Goal: Information Seeking & Learning: Learn about a topic

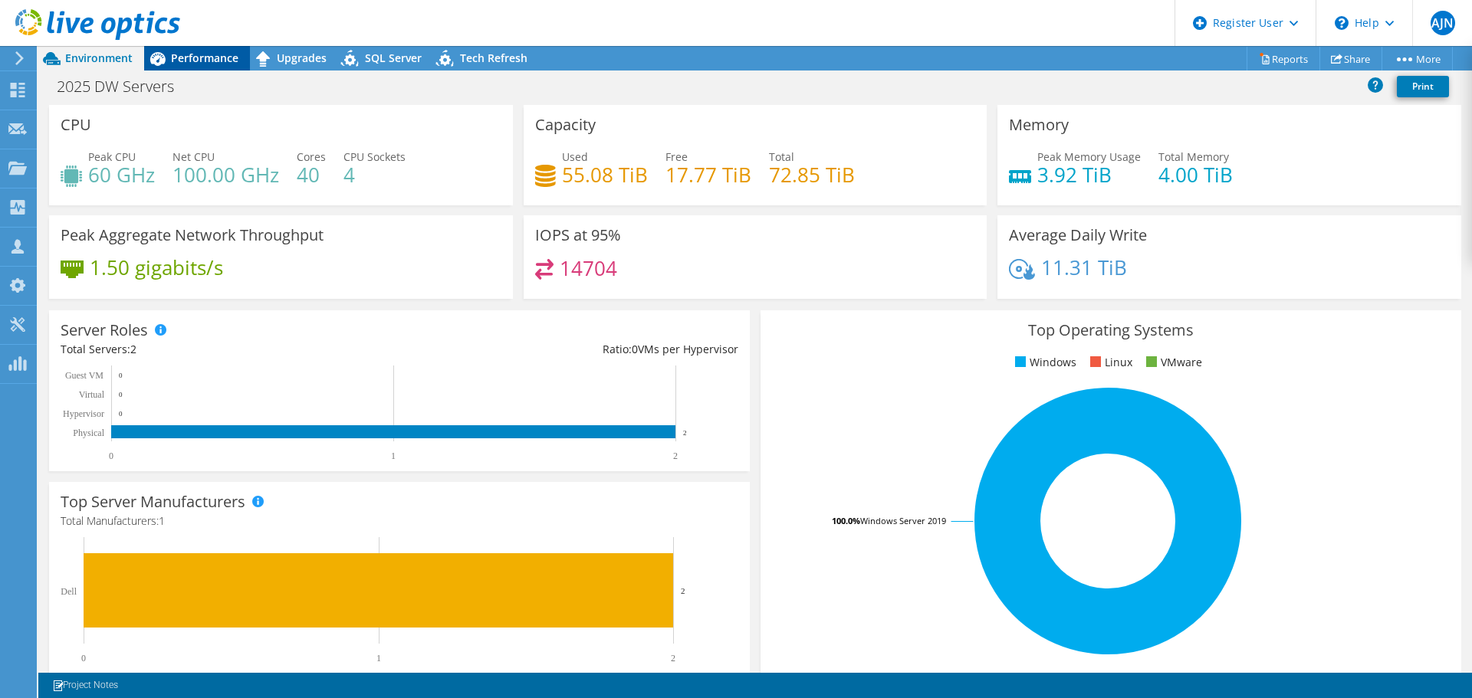
click at [210, 56] on span "Performance" at bounding box center [204, 58] width 67 height 15
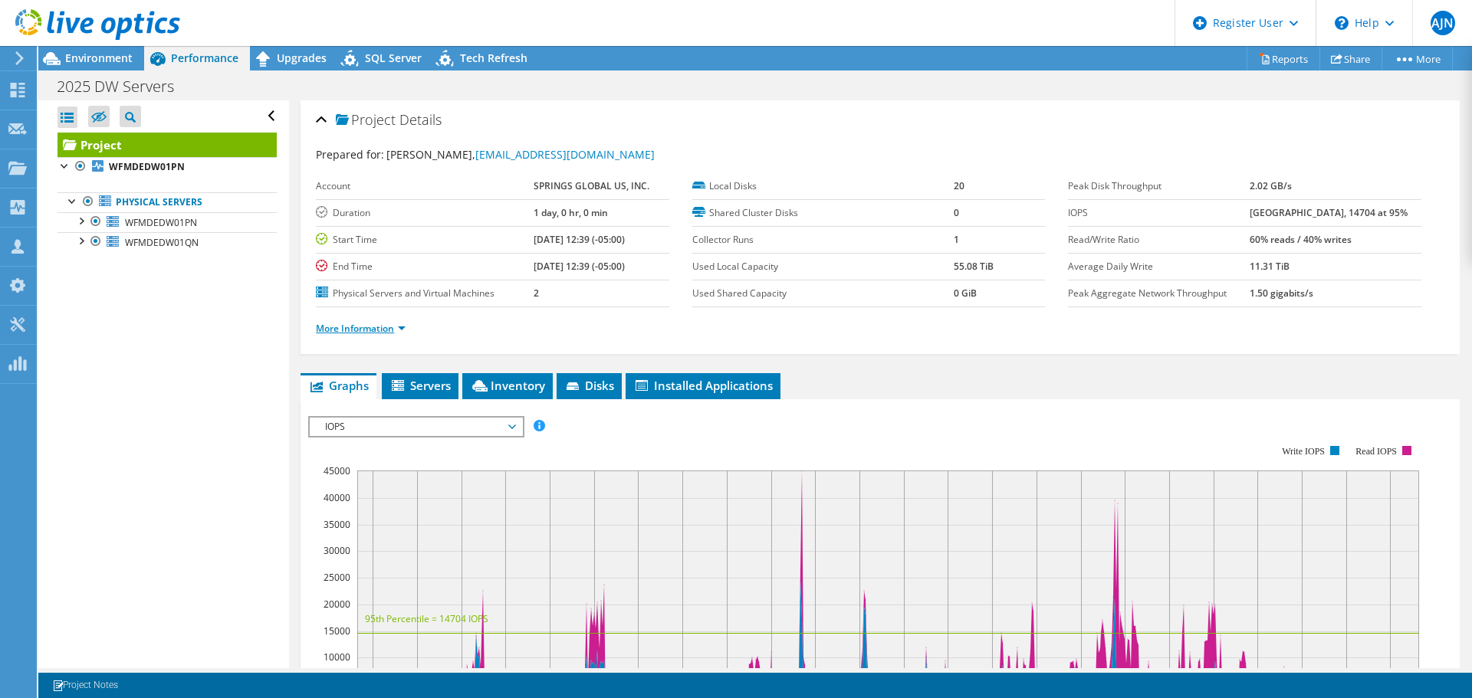
click at [396, 330] on link "More Information" at bounding box center [361, 328] width 90 height 13
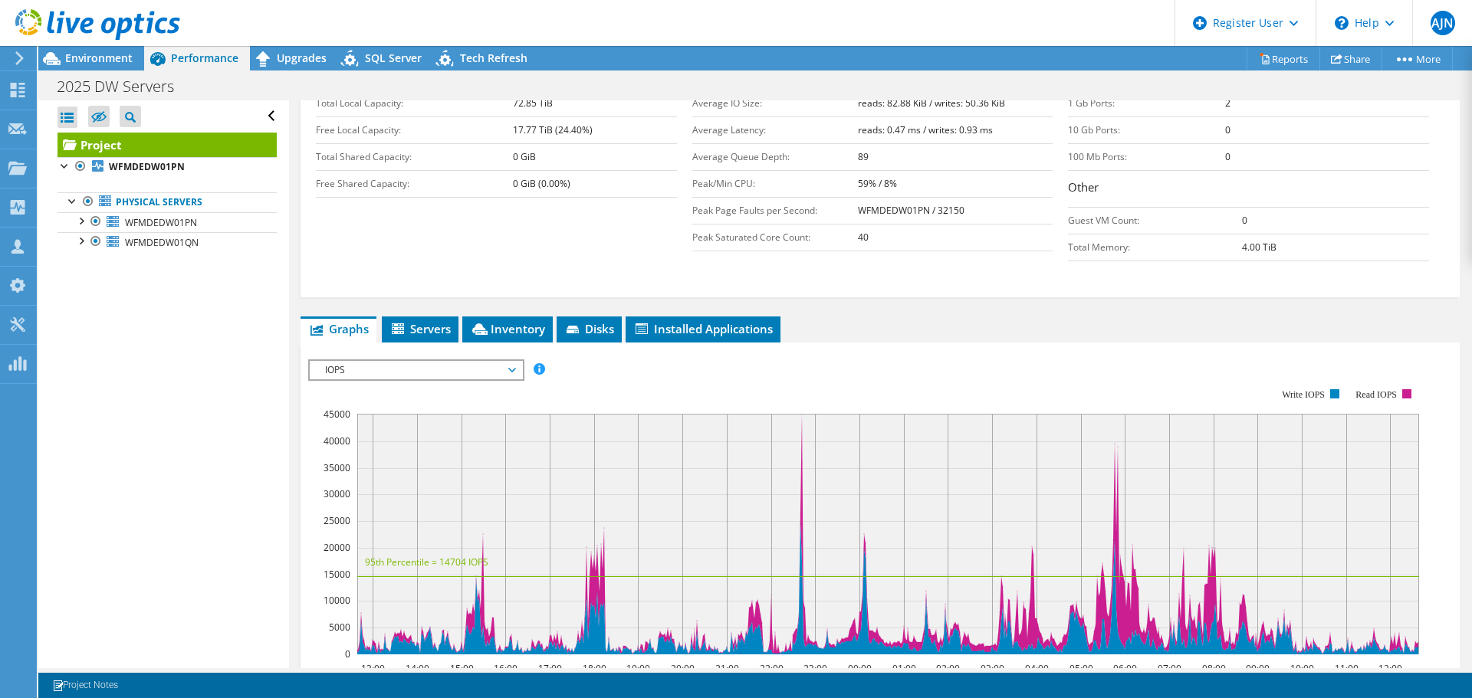
scroll to position [307, 0]
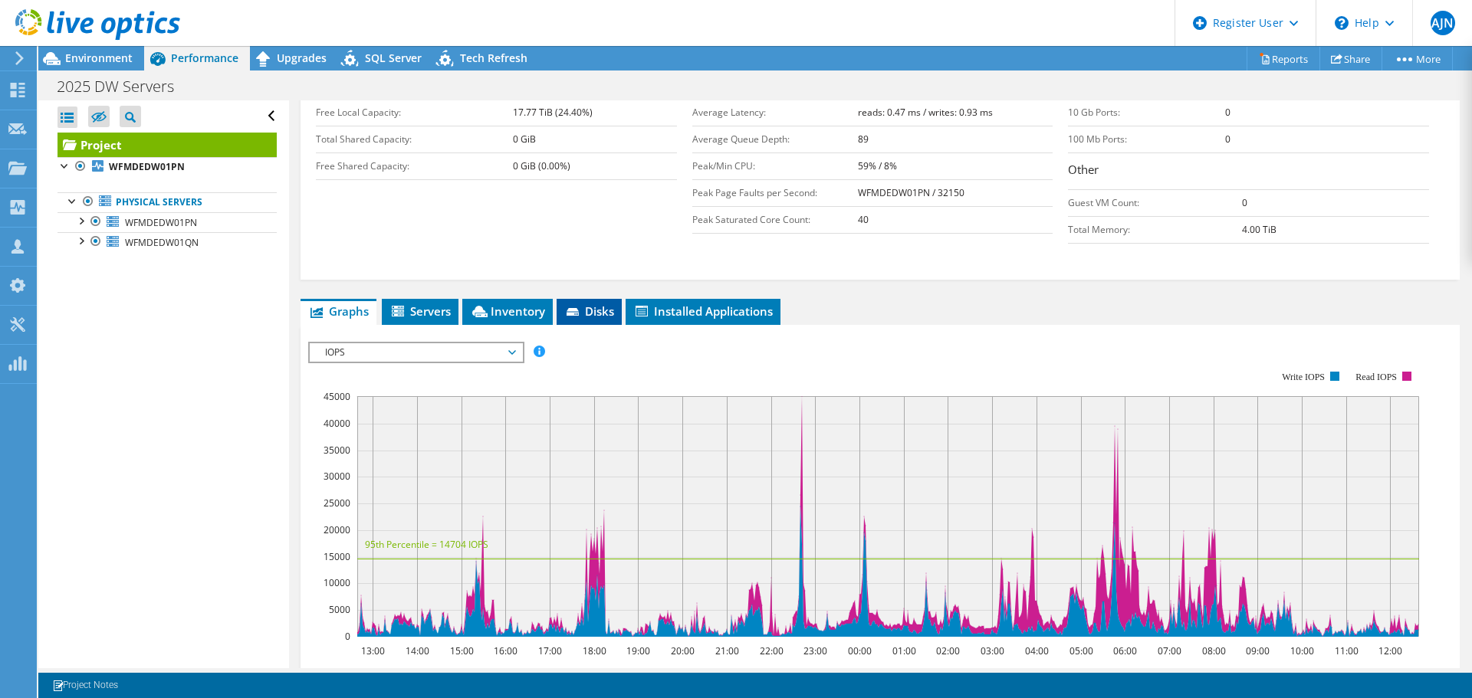
click at [584, 308] on span "Disks" at bounding box center [589, 311] width 50 height 15
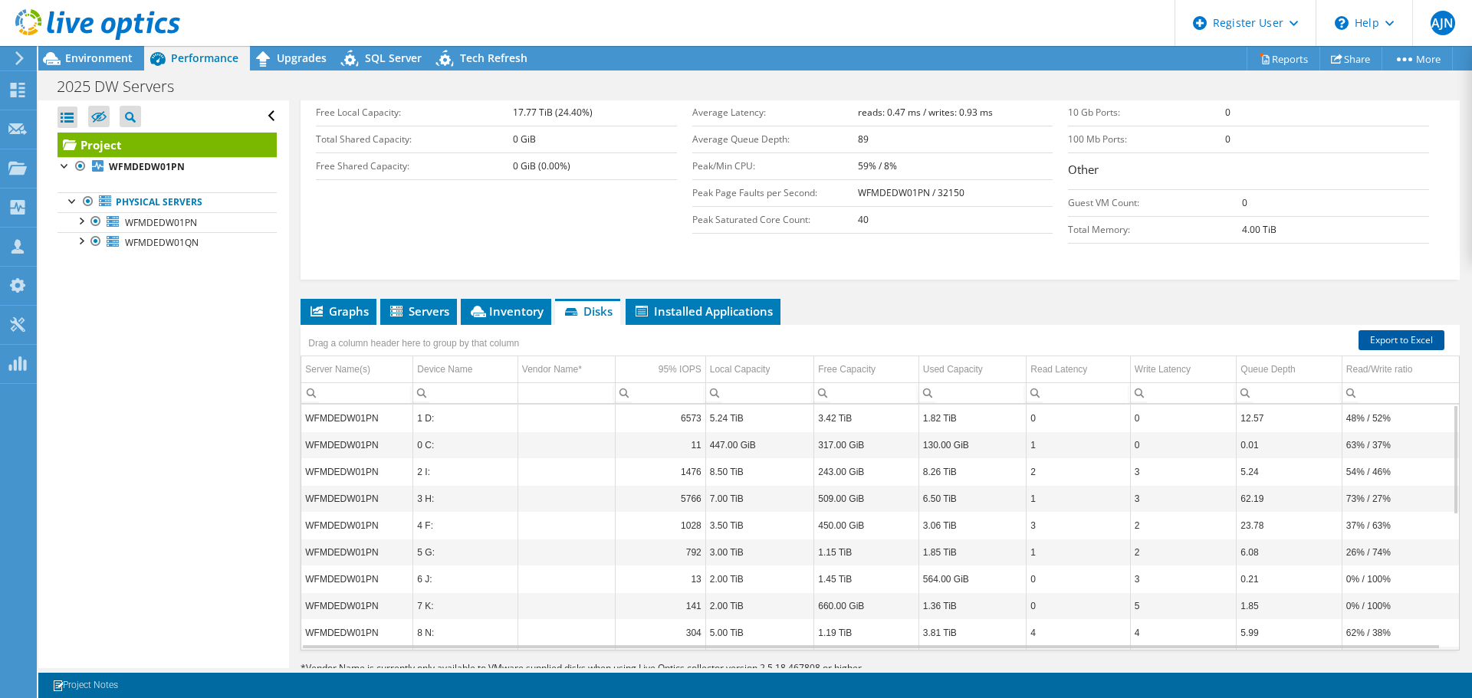
click at [1373, 347] on link "Export to Excel" at bounding box center [1401, 340] width 86 height 20
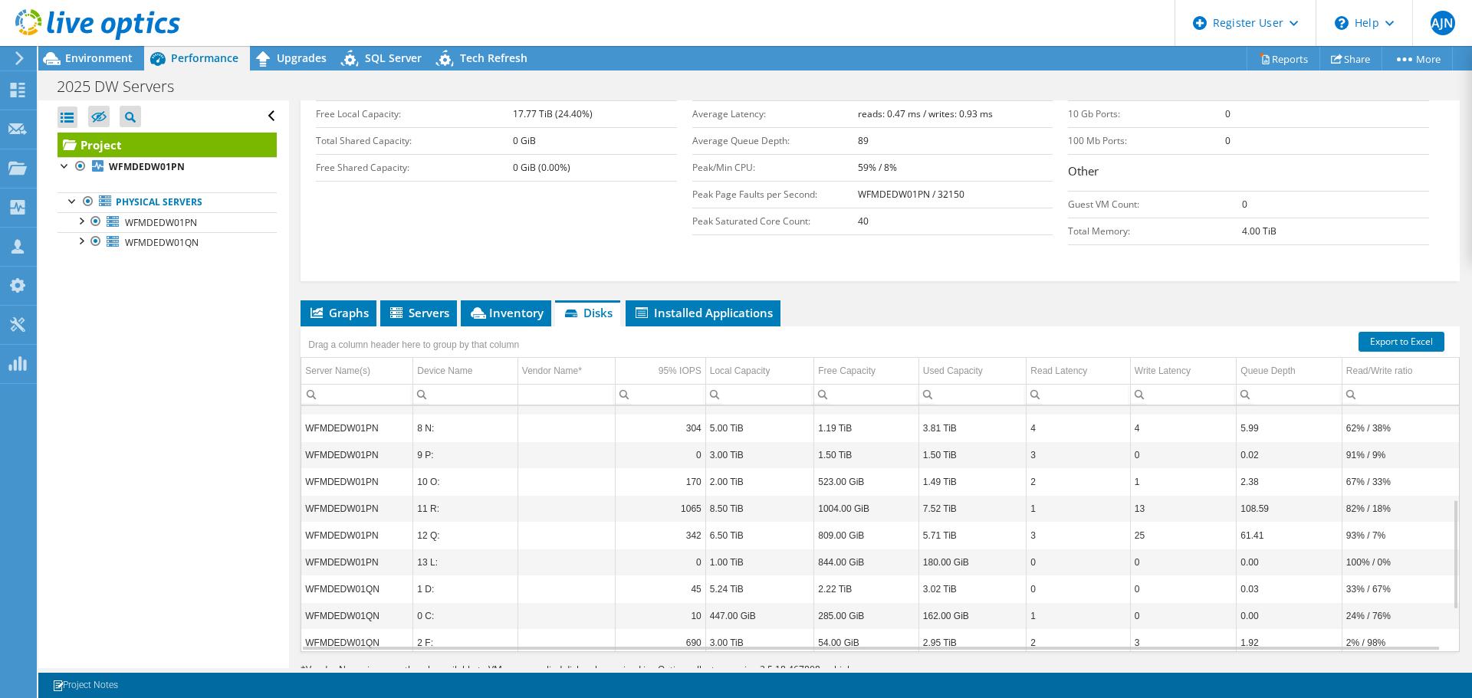
scroll to position [271, 0]
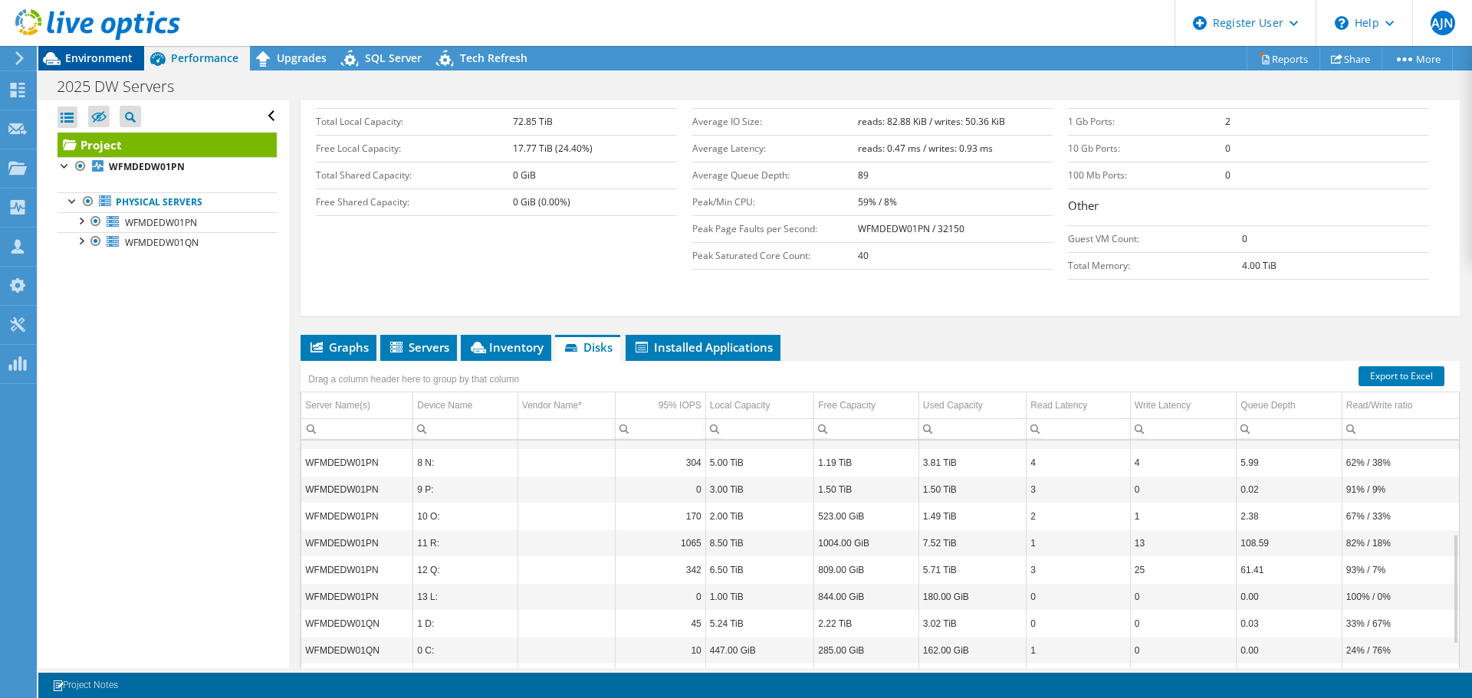
click at [105, 57] on span "Environment" at bounding box center [98, 58] width 67 height 15
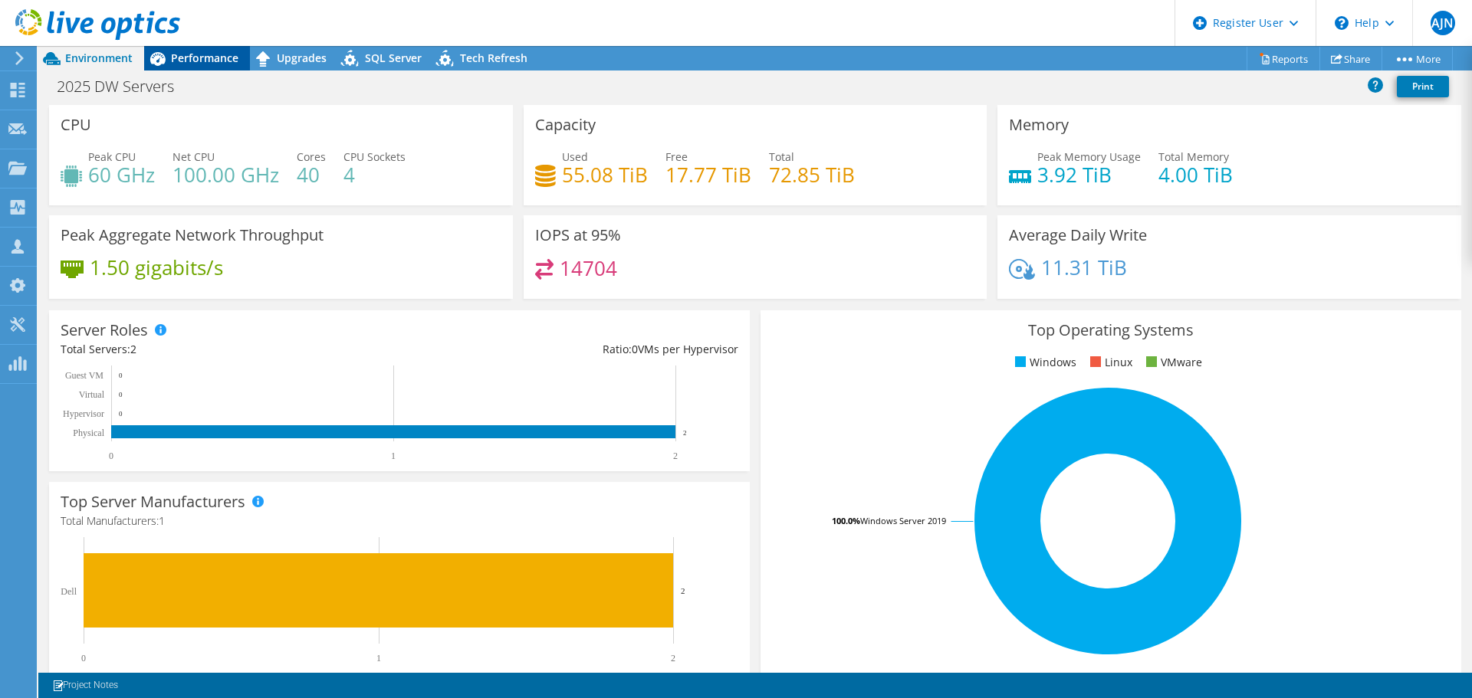
click at [197, 61] on span "Performance" at bounding box center [204, 58] width 67 height 15
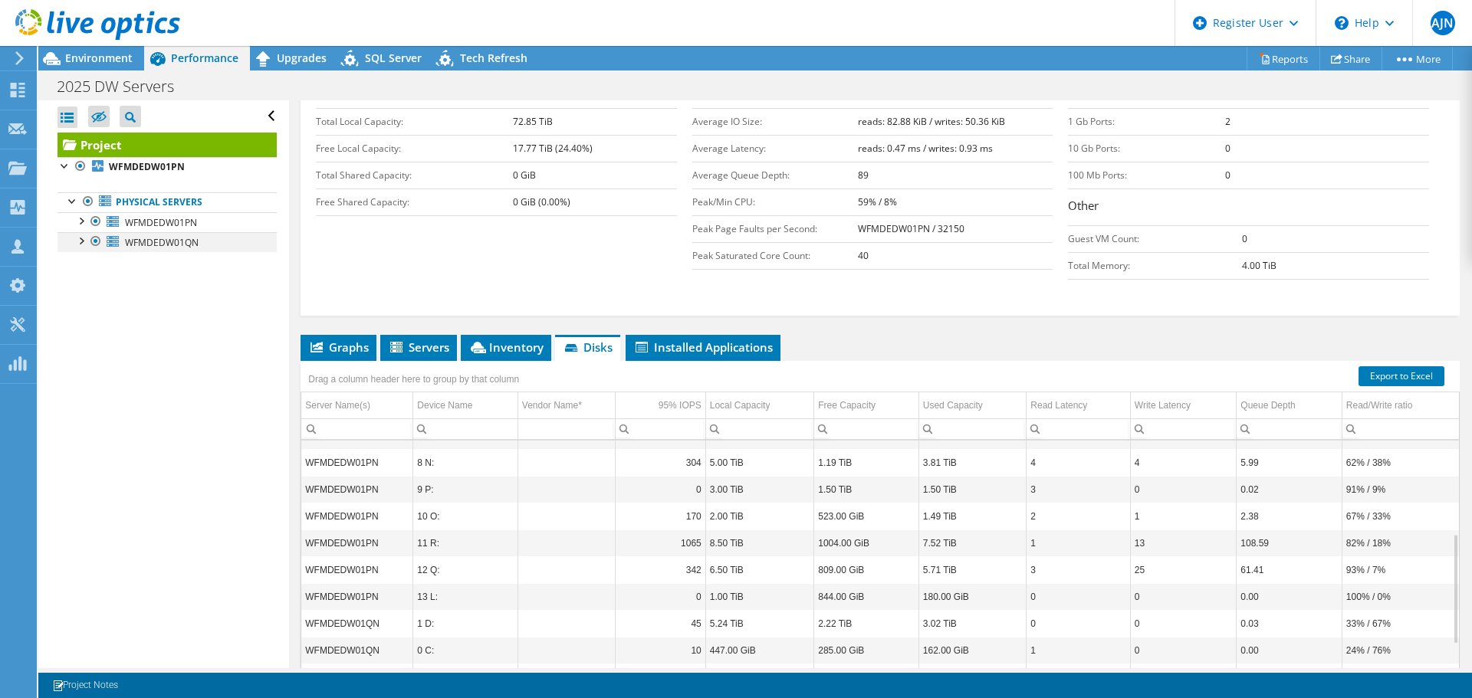
click at [97, 240] on div at bounding box center [95, 241] width 15 height 18
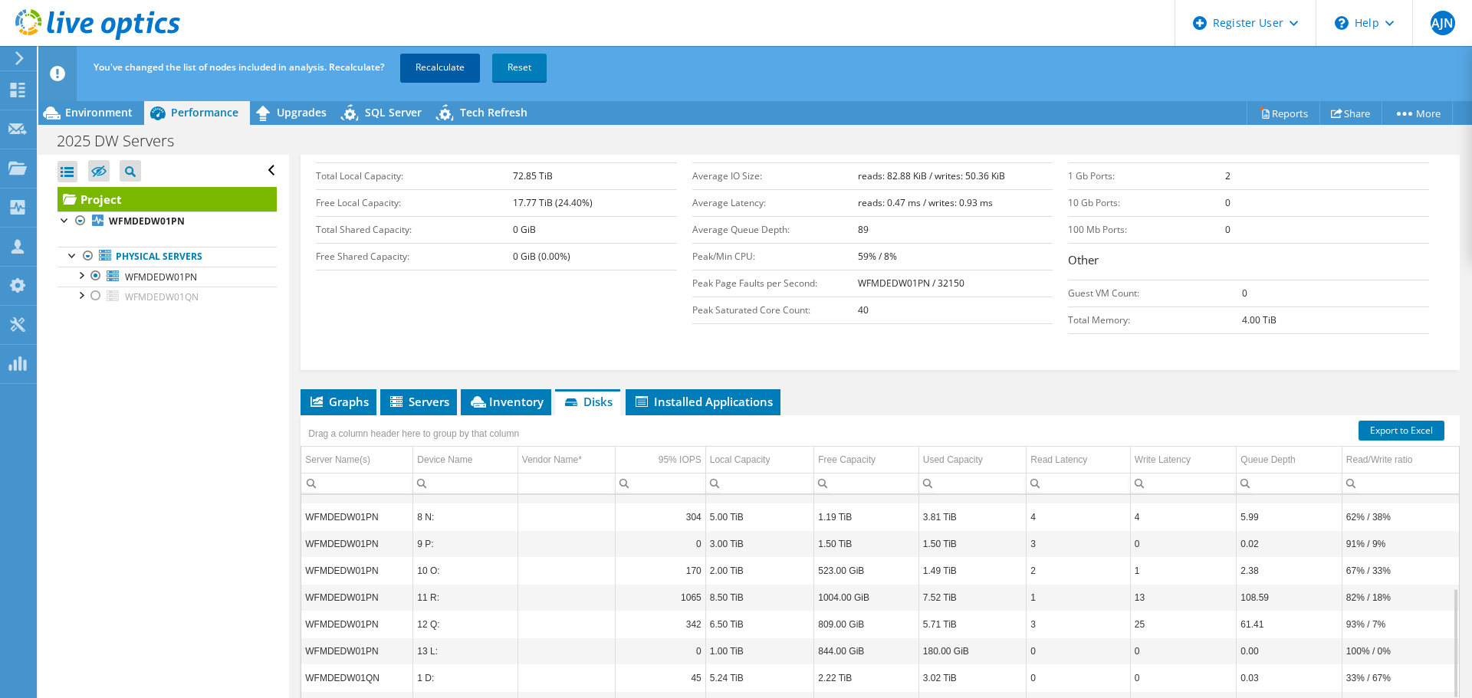
click at [459, 65] on link "Recalculate" at bounding box center [440, 68] width 80 height 28
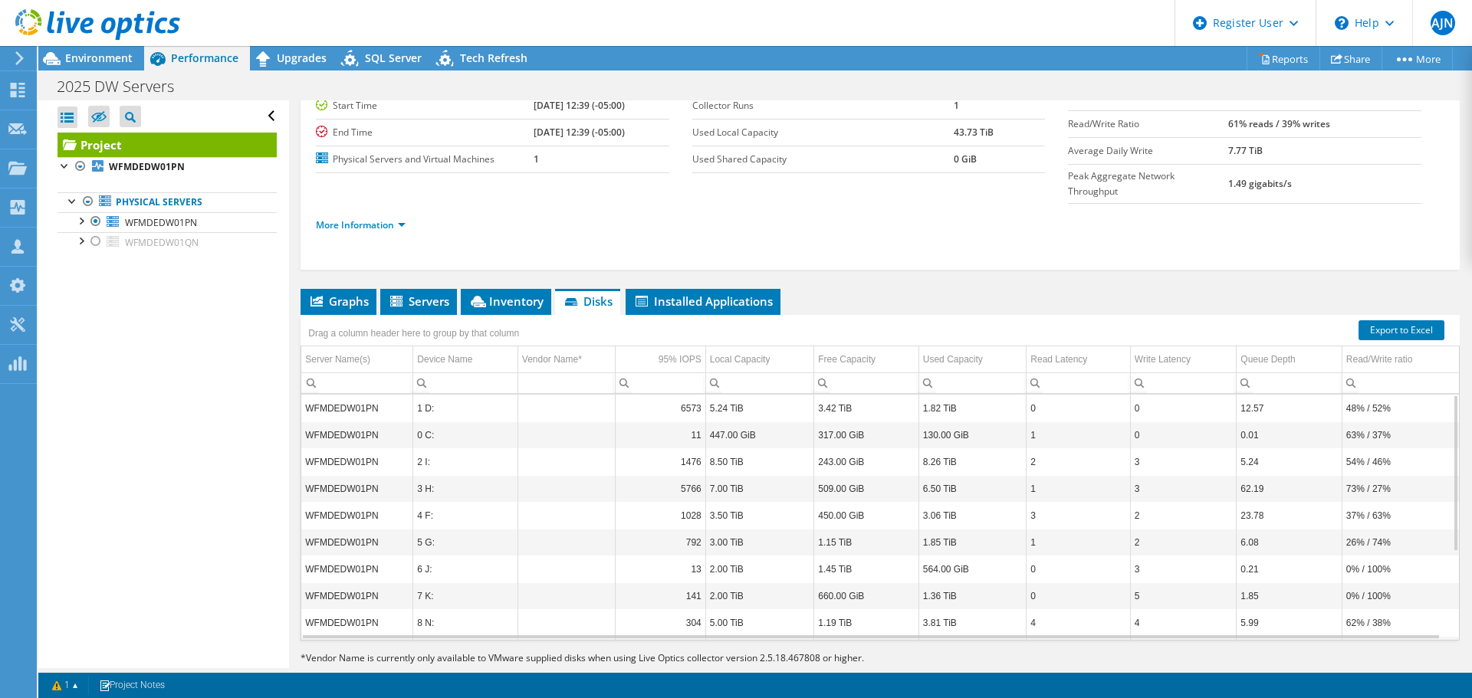
scroll to position [0, 0]
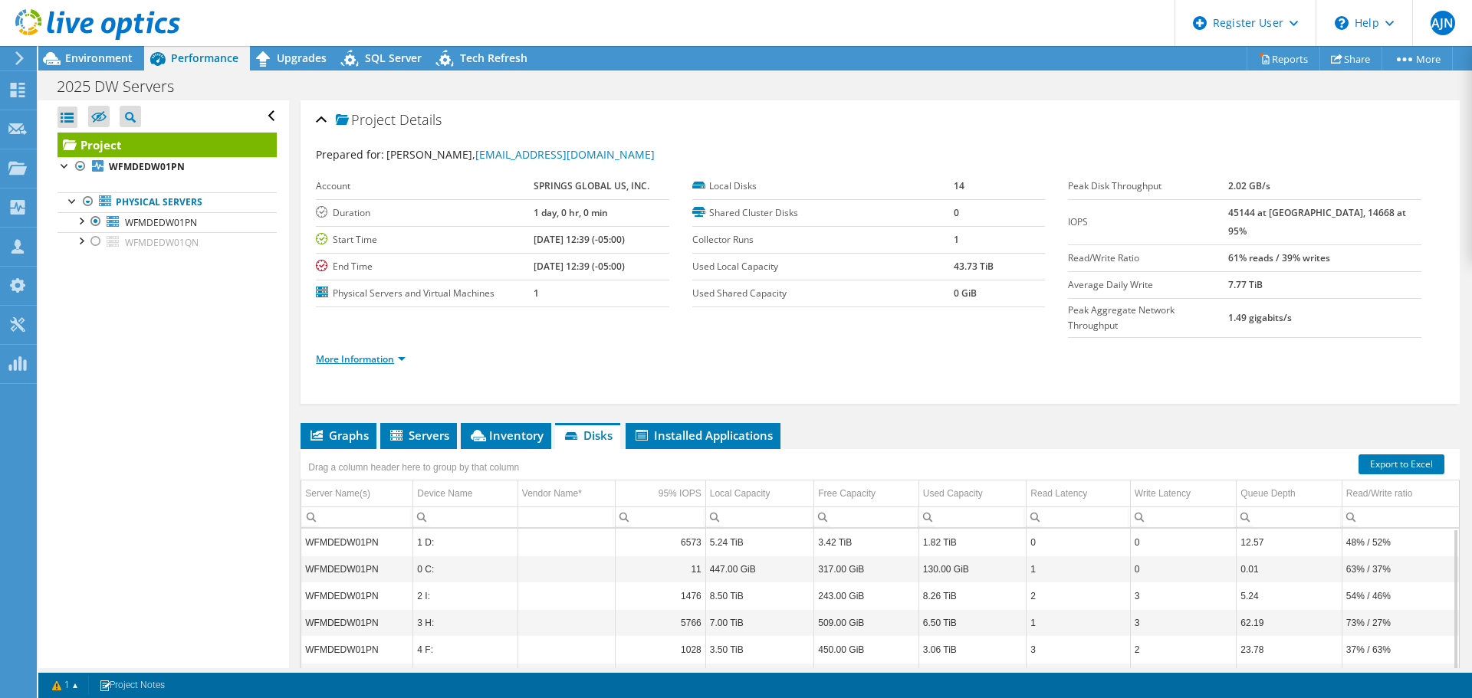
click at [372, 353] on link "More Information" at bounding box center [361, 359] width 90 height 13
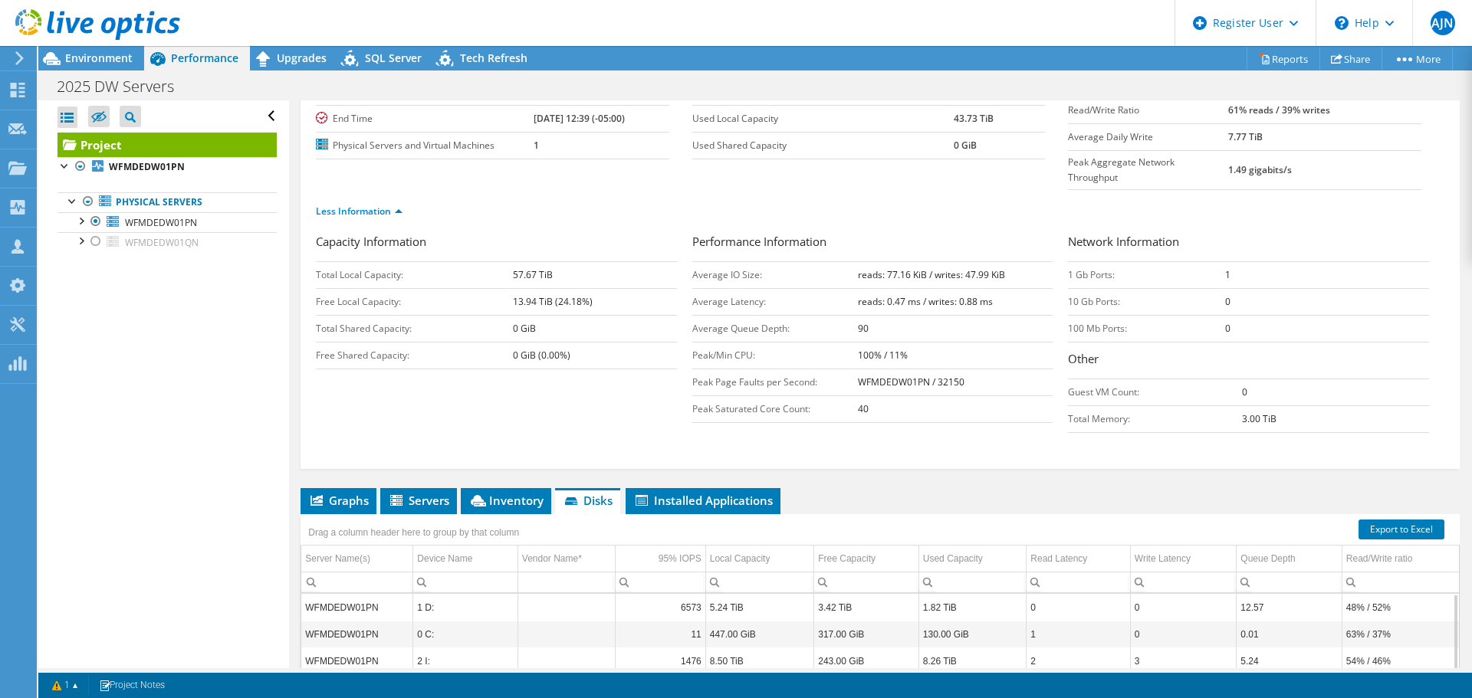
scroll to position [230, 0]
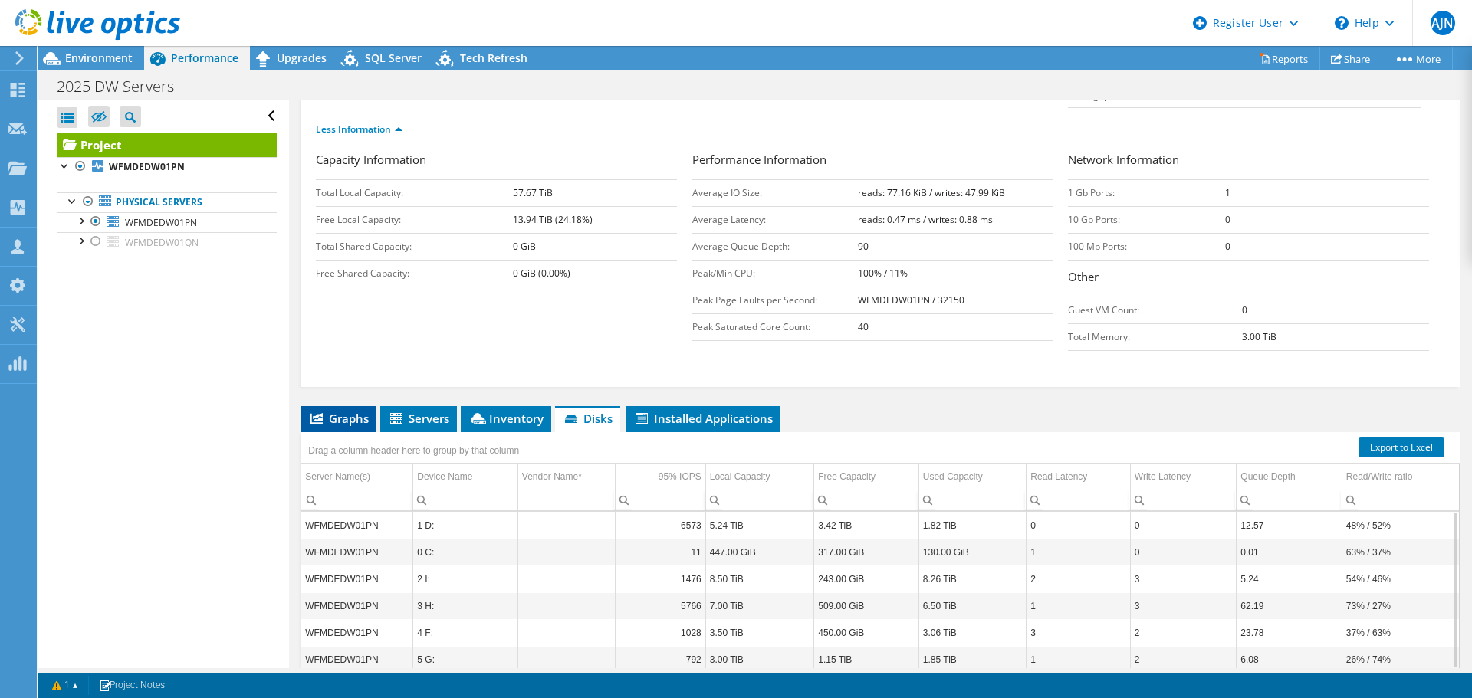
click at [353, 411] on span "Graphs" at bounding box center [338, 418] width 61 height 15
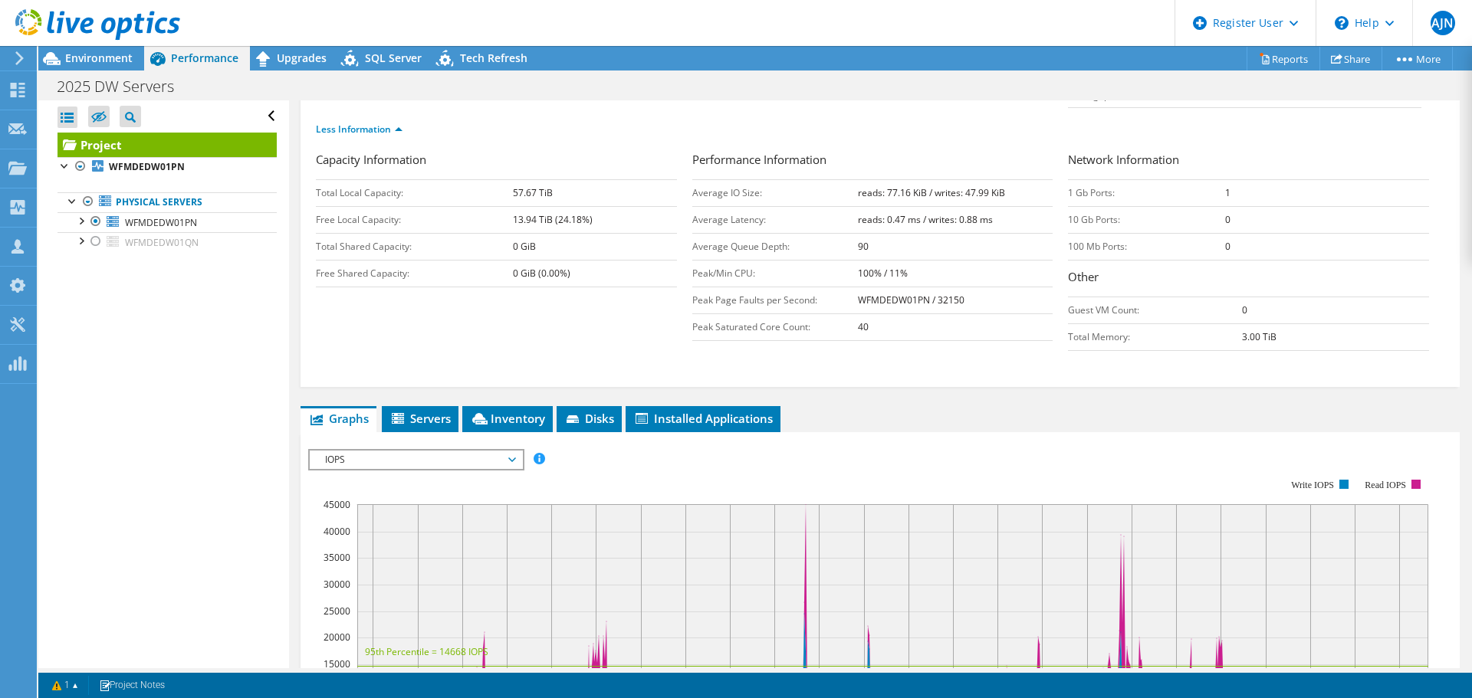
click at [439, 451] on span "IOPS" at bounding box center [415, 460] width 197 height 18
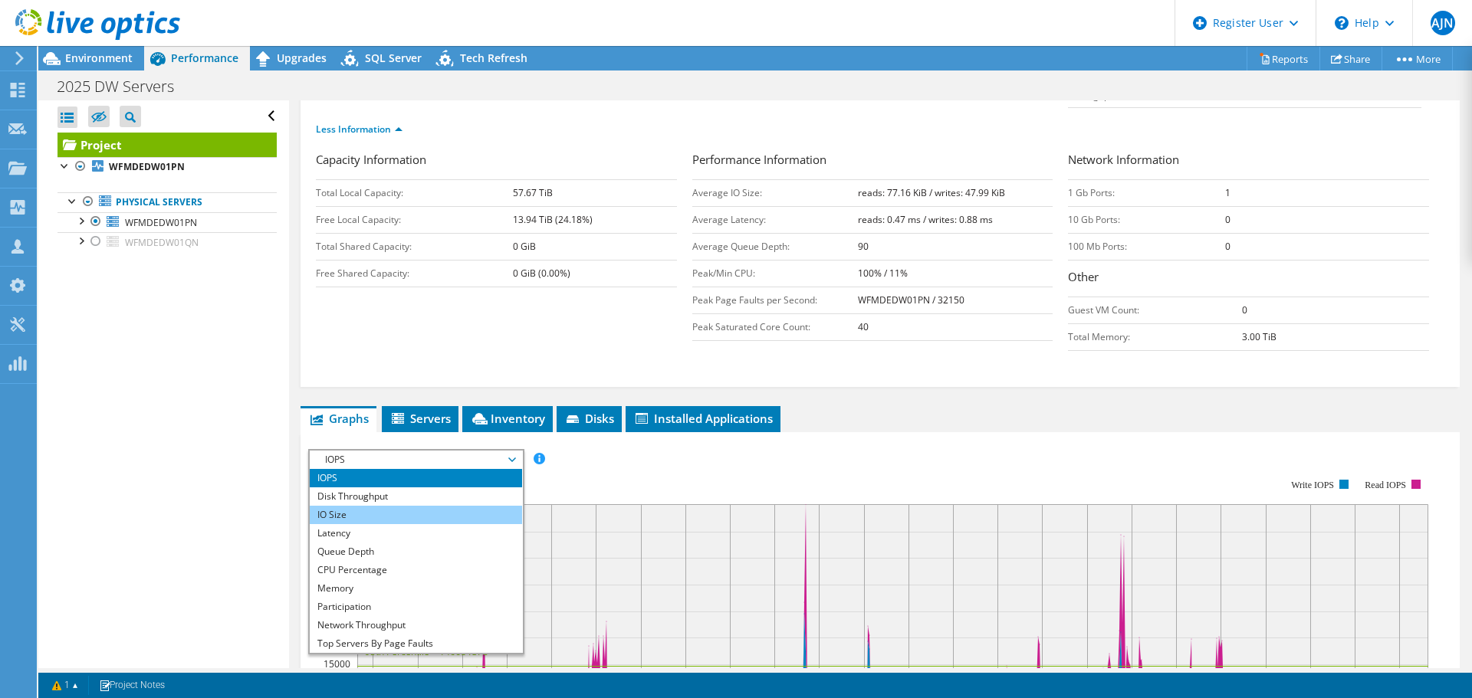
click at [414, 506] on li "IO Size" at bounding box center [416, 515] width 212 height 18
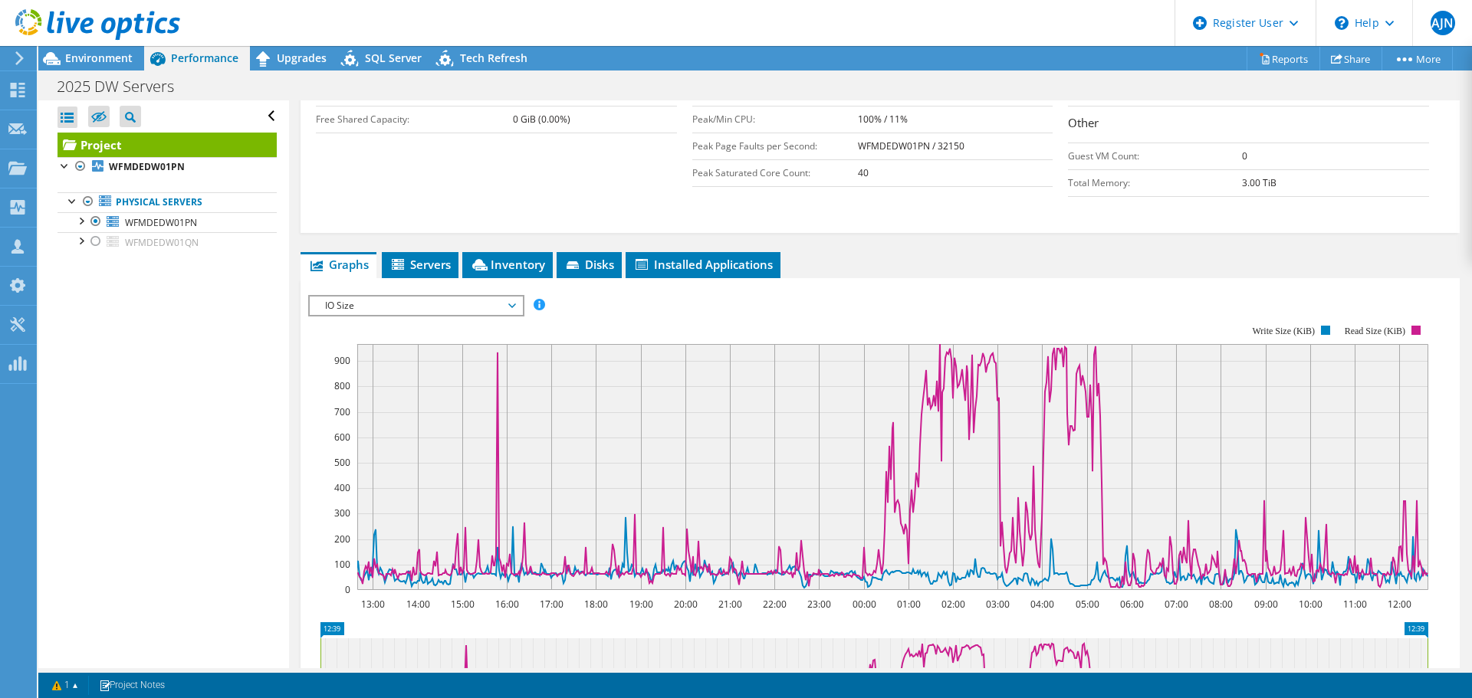
scroll to position [383, 0]
click at [474, 297] on span "IO Size" at bounding box center [415, 306] width 197 height 18
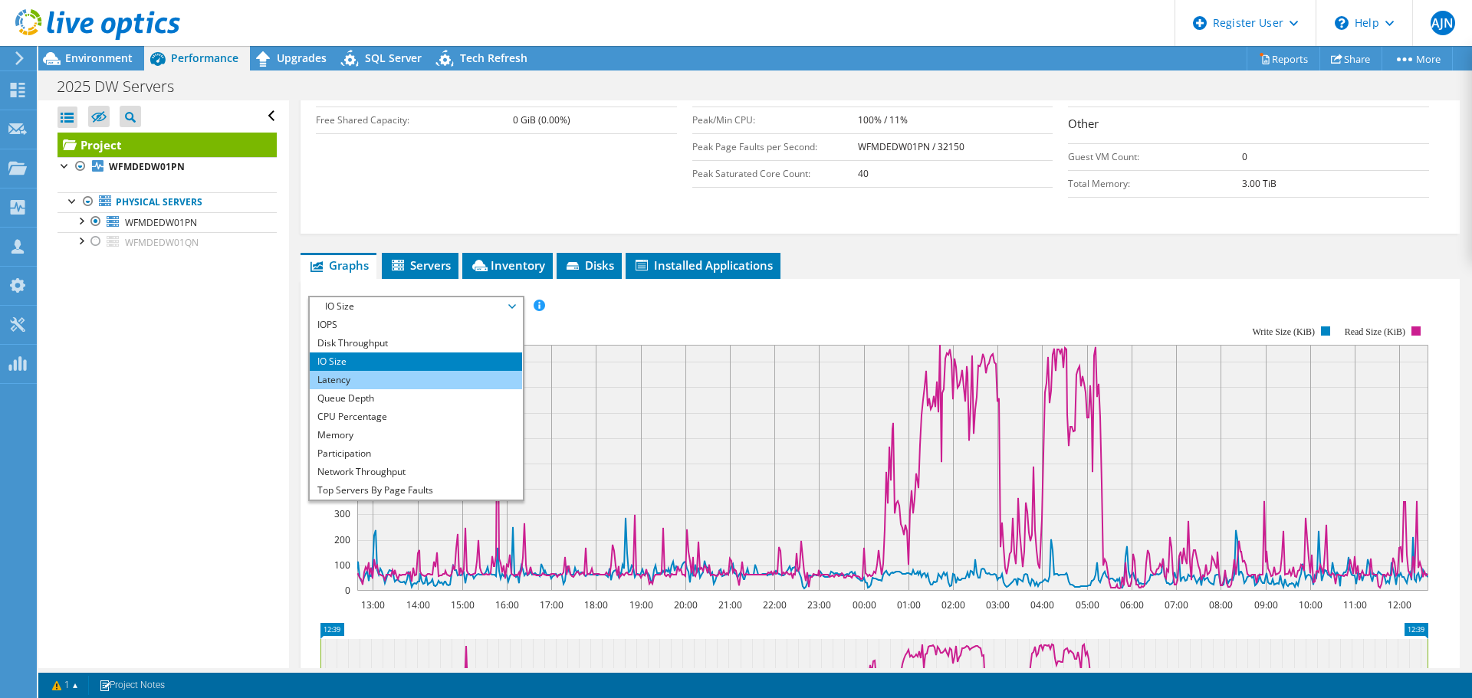
drag, startPoint x: 417, startPoint y: 356, endPoint x: 423, endPoint y: 344, distance: 13.7
click at [417, 371] on li "Latency" at bounding box center [416, 380] width 212 height 18
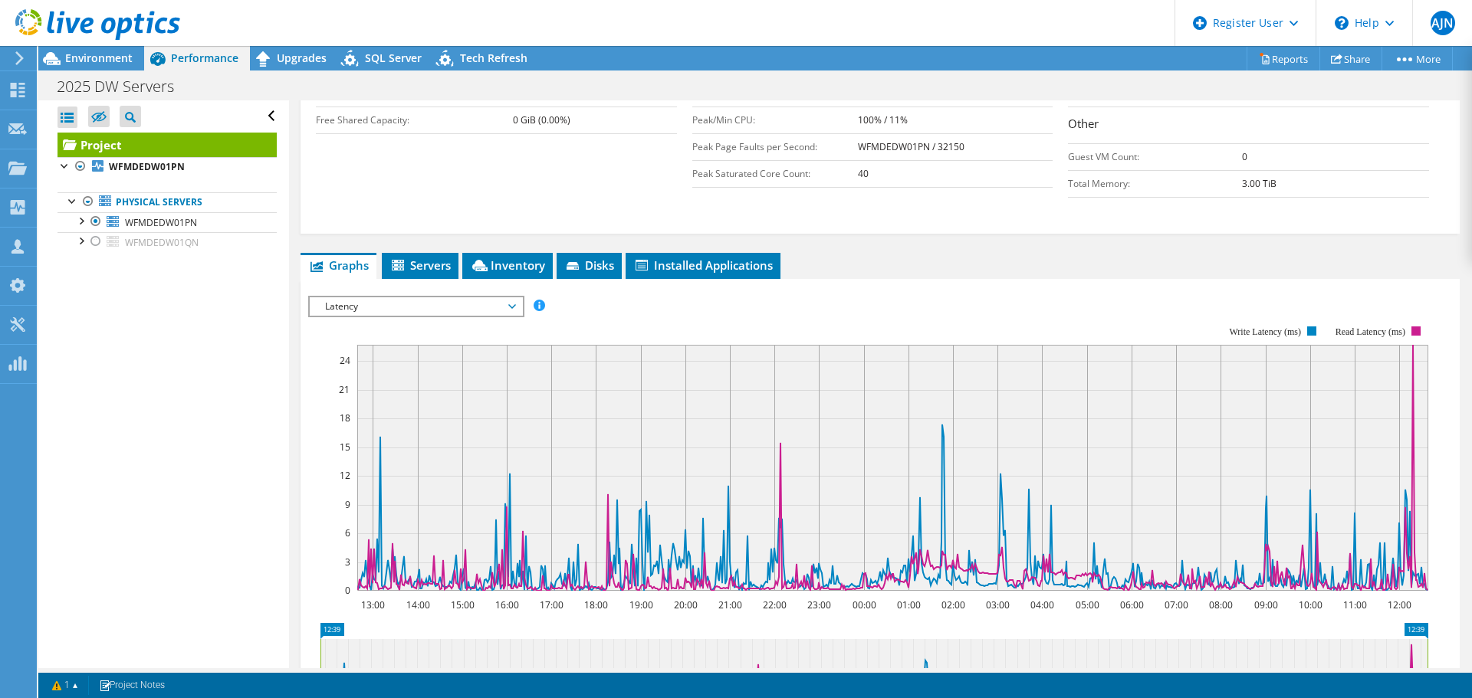
click at [480, 297] on span "Latency" at bounding box center [415, 306] width 197 height 18
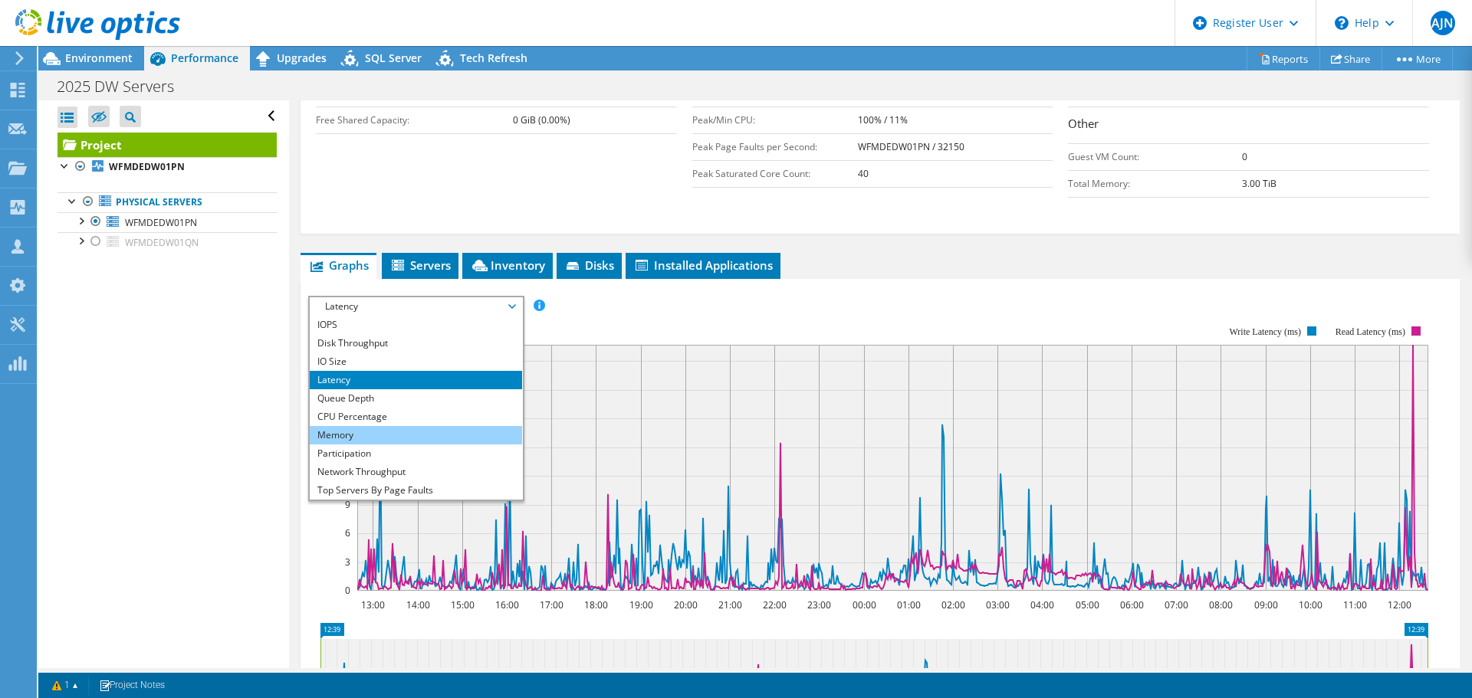
click at [393, 426] on li "Memory" at bounding box center [416, 435] width 212 height 18
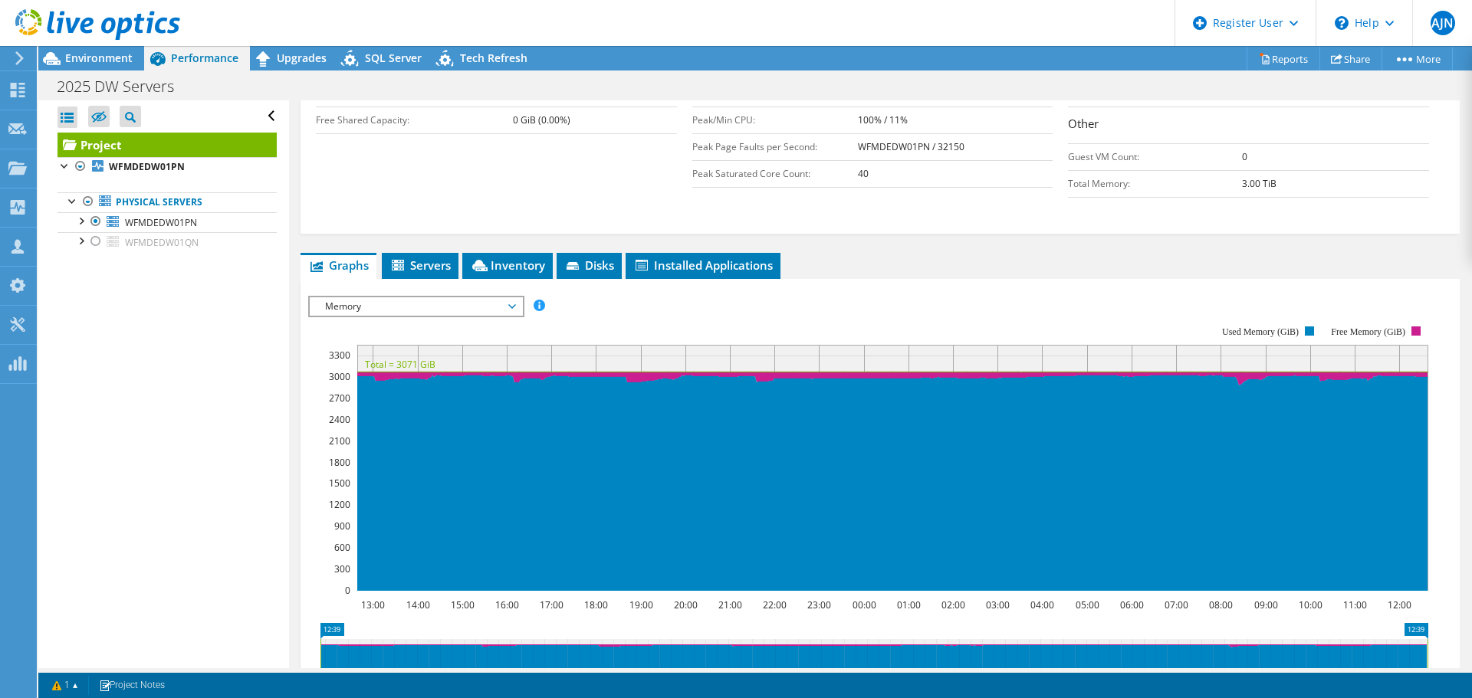
click at [468, 297] on span "Memory" at bounding box center [415, 306] width 197 height 18
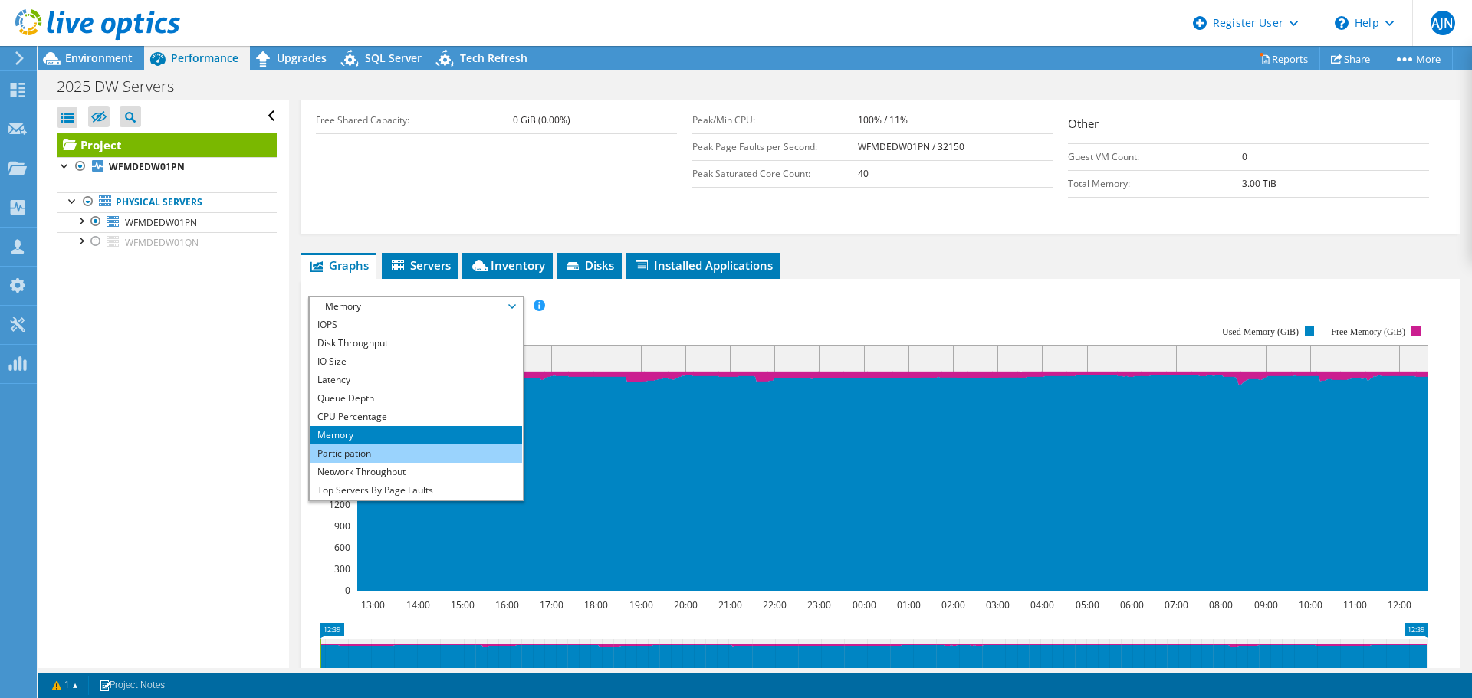
click at [409, 445] on li "Participation" at bounding box center [416, 454] width 212 height 18
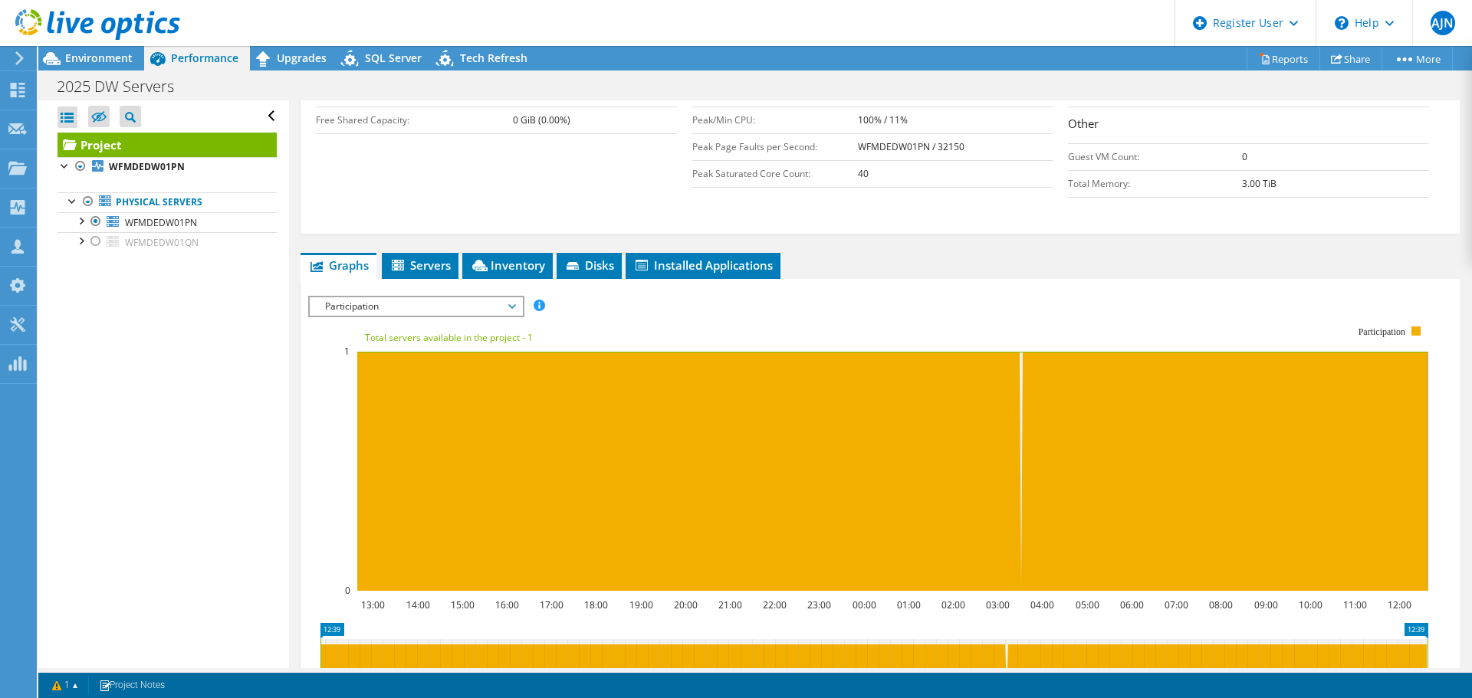
click at [488, 297] on span "Participation" at bounding box center [415, 306] width 197 height 18
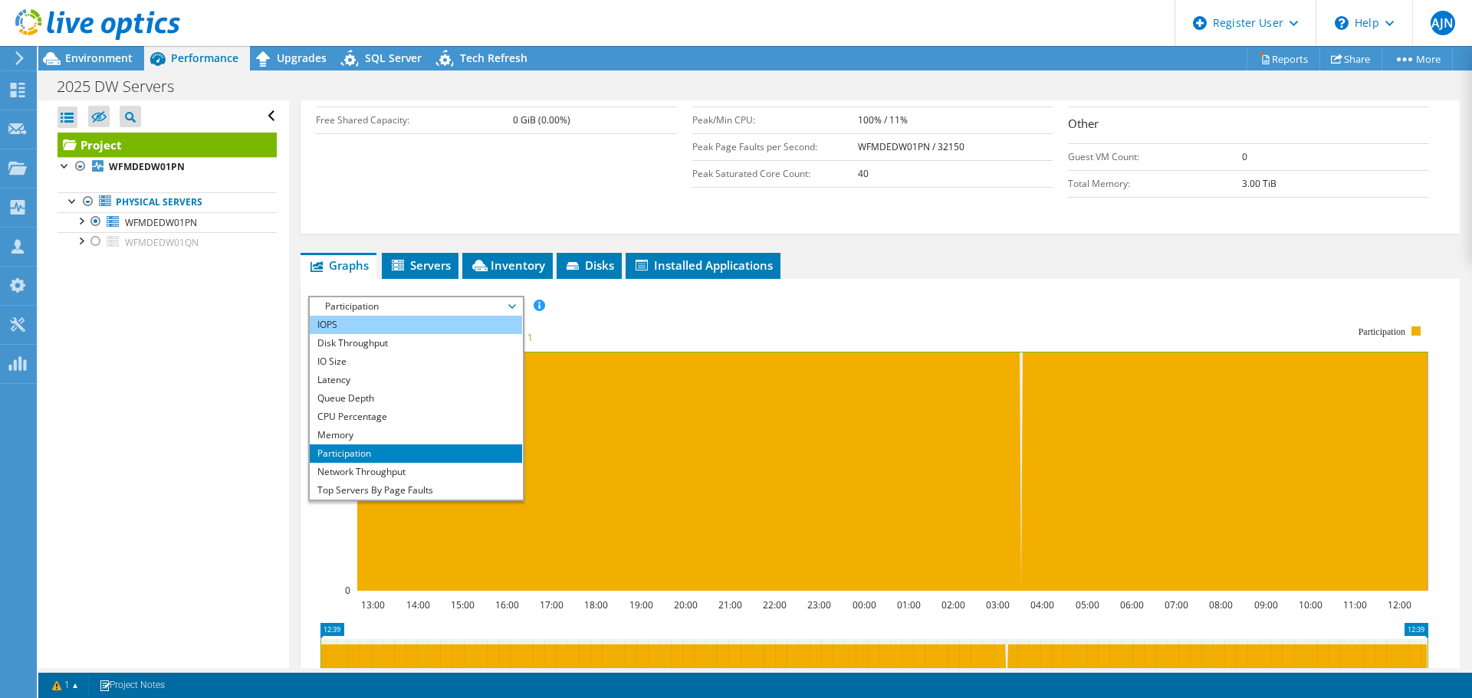
click at [409, 316] on li "IOPS" at bounding box center [416, 325] width 212 height 18
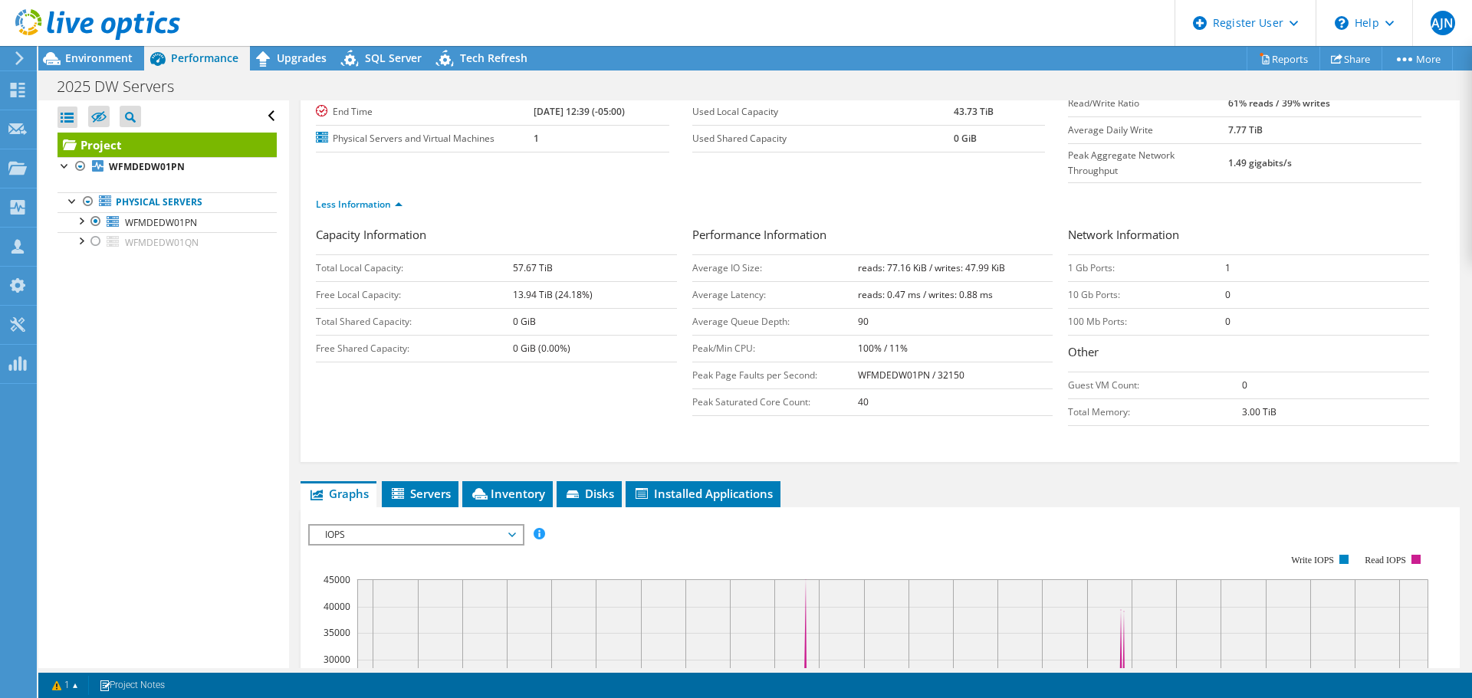
scroll to position [0, 0]
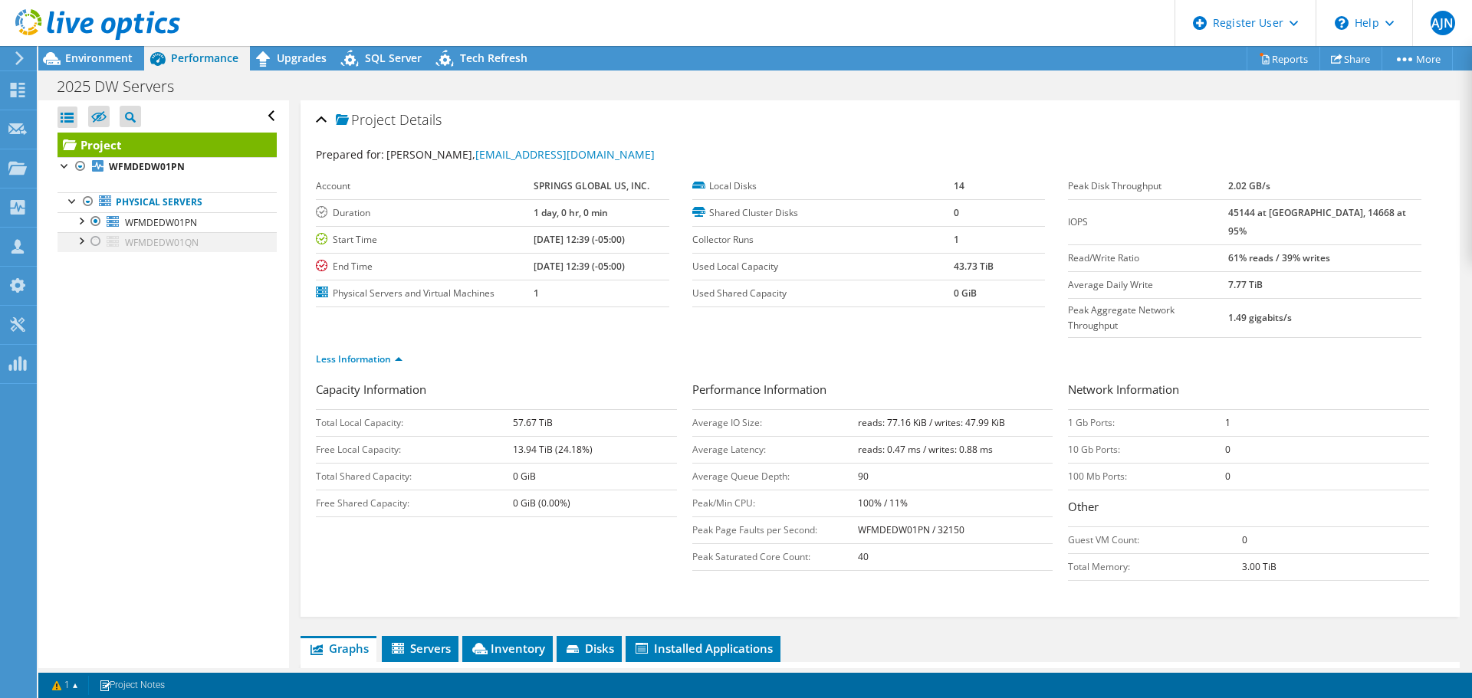
click at [92, 238] on div at bounding box center [95, 241] width 15 height 18
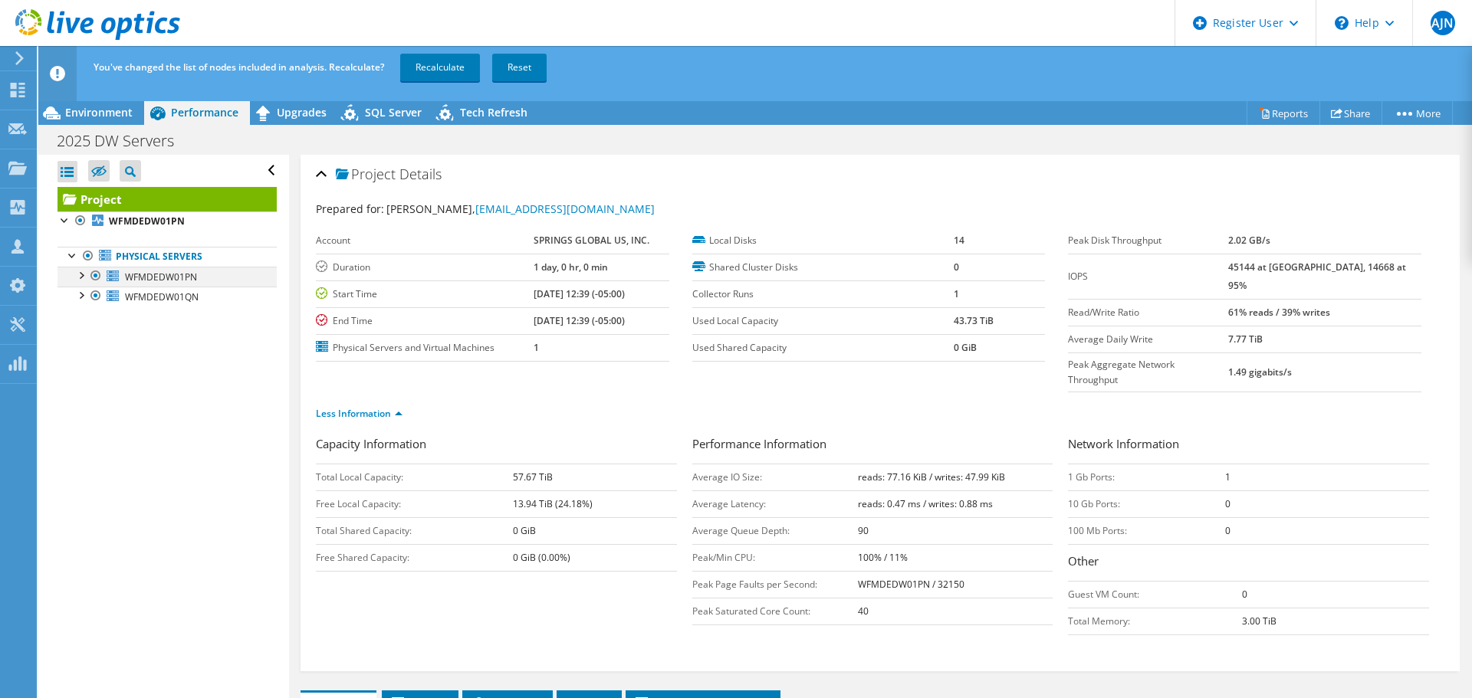
click at [95, 277] on div at bounding box center [95, 276] width 15 height 18
click at [408, 72] on link "Recalculate" at bounding box center [440, 68] width 80 height 28
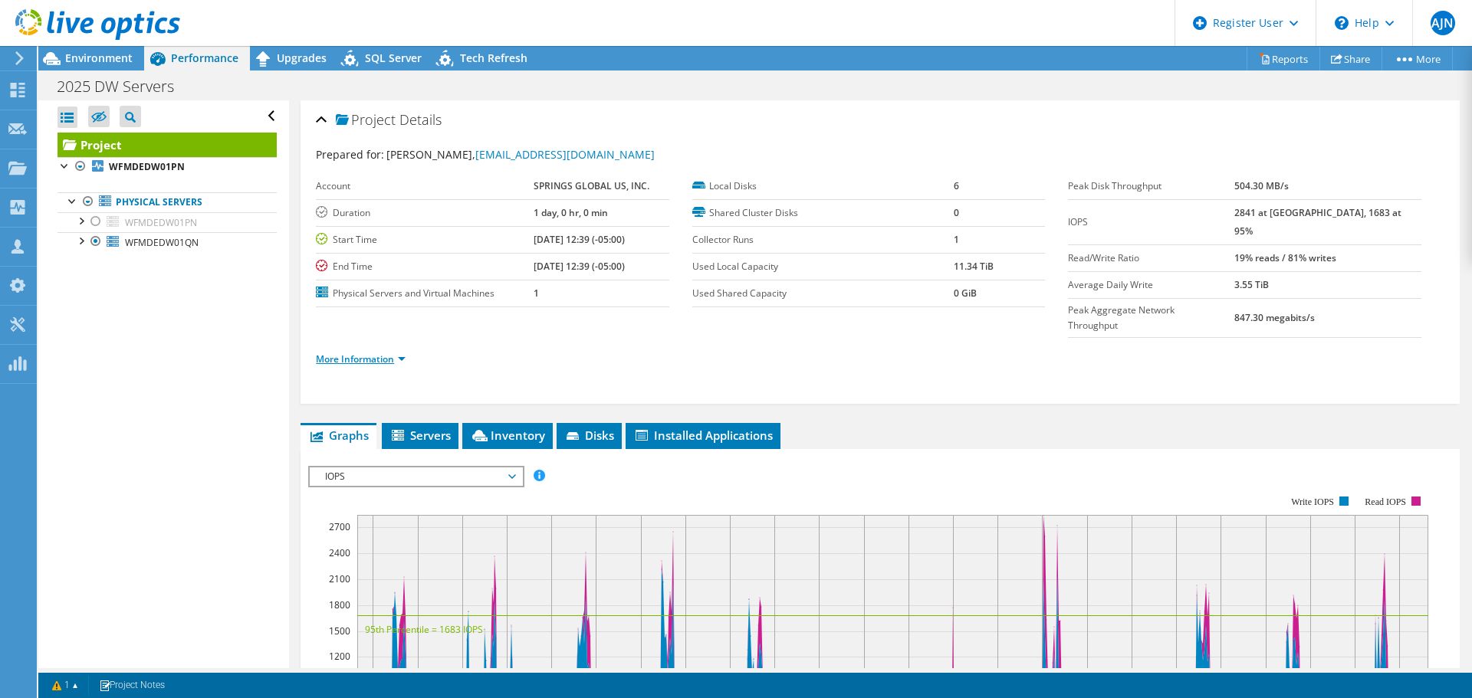
click at [382, 353] on link "More Information" at bounding box center [361, 359] width 90 height 13
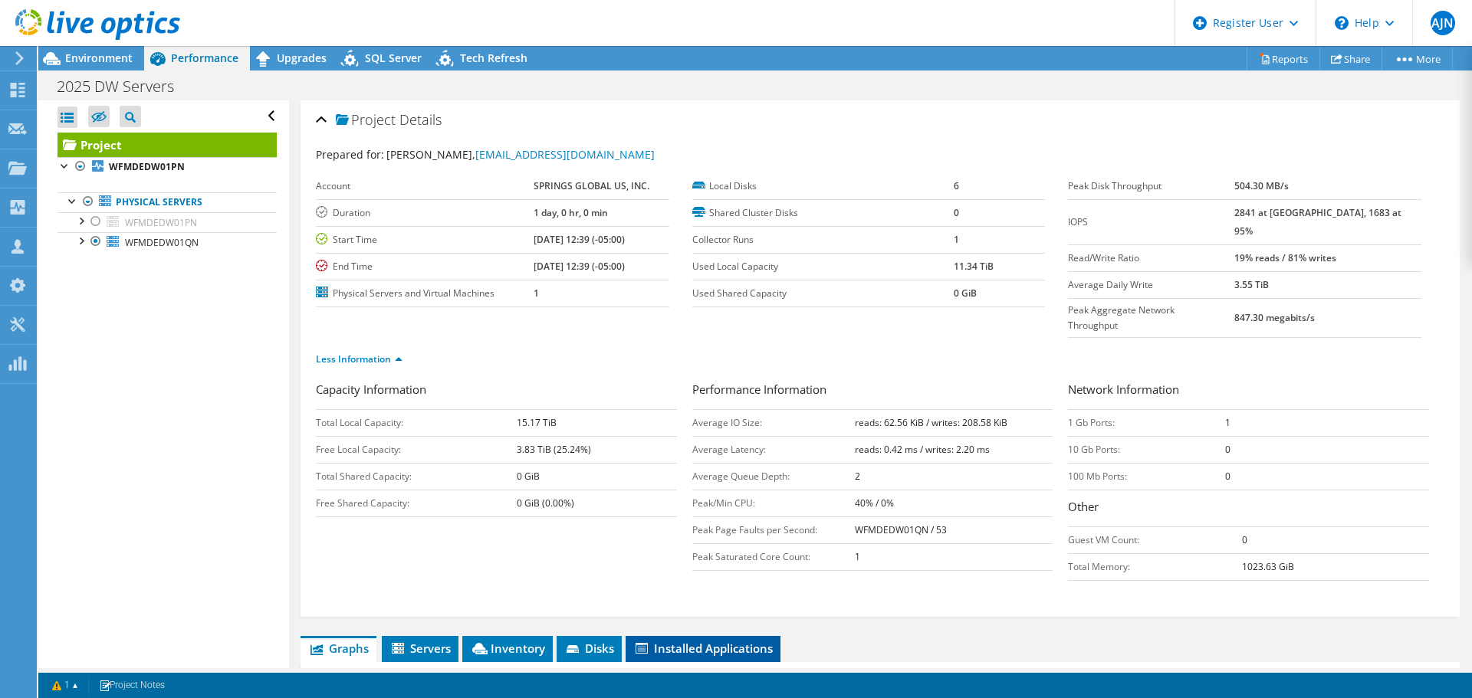
click at [698, 641] on span "Installed Applications" at bounding box center [703, 648] width 140 height 15
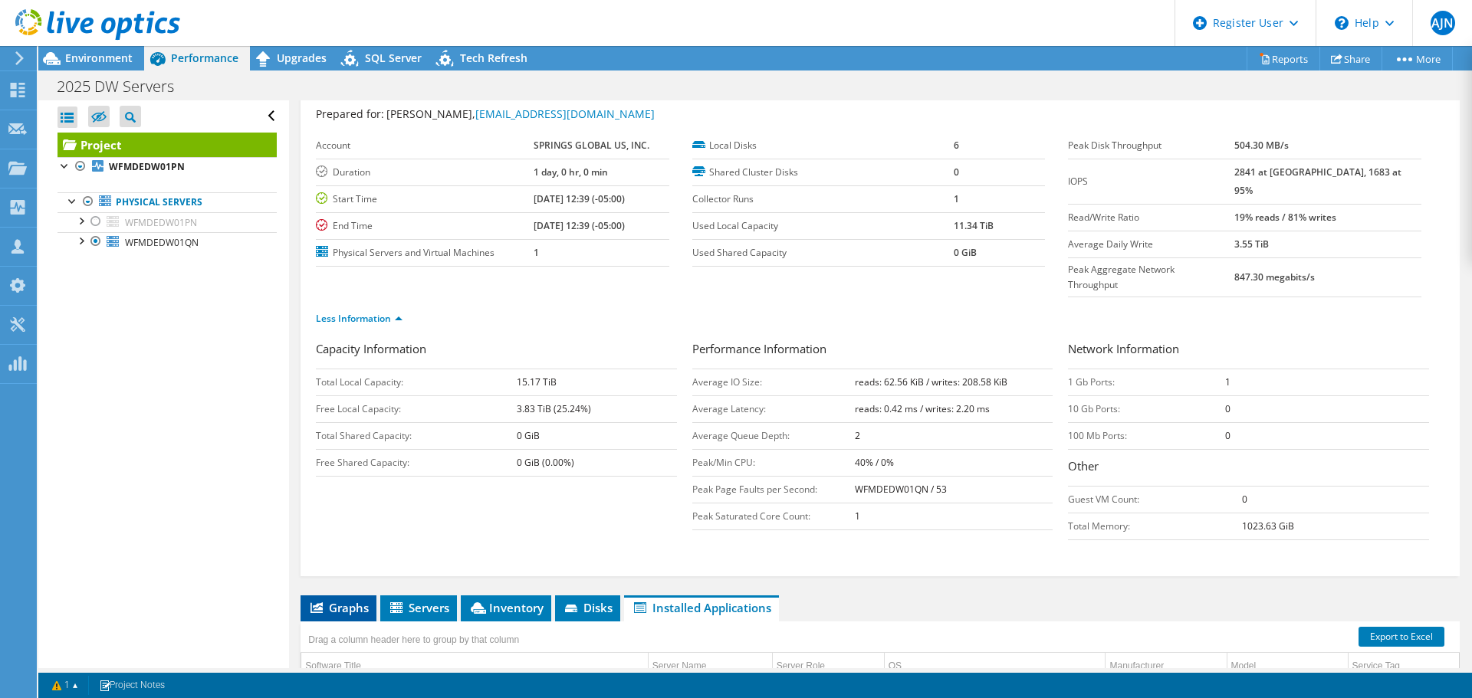
click at [339, 600] on span "Graphs" at bounding box center [338, 607] width 61 height 15
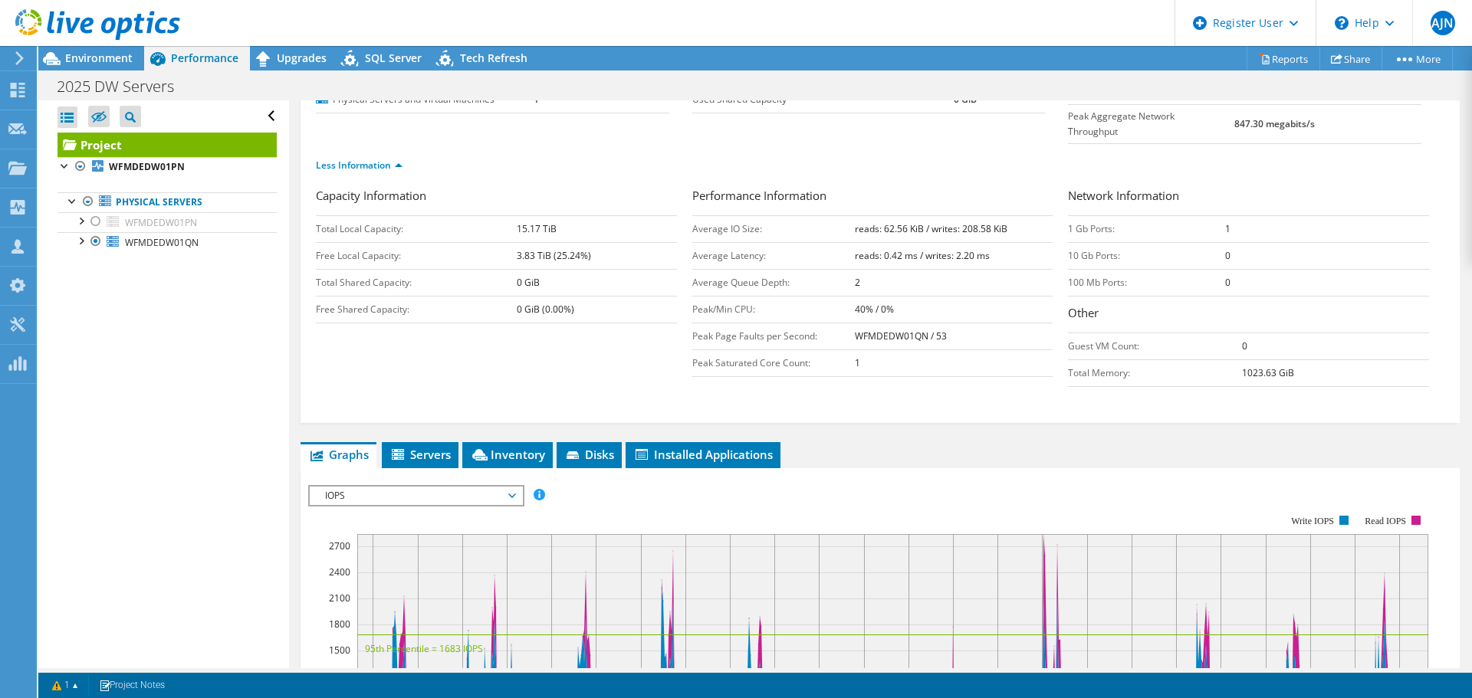
click at [486, 487] on span "IOPS" at bounding box center [415, 496] width 197 height 18
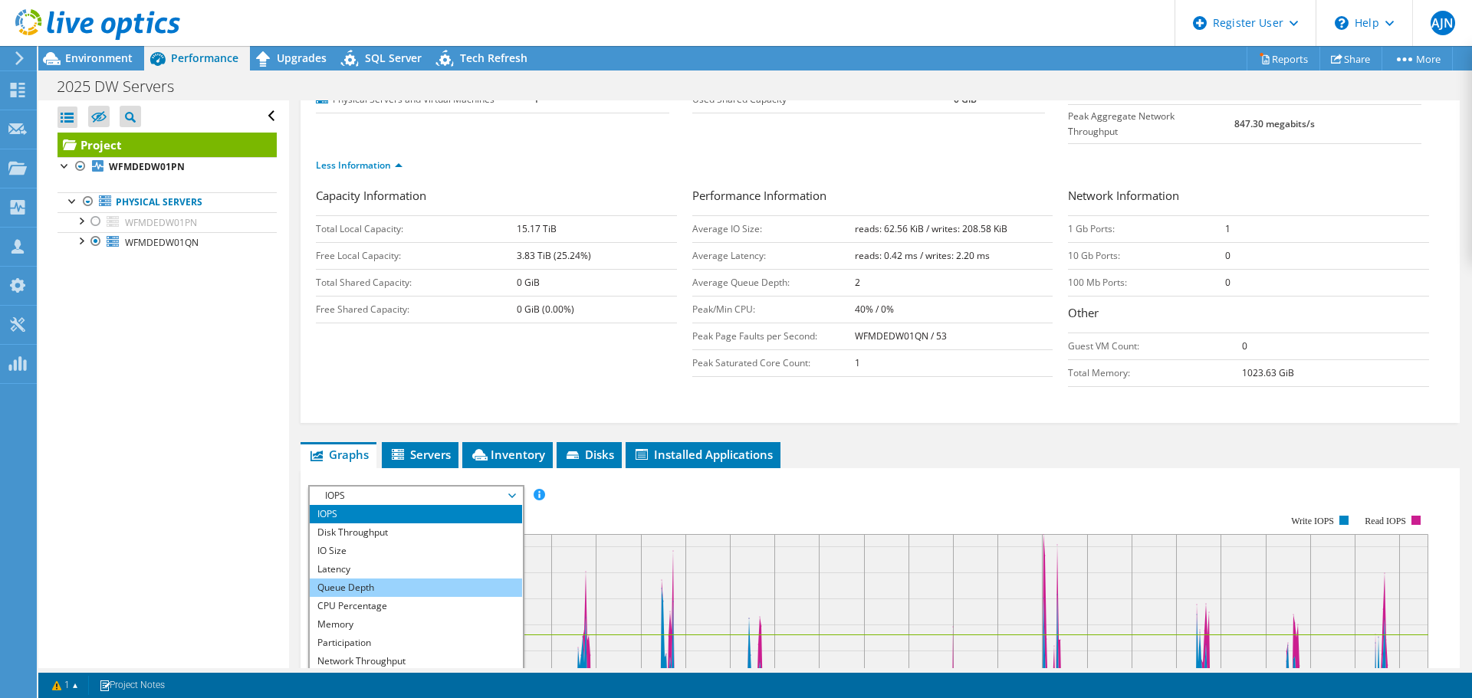
click at [433, 579] on li "Queue Depth" at bounding box center [416, 588] width 212 height 18
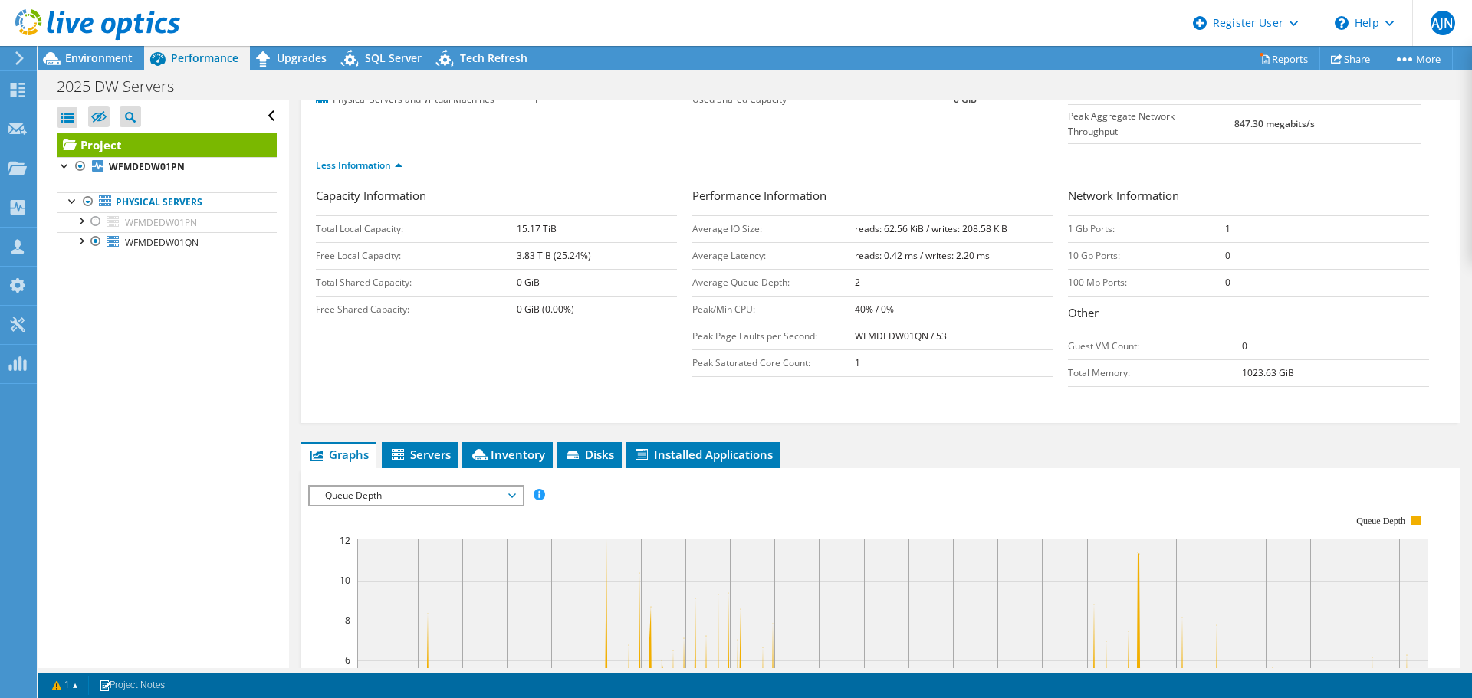
click at [427, 487] on span "Queue Depth" at bounding box center [415, 496] width 197 height 18
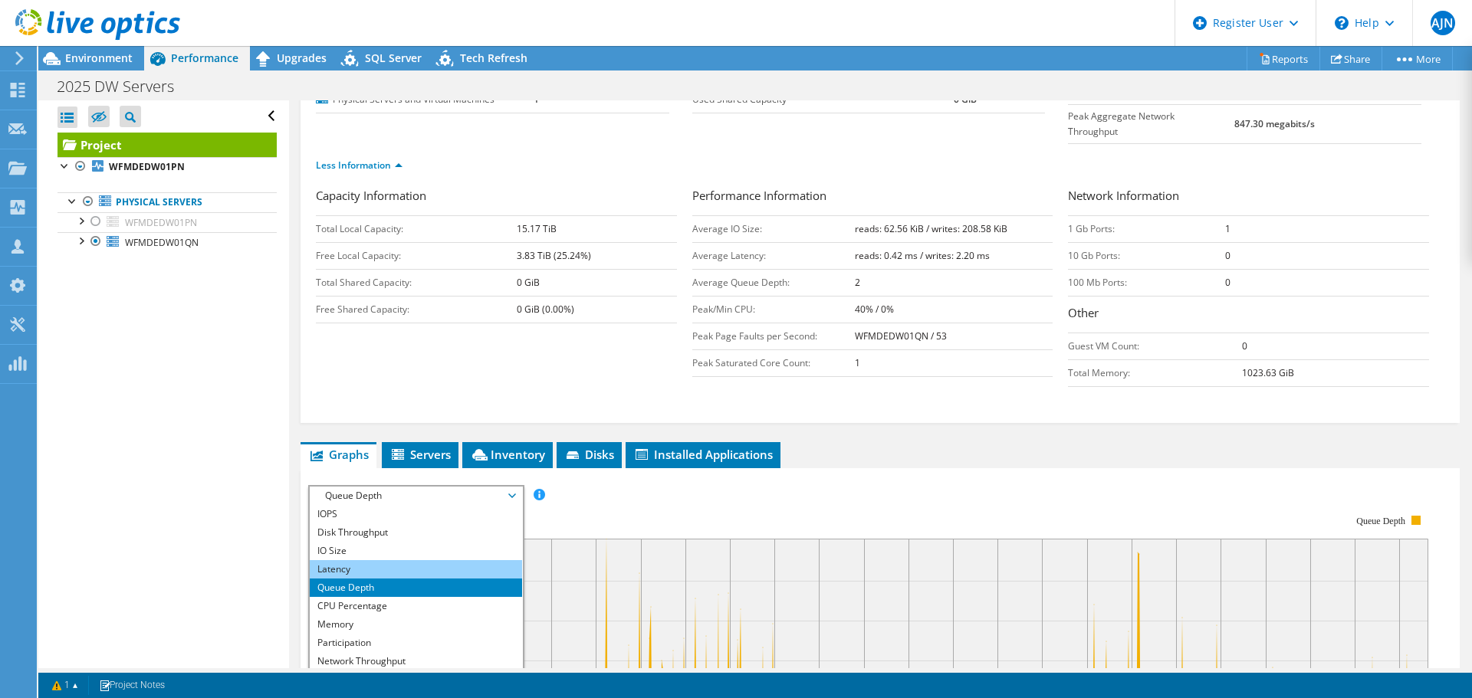
click at [420, 560] on li "Latency" at bounding box center [416, 569] width 212 height 18
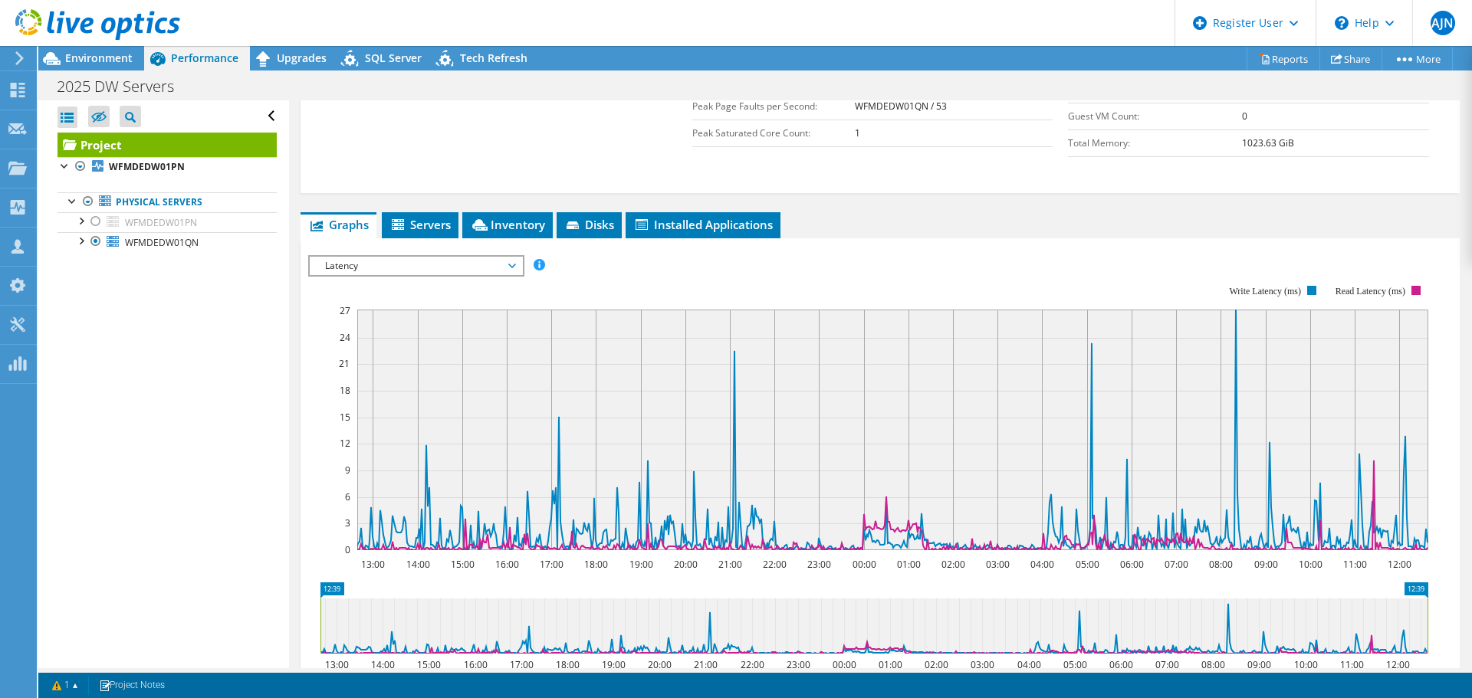
drag, startPoint x: 707, startPoint y: 599, endPoint x: 725, endPoint y: 599, distance: 18.4
click at [725, 599] on icon at bounding box center [873, 626] width 1107 height 55
click at [474, 257] on span "Latency" at bounding box center [415, 266] width 197 height 18
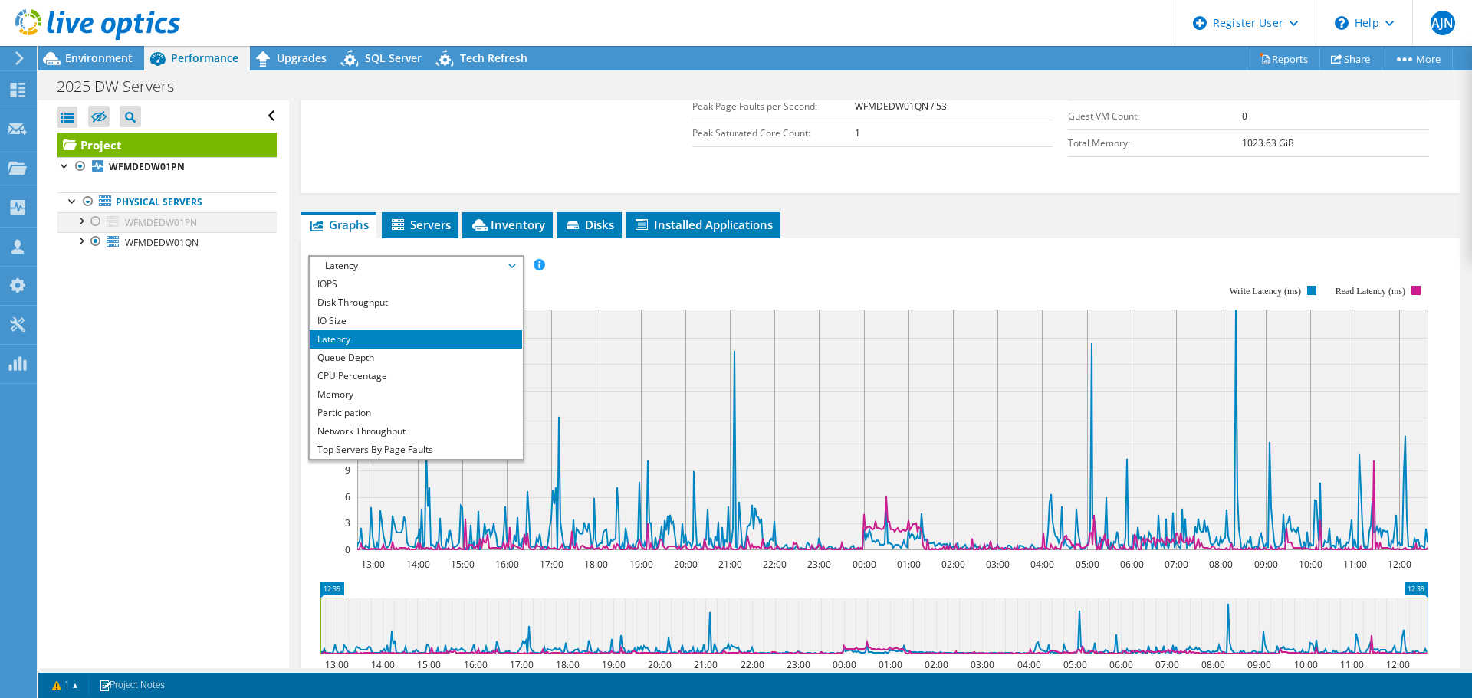
click at [97, 217] on div at bounding box center [95, 221] width 15 height 18
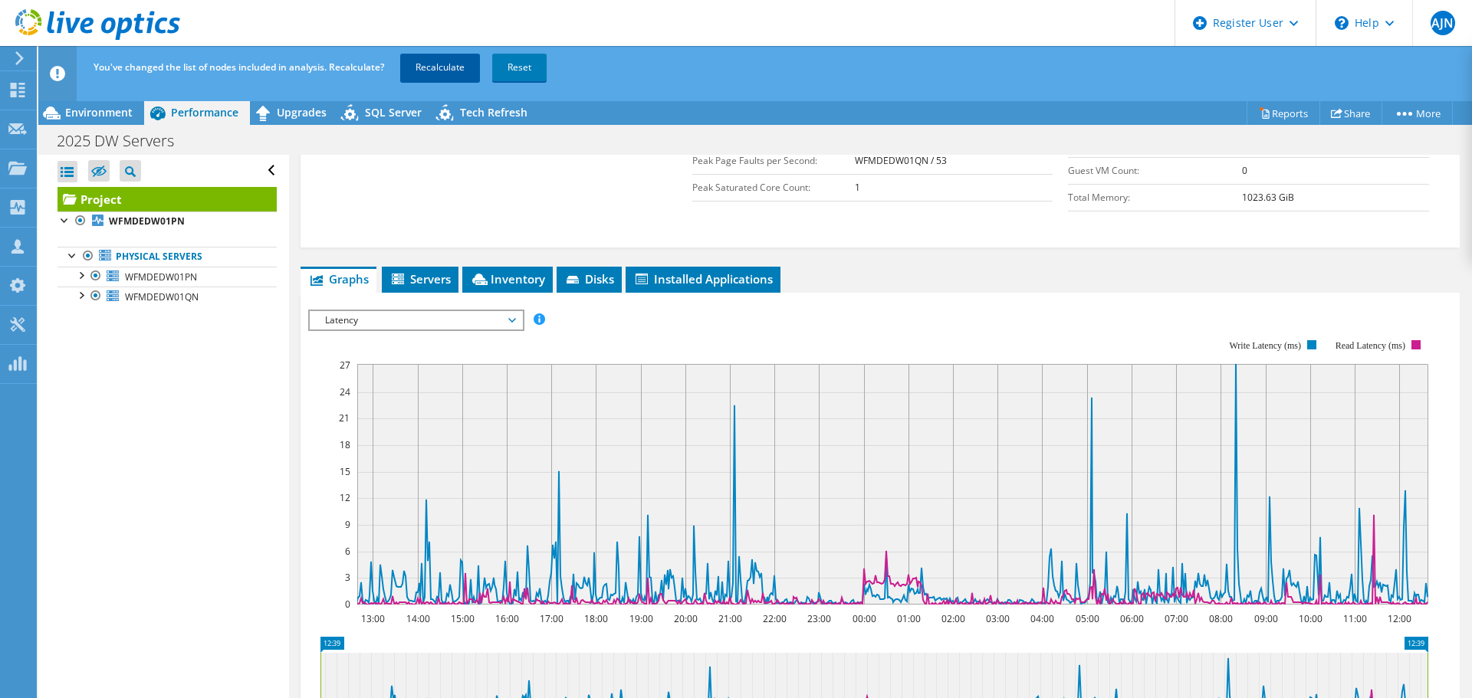
click at [458, 79] on link "Recalculate" at bounding box center [440, 68] width 80 height 28
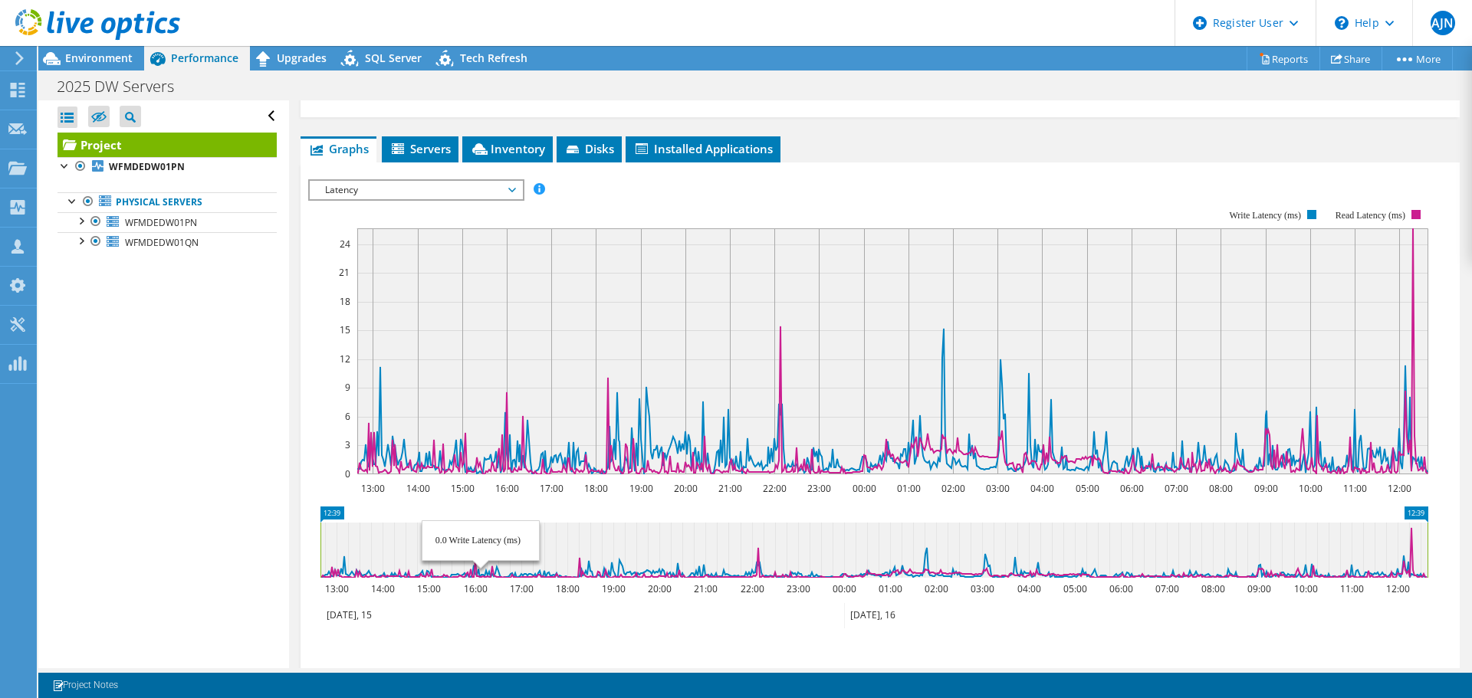
scroll to position [287, 0]
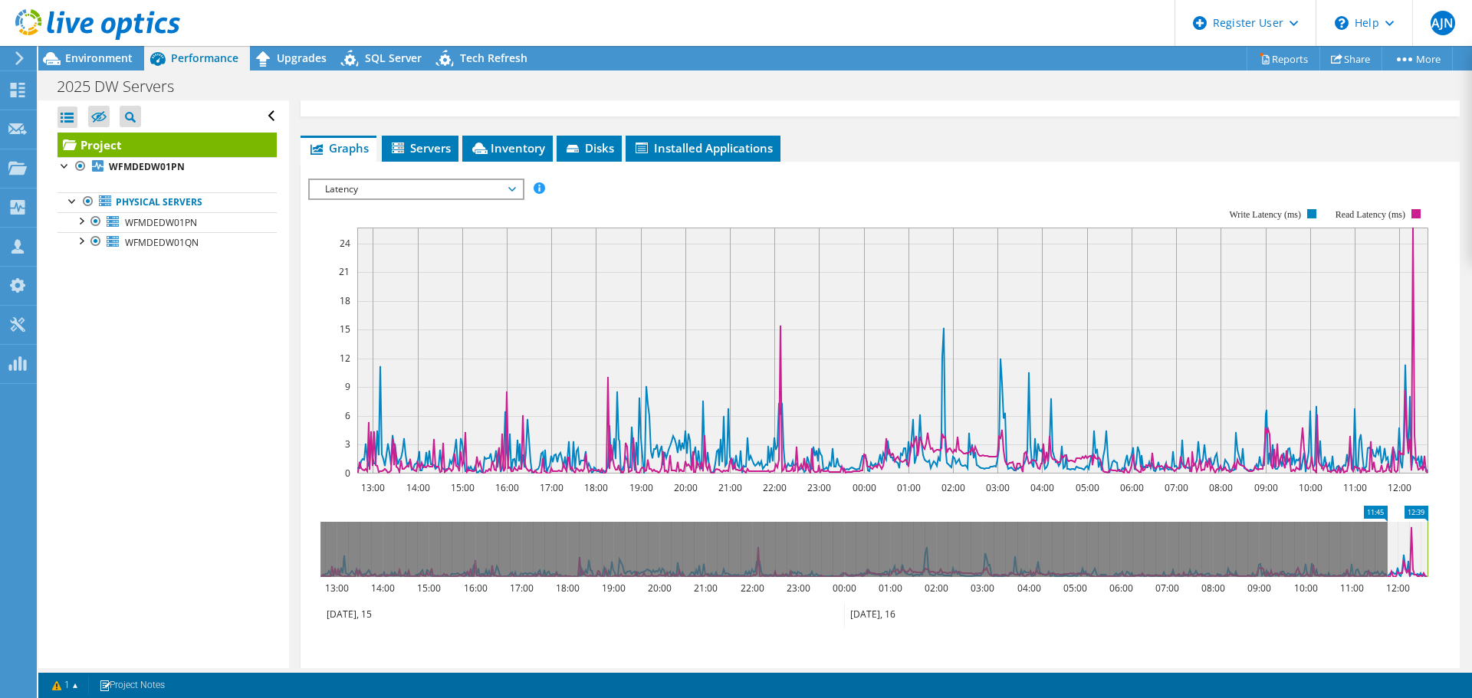
drag, startPoint x: 320, startPoint y: 517, endPoint x: 1387, endPoint y: 549, distance: 1066.7
click at [1387, 549] on icon "12:39 11:45 13:00 14:00 15:00 16:00 17:00 18:00 19:00 20:00 21:00 22:00 23:00 0…" at bounding box center [873, 567] width 1131 height 123
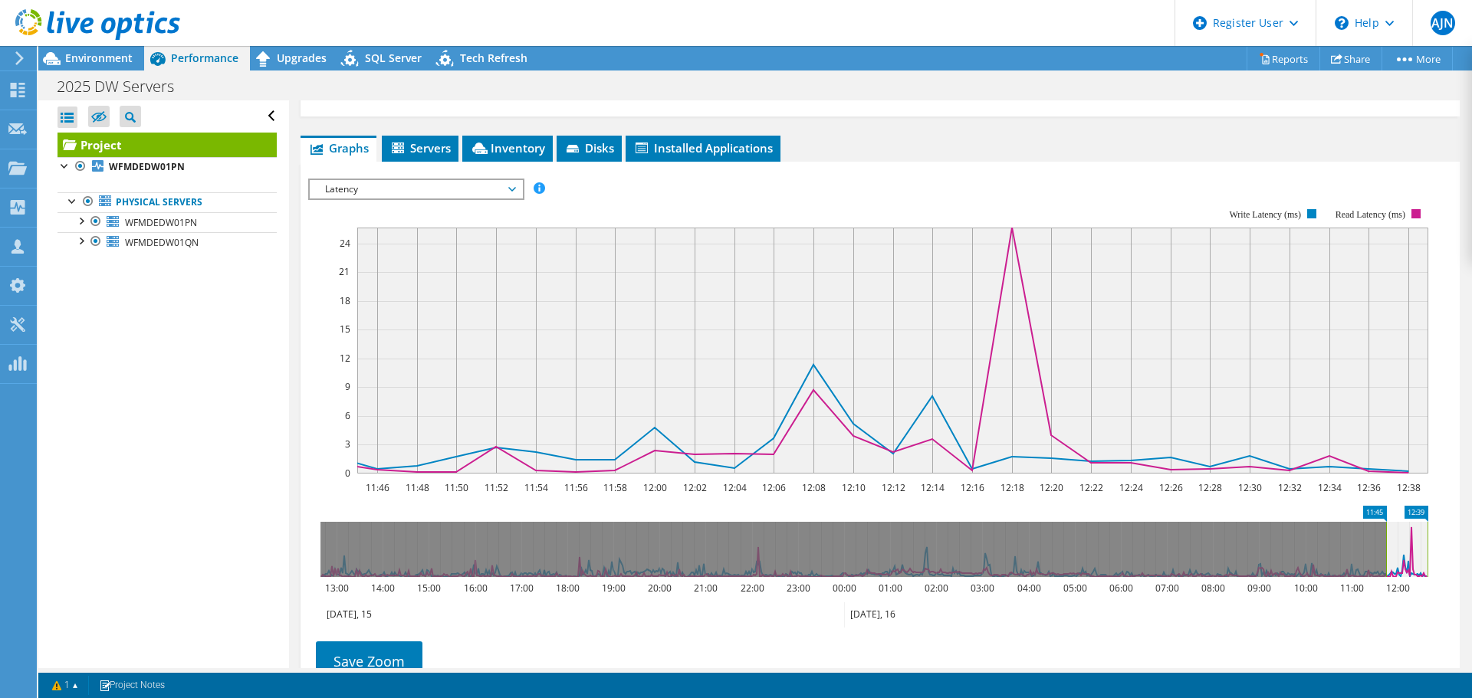
click at [501, 180] on span "Latency" at bounding box center [415, 189] width 197 height 18
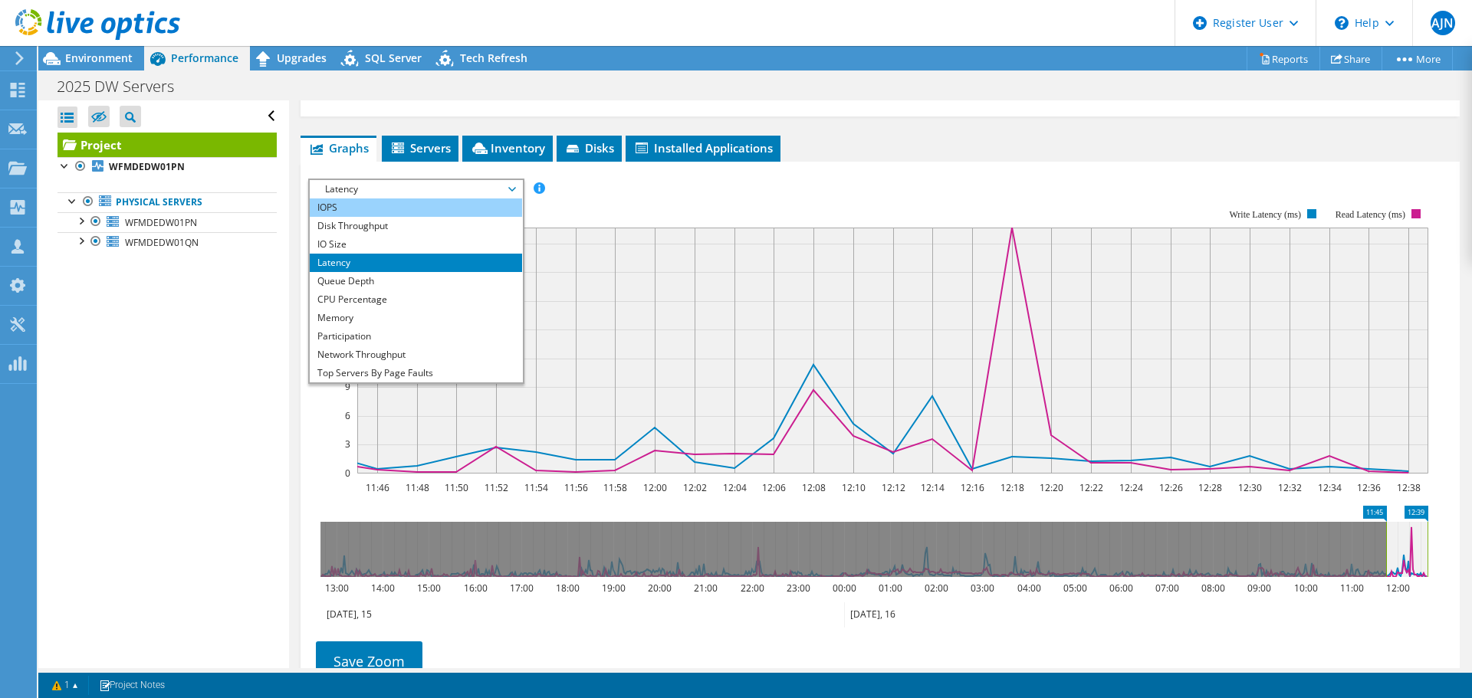
click at [437, 199] on li "IOPS" at bounding box center [416, 208] width 212 height 18
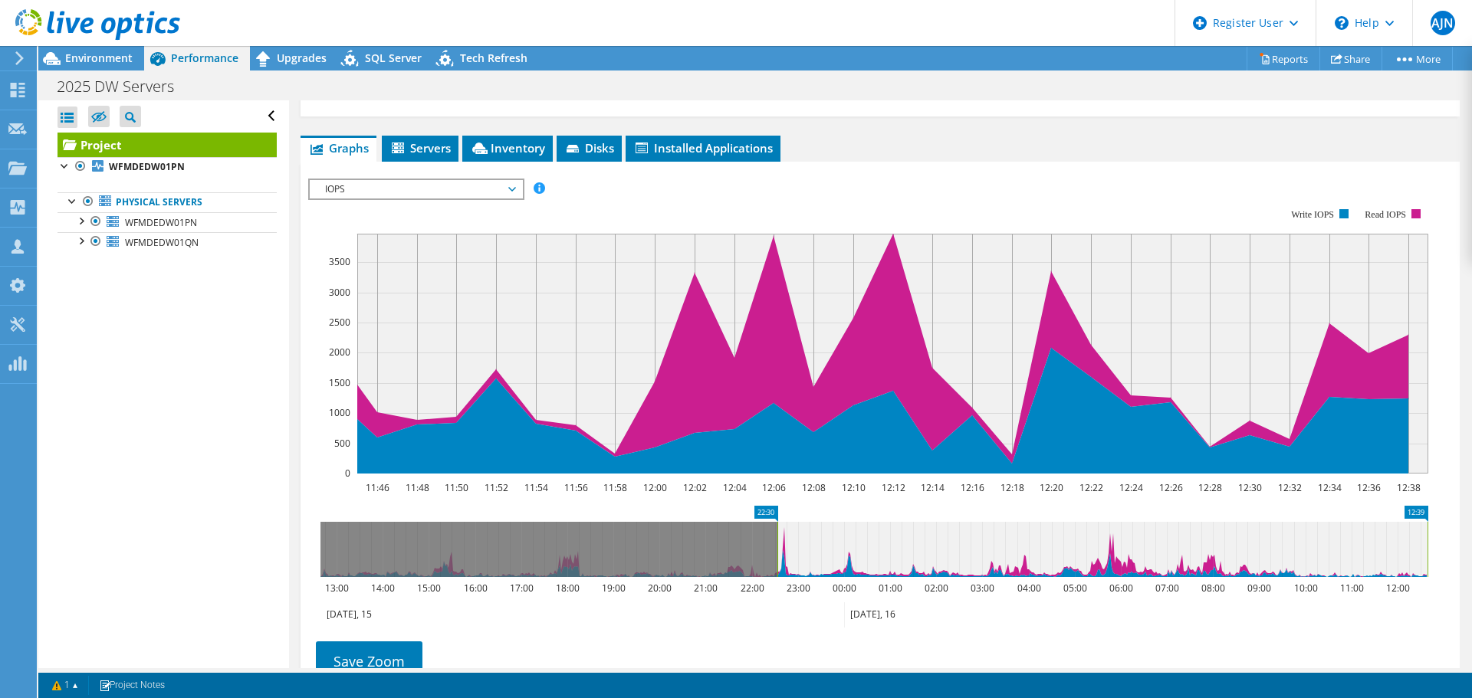
drag, startPoint x: 1387, startPoint y: 527, endPoint x: 778, endPoint y: 530, distance: 608.7
click at [778, 530] on rect at bounding box center [777, 549] width 6 height 55
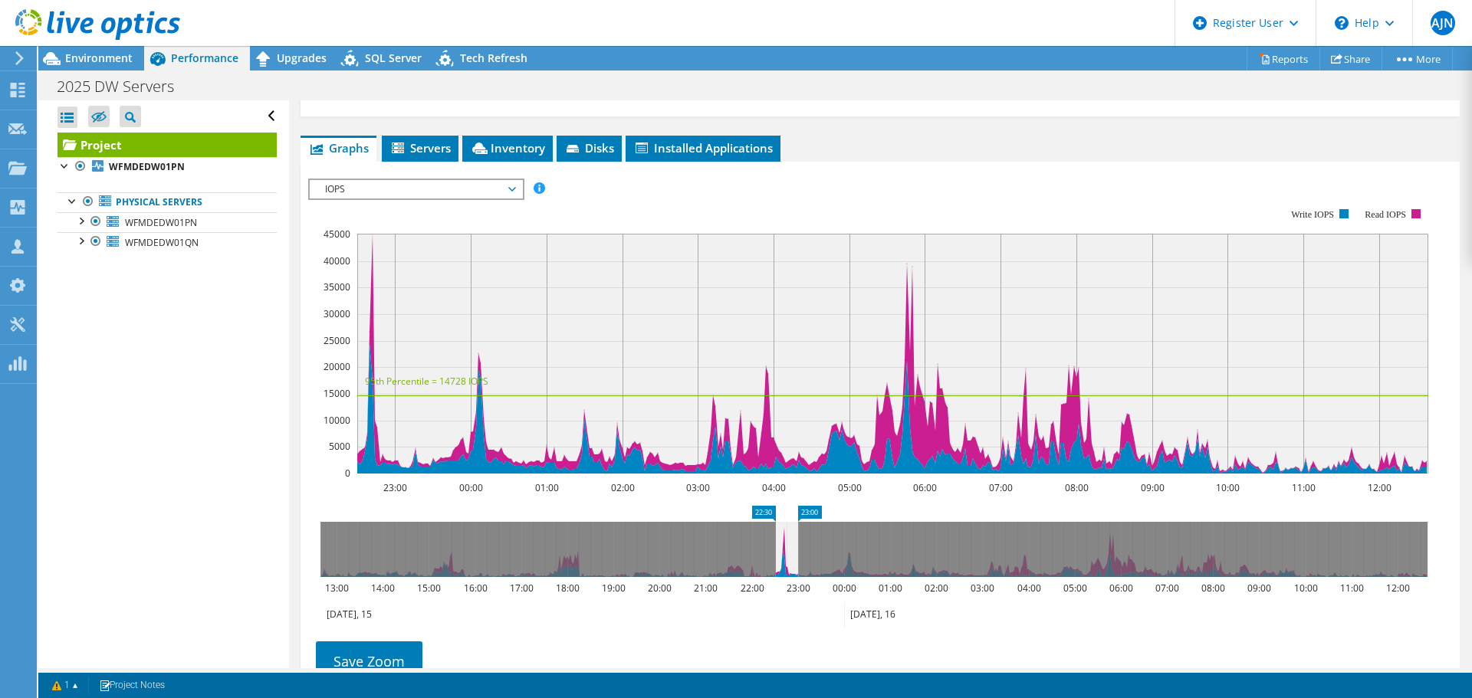
drag, startPoint x: 1429, startPoint y: 520, endPoint x: 797, endPoint y: 524, distance: 631.7
click at [798, 524] on rect at bounding box center [798, 549] width 6 height 55
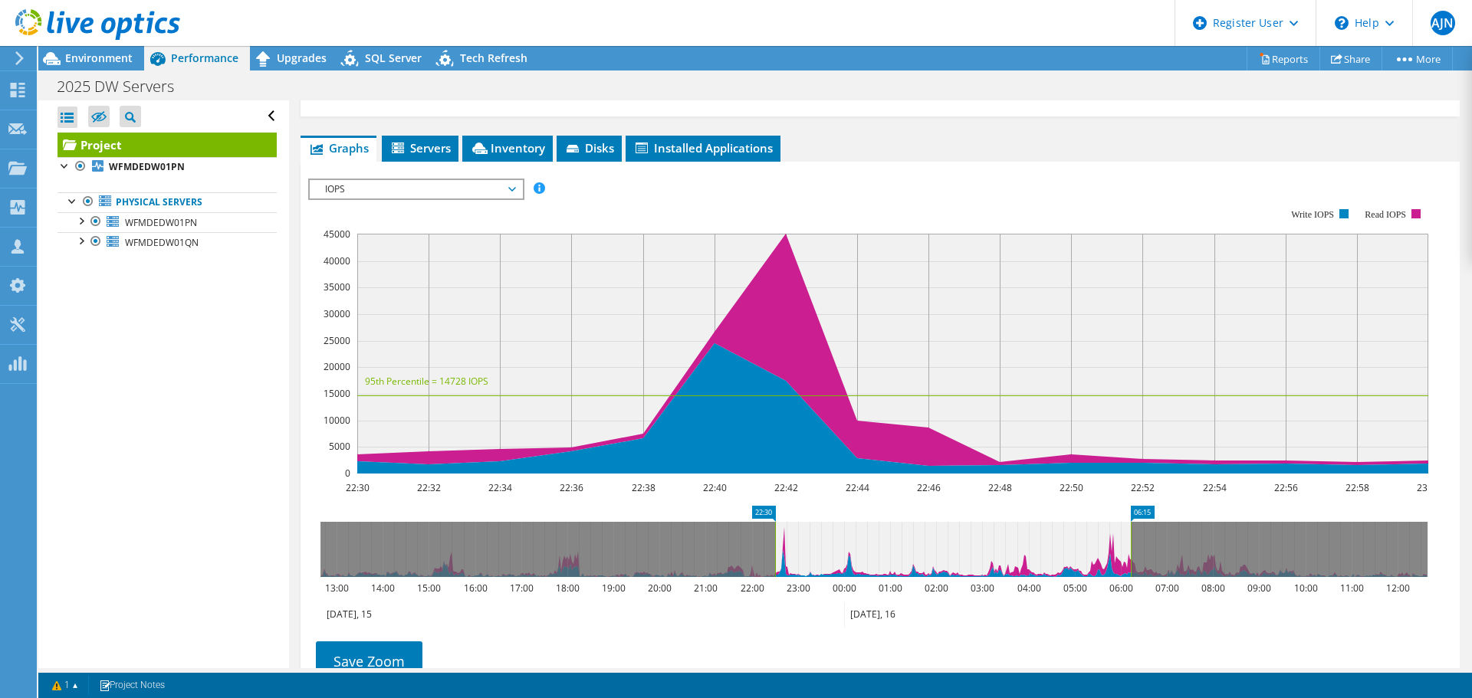
drag, startPoint x: 799, startPoint y: 520, endPoint x: 1133, endPoint y: 518, distance: 334.2
click at [1133, 522] on rect at bounding box center [1131, 549] width 6 height 55
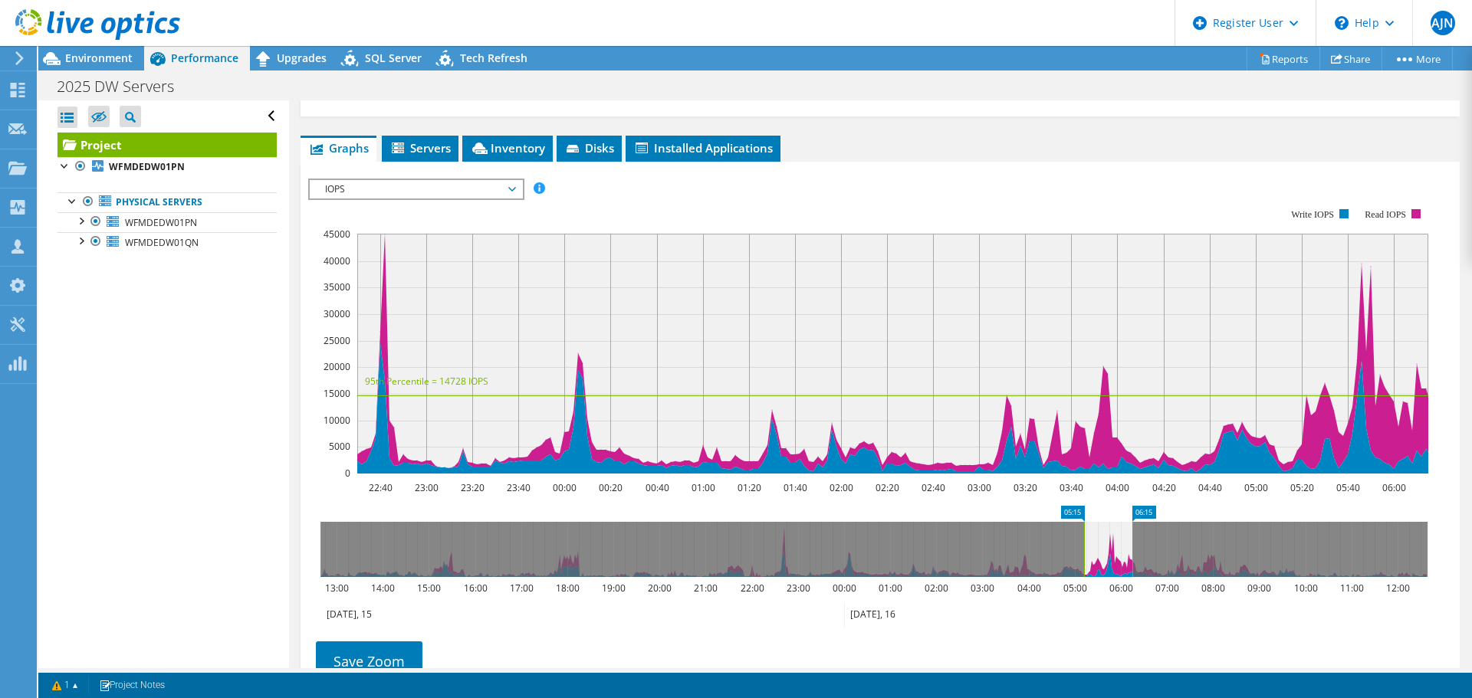
drag, startPoint x: 776, startPoint y: 522, endPoint x: 1085, endPoint y: 525, distance: 308.9
click at [1085, 525] on rect at bounding box center [1084, 549] width 6 height 55
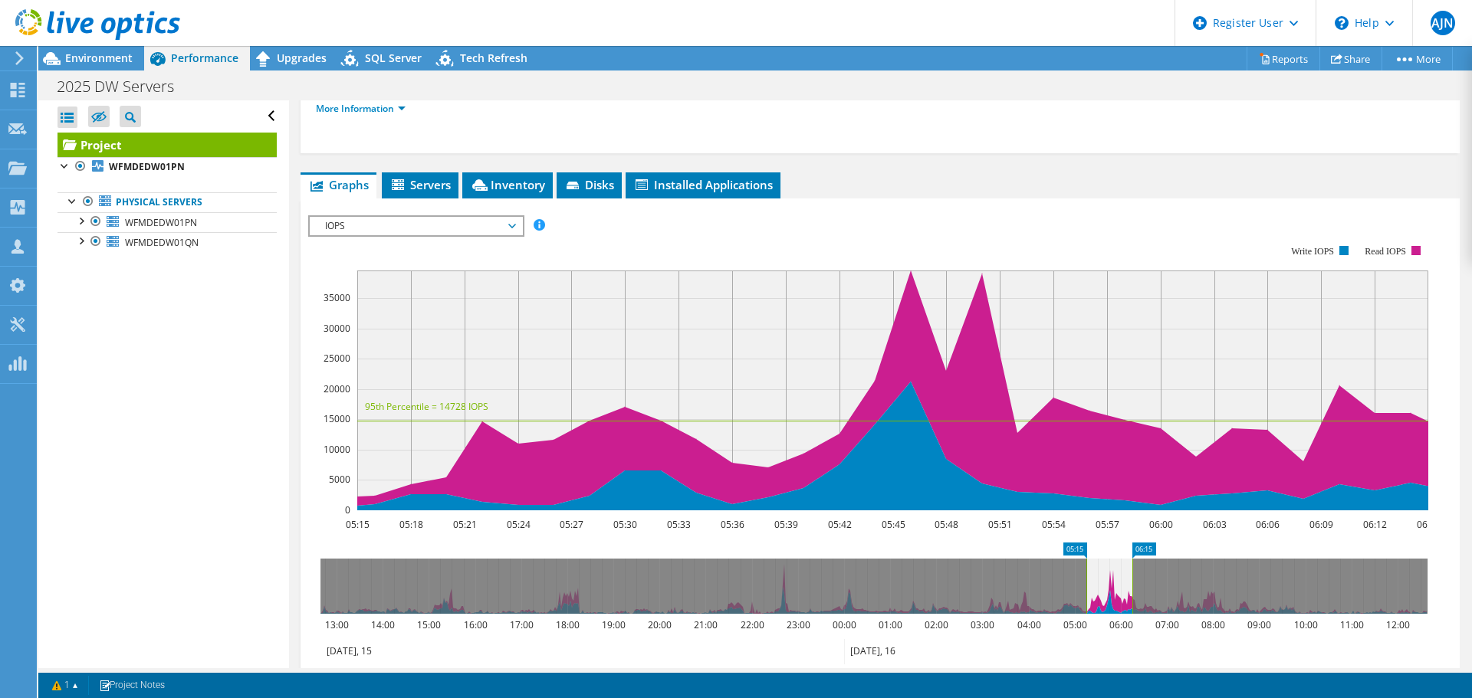
scroll to position [307, 0]
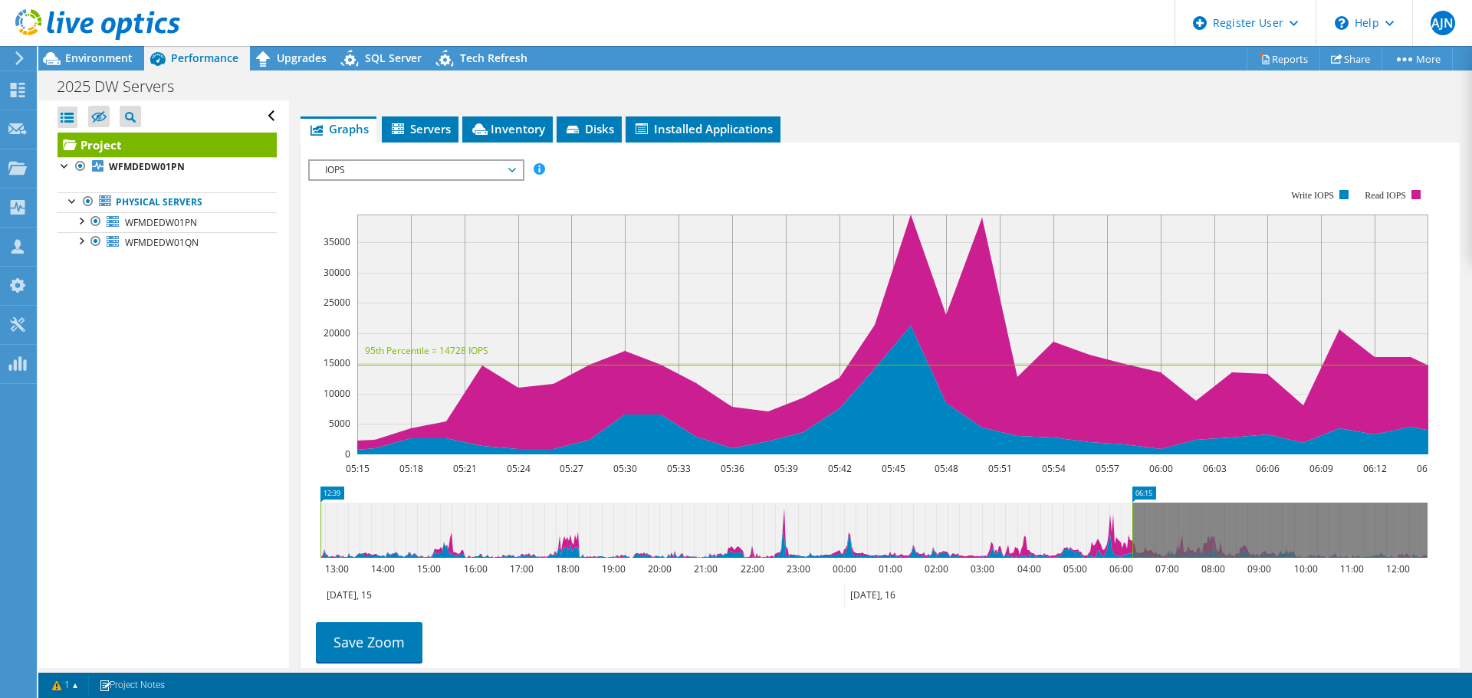
drag, startPoint x: 1085, startPoint y: 493, endPoint x: 222, endPoint y: 494, distance: 863.1
click at [215, 495] on div "Open All Close All Hide Excluded Nodes Project Tree Filter" at bounding box center [754, 384] width 1433 height 568
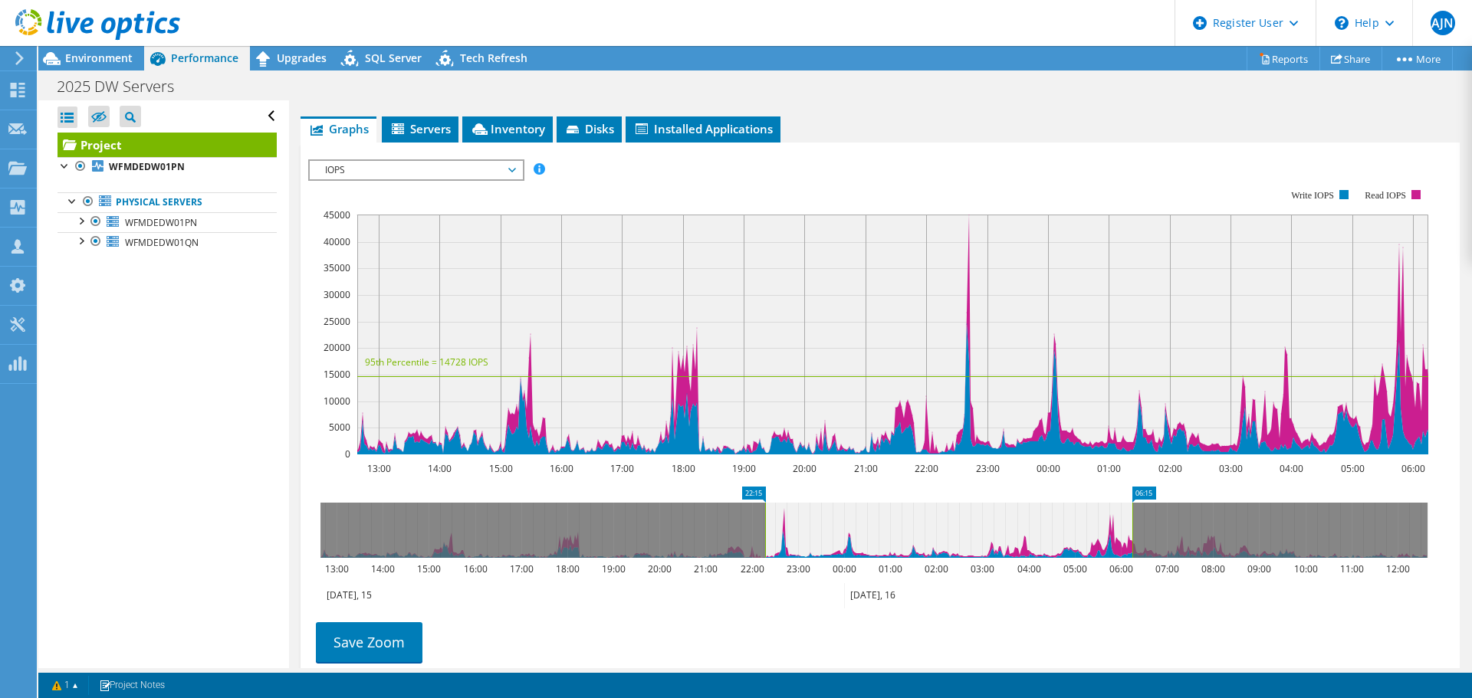
drag, startPoint x: 320, startPoint y: 498, endPoint x: 764, endPoint y: 498, distance: 444.6
click at [765, 503] on rect at bounding box center [765, 530] width 6 height 55
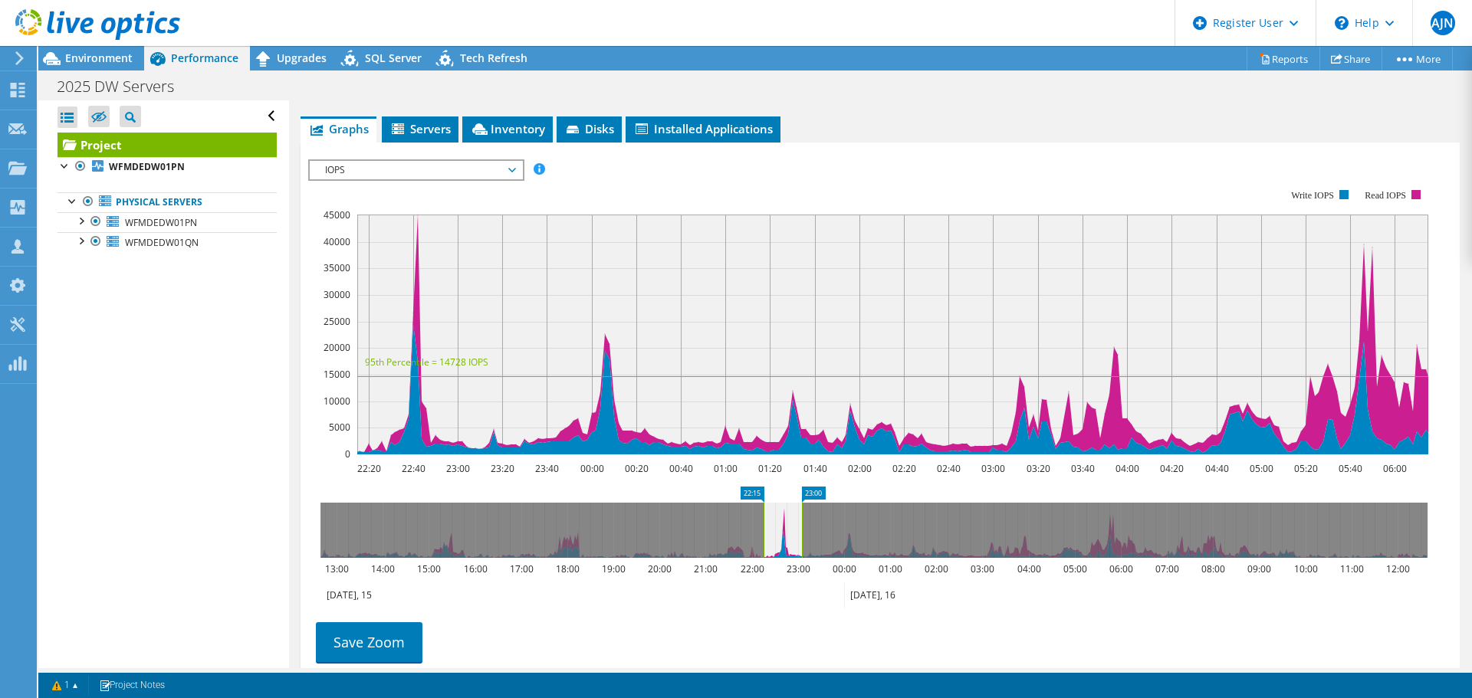
drag, startPoint x: 1133, startPoint y: 494, endPoint x: 803, endPoint y: 490, distance: 330.4
click at [803, 503] on rect at bounding box center [802, 530] width 6 height 55
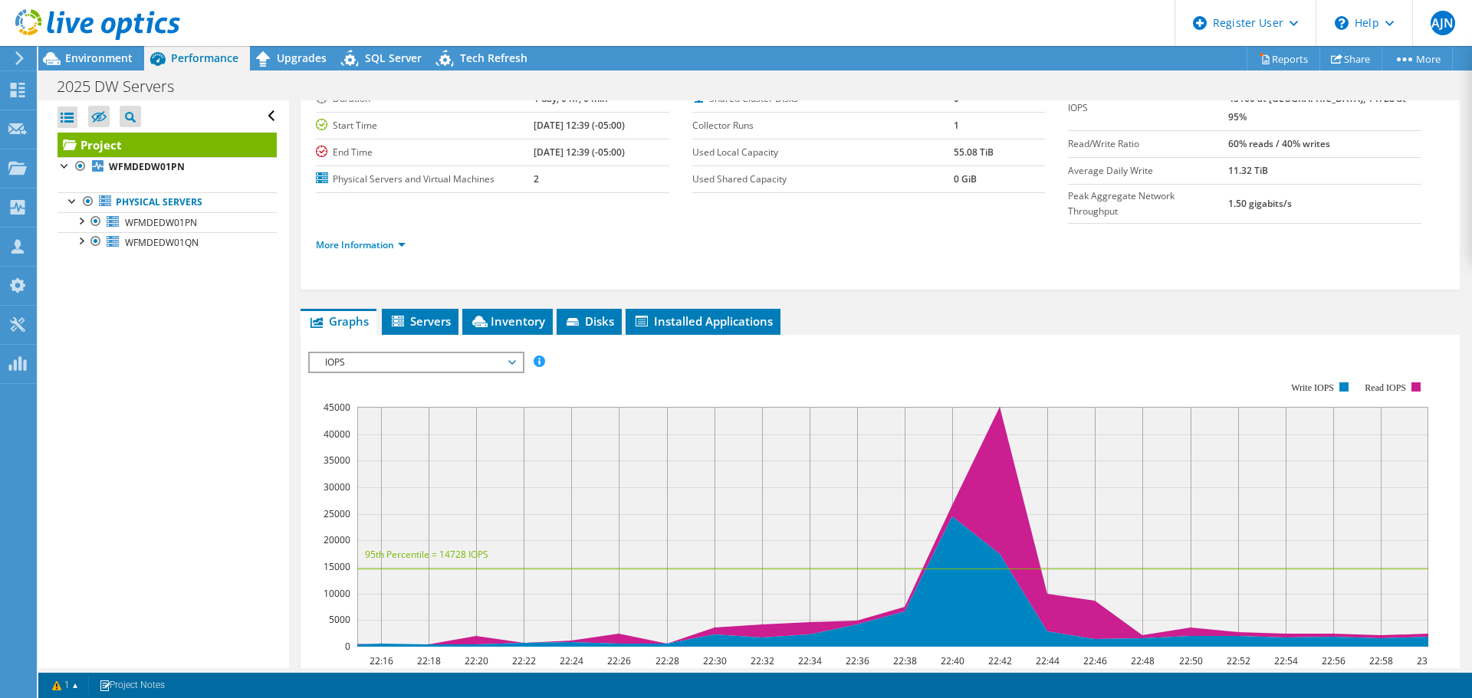
scroll to position [153, 0]
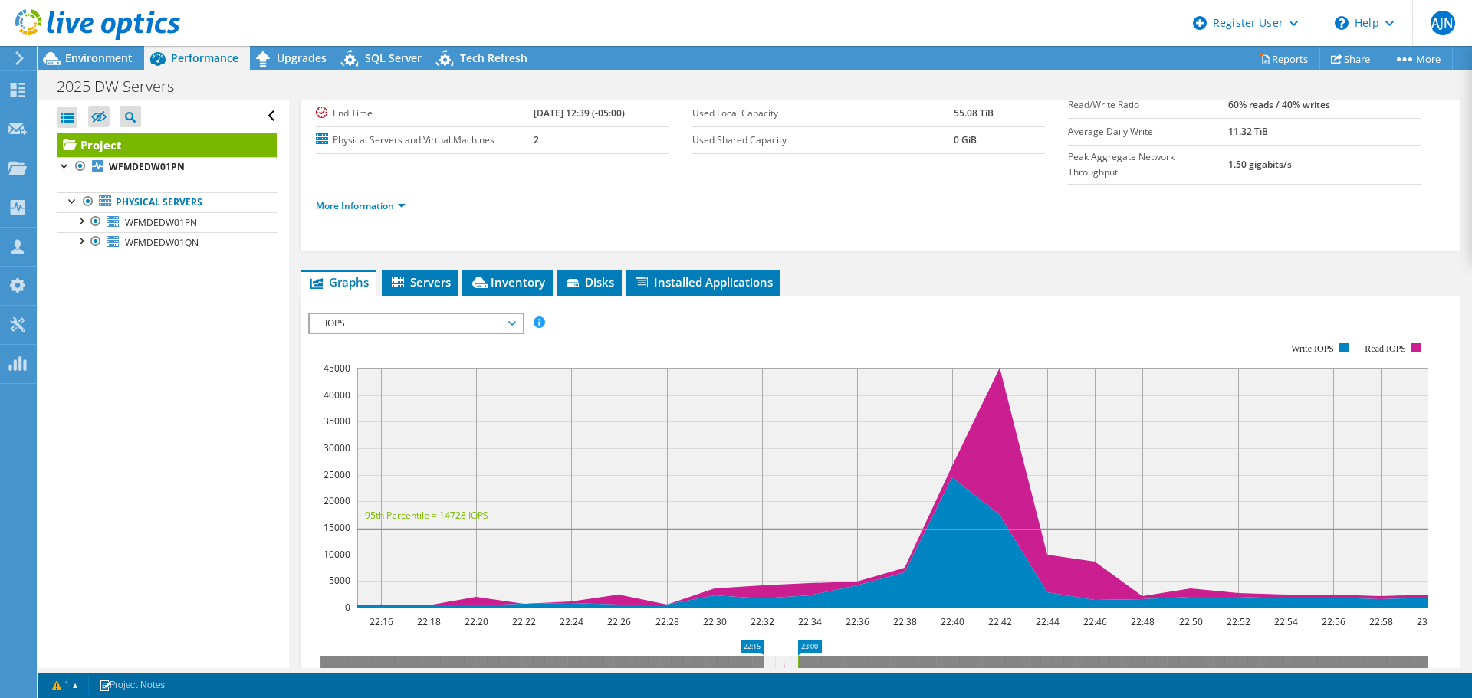
click at [493, 314] on span "IOPS" at bounding box center [415, 323] width 197 height 18
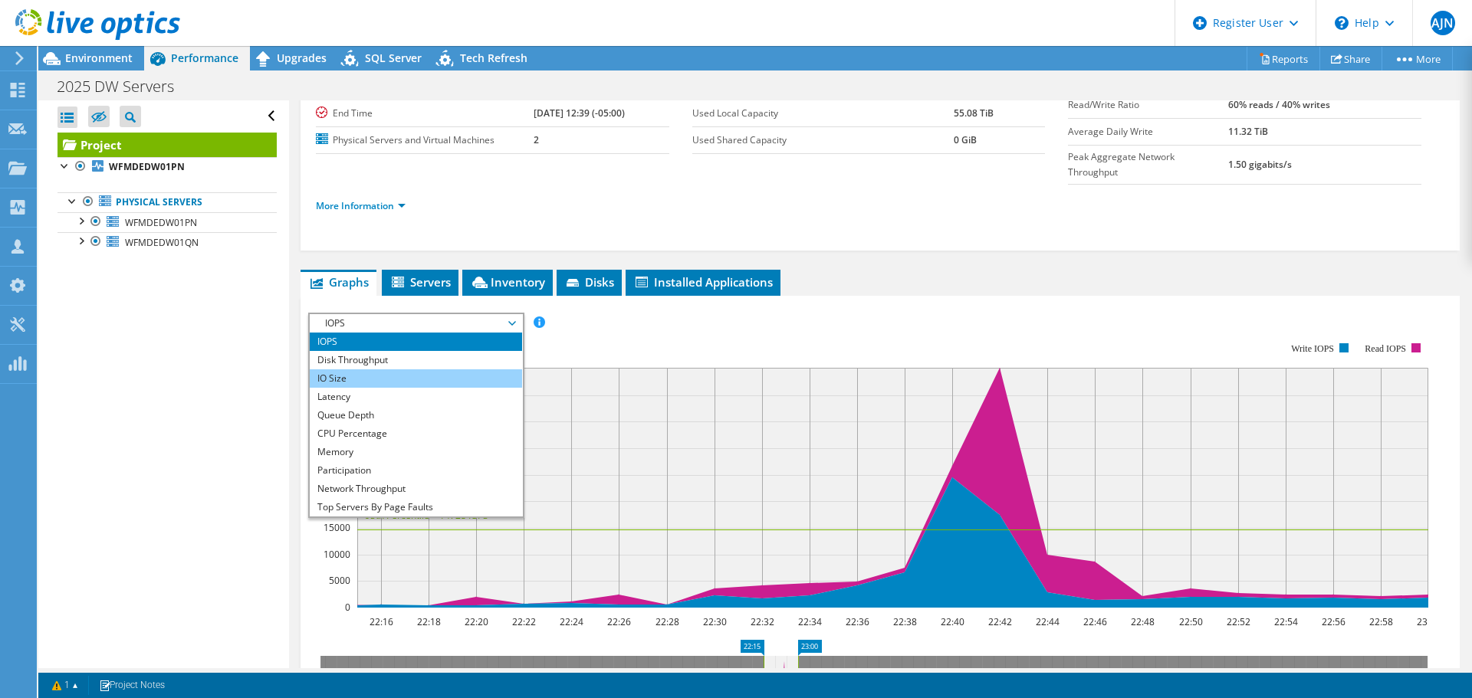
click at [431, 369] on li "IO Size" at bounding box center [416, 378] width 212 height 18
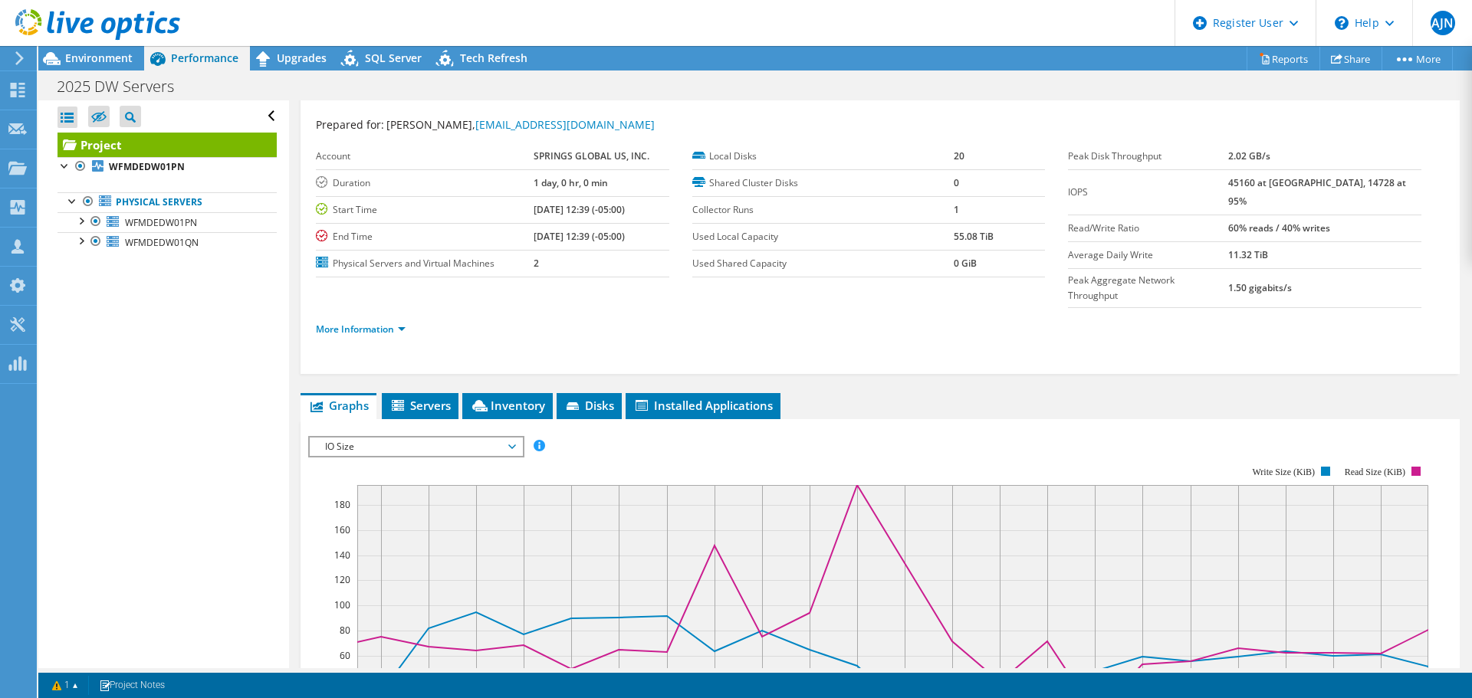
scroll to position [0, 0]
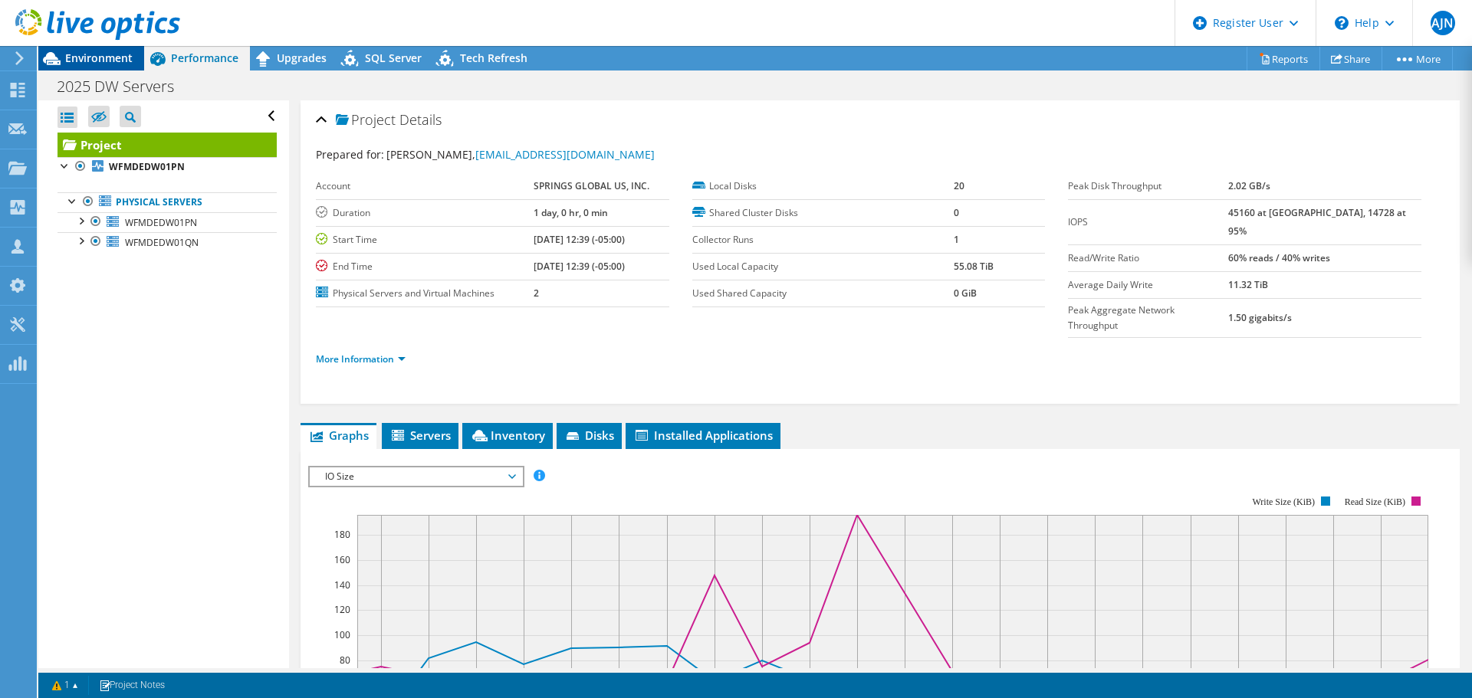
click at [105, 63] on span "Environment" at bounding box center [98, 58] width 67 height 15
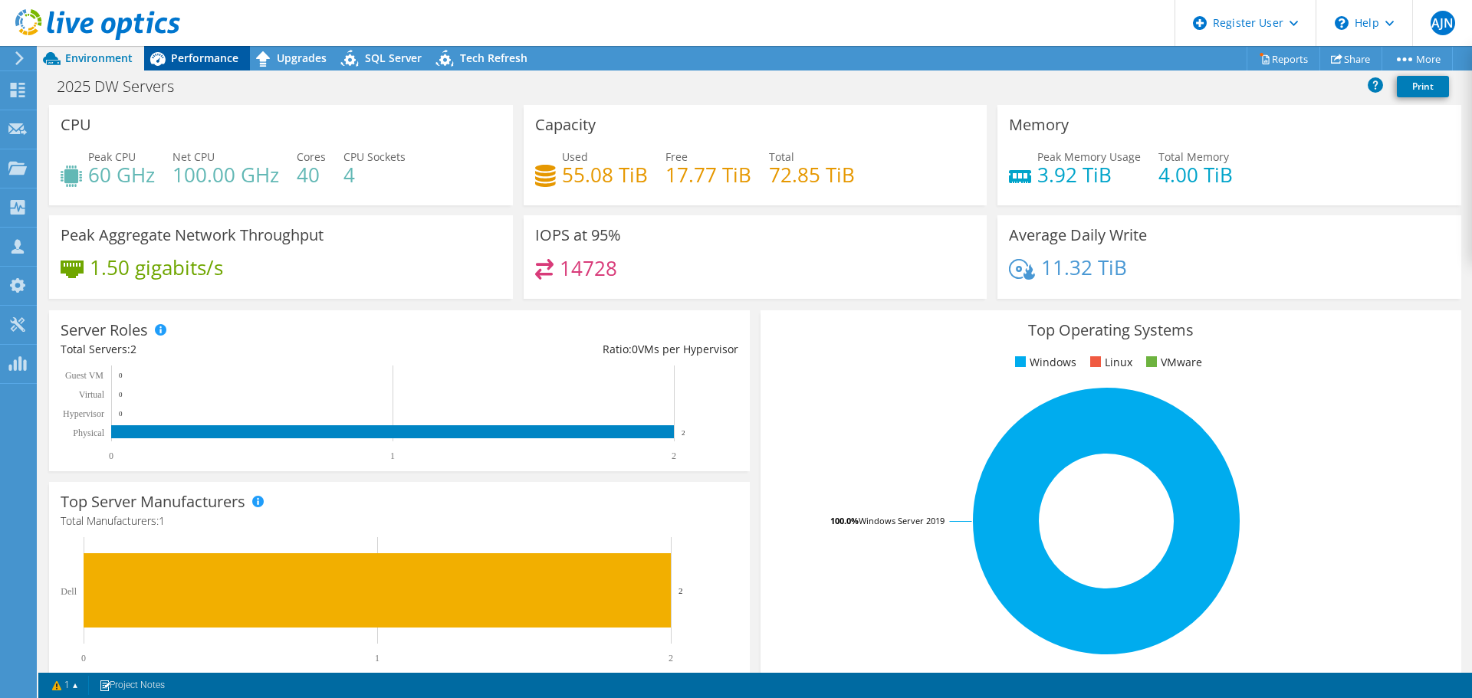
click at [193, 55] on span "Performance" at bounding box center [204, 58] width 67 height 15
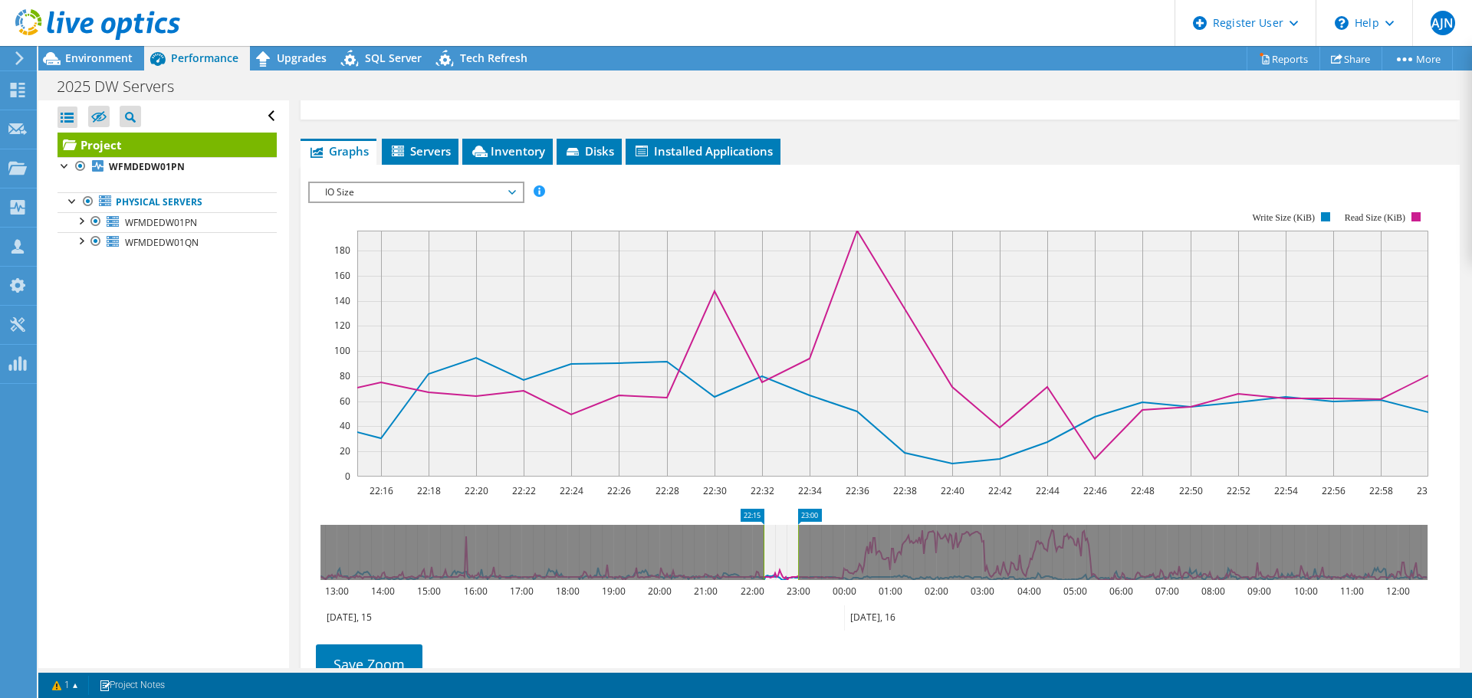
scroll to position [307, 0]
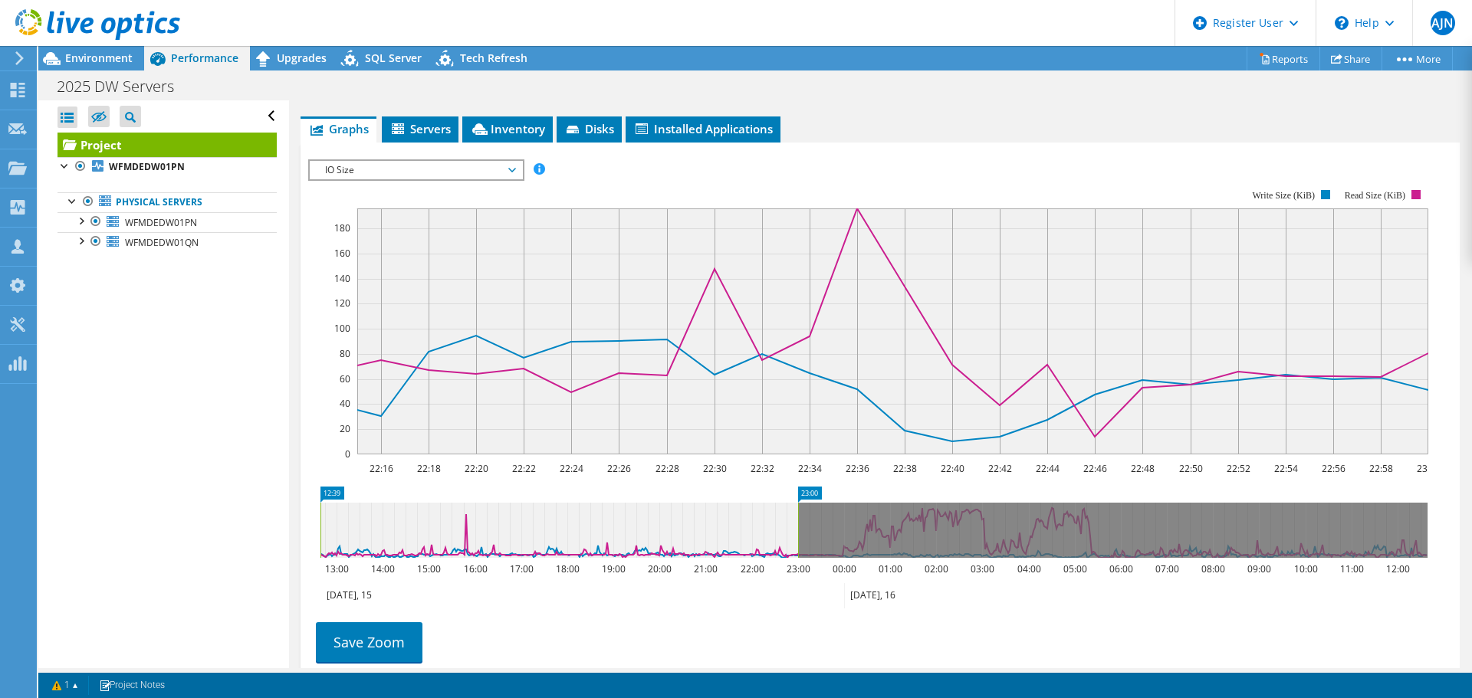
drag, startPoint x: 764, startPoint y: 488, endPoint x: 797, endPoint y: 514, distance: 42.0
click at [145, 504] on div "Open All Close All Hide Excluded Nodes Project Tree Filter" at bounding box center [754, 384] width 1433 height 568
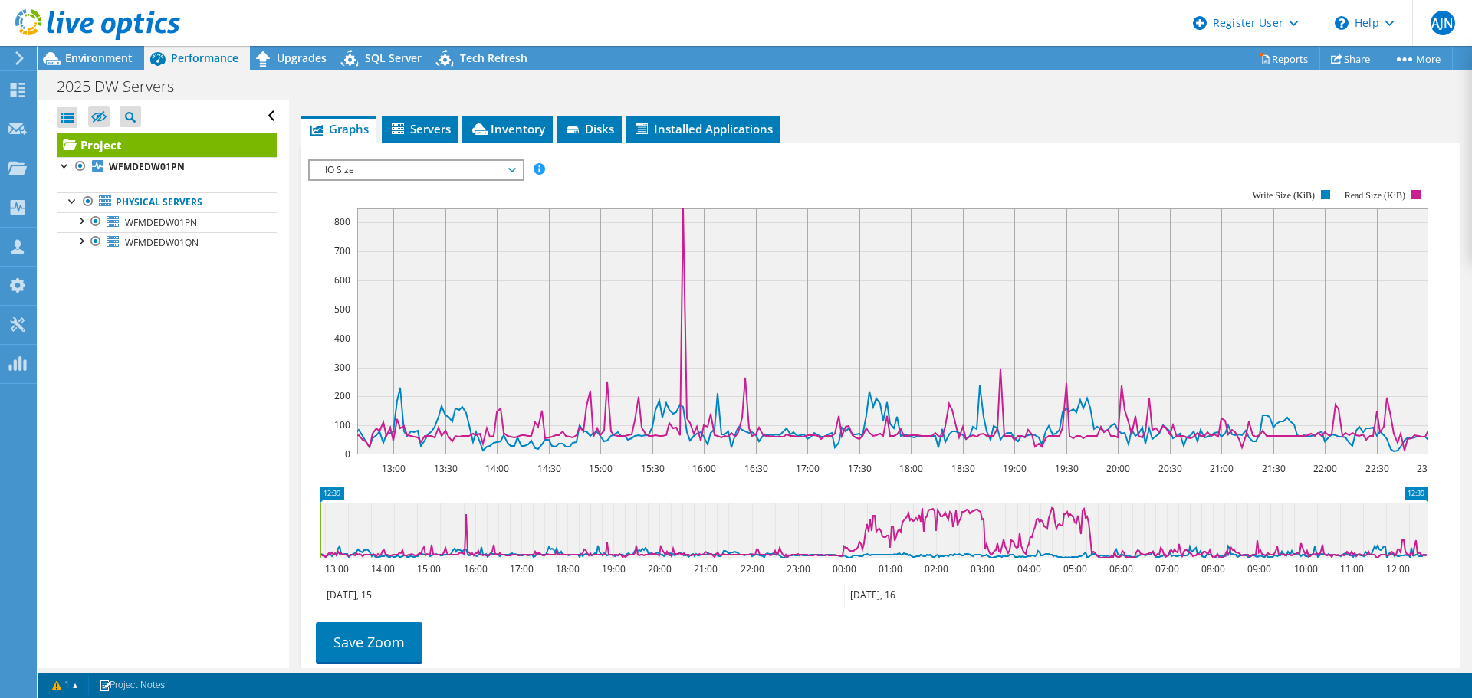
drag, startPoint x: 799, startPoint y: 504, endPoint x: 1602, endPoint y: 478, distance: 803.8
click at [1472, 478] on html "AJN Dell User Armando Javier Natera ArmandoJavier.Natera@dell.com Dell My Profi…" at bounding box center [736, 349] width 1472 height 698
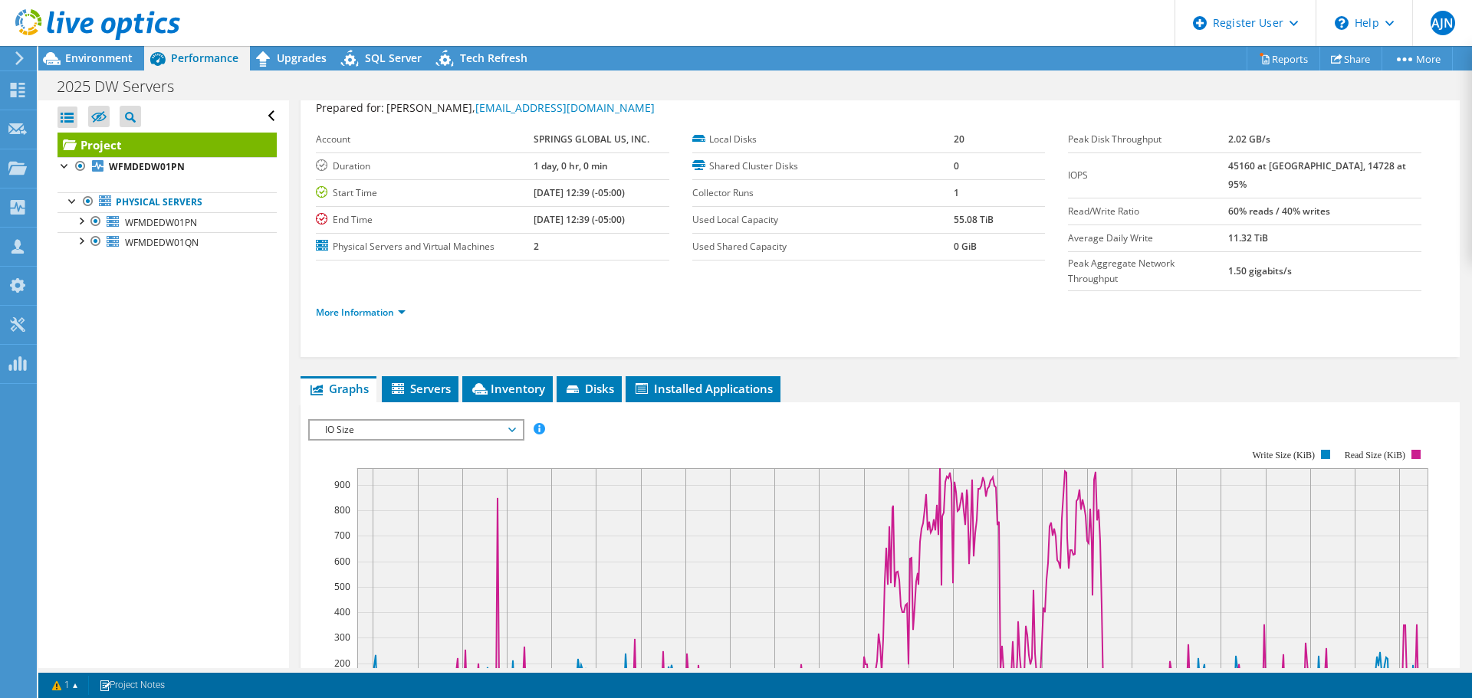
scroll to position [0, 0]
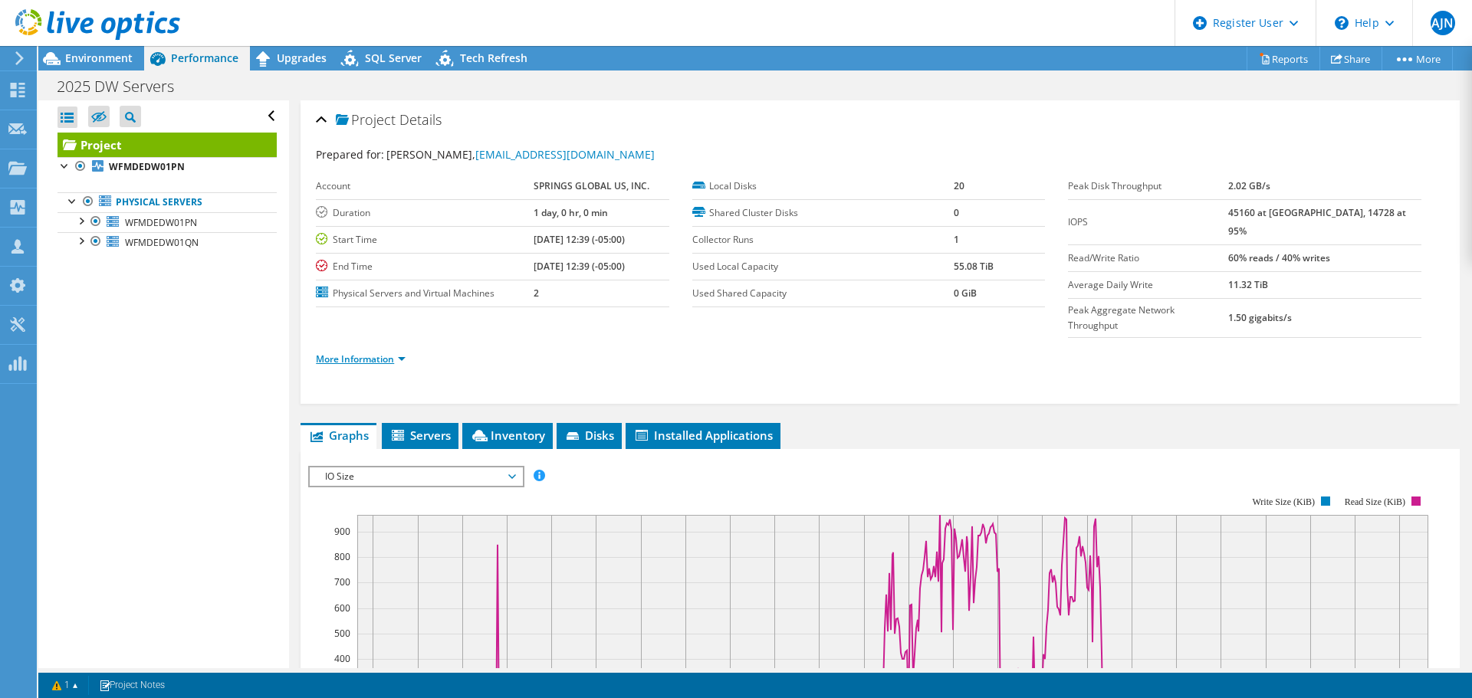
click at [394, 353] on link "More Information" at bounding box center [361, 359] width 90 height 13
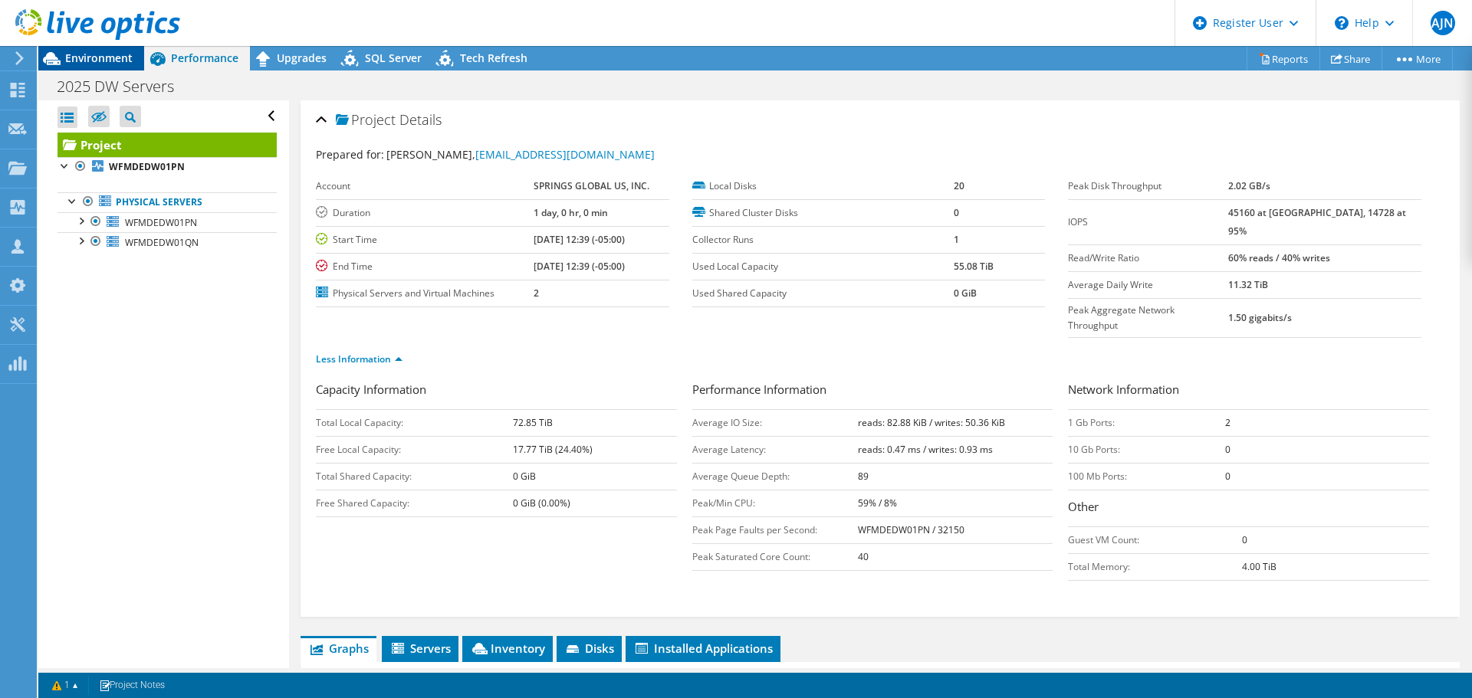
click at [63, 60] on icon at bounding box center [51, 58] width 27 height 27
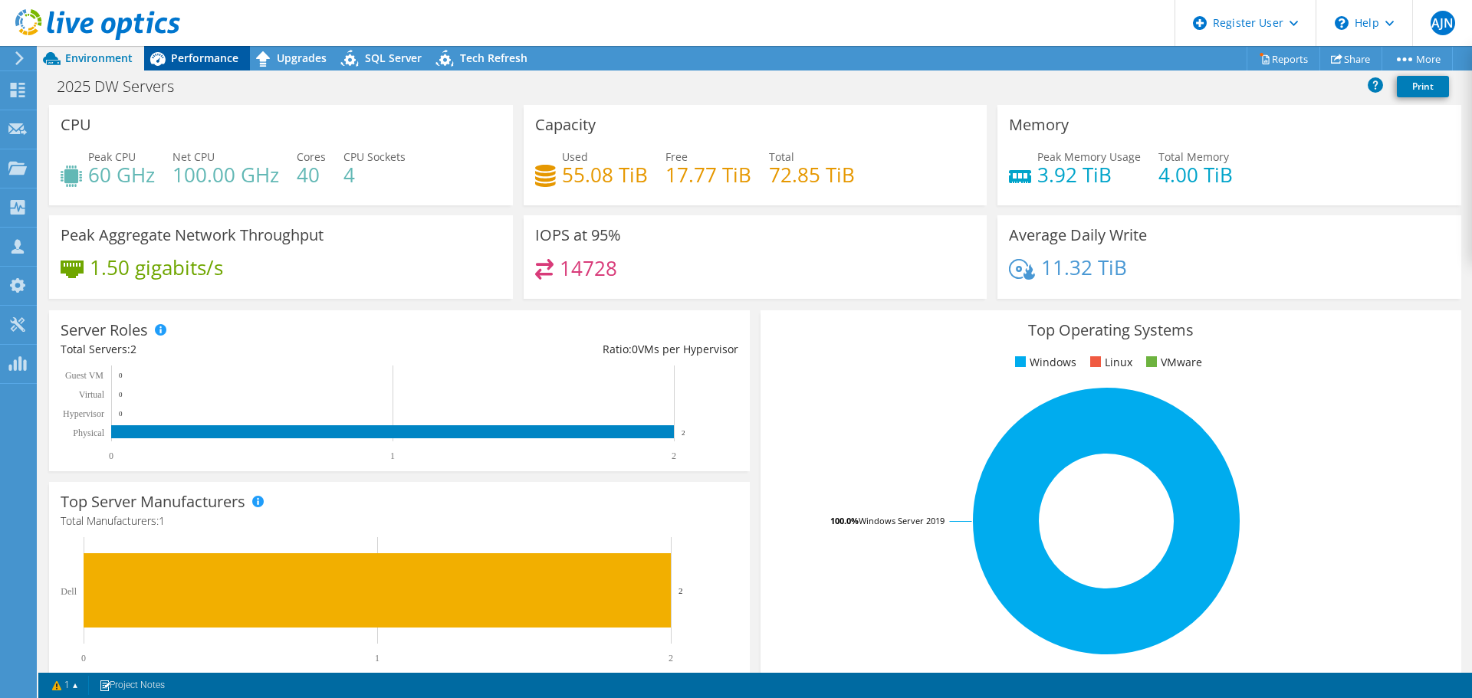
click at [206, 57] on span "Performance" at bounding box center [204, 58] width 67 height 15
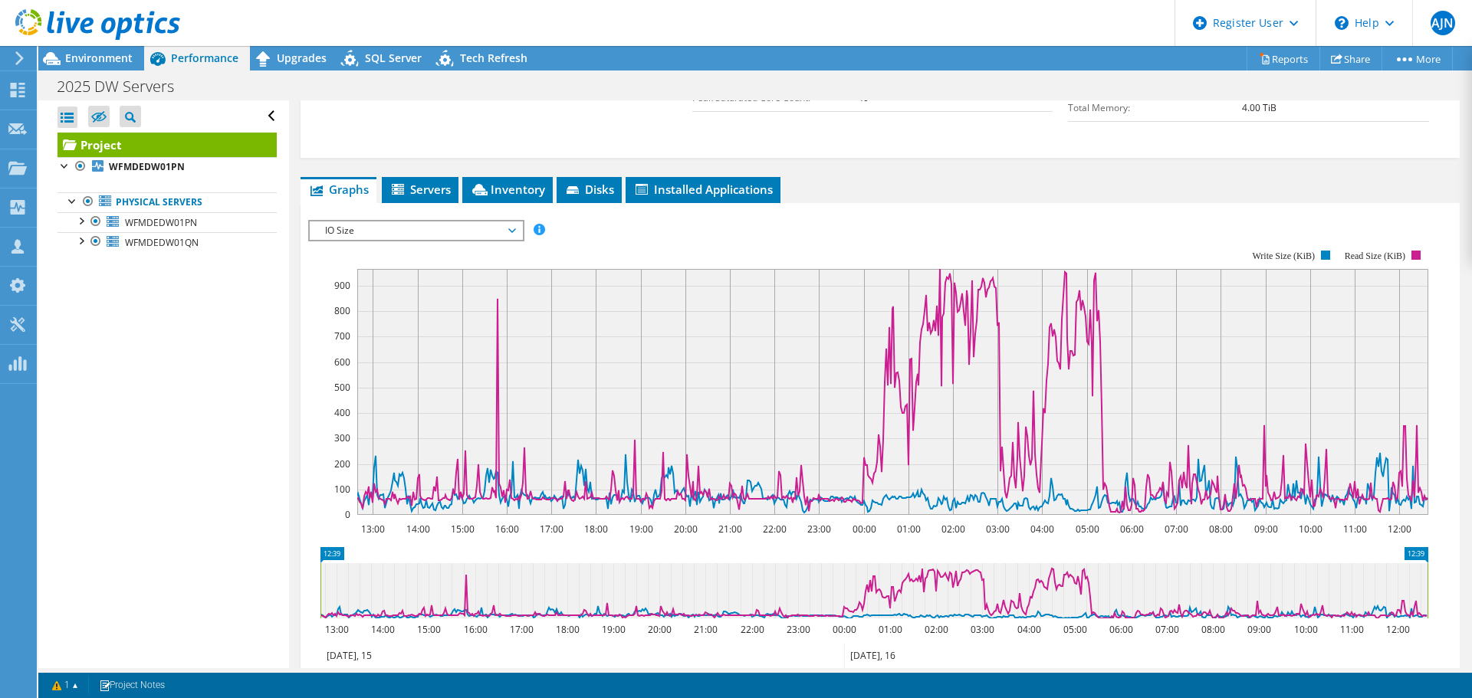
scroll to position [460, 0]
click at [506, 181] on span "Inventory" at bounding box center [507, 188] width 75 height 15
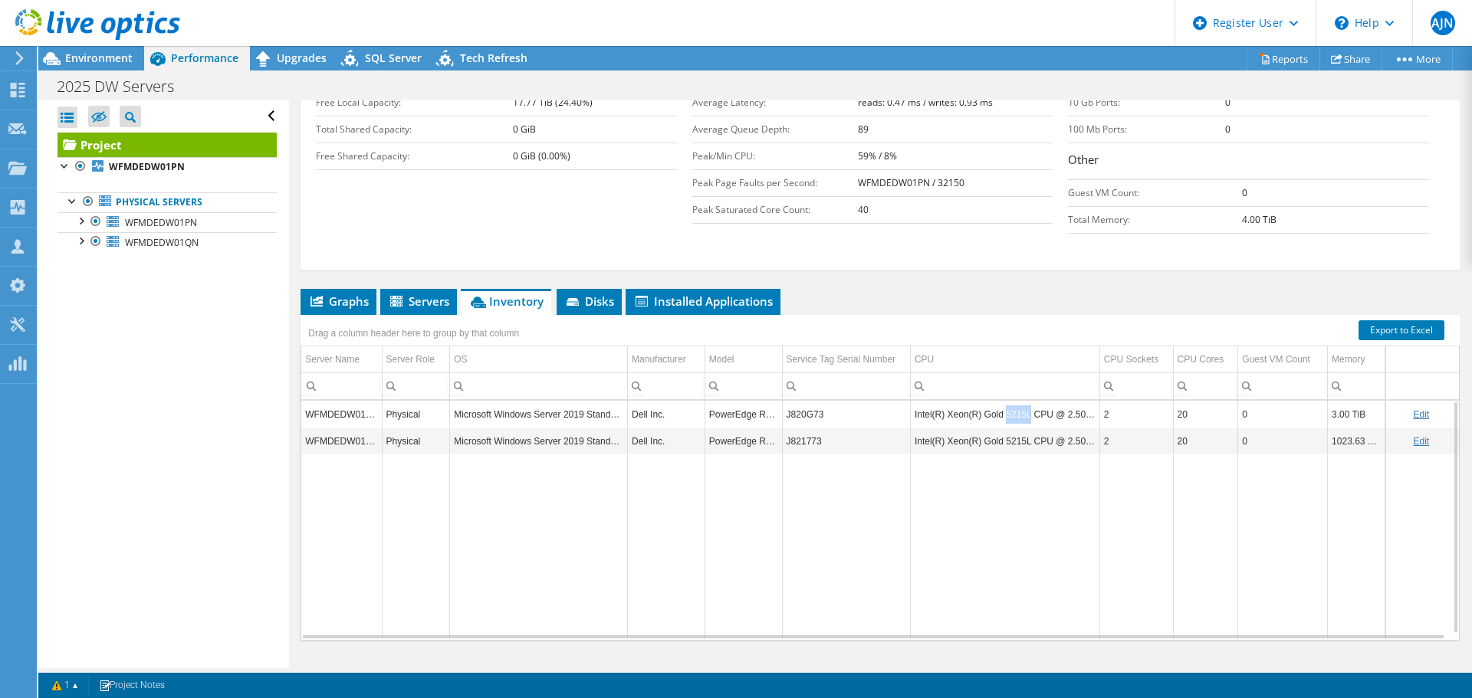
drag, startPoint x: 998, startPoint y: 384, endPoint x: 1020, endPoint y: 385, distance: 22.2
click at [1020, 401] on td "Intel(R) Xeon(R) Gold 5215L CPU @ 2.50GHz" at bounding box center [1004, 414] width 189 height 27
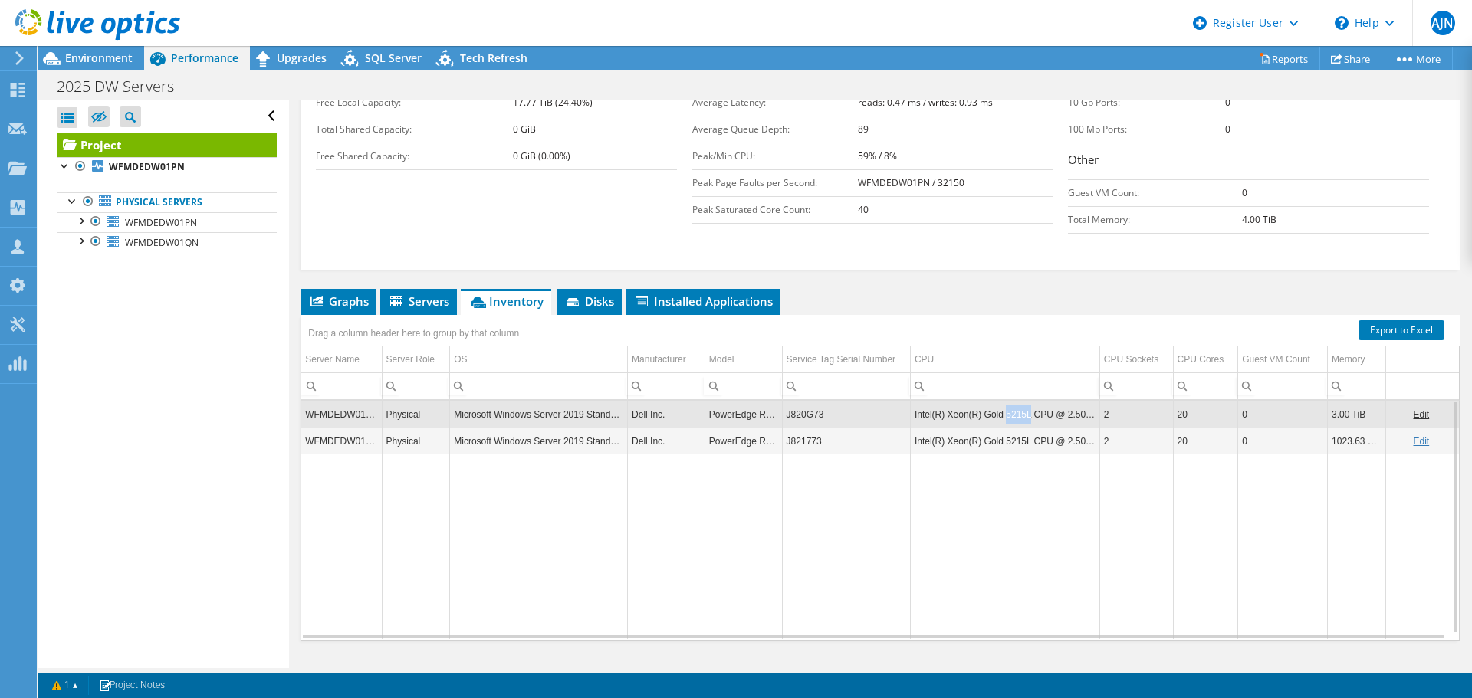
copy td "5215L"
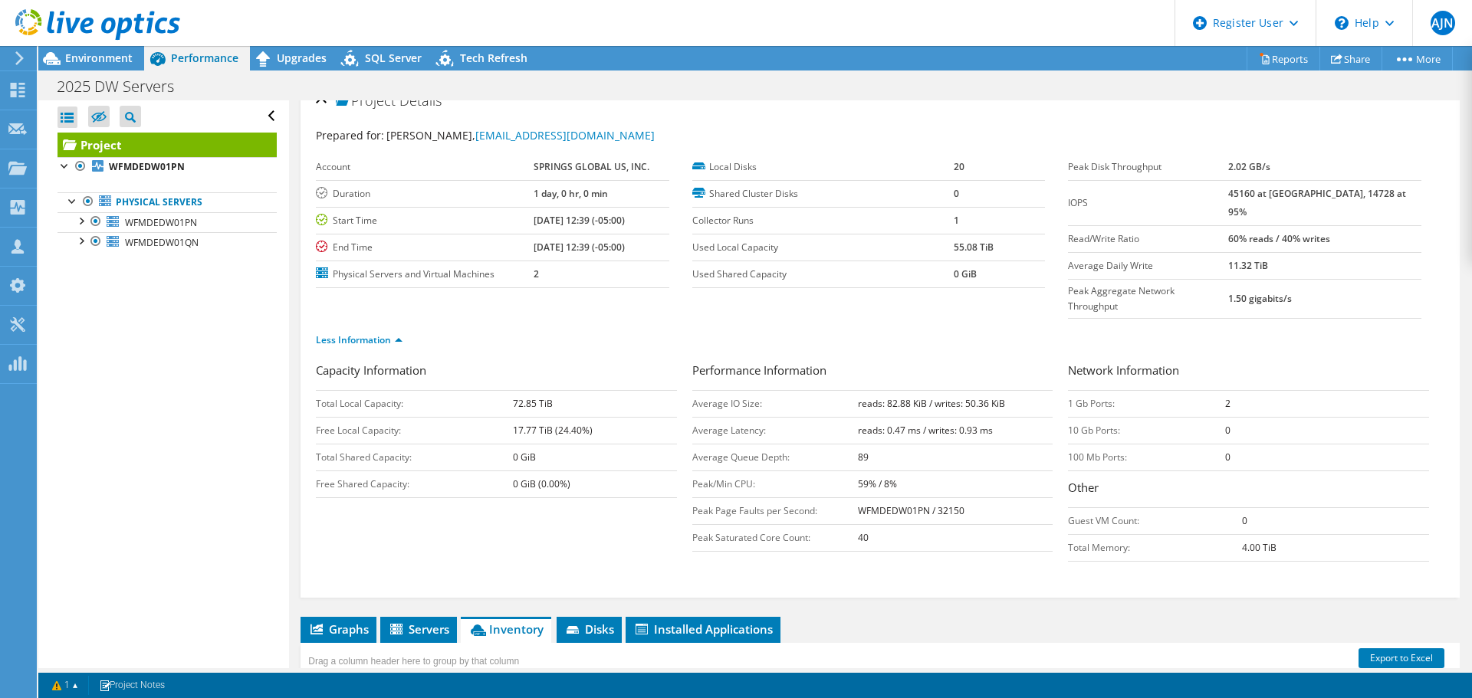
scroll to position [0, 0]
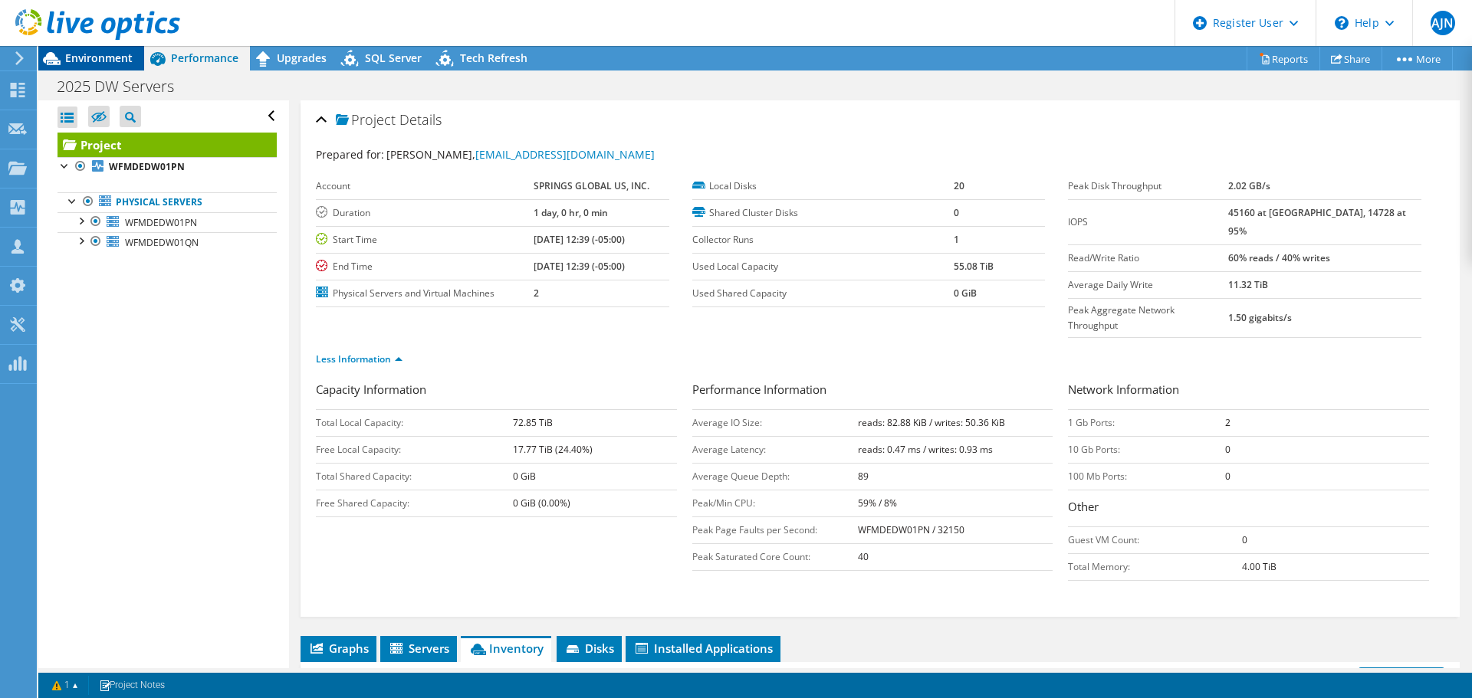
click at [81, 54] on span "Environment" at bounding box center [98, 58] width 67 height 15
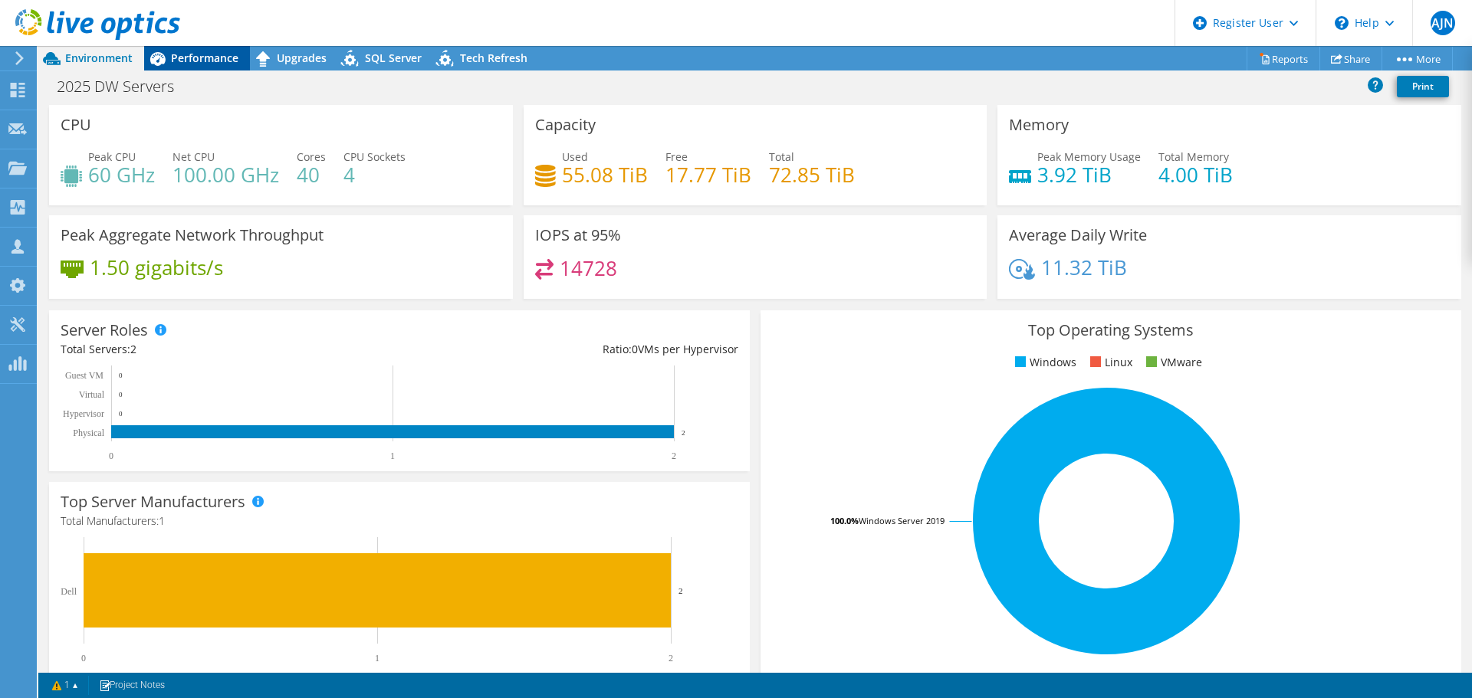
click at [193, 62] on span "Performance" at bounding box center [204, 58] width 67 height 15
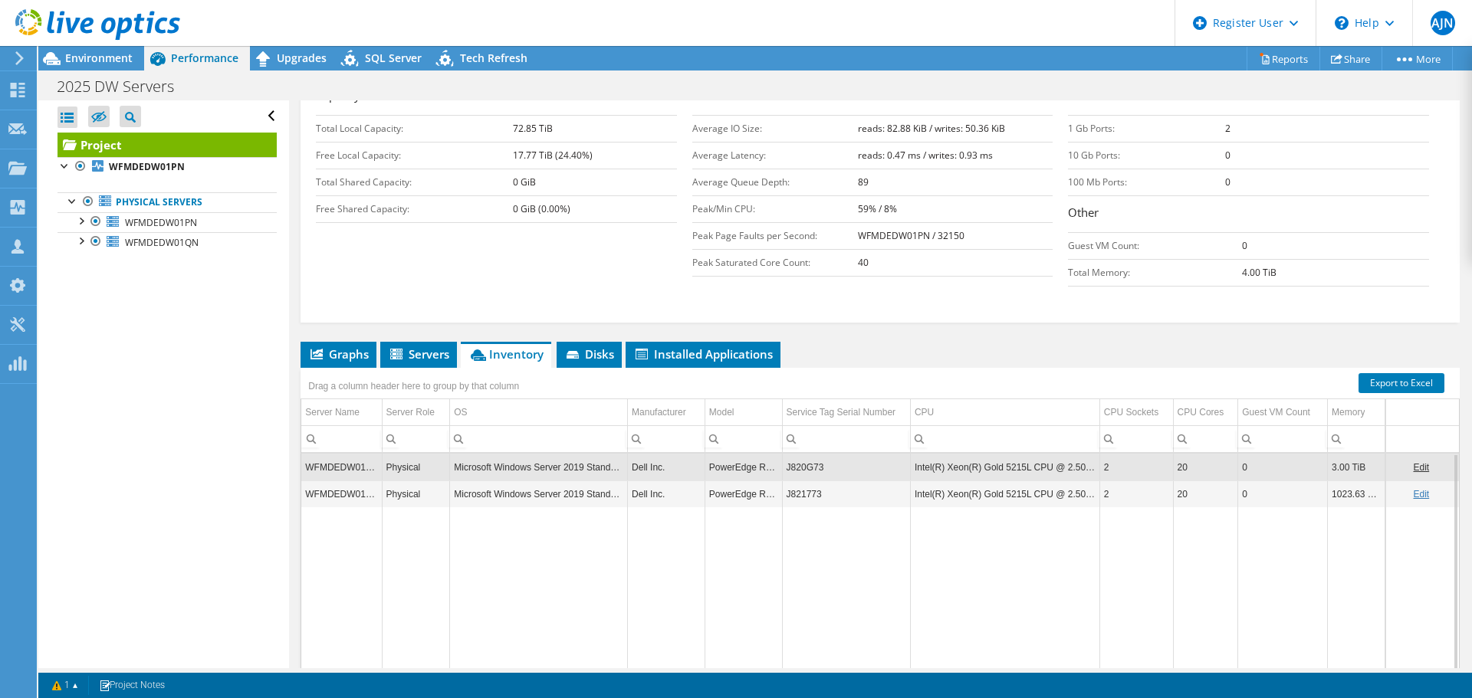
scroll to position [307, 0]
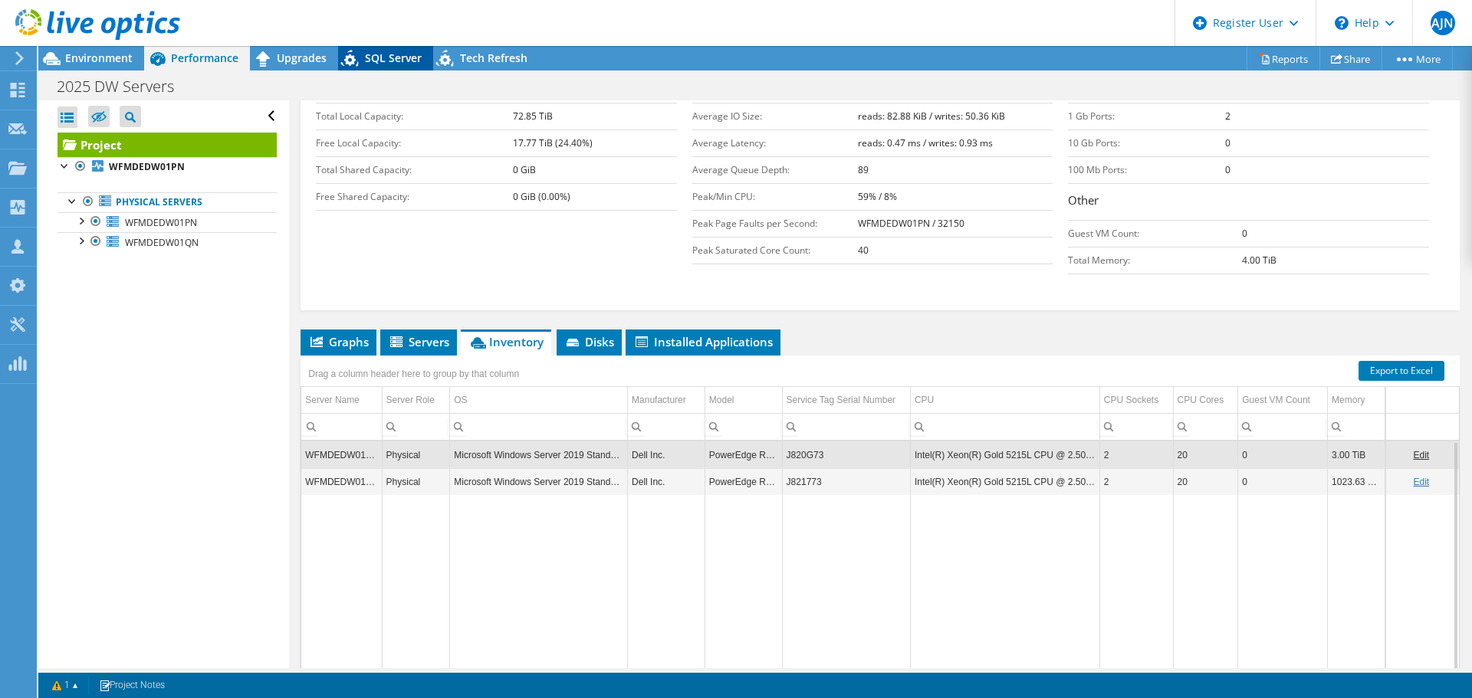
click at [399, 56] on span "SQL Server" at bounding box center [393, 58] width 57 height 15
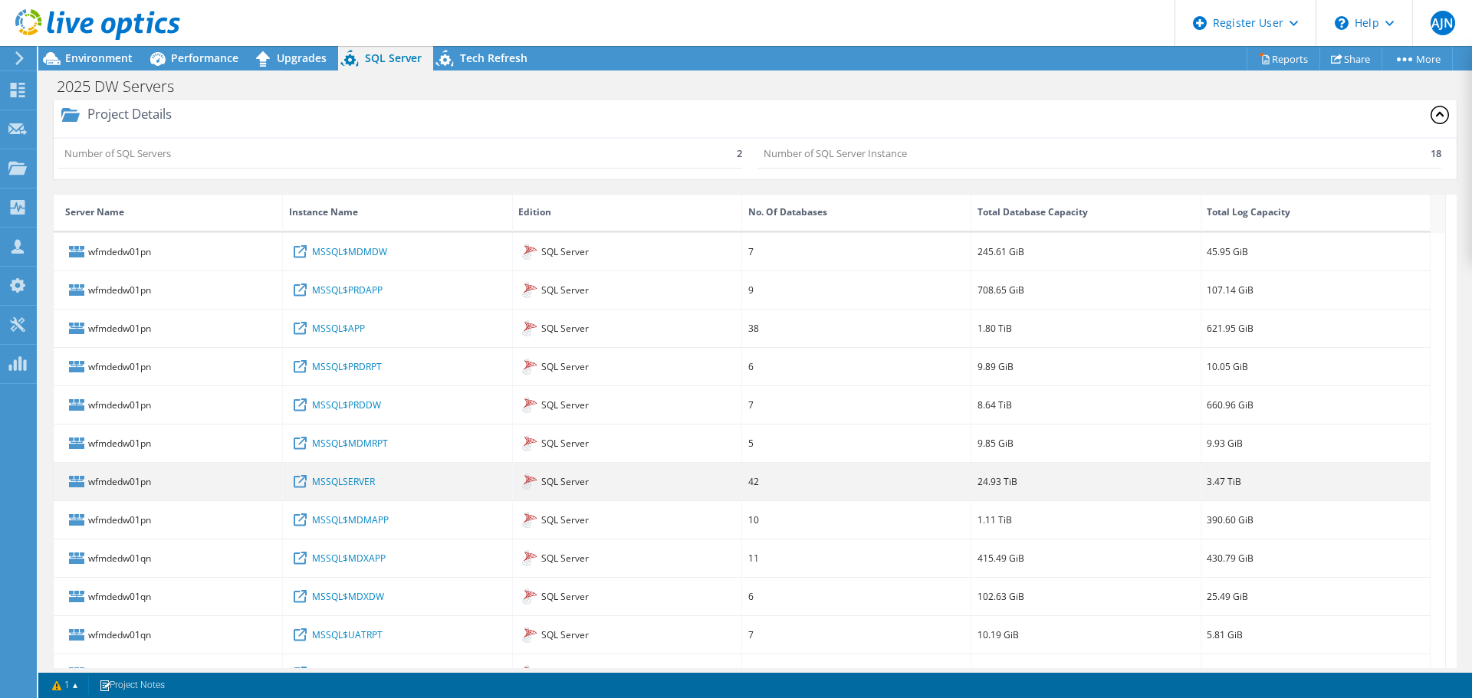
scroll to position [0, 0]
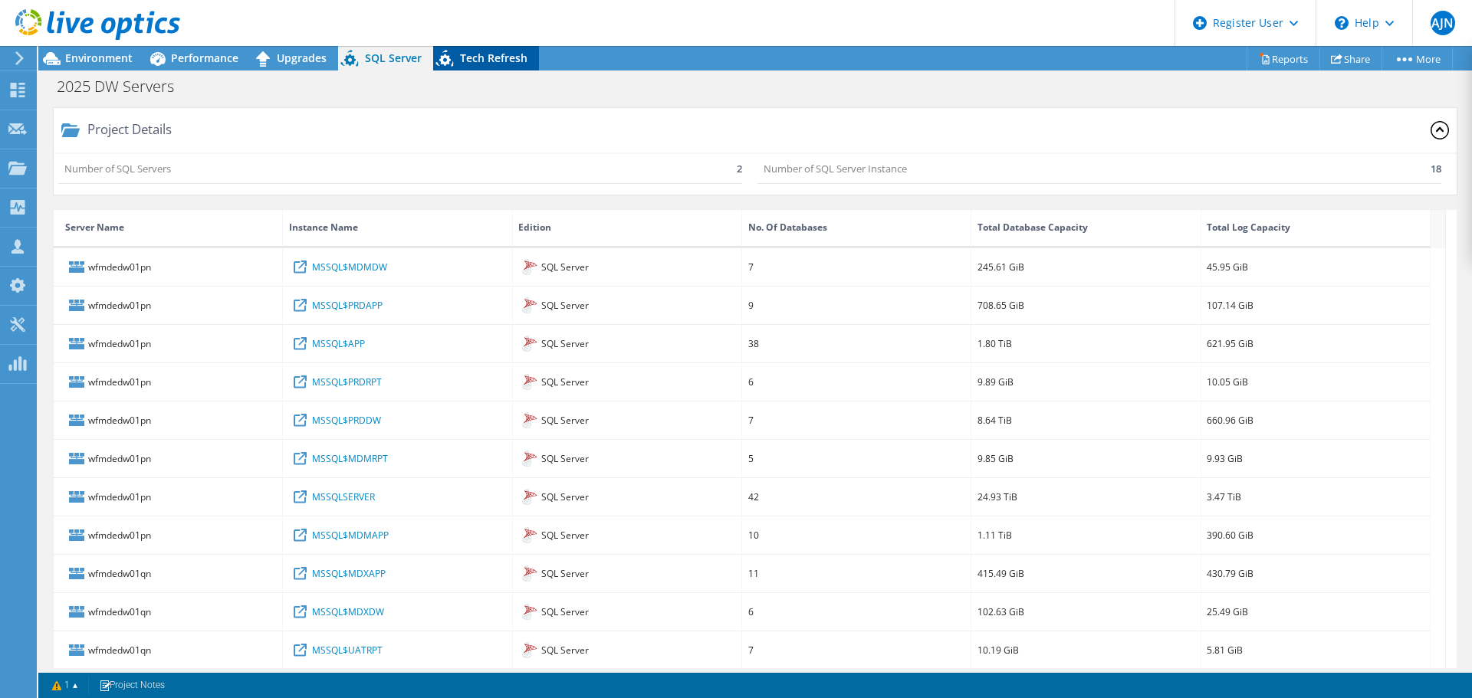
click at [478, 64] on span "Tech Refresh" at bounding box center [493, 58] width 67 height 15
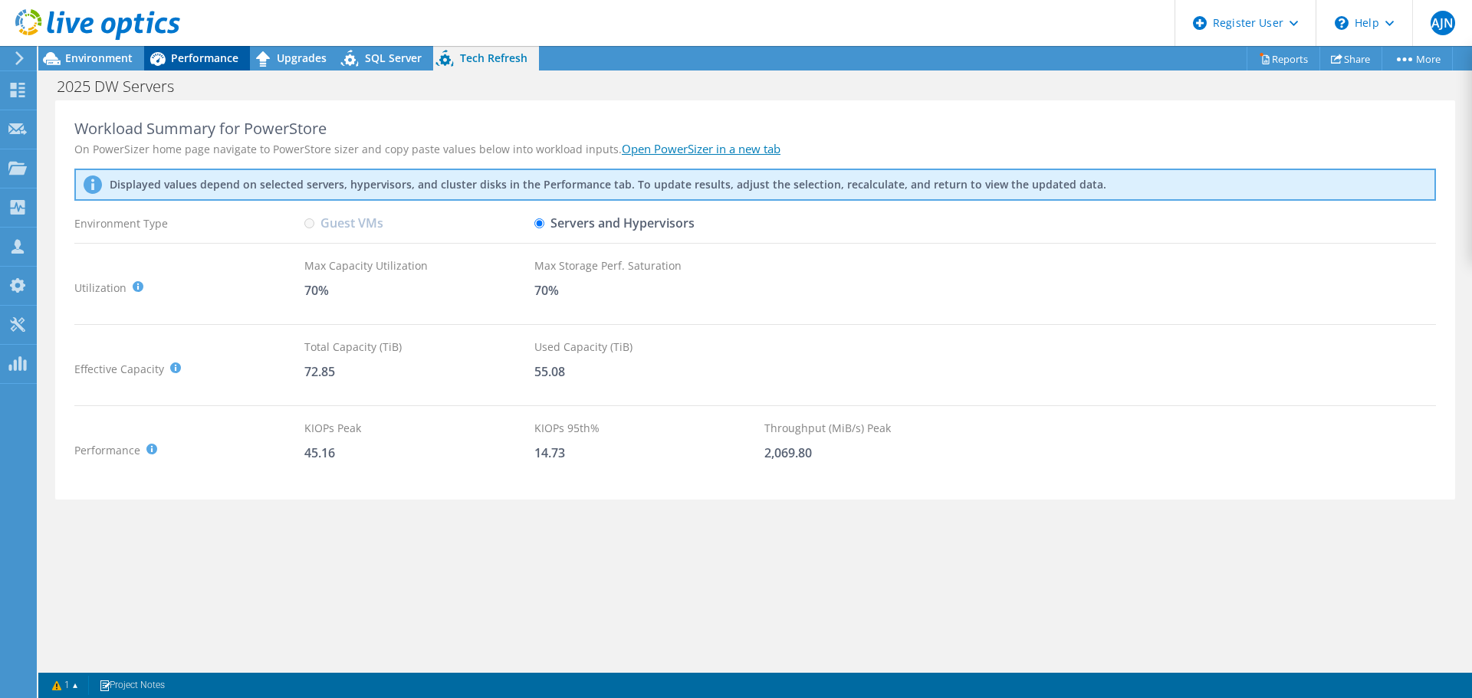
click at [189, 58] on span "Performance" at bounding box center [204, 58] width 67 height 15
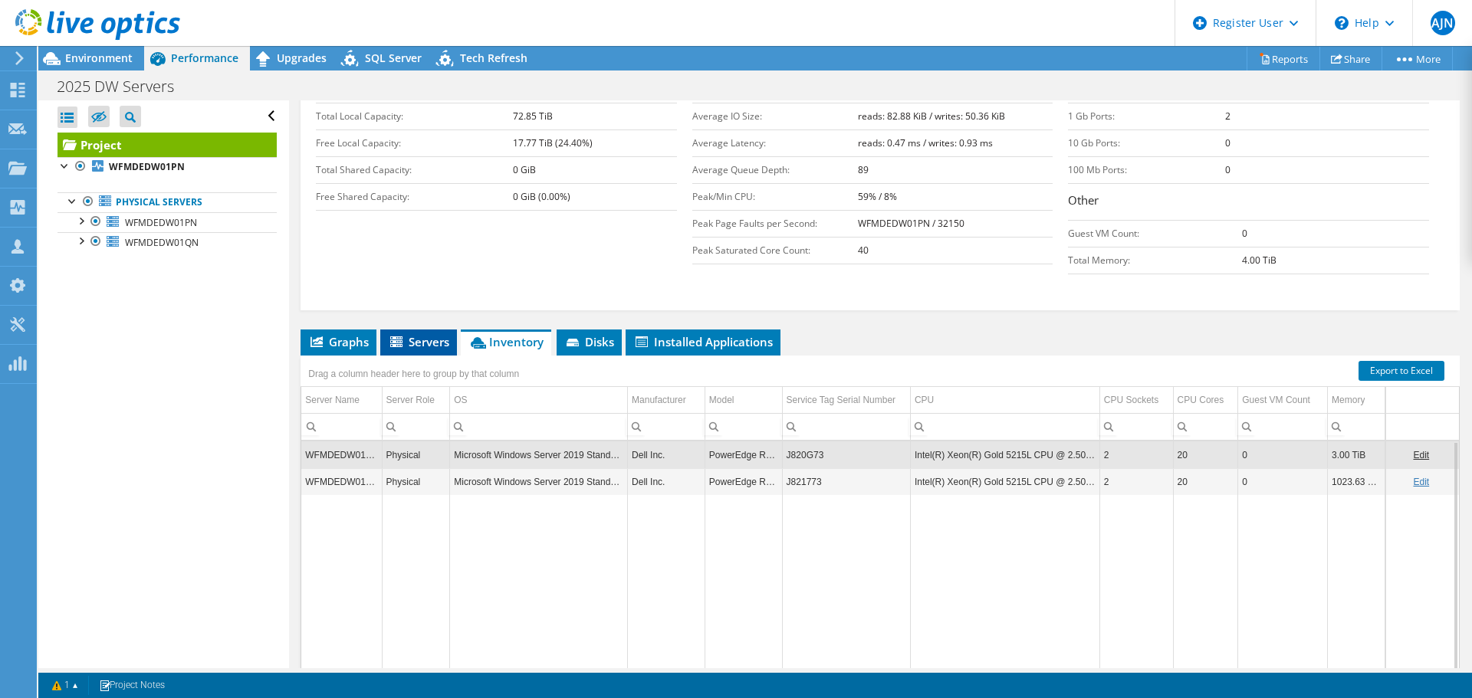
click at [404, 330] on li "Servers" at bounding box center [418, 343] width 77 height 26
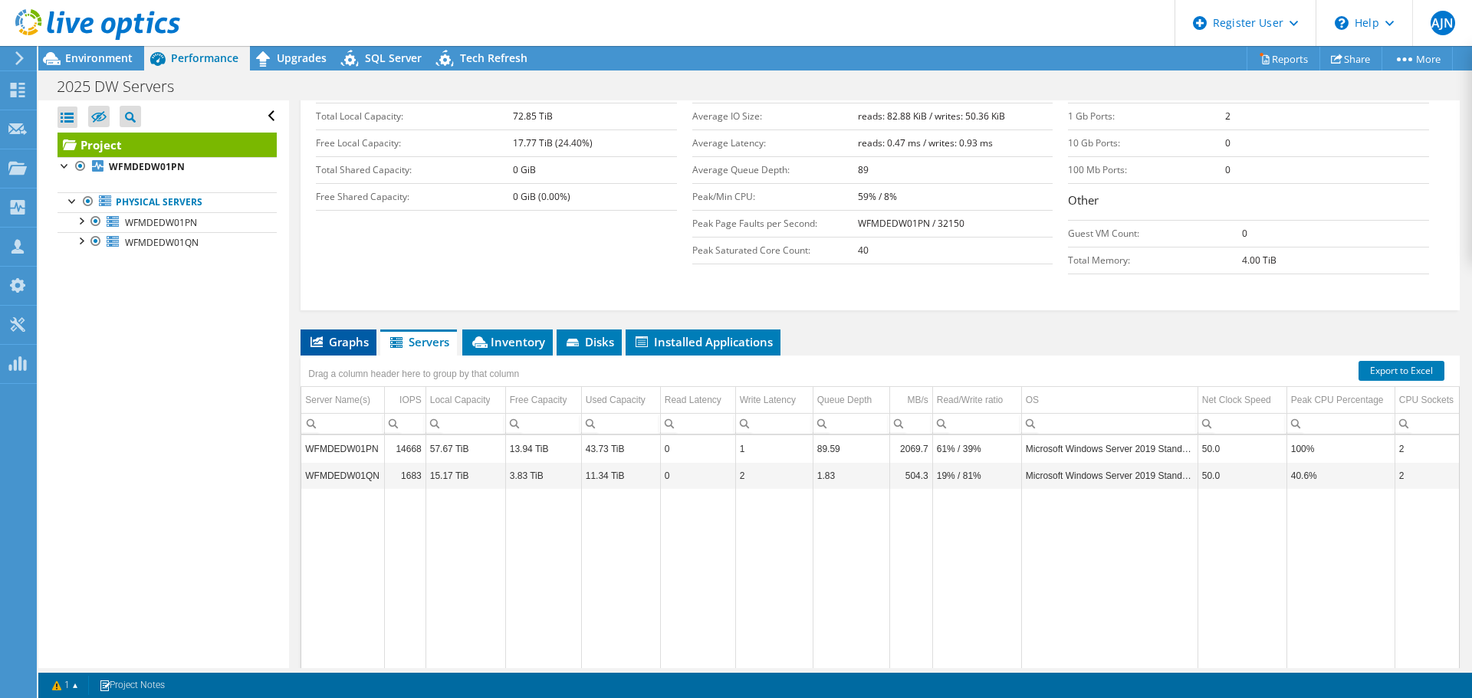
click at [354, 334] on span "Graphs" at bounding box center [338, 341] width 61 height 15
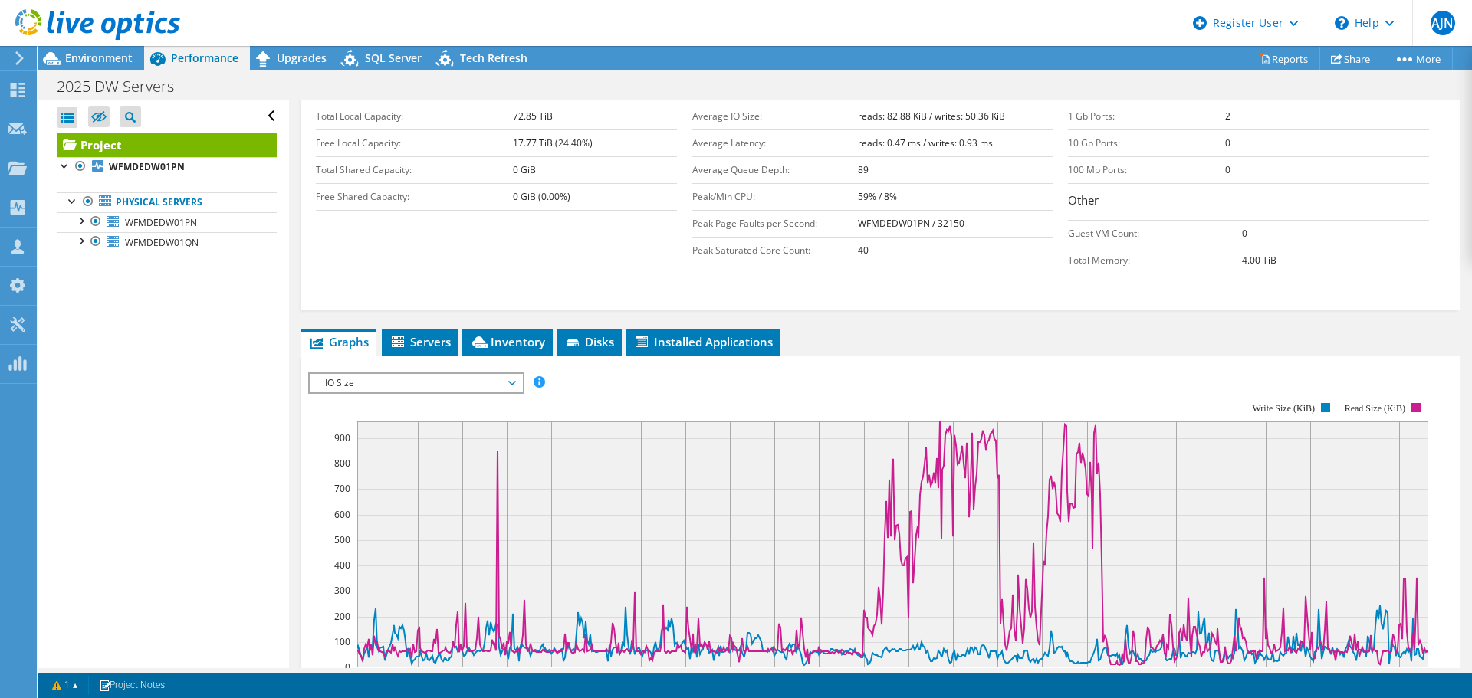
click at [422, 374] on span "IO Size" at bounding box center [415, 383] width 197 height 18
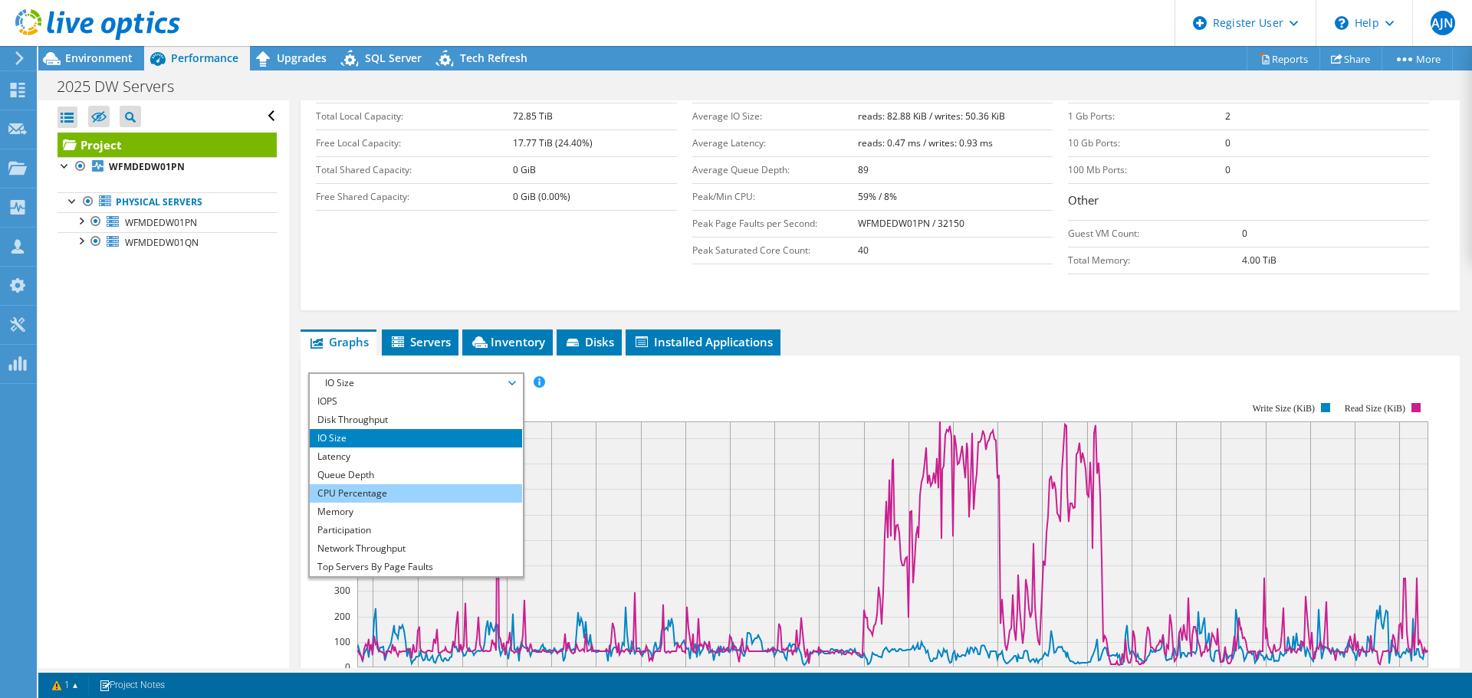
click at [399, 484] on li "CPU Percentage" at bounding box center [416, 493] width 212 height 18
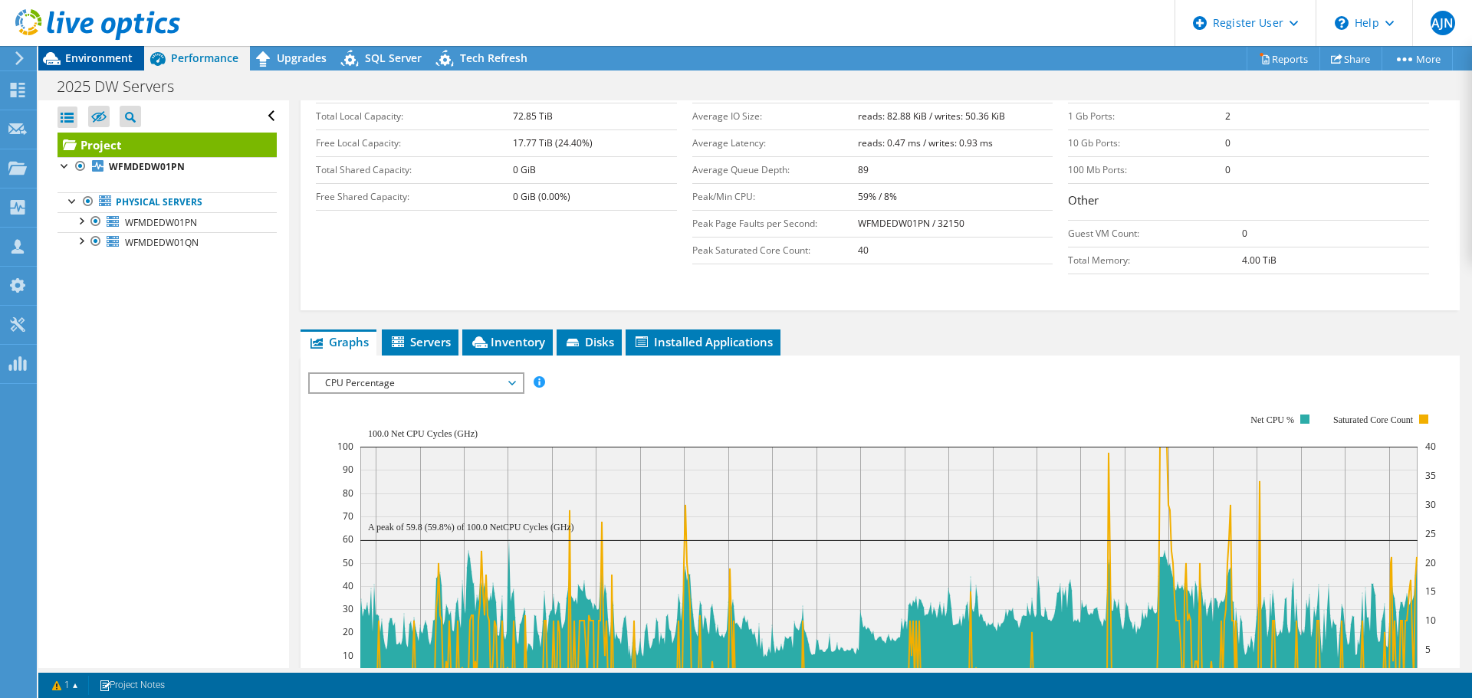
click at [89, 61] on span "Environment" at bounding box center [98, 58] width 67 height 15
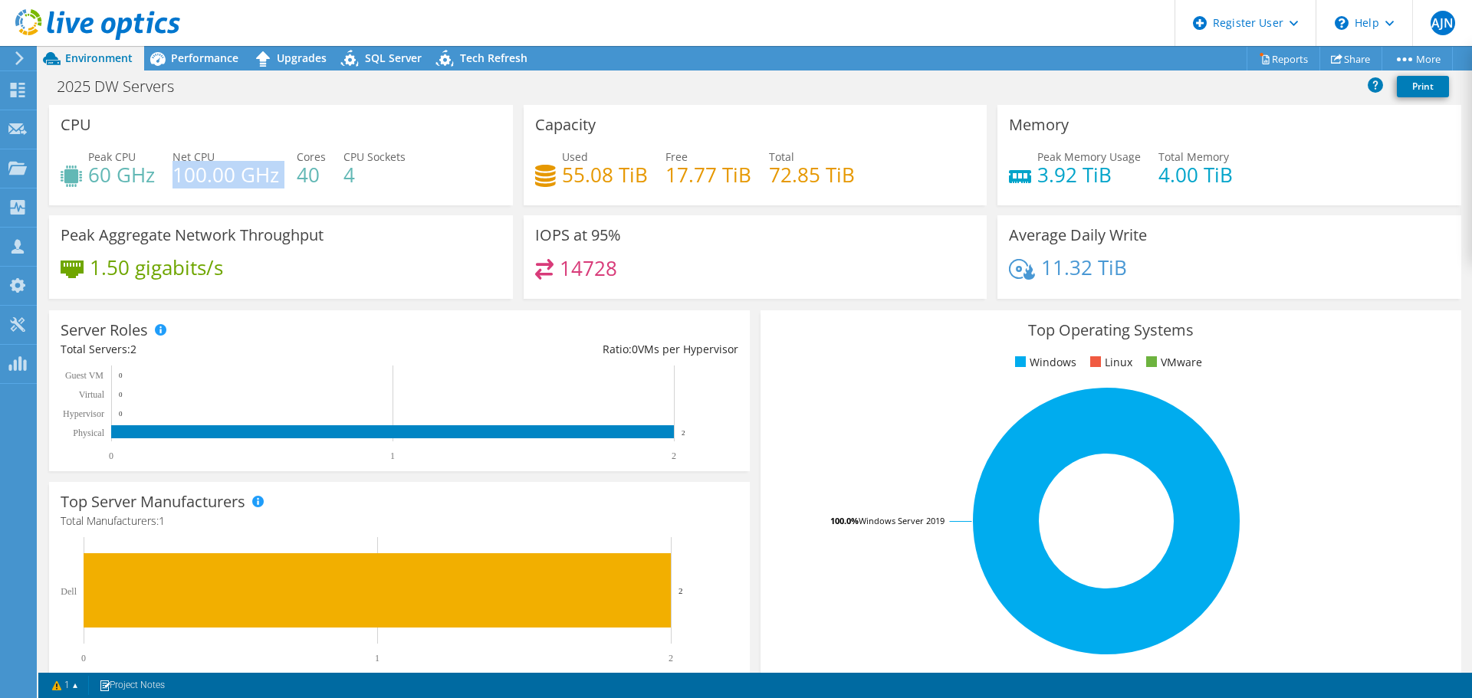
drag, startPoint x: 174, startPoint y: 177, endPoint x: 290, endPoint y: 178, distance: 115.8
click at [290, 178] on div "Peak CPU 60 GHz Net CPU 100.00 GHz Cores 40 CPU Sockets 4" at bounding box center [281, 174] width 441 height 50
drag, startPoint x: 300, startPoint y: 177, endPoint x: 335, endPoint y: 175, distance: 35.3
click at [335, 175] on div "Peak CPU 60 GHz Net CPU 100.00 GHz Cores 40 CPU Sockets 4" at bounding box center [281, 174] width 441 height 50
drag, startPoint x: 346, startPoint y: 172, endPoint x: 361, endPoint y: 172, distance: 14.6
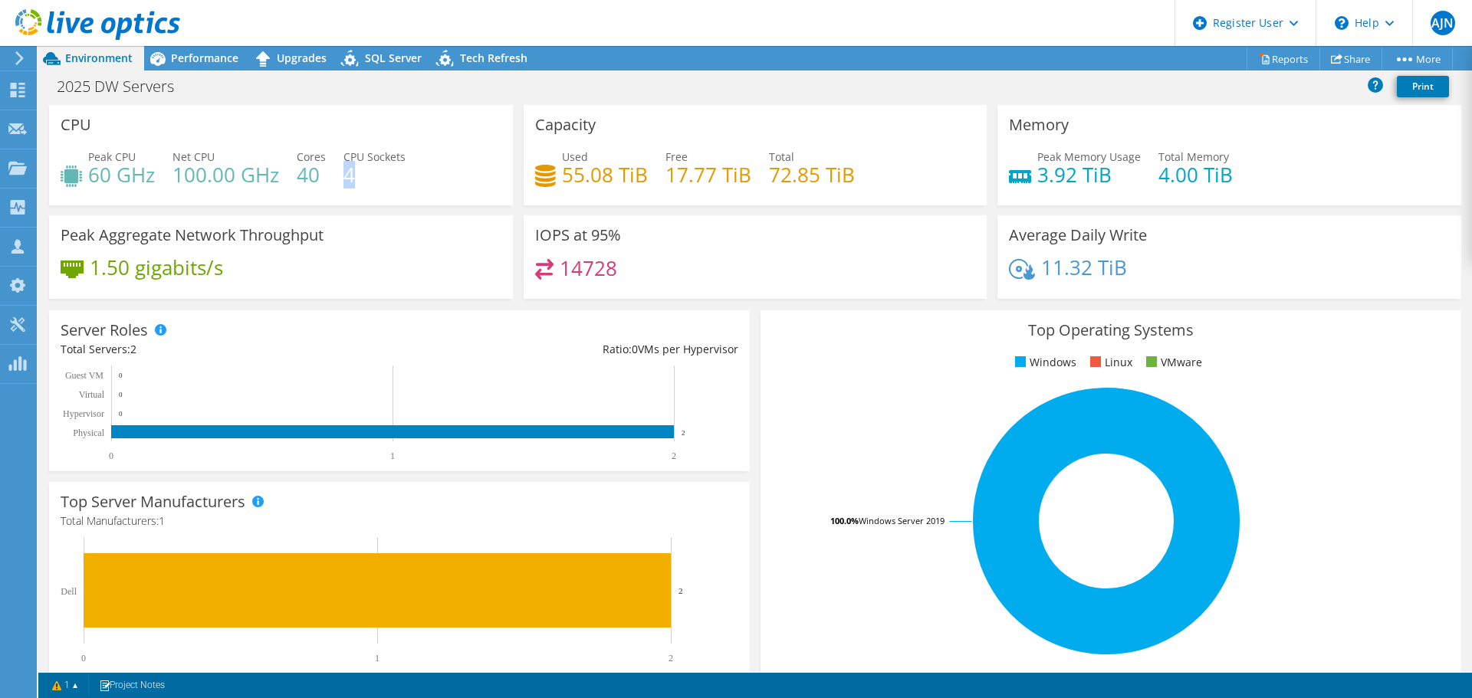
click at [361, 172] on h4 "4" at bounding box center [374, 174] width 62 height 17
drag, startPoint x: 299, startPoint y: 179, endPoint x: 342, endPoint y: 175, distance: 43.1
click at [342, 175] on div "Peak CPU 60 GHz Net CPU 100.00 GHz Cores 40 CPU Sockets 4" at bounding box center [281, 174] width 441 height 50
click at [202, 64] on span "Performance" at bounding box center [204, 58] width 67 height 15
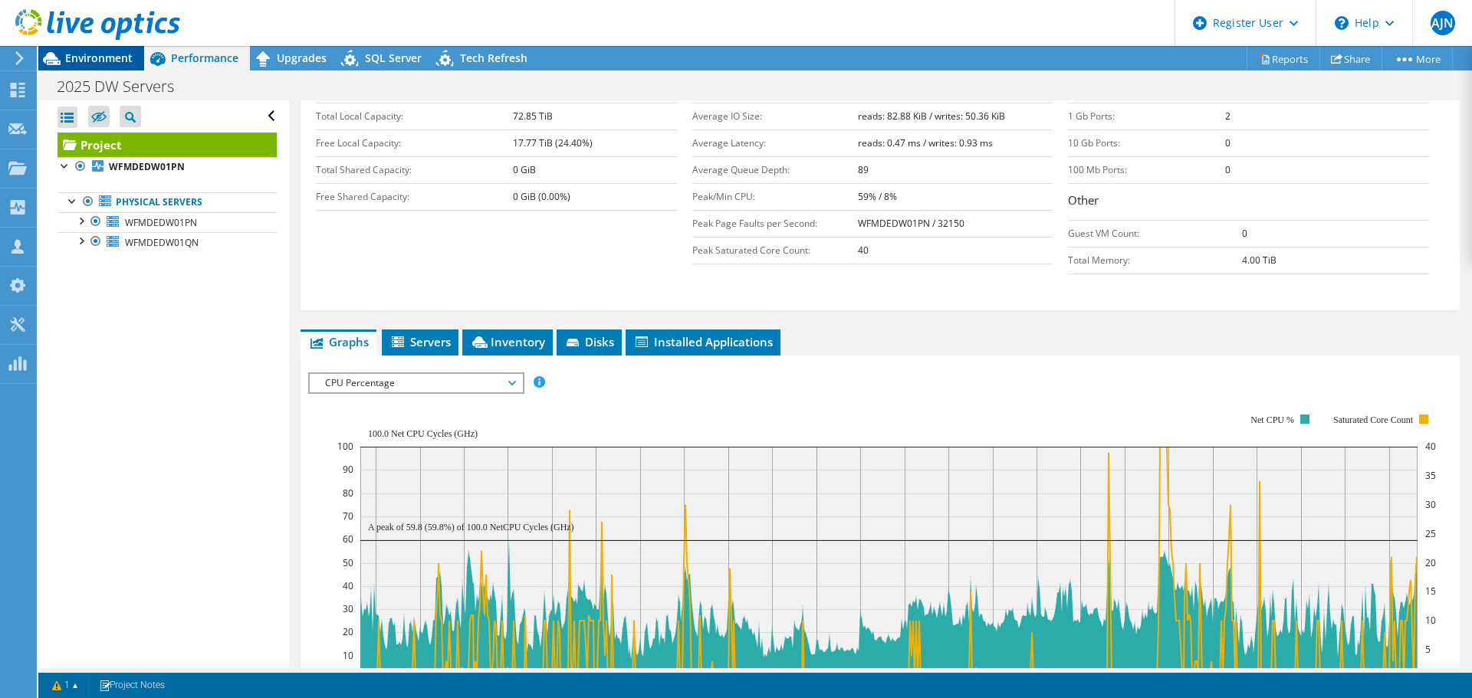
click at [97, 53] on span "Environment" at bounding box center [98, 58] width 67 height 15
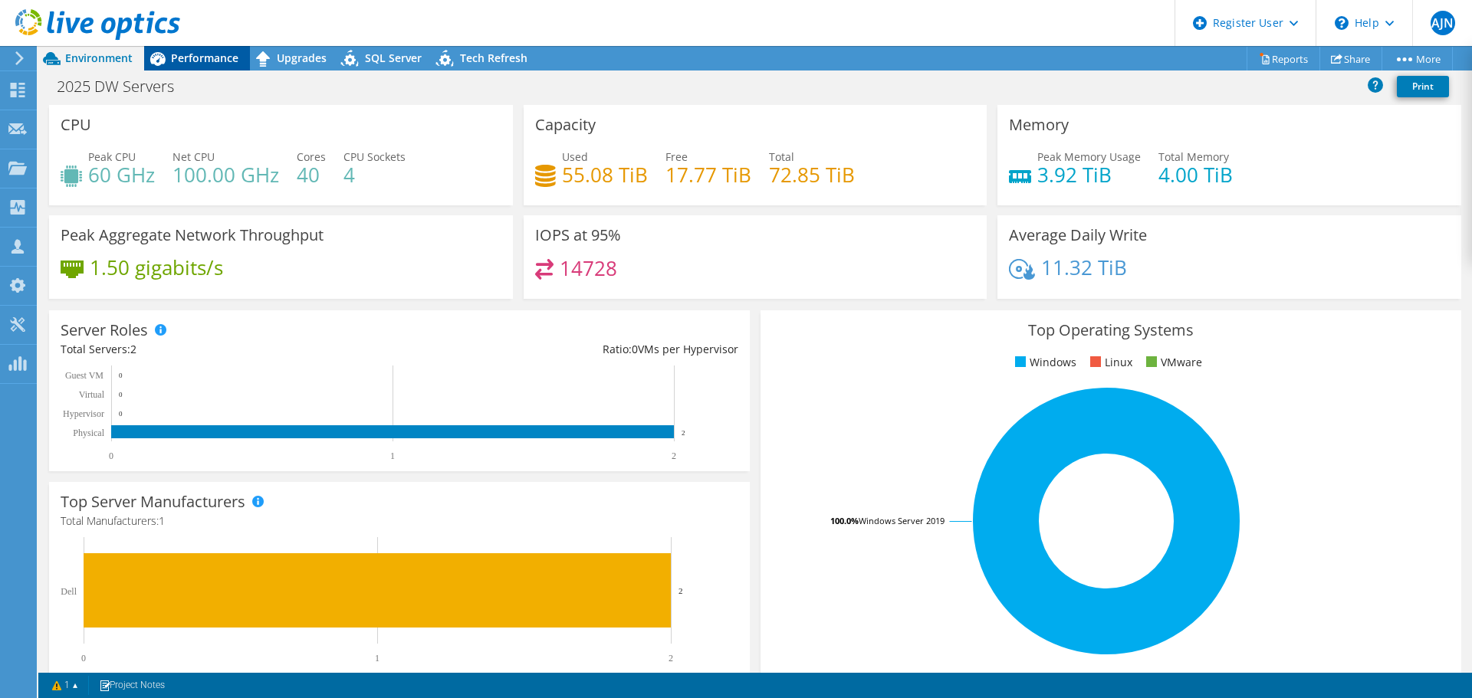
click at [178, 54] on span "Performance" at bounding box center [204, 58] width 67 height 15
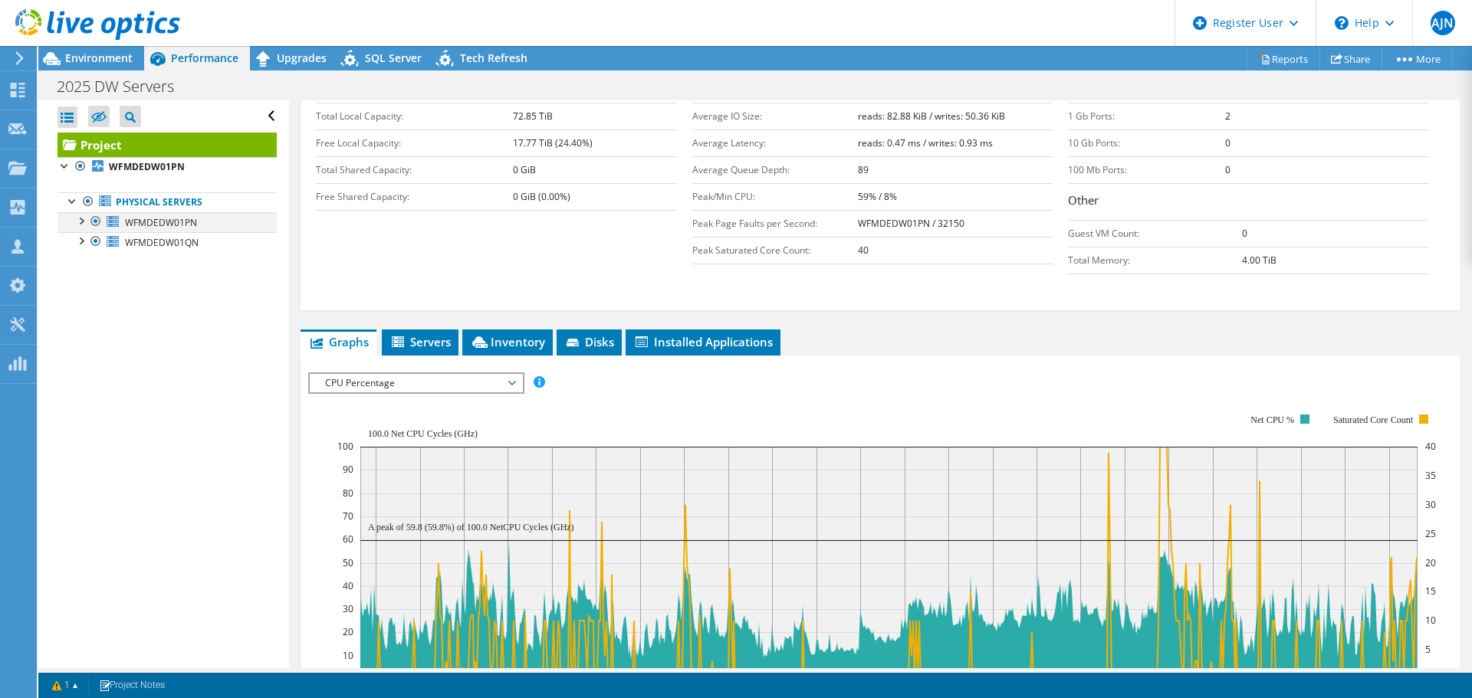
click at [91, 221] on div at bounding box center [95, 221] width 15 height 18
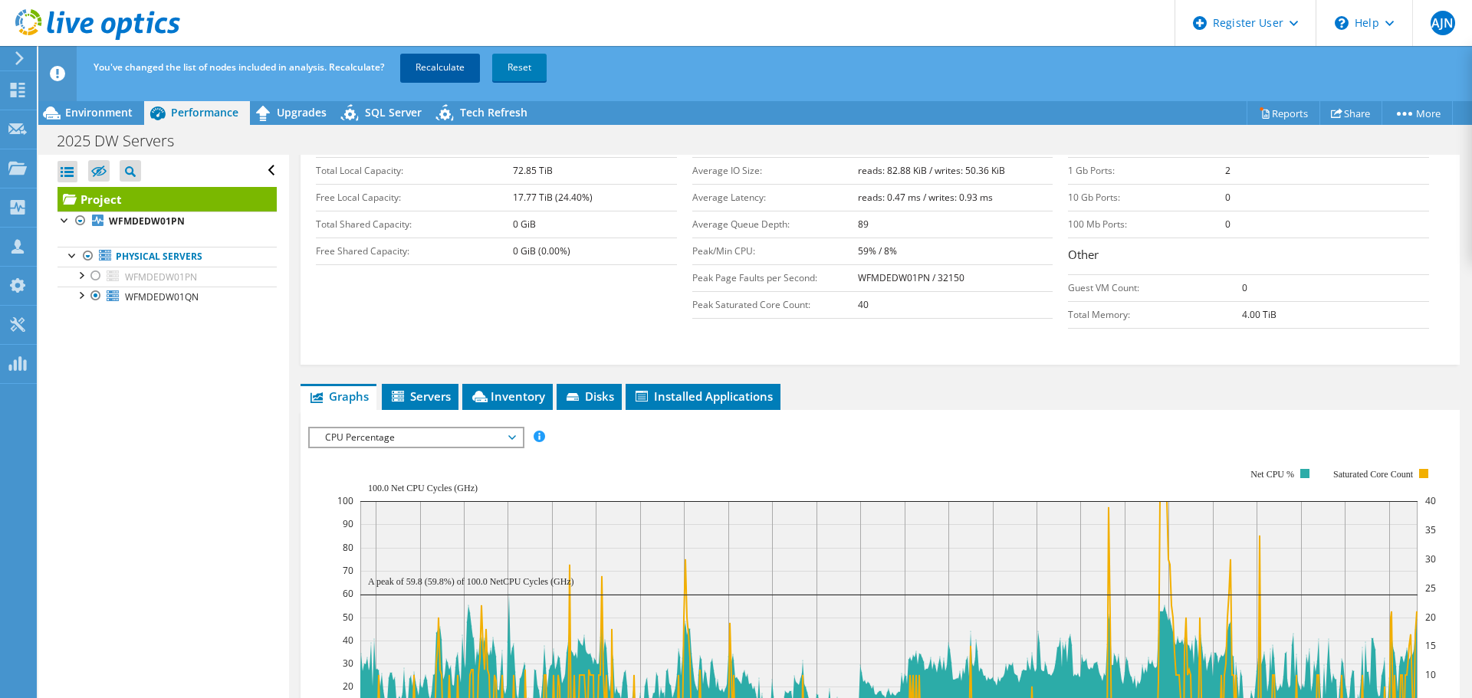
click at [447, 64] on link "Recalculate" at bounding box center [440, 68] width 80 height 28
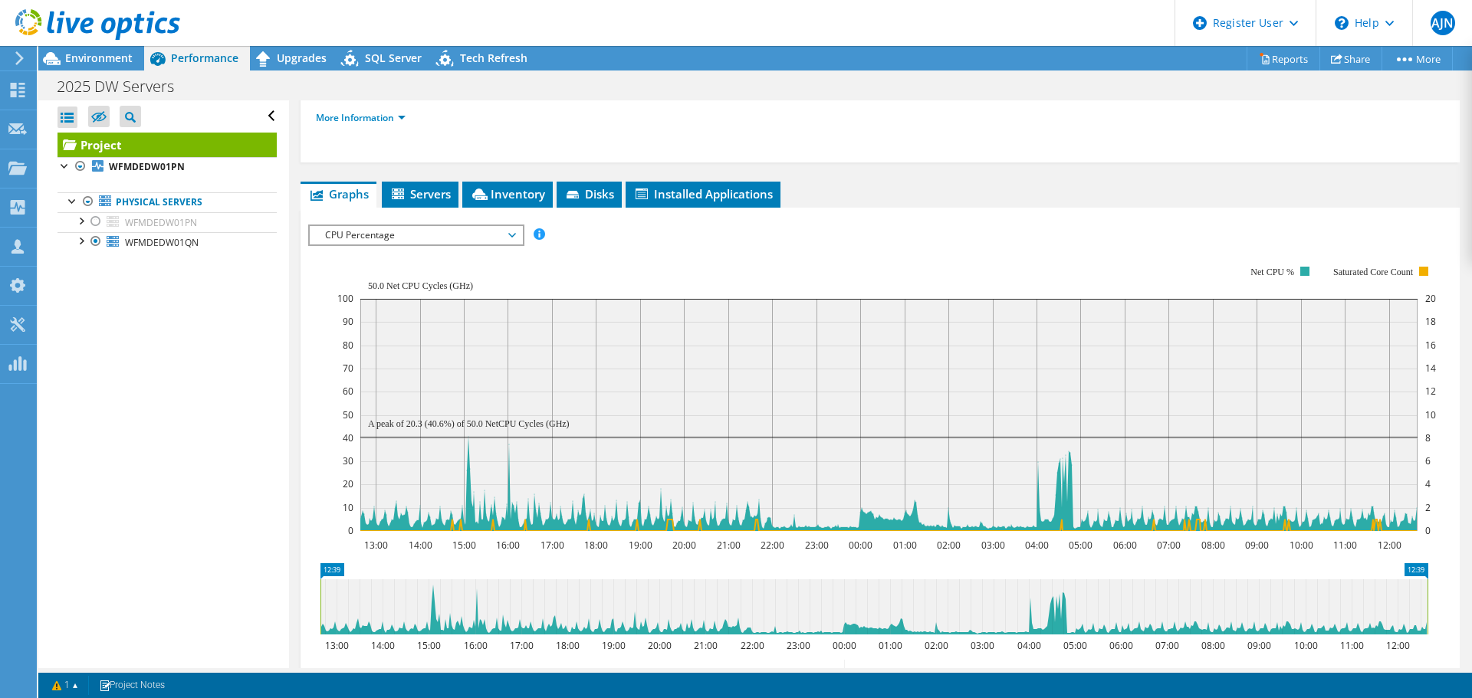
scroll to position [233, 0]
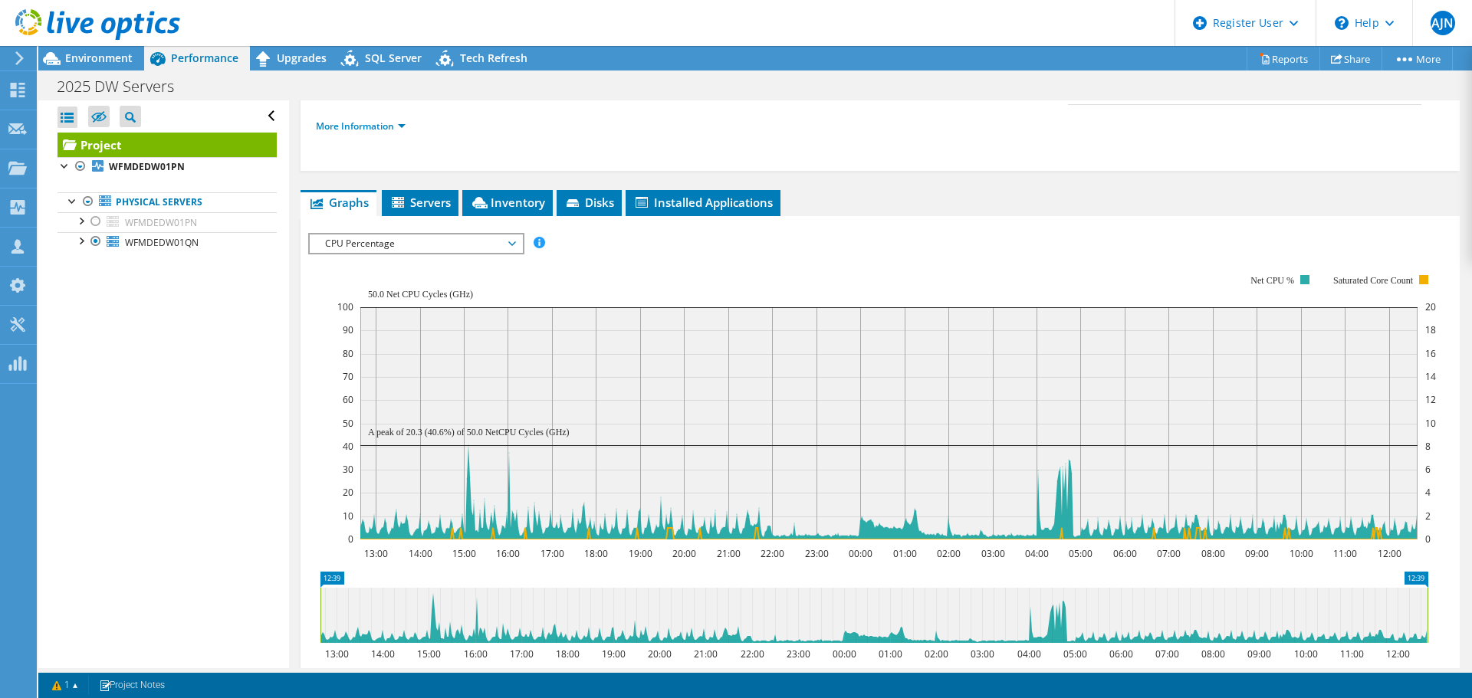
click at [510, 235] on span "CPU Percentage" at bounding box center [415, 244] width 197 height 18
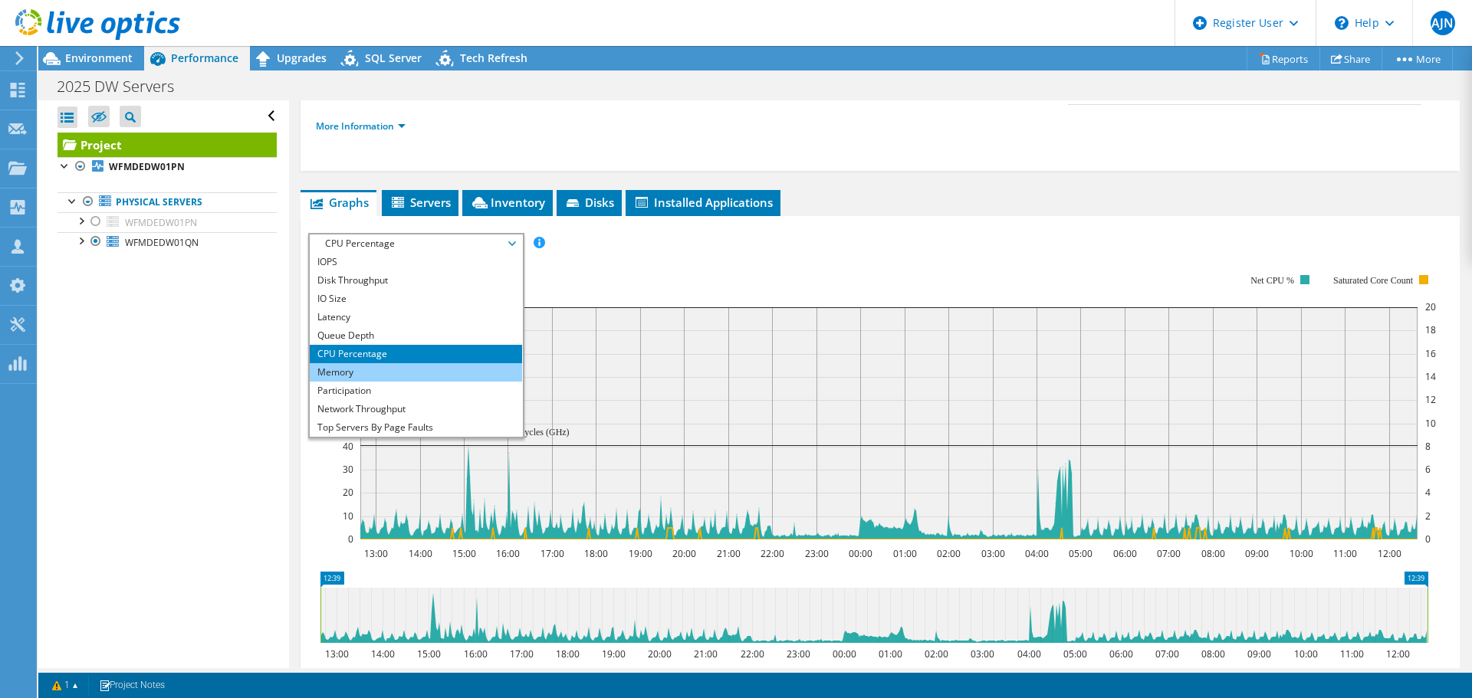
click at [378, 363] on li "Memory" at bounding box center [416, 372] width 212 height 18
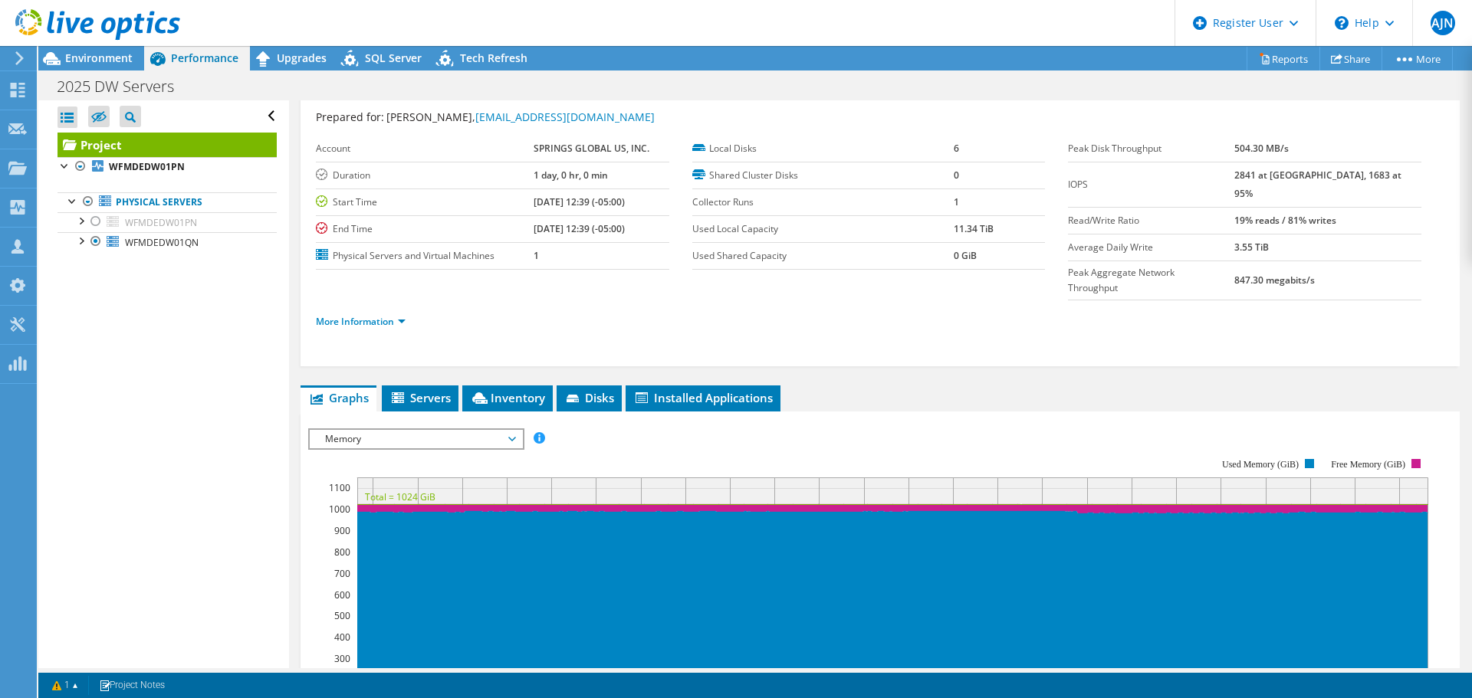
scroll to position [0, 0]
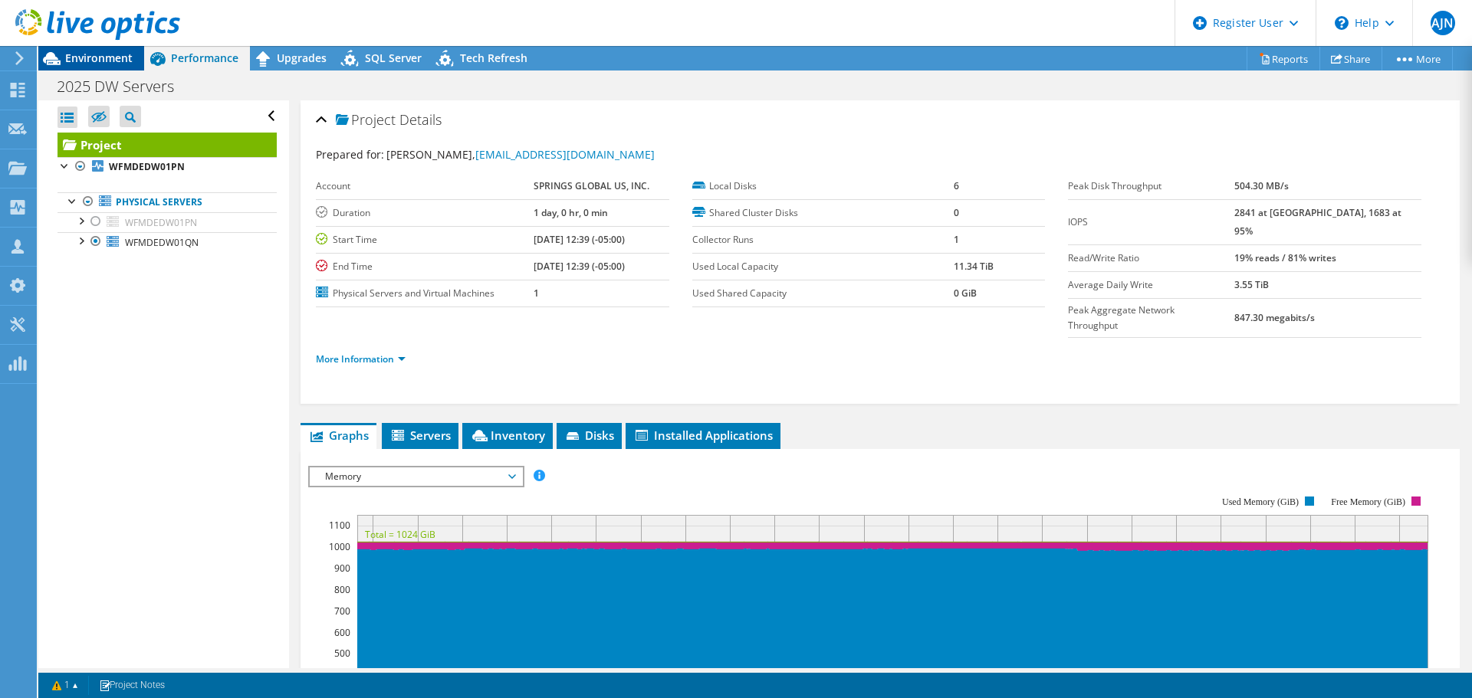
click at [103, 58] on span "Environment" at bounding box center [98, 58] width 67 height 15
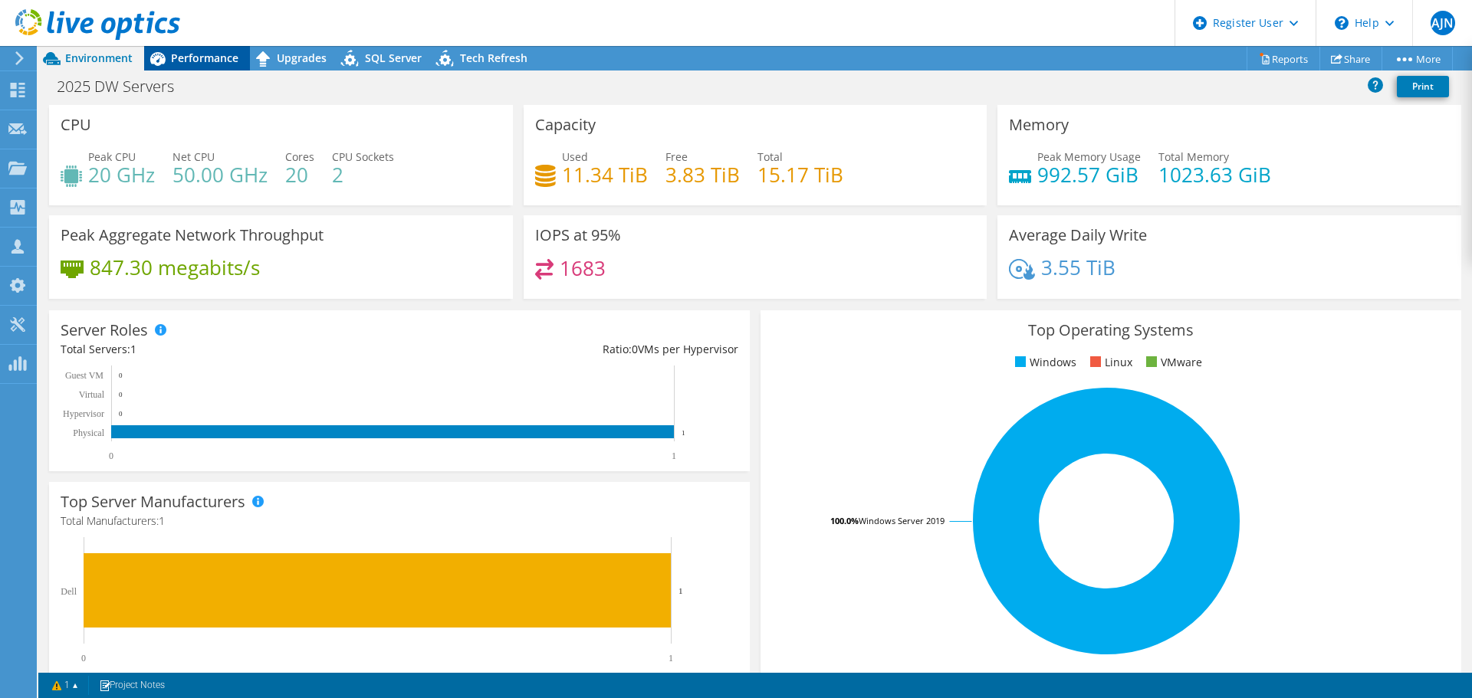
click at [181, 57] on span "Performance" at bounding box center [204, 58] width 67 height 15
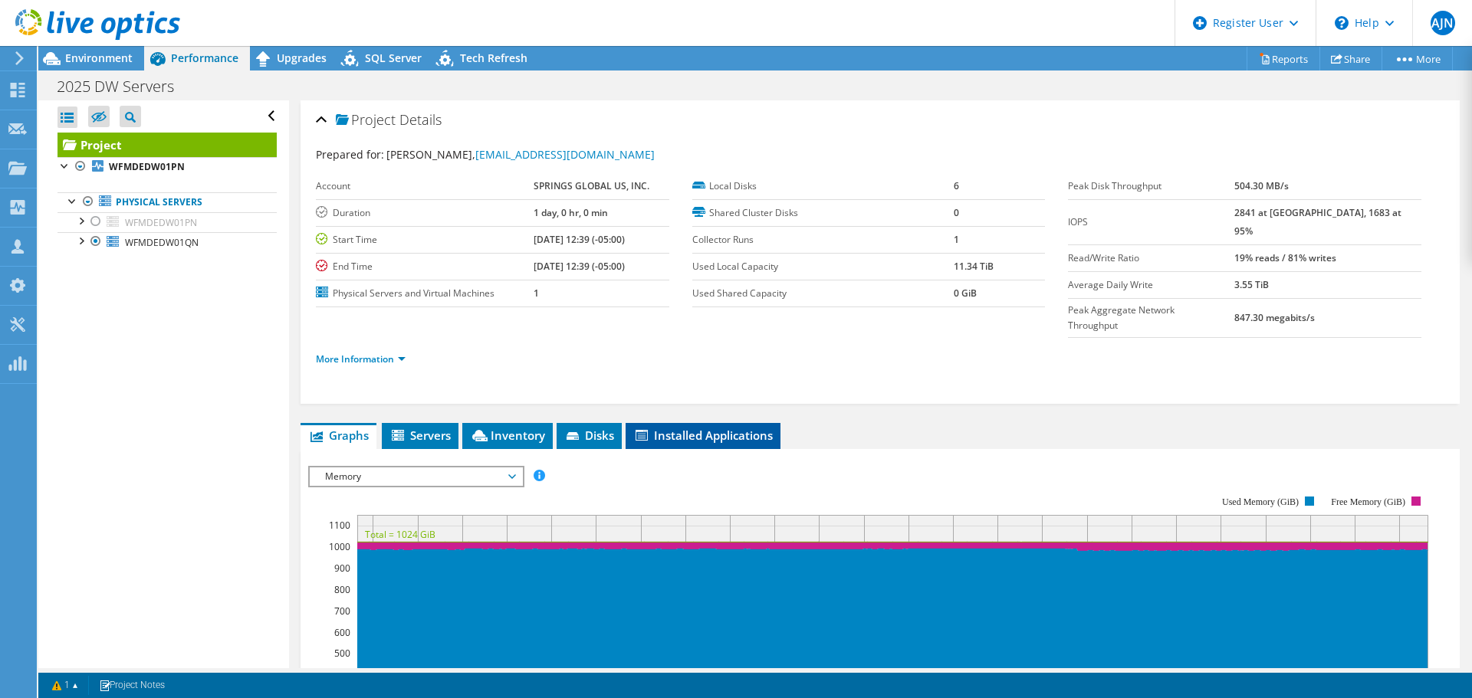
click at [690, 428] on span "Installed Applications" at bounding box center [703, 435] width 140 height 15
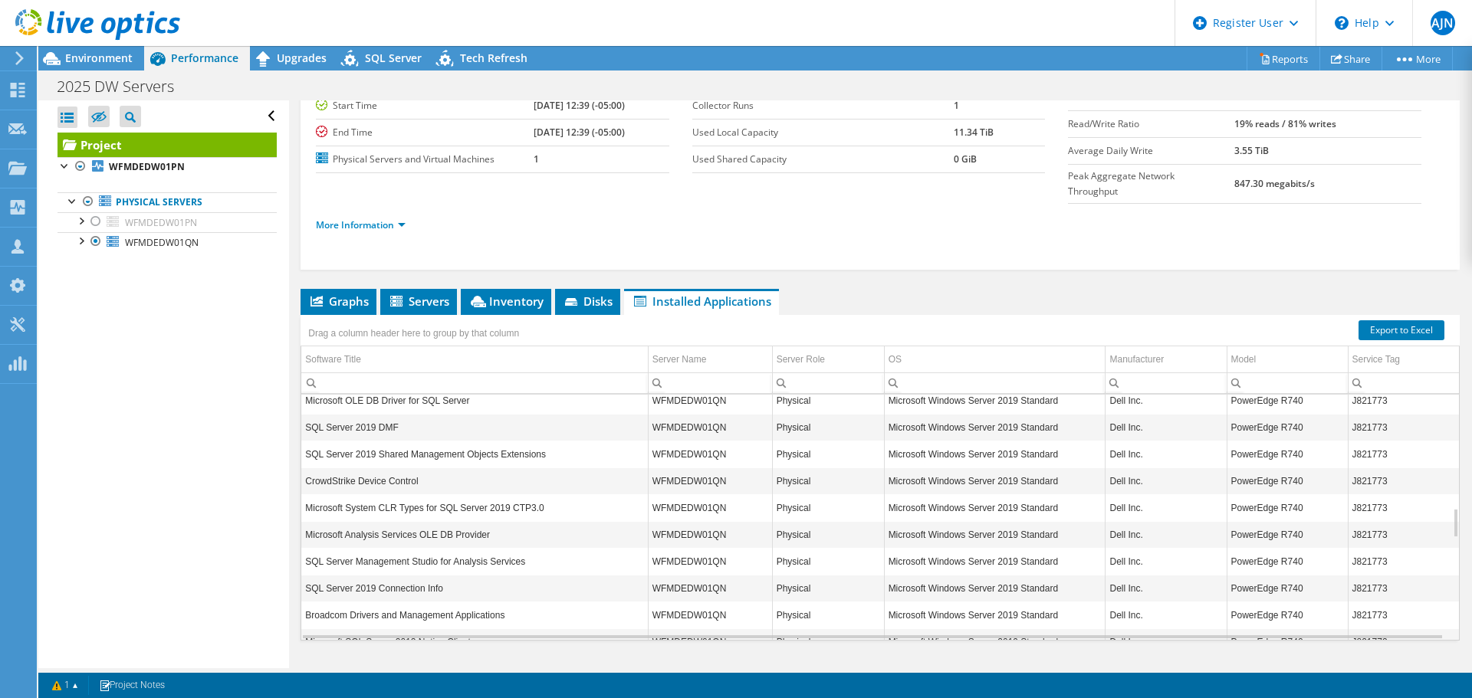
scroll to position [1196, 0]
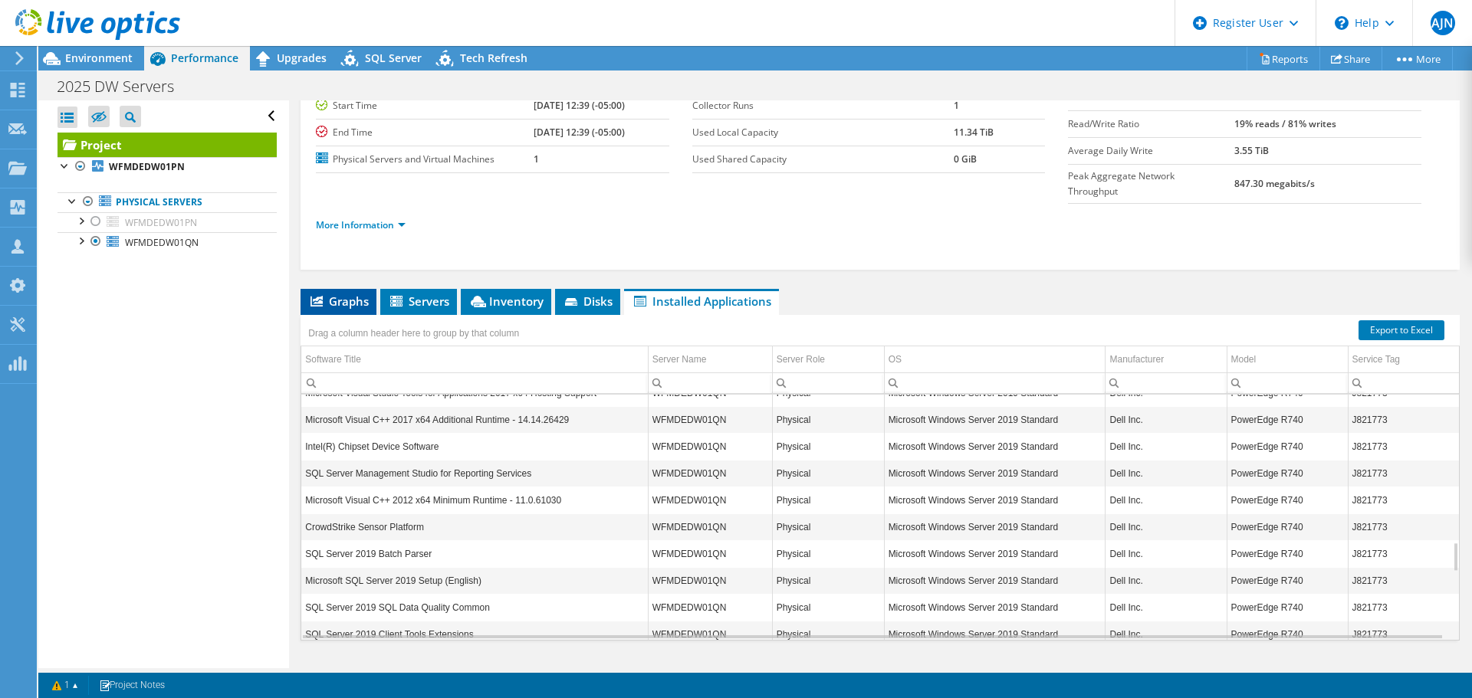
click at [346, 294] on span "Graphs" at bounding box center [338, 301] width 61 height 15
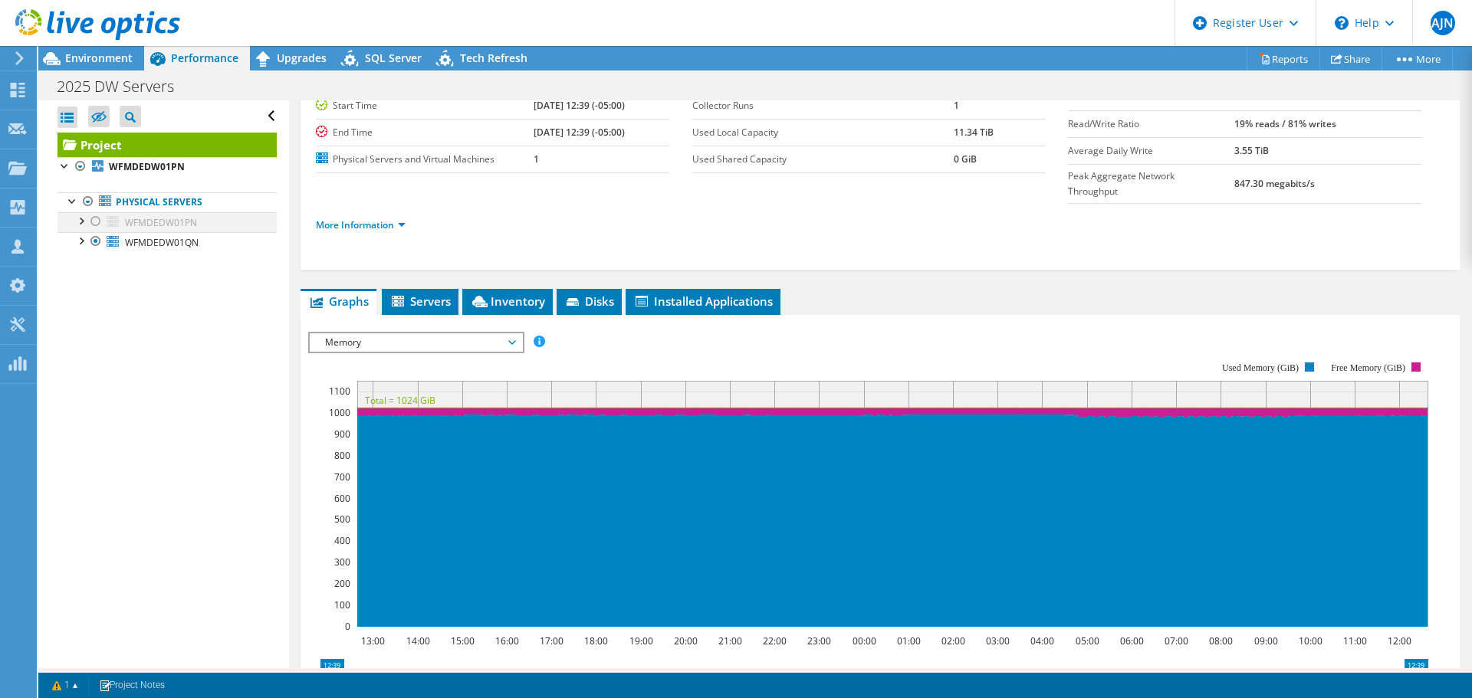
click at [97, 223] on div at bounding box center [95, 221] width 15 height 18
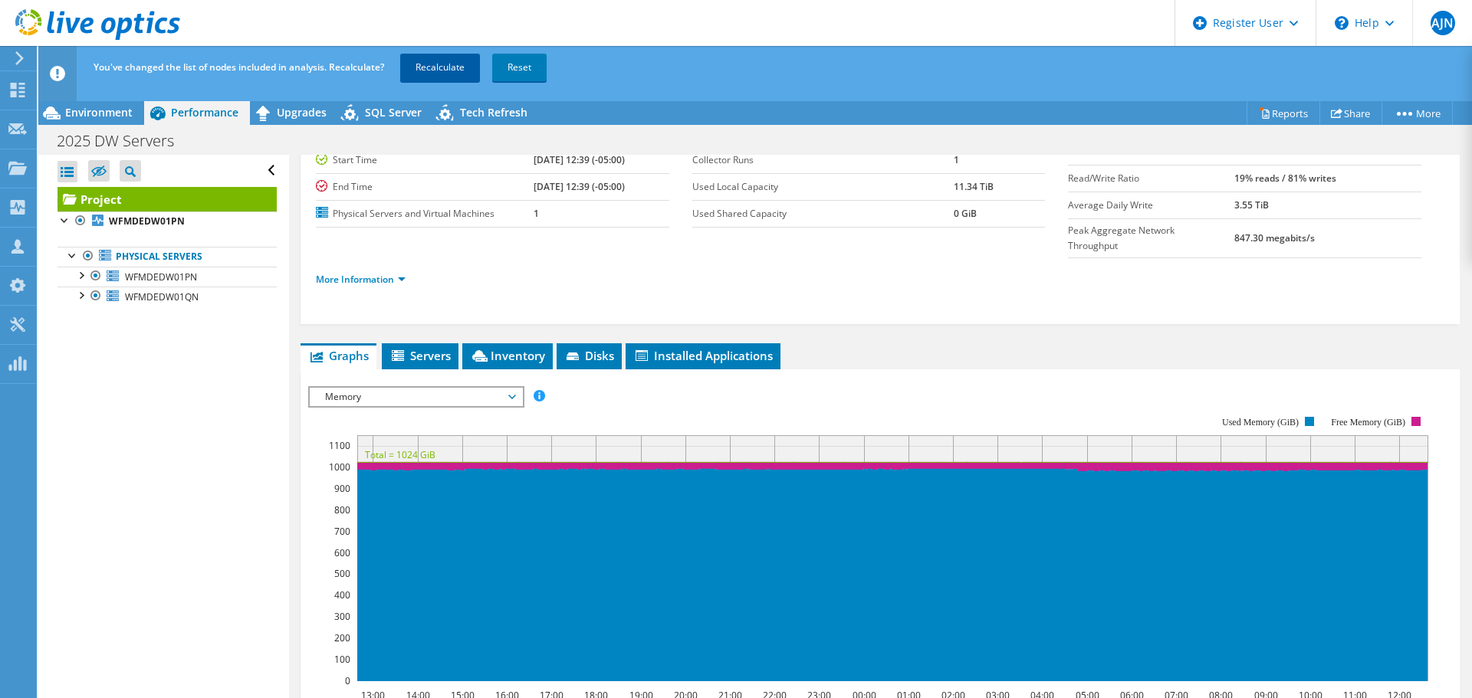
click at [423, 70] on link "Recalculate" at bounding box center [440, 68] width 80 height 28
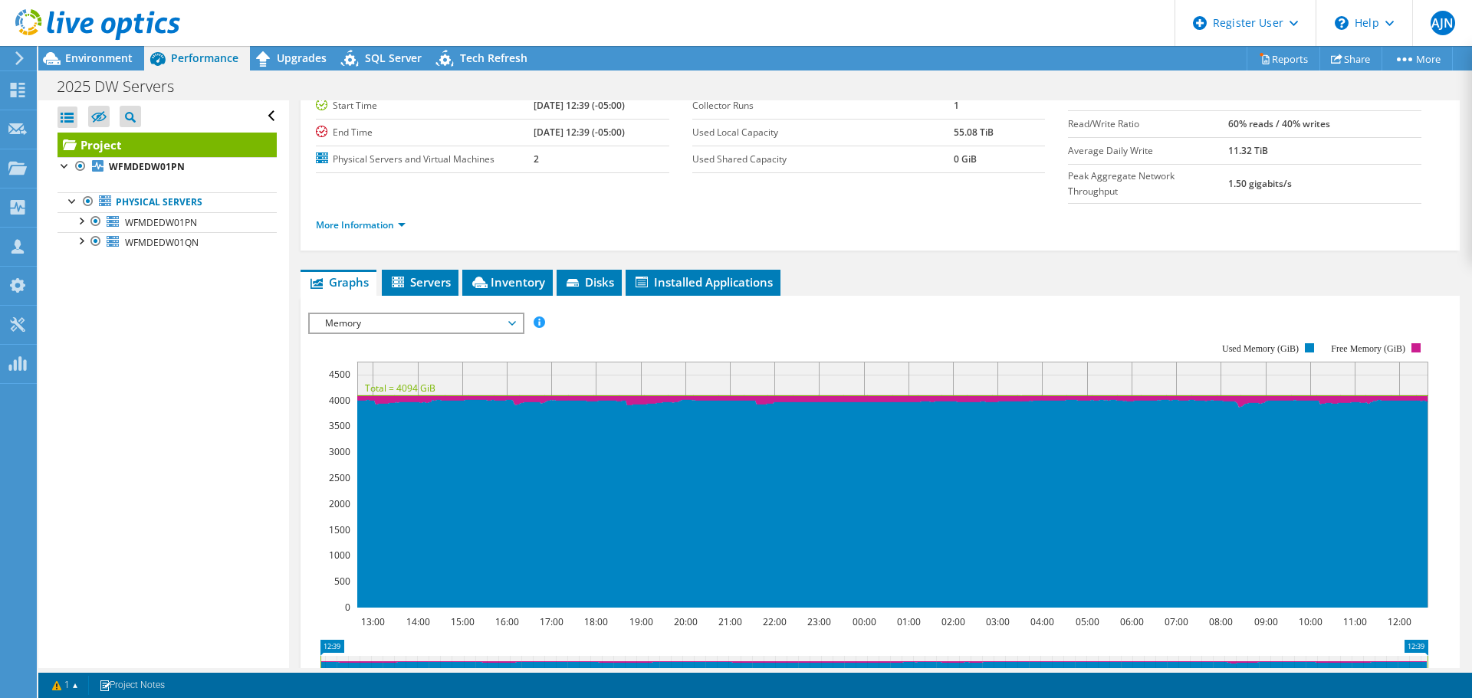
click at [81, 48] on div at bounding box center [90, 25] width 180 height 51
click at [82, 57] on span "Environment" at bounding box center [98, 58] width 67 height 15
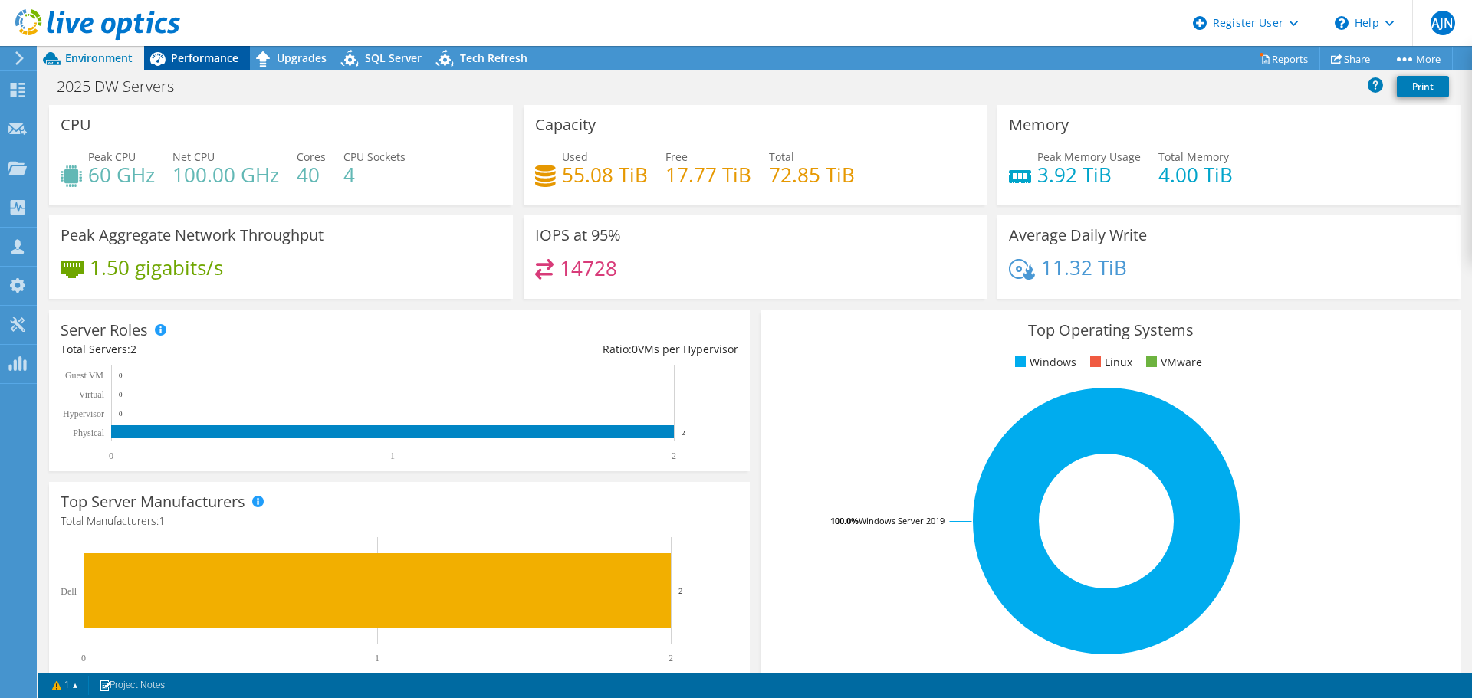
click at [203, 59] on span "Performance" at bounding box center [204, 58] width 67 height 15
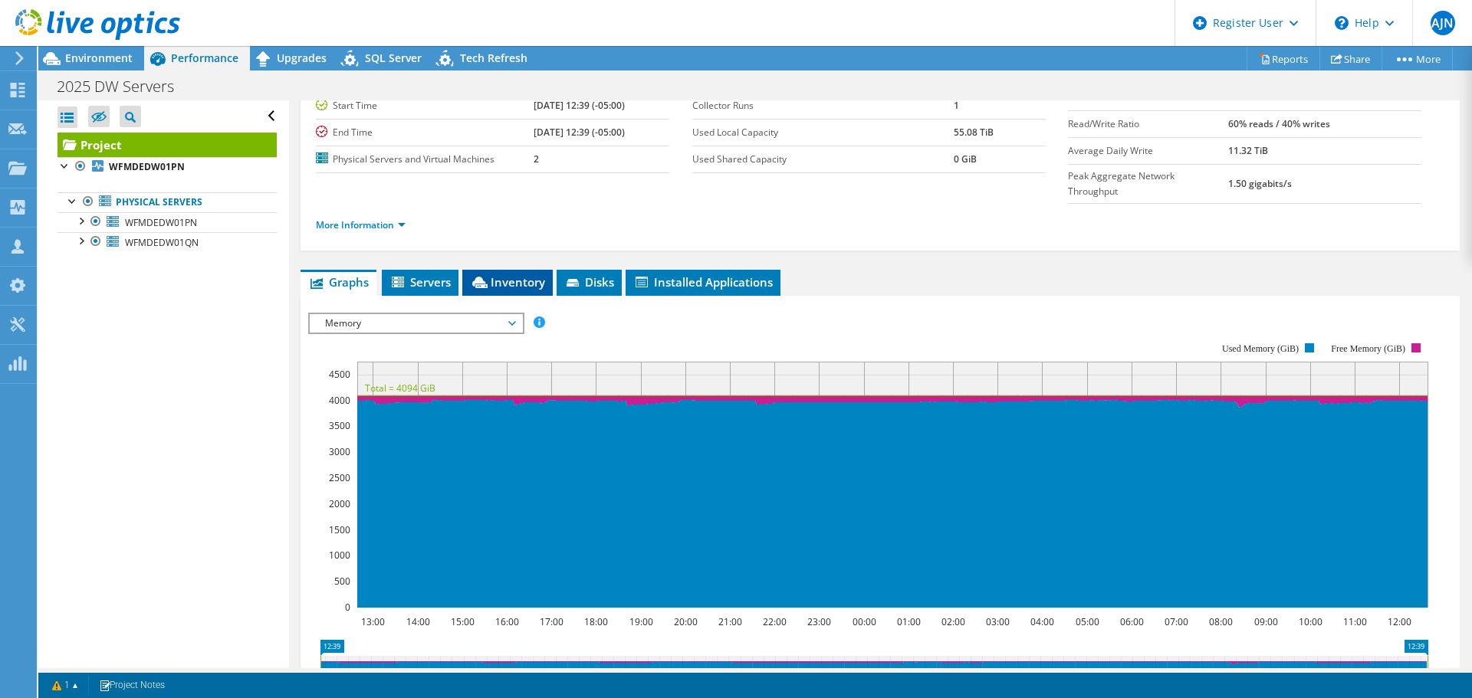
click at [491, 274] on span "Inventory" at bounding box center [507, 281] width 75 height 15
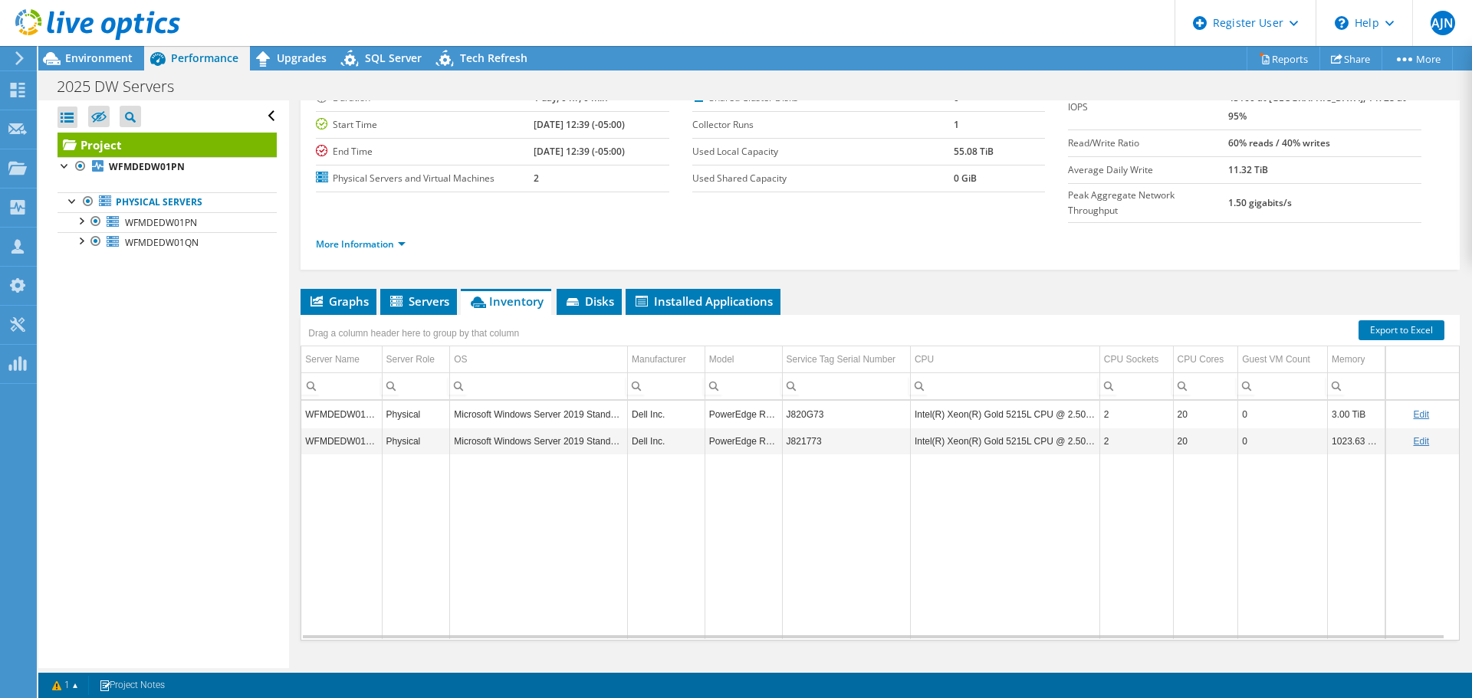
click at [804, 401] on td "J820G73" at bounding box center [846, 414] width 128 height 27
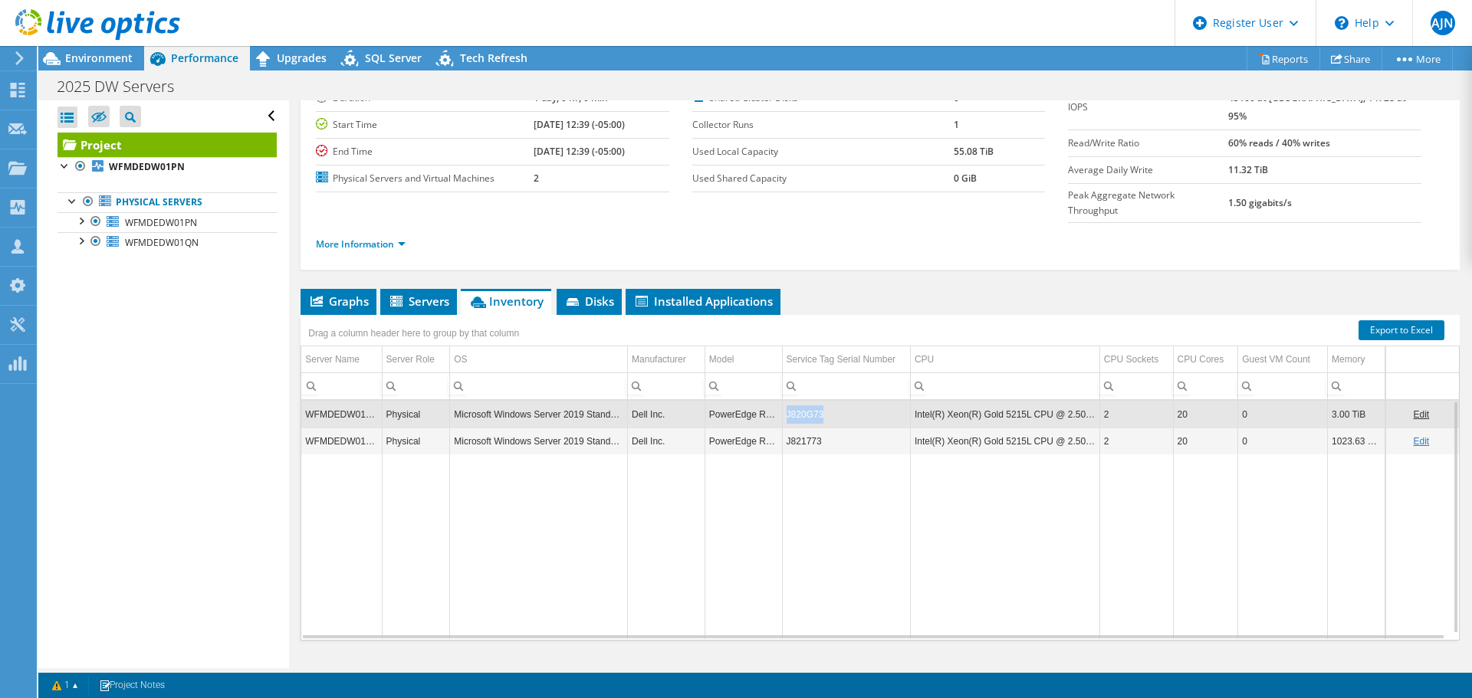
click at [804, 401] on td "J820G73" at bounding box center [846, 414] width 128 height 27
copy td "J820G73"
click at [95, 67] on div "Environment" at bounding box center [91, 58] width 106 height 25
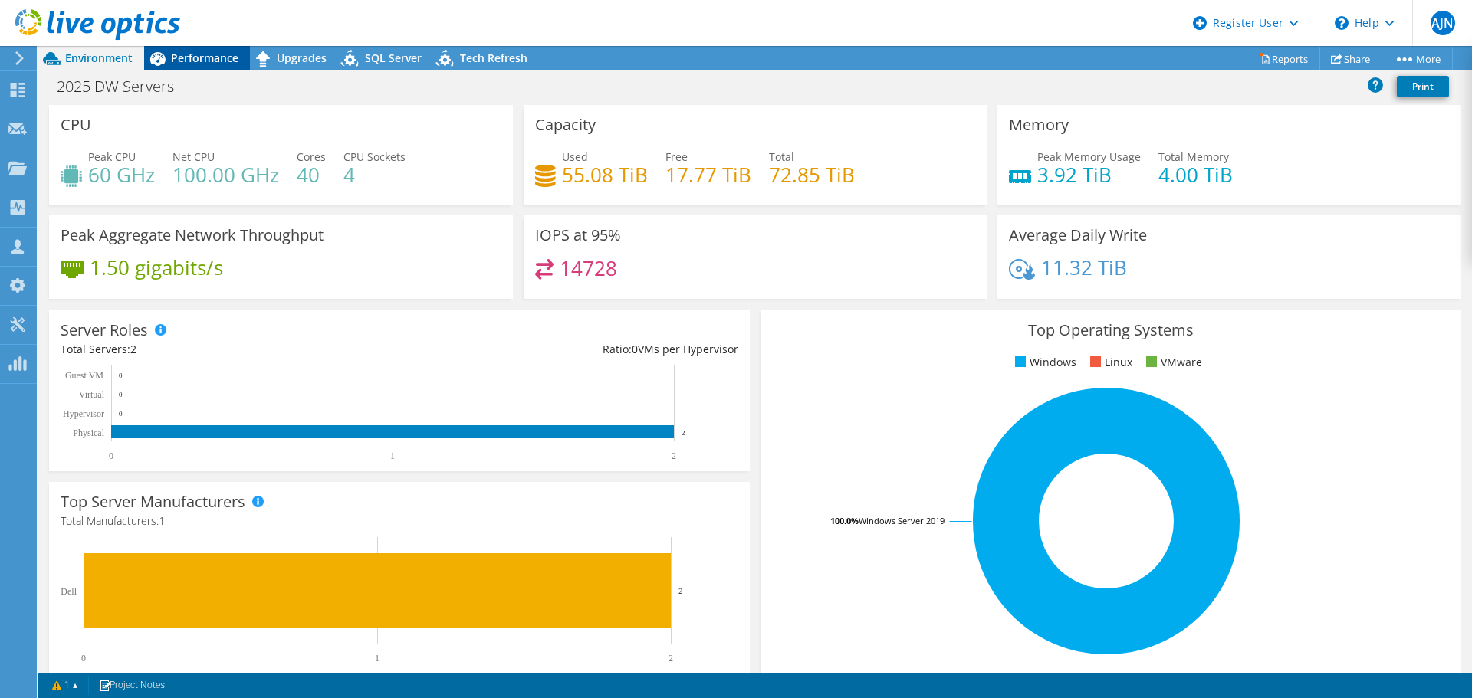
click at [200, 59] on span "Performance" at bounding box center [204, 58] width 67 height 15
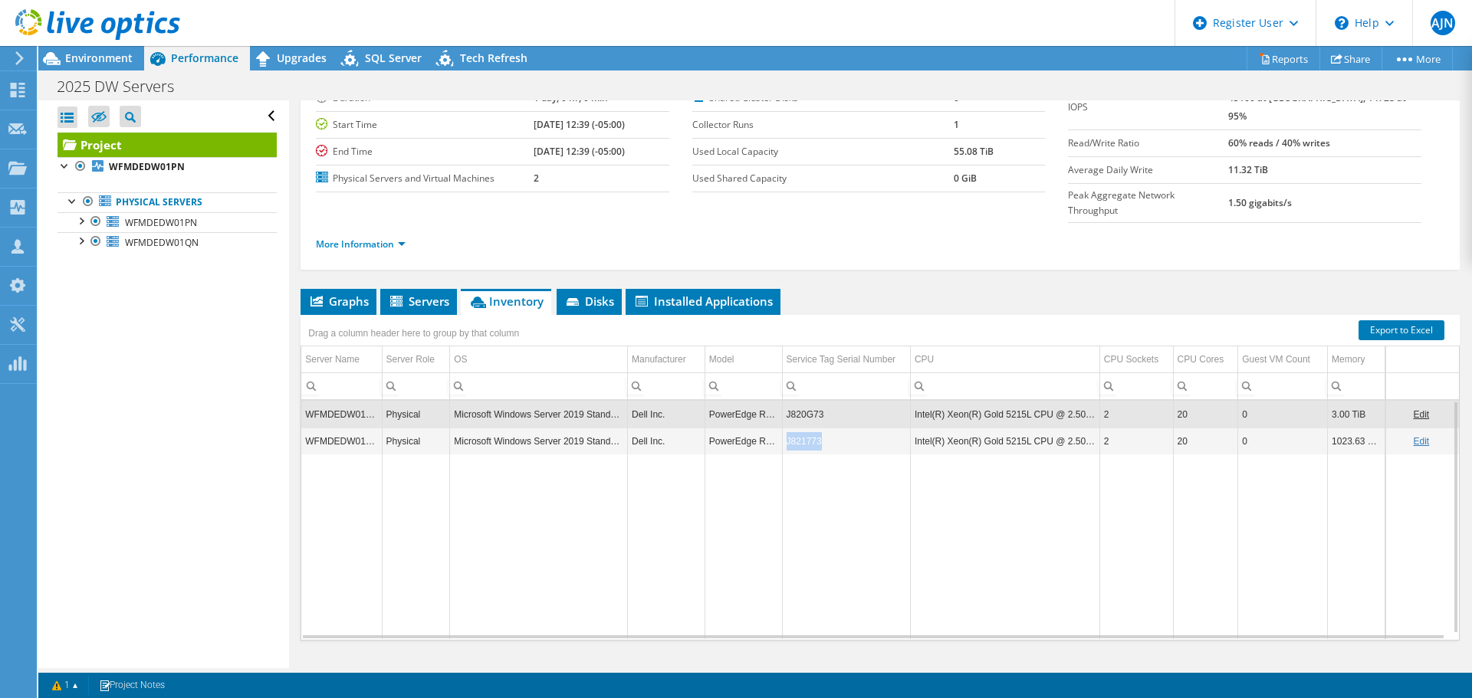
copy td "J821773"
drag, startPoint x: 817, startPoint y: 412, endPoint x: 848, endPoint y: 360, distance: 60.5
click at [782, 428] on td "J821773" at bounding box center [846, 441] width 128 height 27
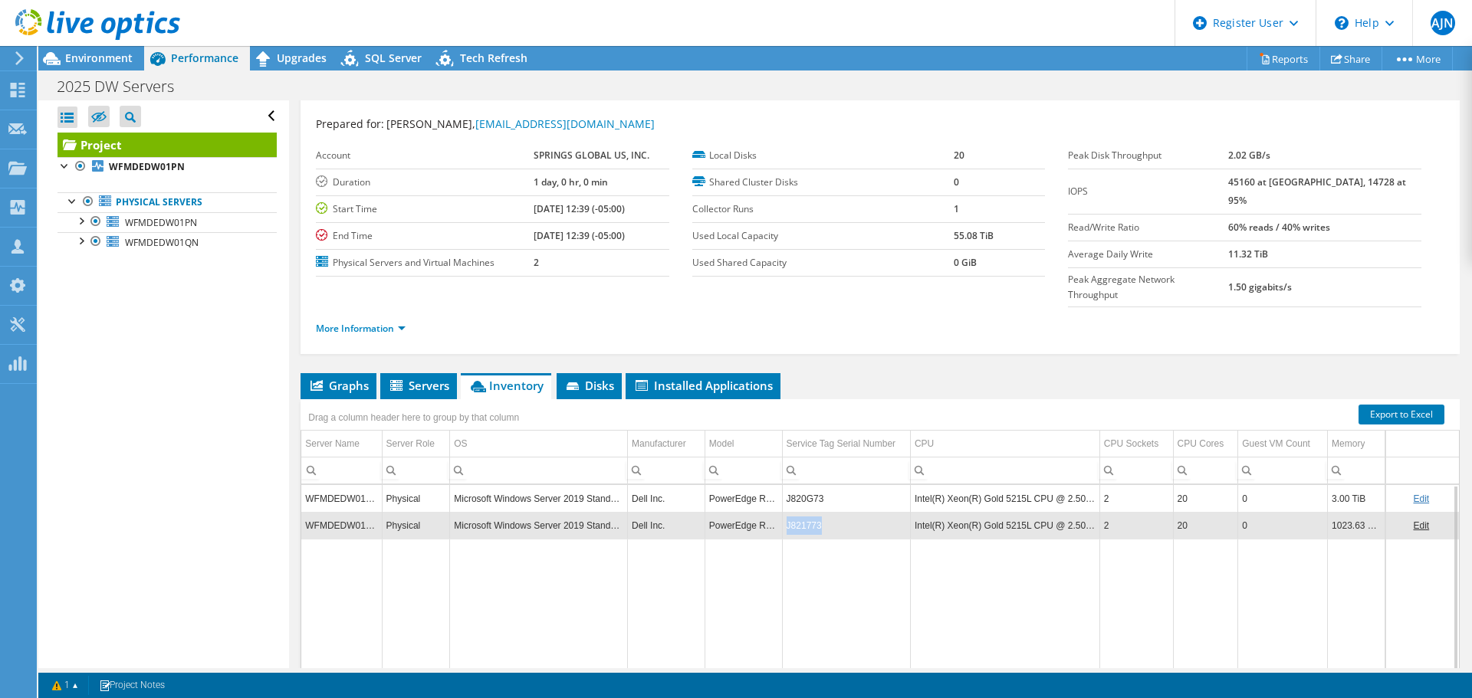
scroll to position [0, 0]
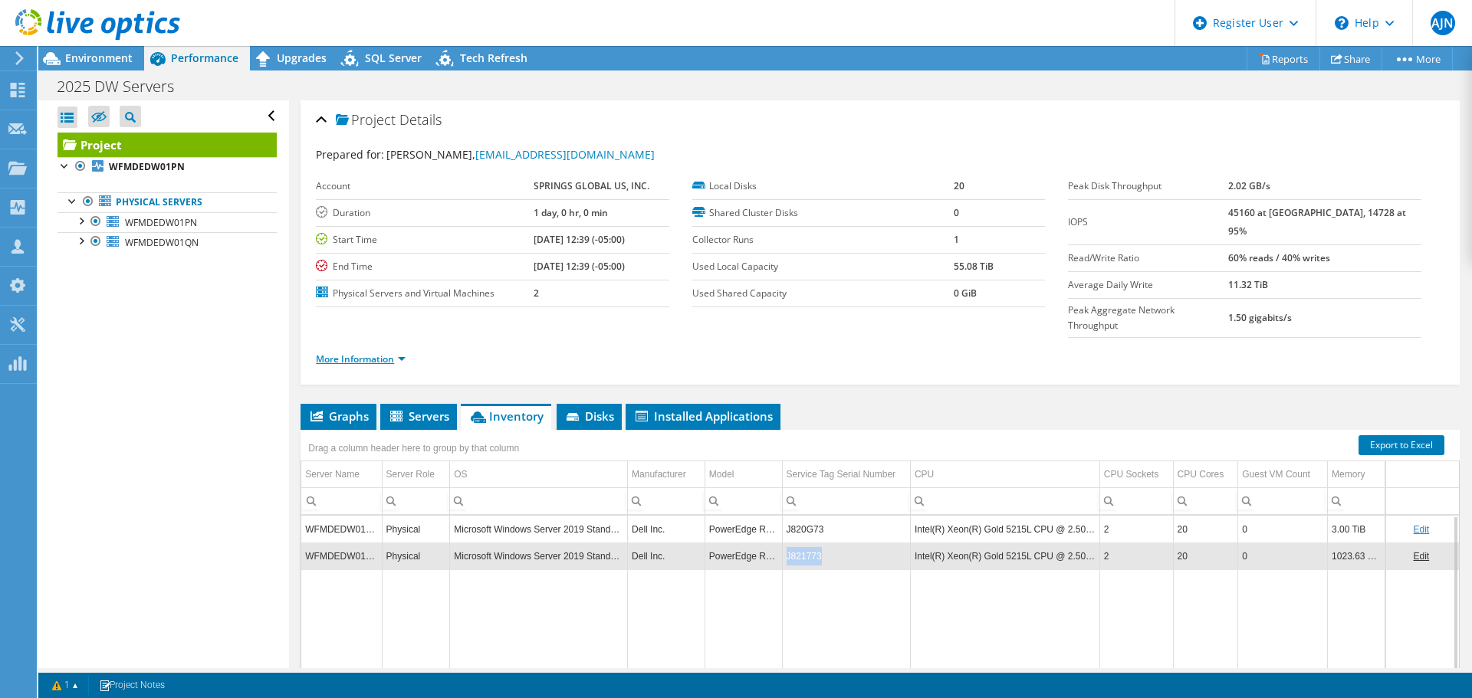
click at [377, 353] on link "More Information" at bounding box center [361, 359] width 90 height 13
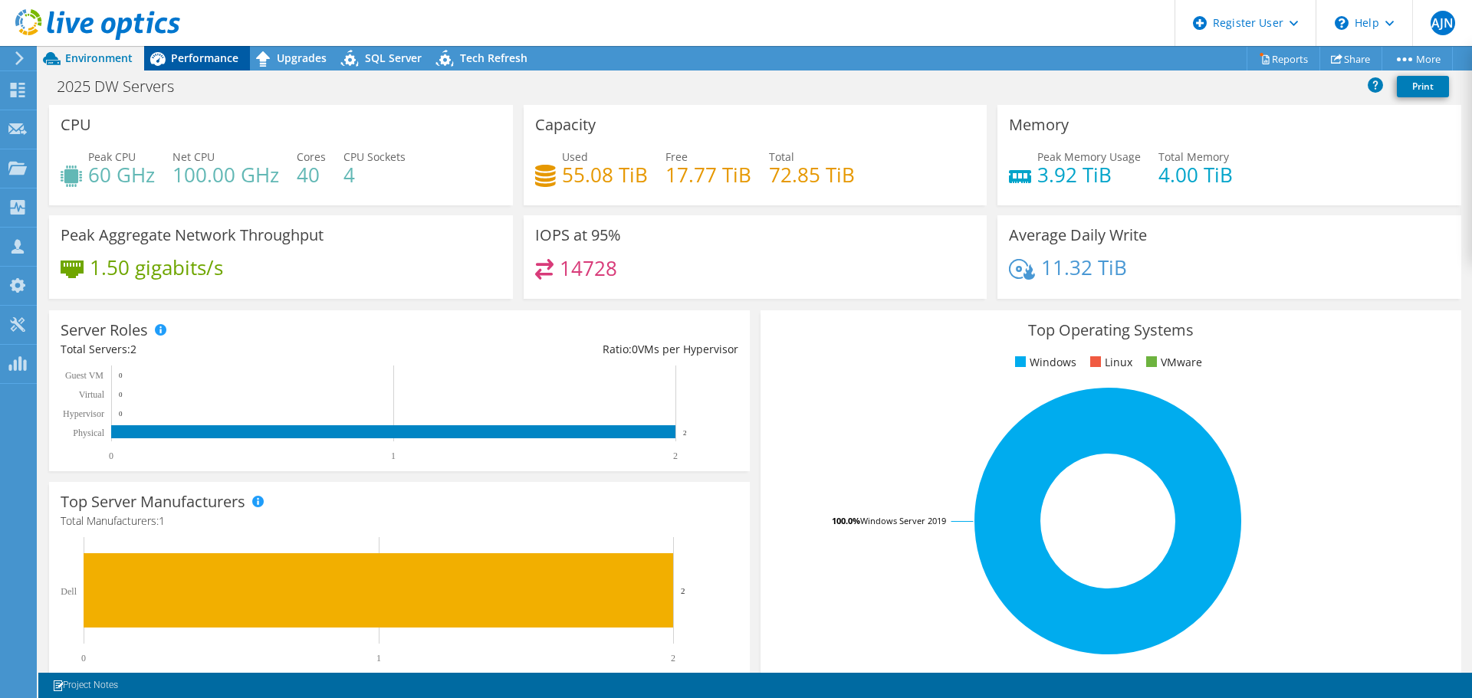
click at [196, 63] on span "Performance" at bounding box center [204, 58] width 67 height 15
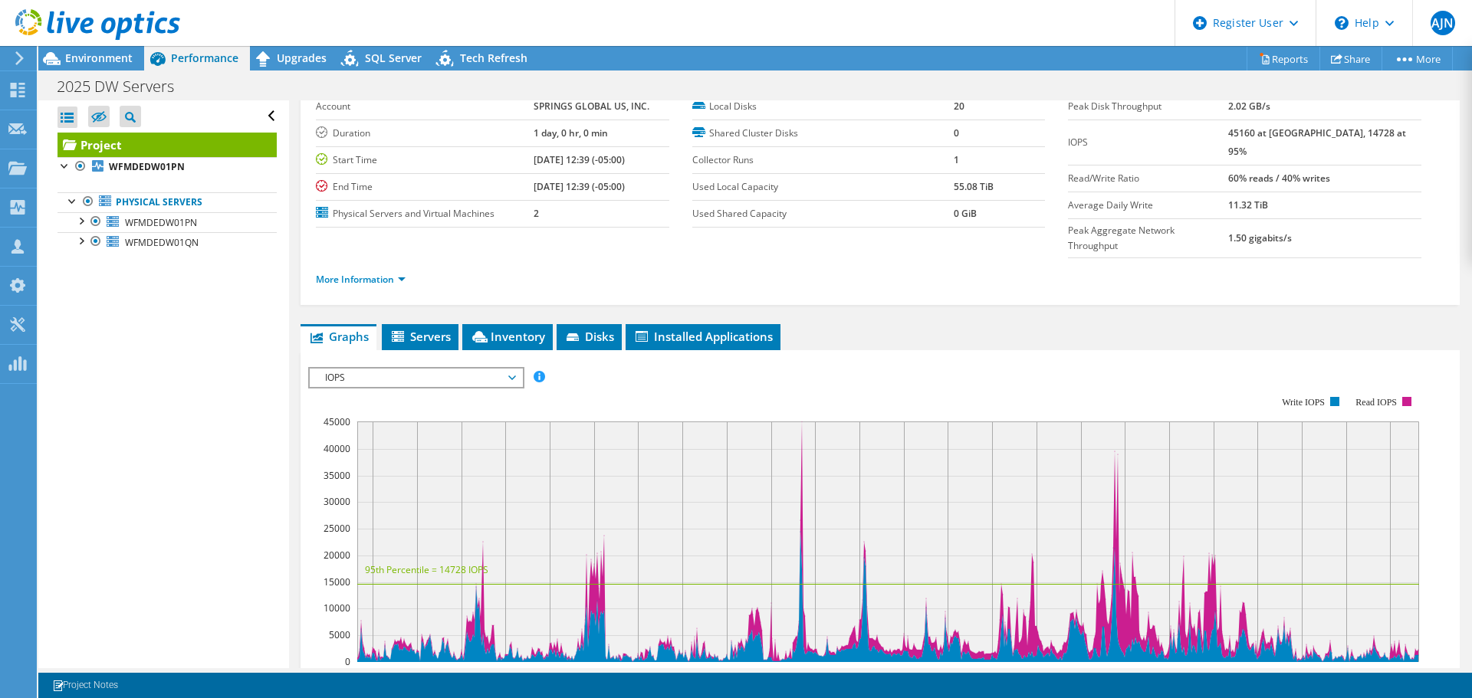
scroll to position [153, 0]
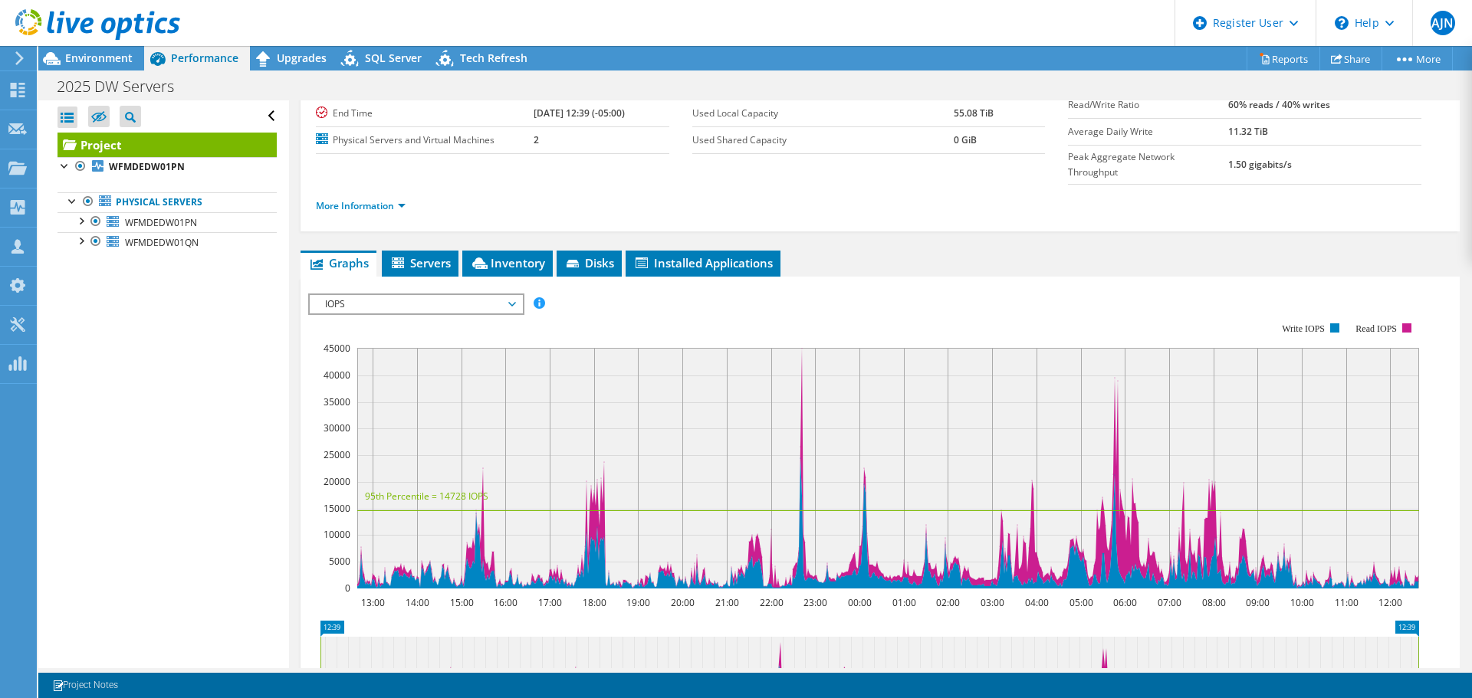
click at [507, 295] on span "IOPS" at bounding box center [415, 304] width 197 height 18
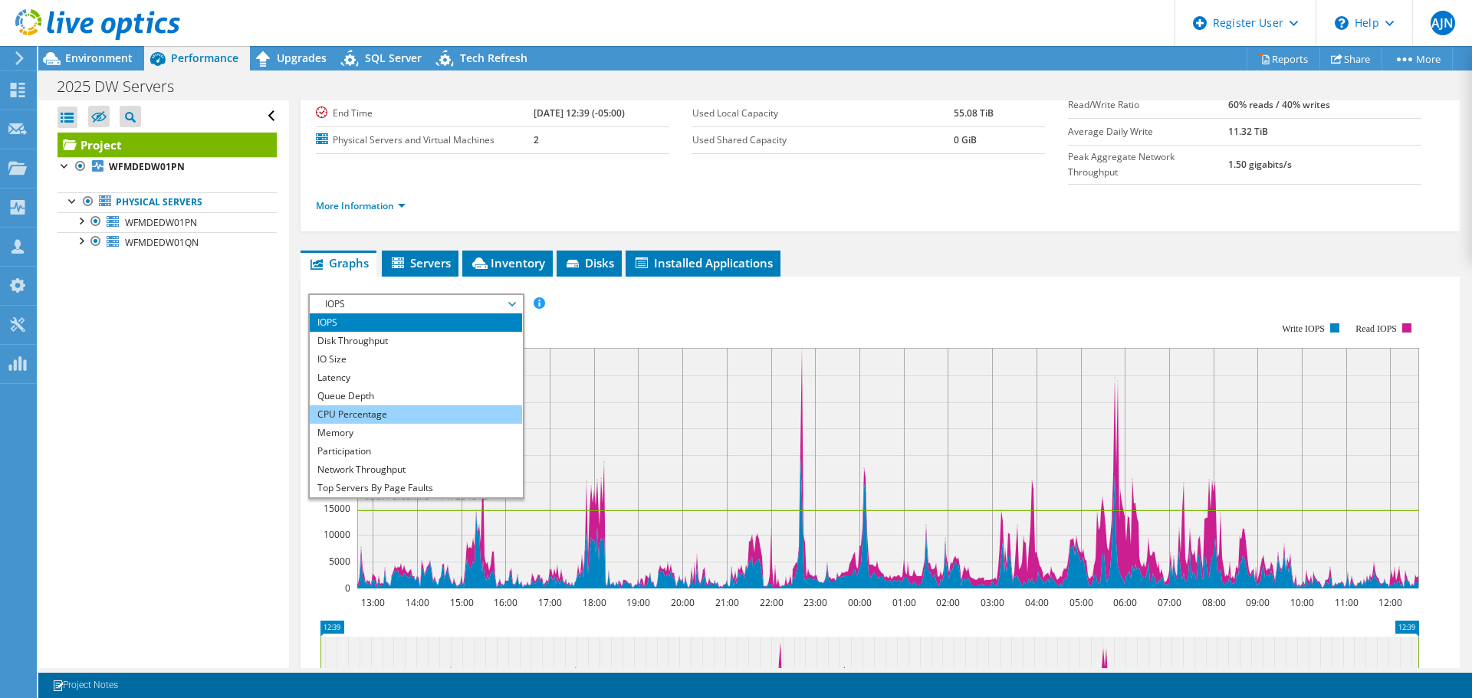
click at [404, 406] on li "CPU Percentage" at bounding box center [416, 415] width 212 height 18
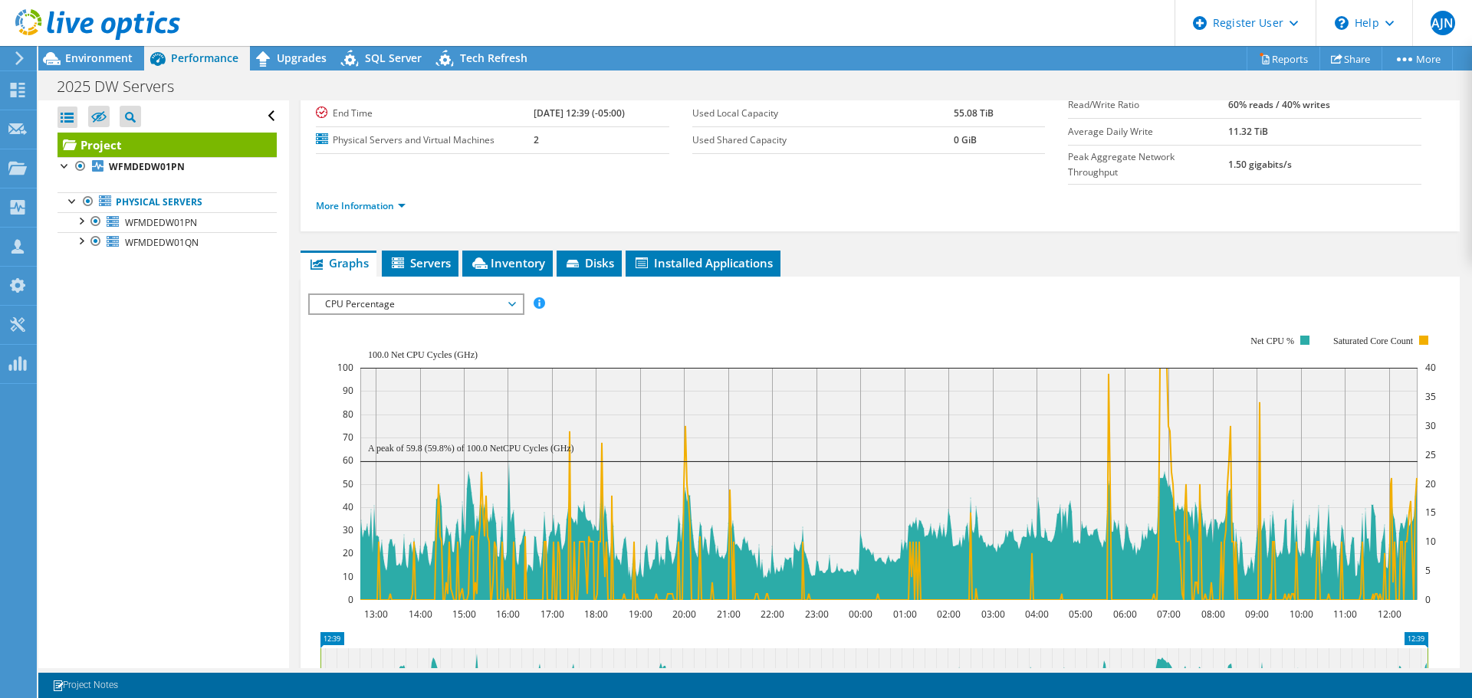
click at [492, 295] on span "CPU Percentage" at bounding box center [415, 304] width 197 height 18
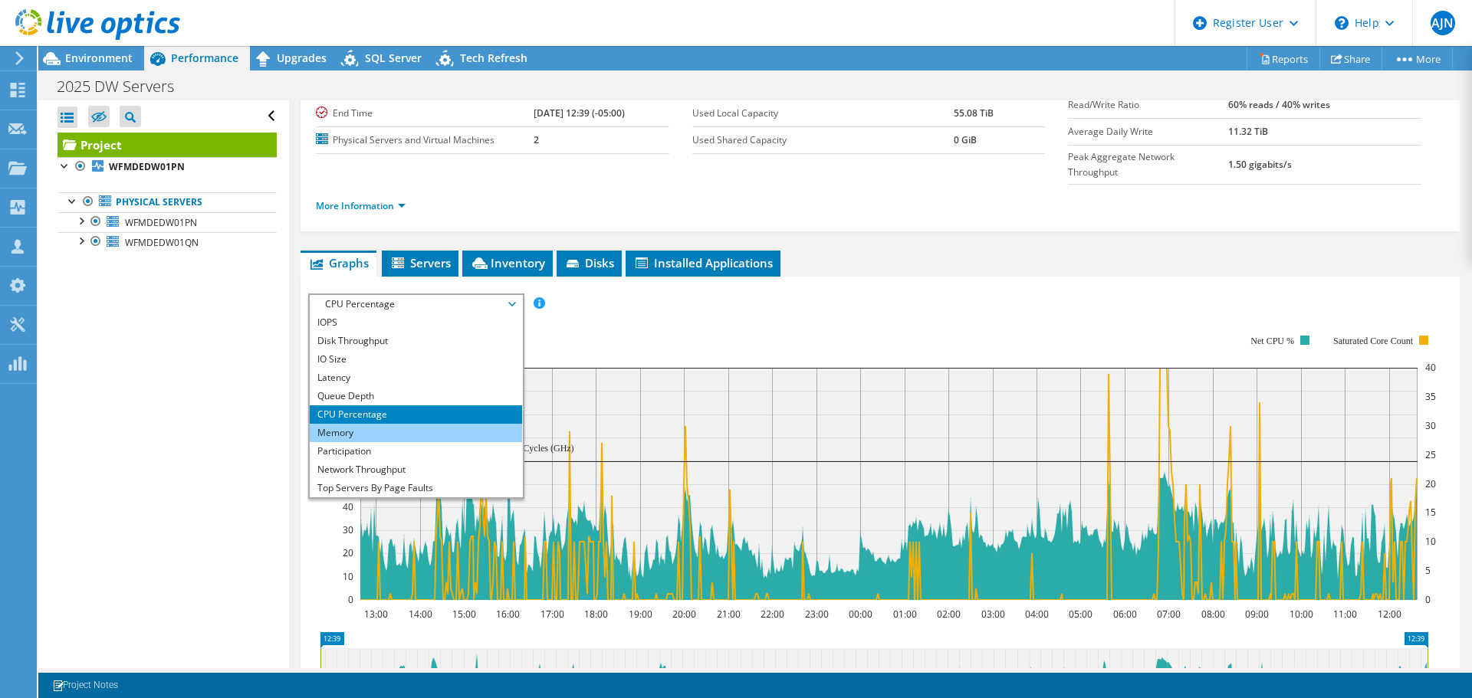
click at [437, 424] on li "Memory" at bounding box center [416, 433] width 212 height 18
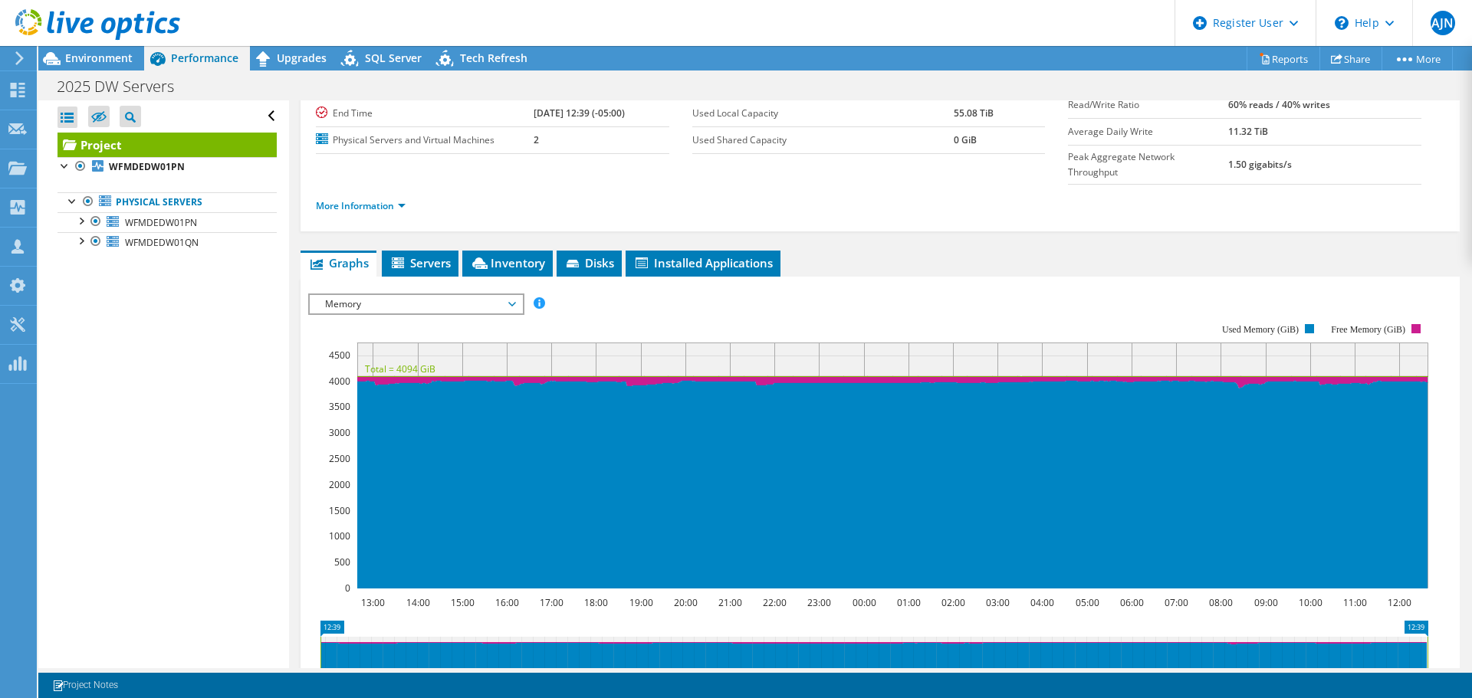
scroll to position [0, 0]
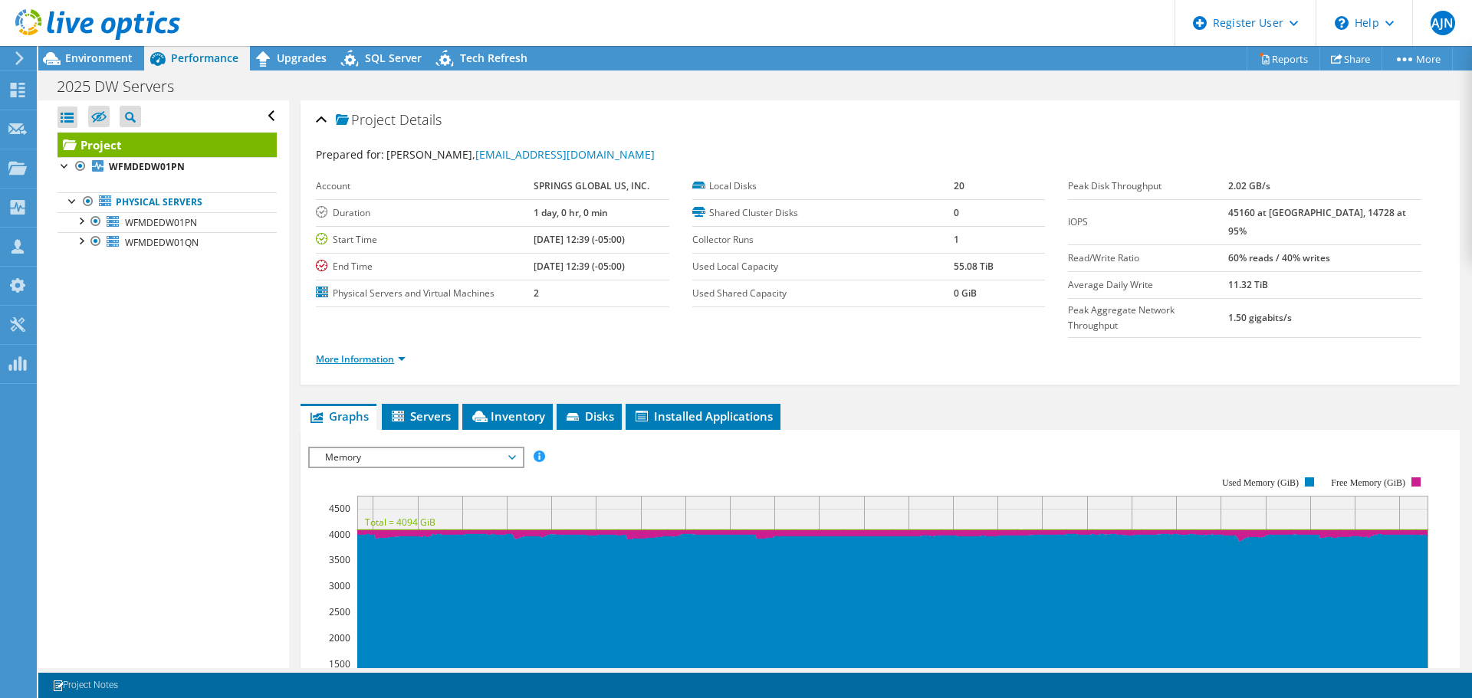
click at [360, 353] on link "More Information" at bounding box center [361, 359] width 90 height 13
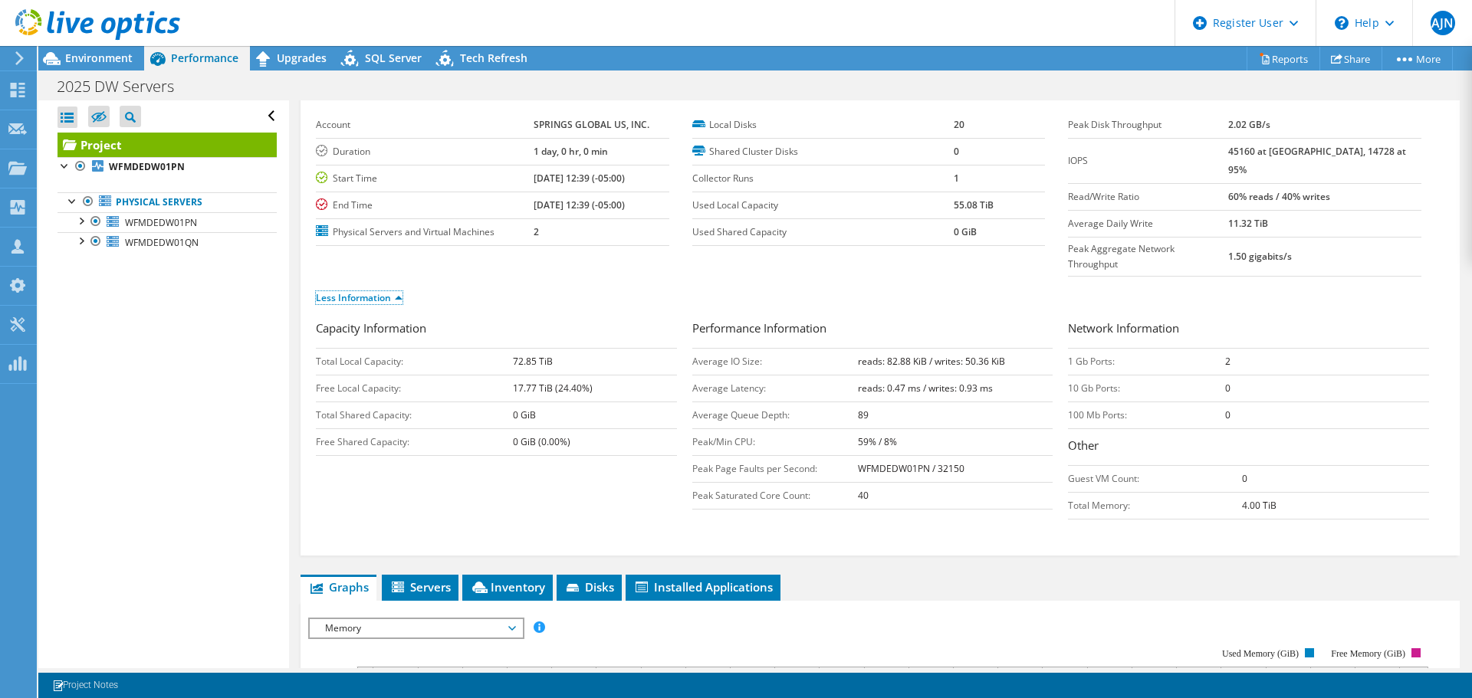
scroll to position [153, 0]
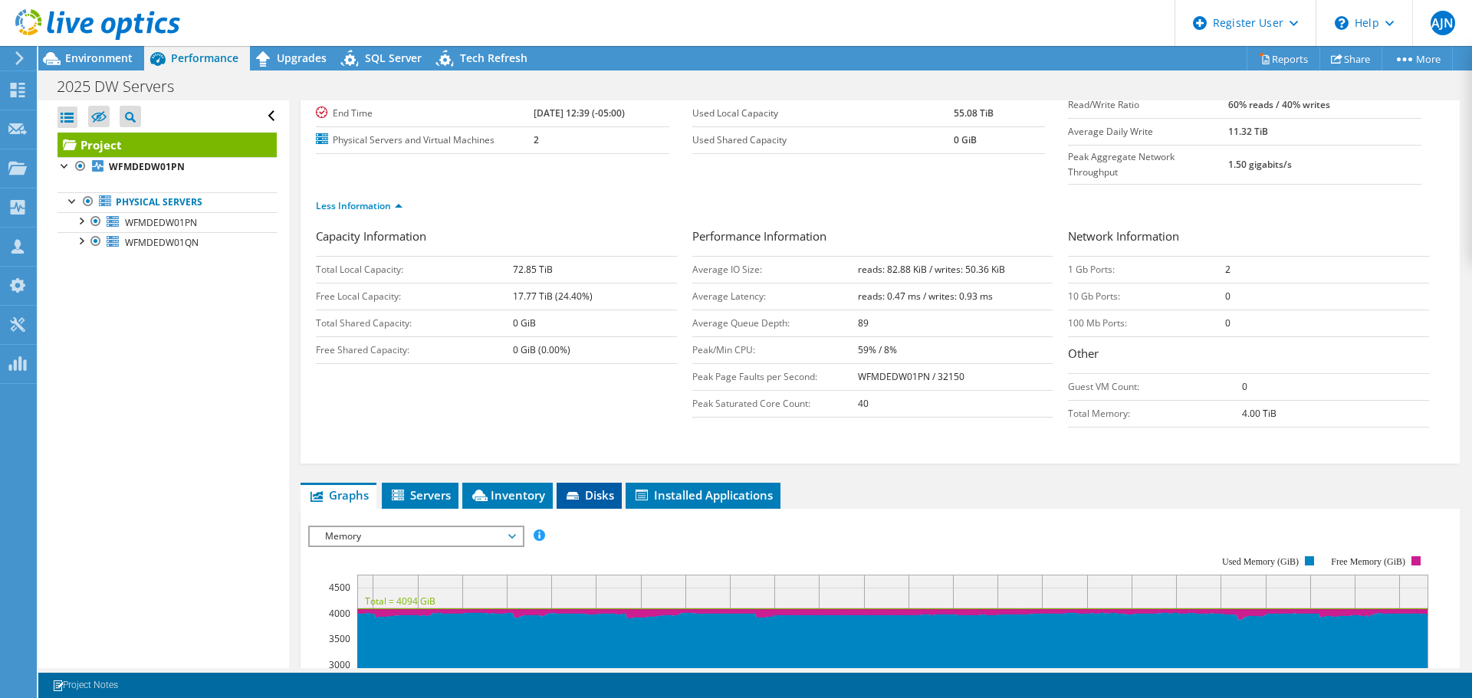
click at [577, 492] on icon at bounding box center [572, 496] width 12 height 8
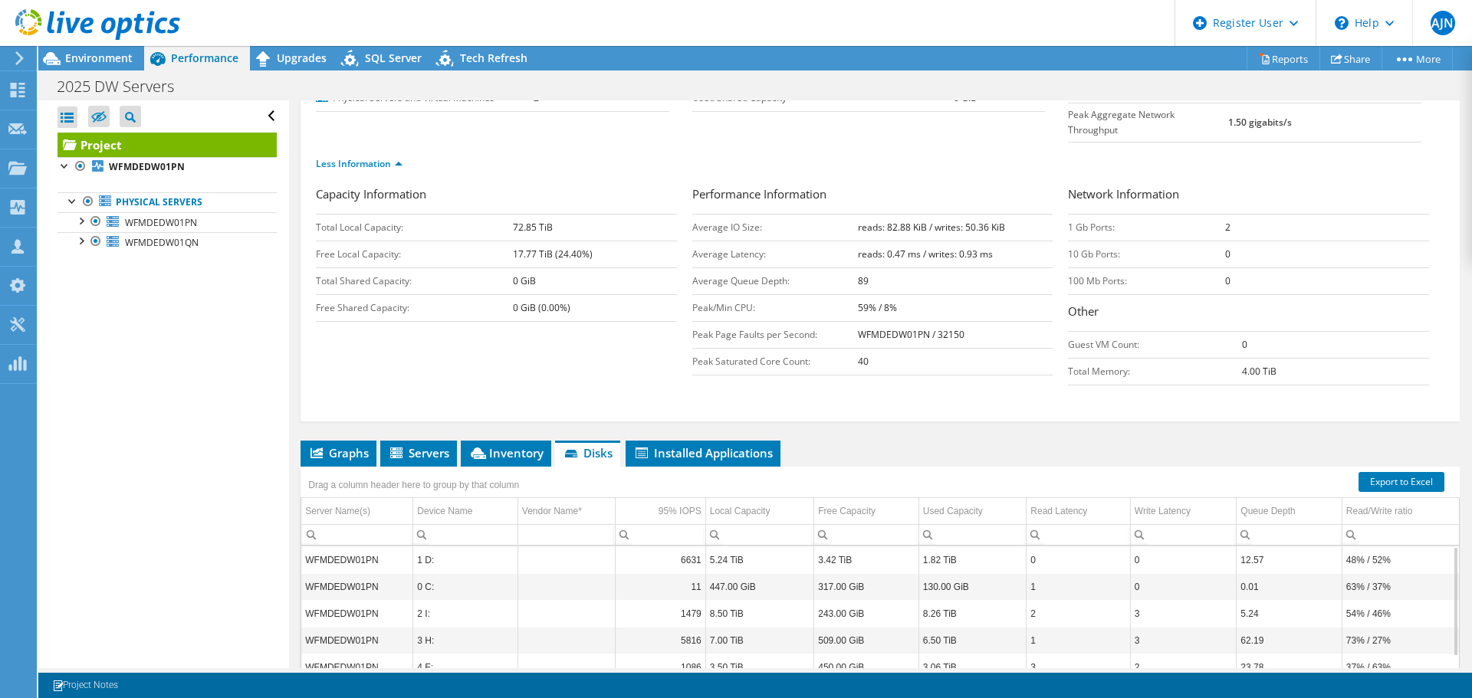
scroll to position [194, 0]
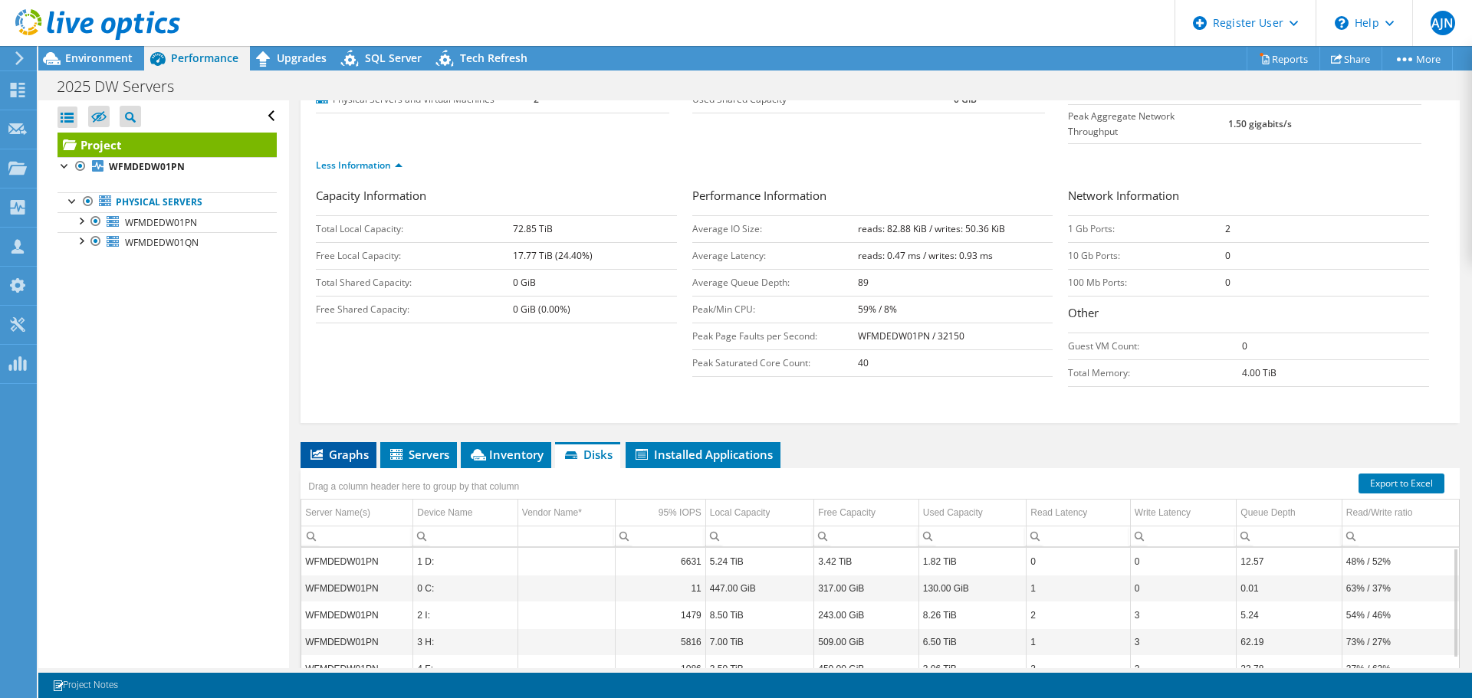
click at [329, 447] on span "Graphs" at bounding box center [338, 454] width 61 height 15
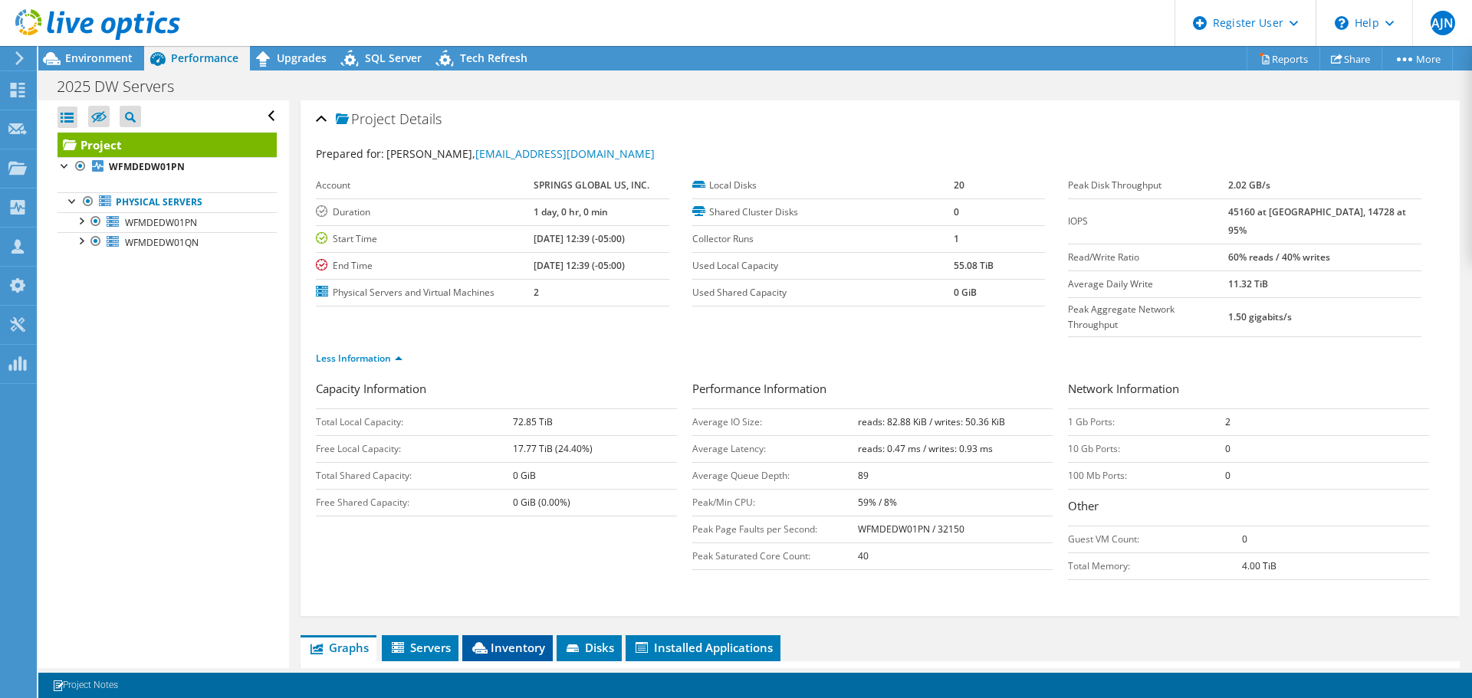
scroll to position [0, 0]
click at [98, 64] on span "Environment" at bounding box center [98, 58] width 67 height 15
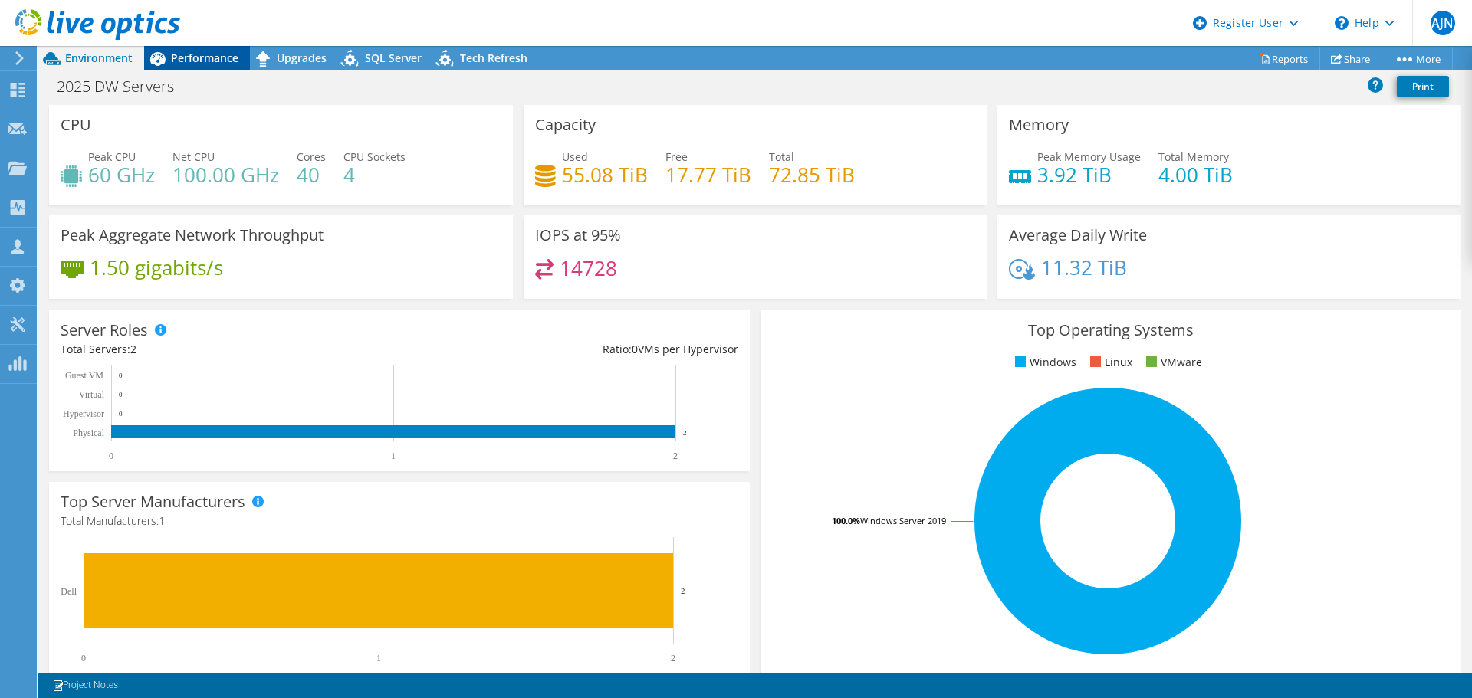
click at [191, 62] on span "Performance" at bounding box center [204, 58] width 67 height 15
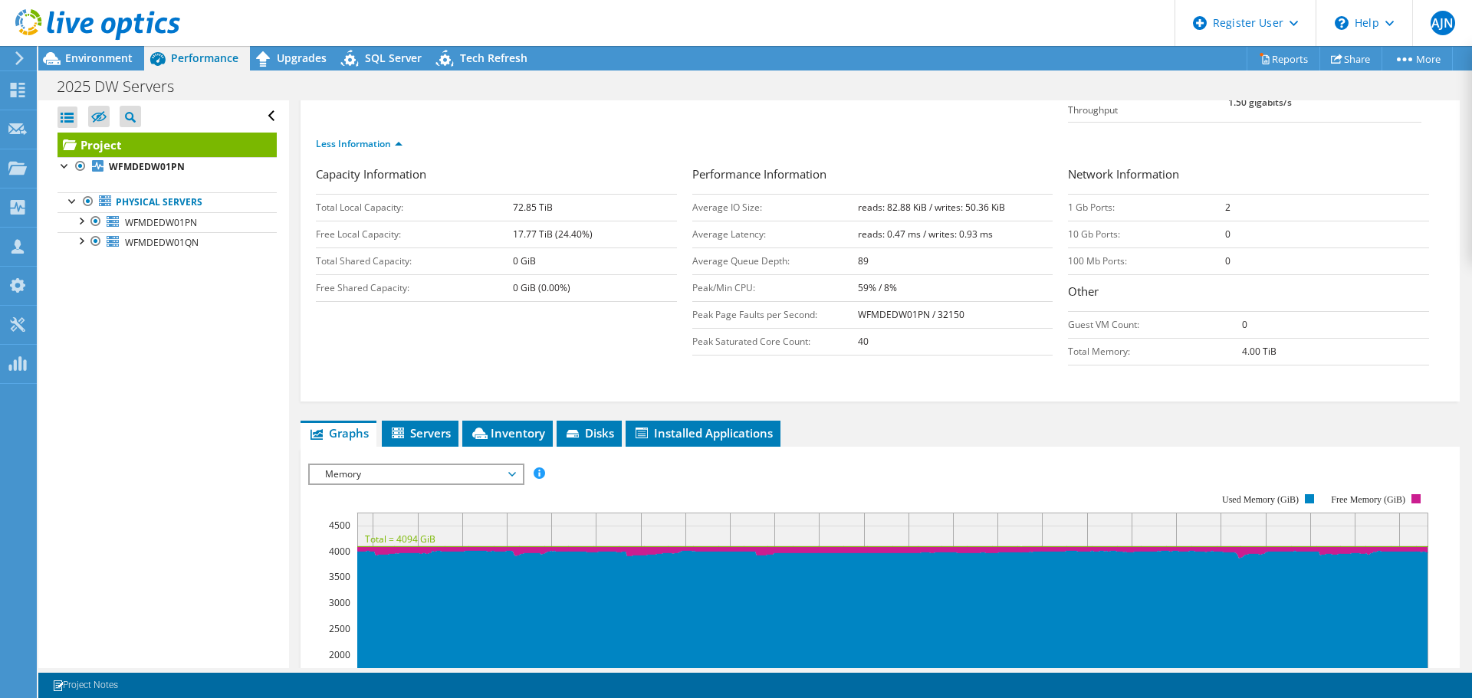
scroll to position [230, 0]
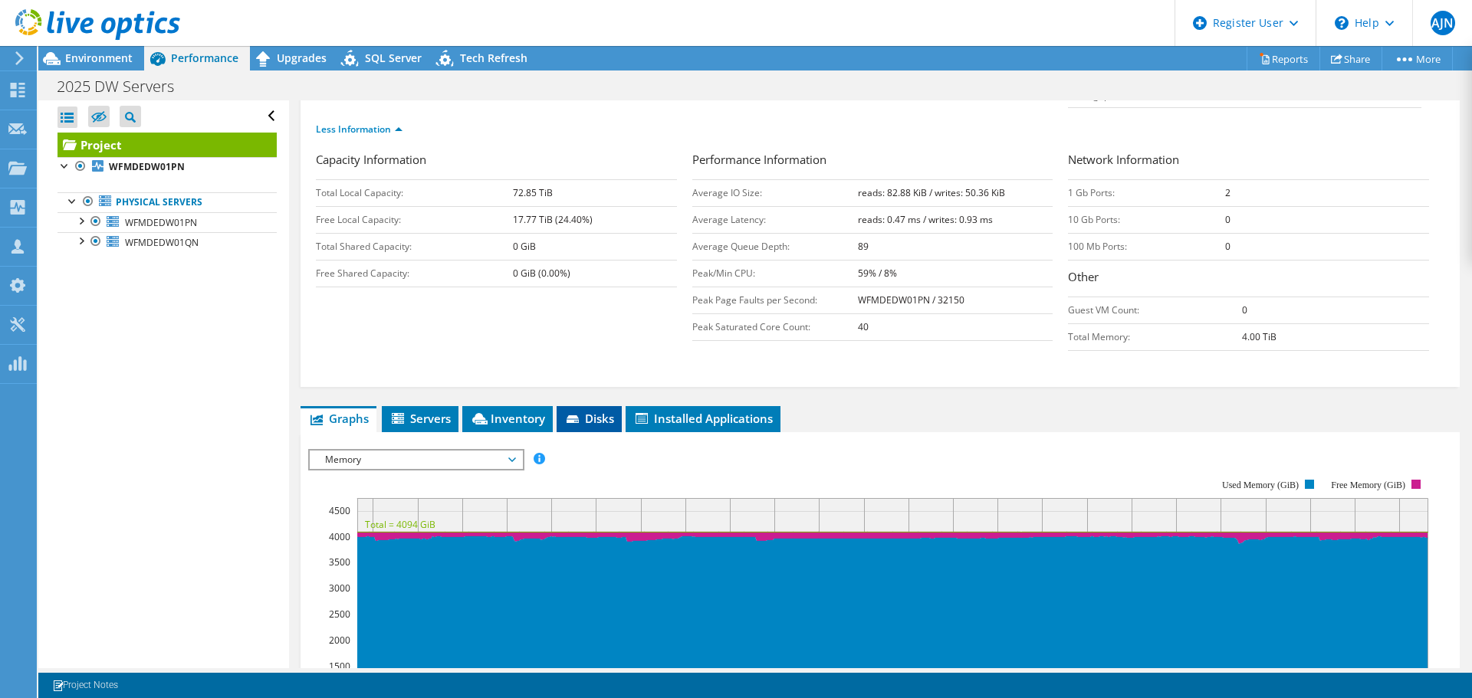
click at [579, 406] on li "Disks" at bounding box center [589, 419] width 65 height 26
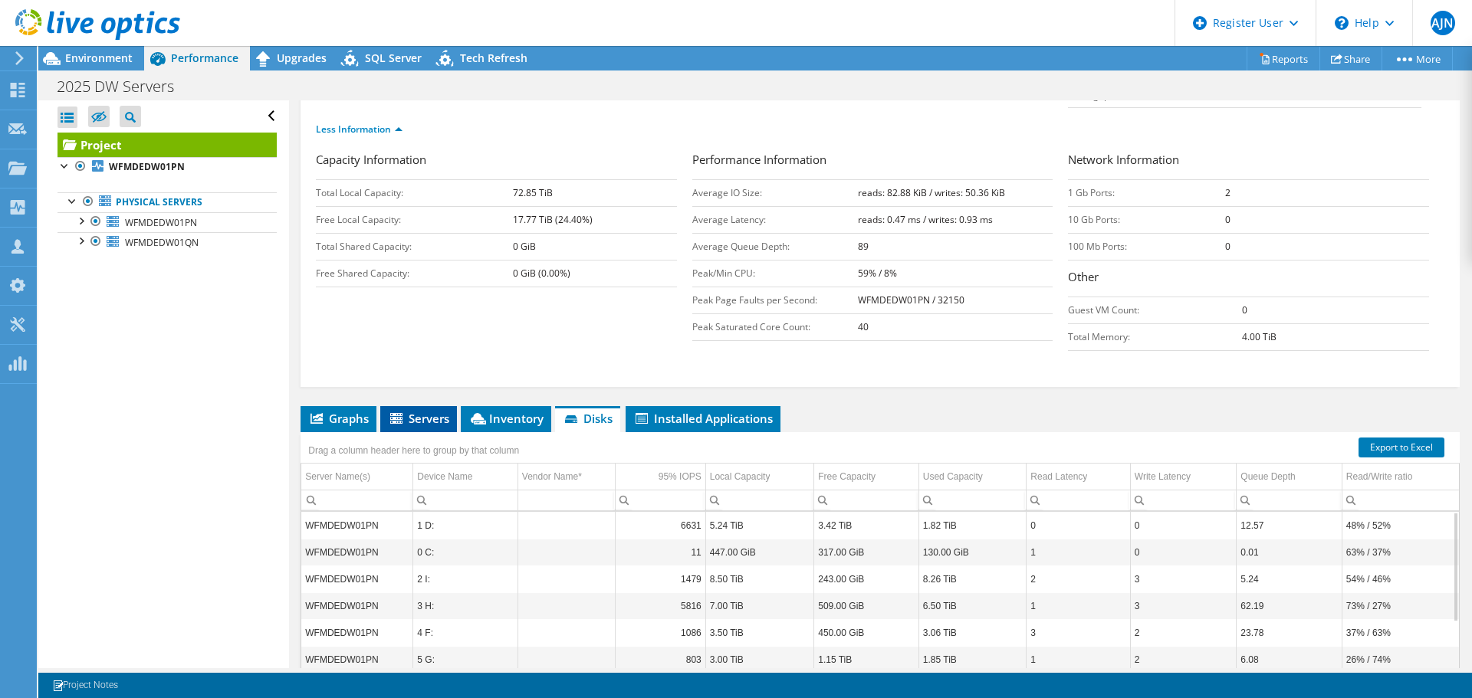
click at [419, 411] on span "Servers" at bounding box center [418, 418] width 61 height 15
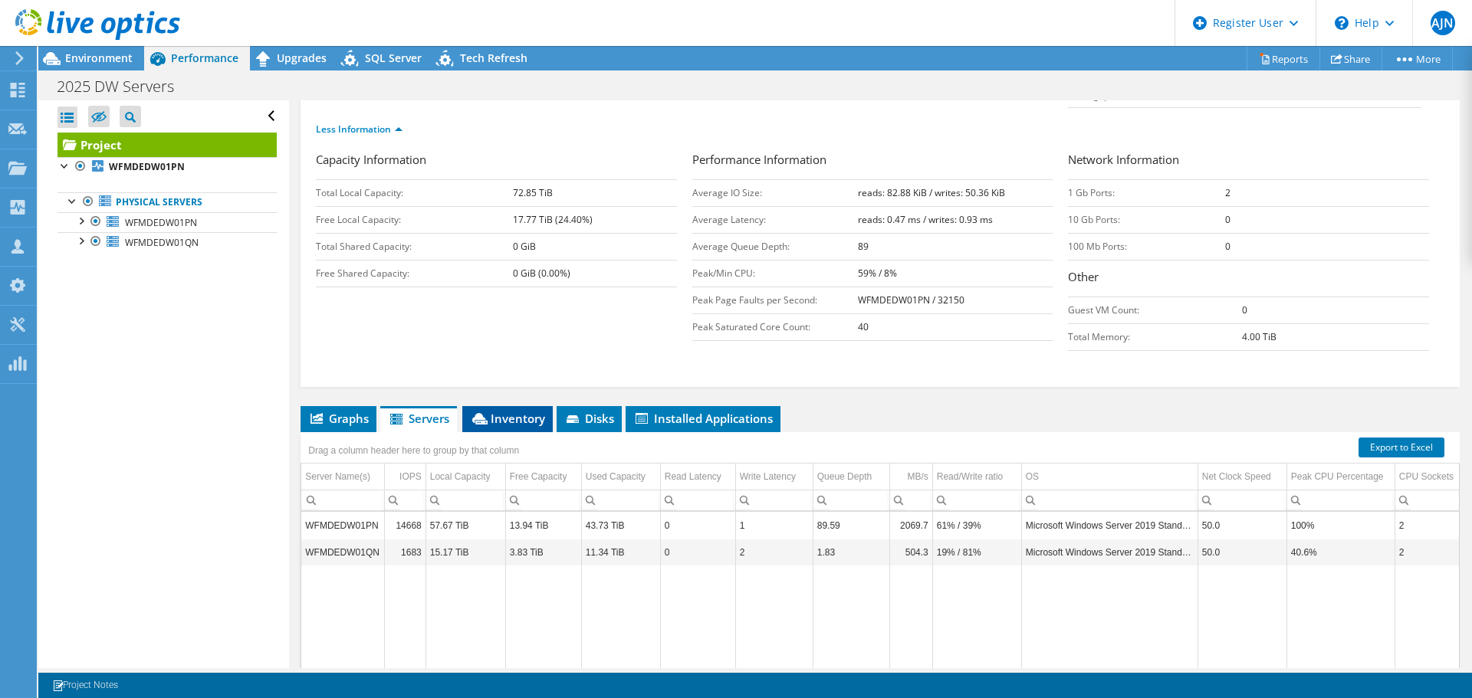
click at [507, 411] on span "Inventory" at bounding box center [507, 418] width 75 height 15
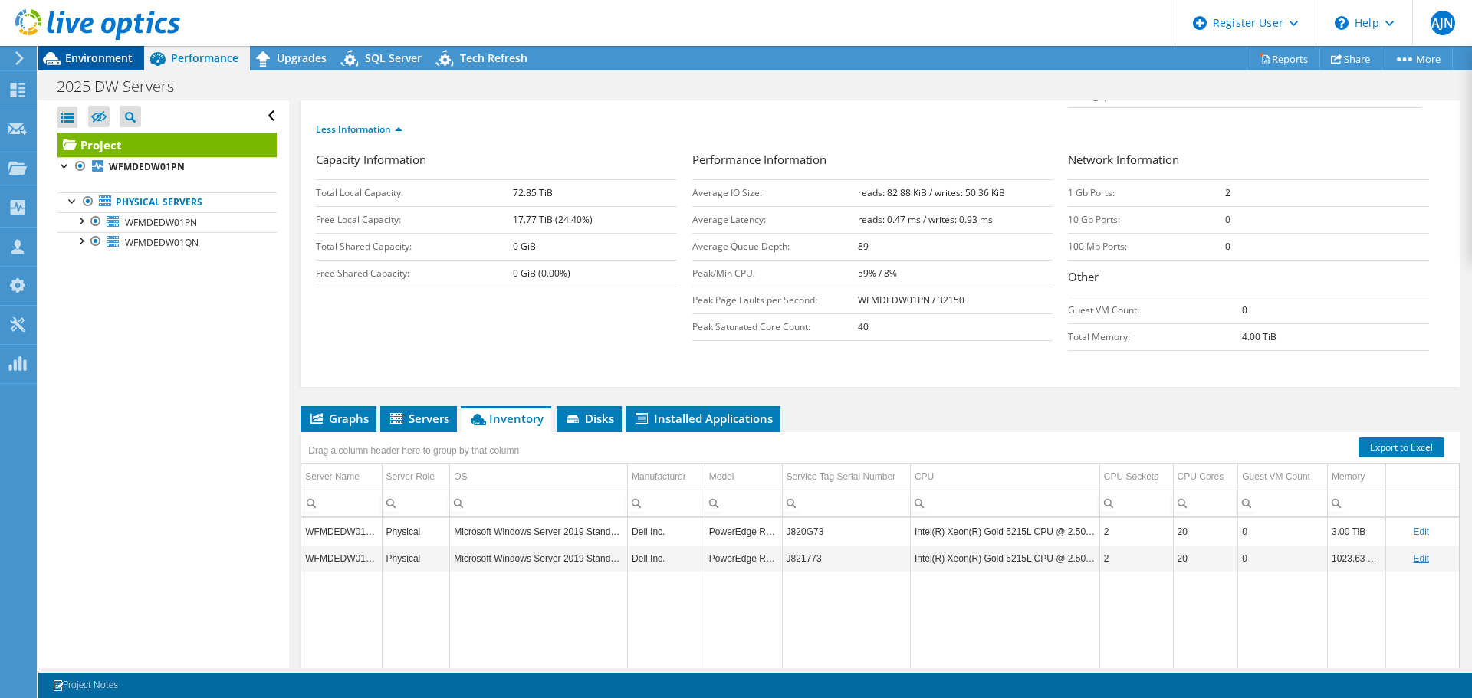
click at [74, 55] on span "Environment" at bounding box center [98, 58] width 67 height 15
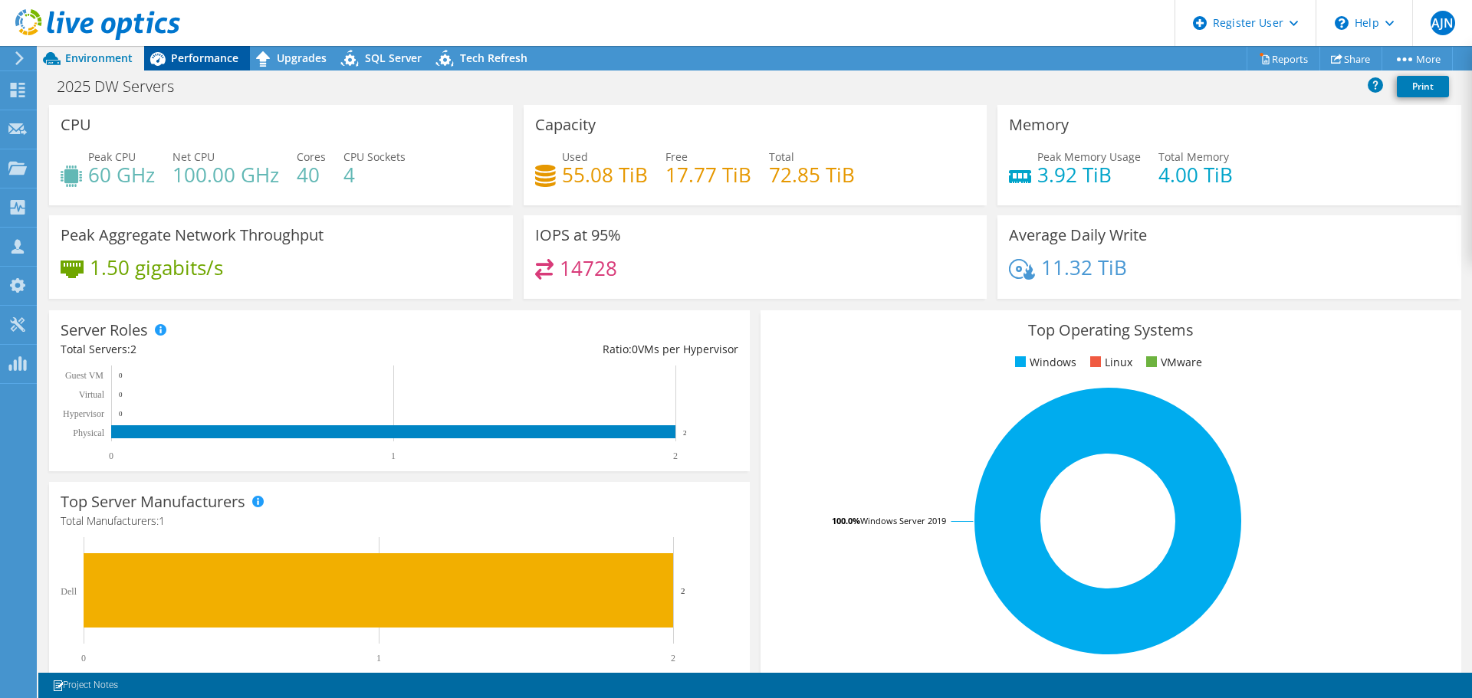
click at [206, 62] on span "Performance" at bounding box center [204, 58] width 67 height 15
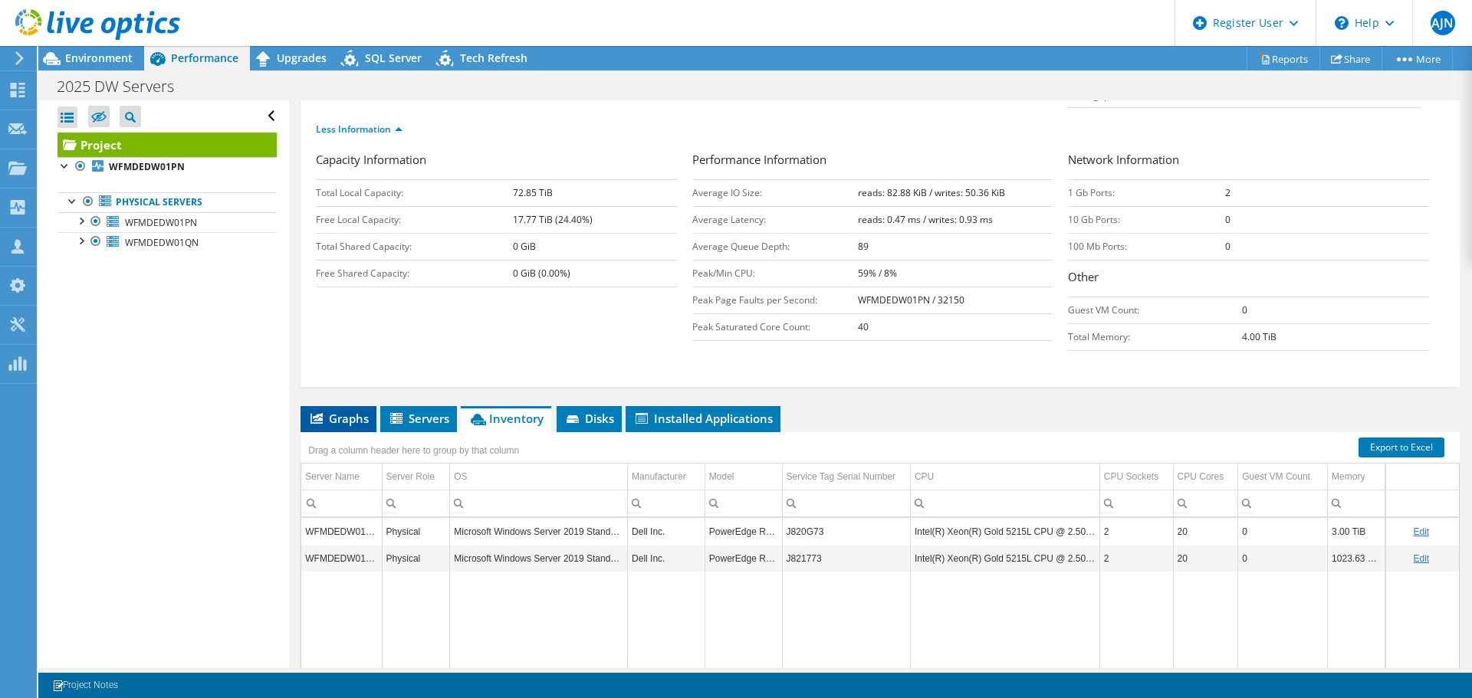
click at [365, 411] on span "Graphs" at bounding box center [338, 418] width 61 height 15
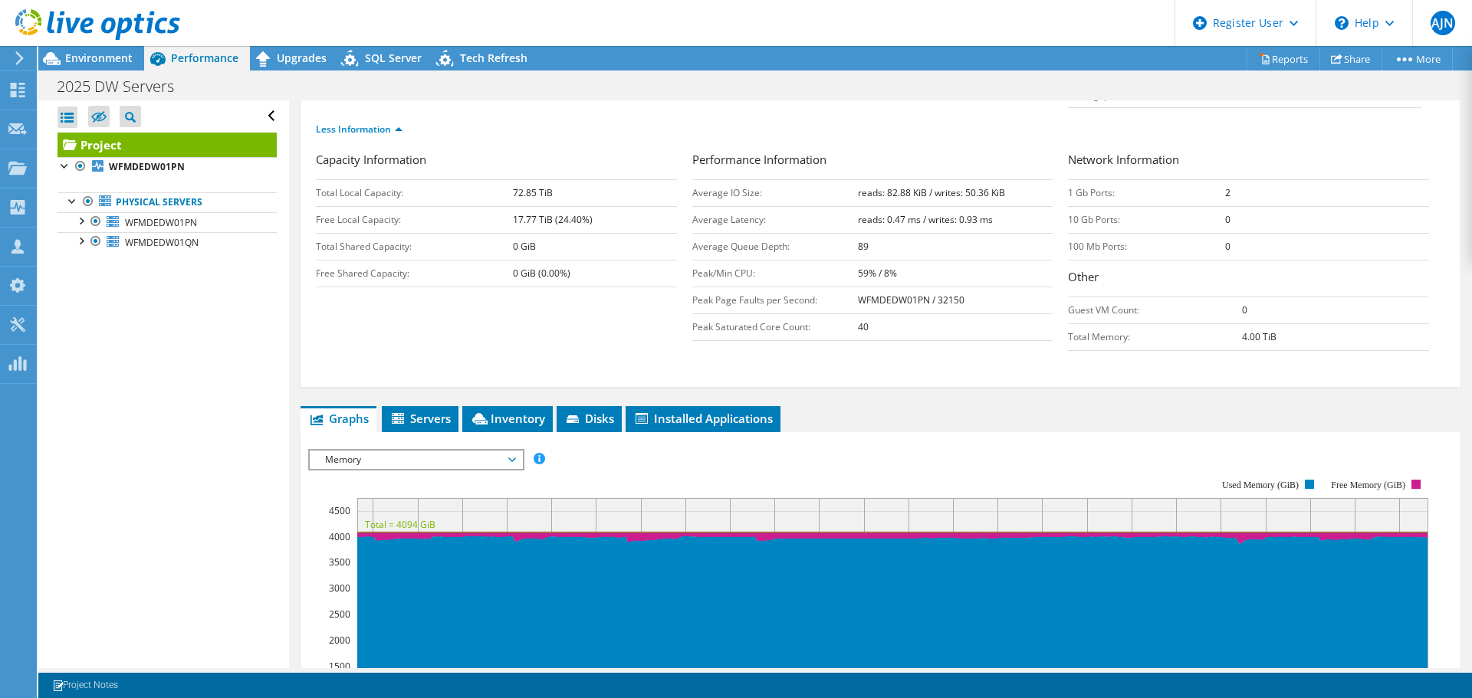
click at [513, 451] on span "Memory" at bounding box center [415, 460] width 197 height 18
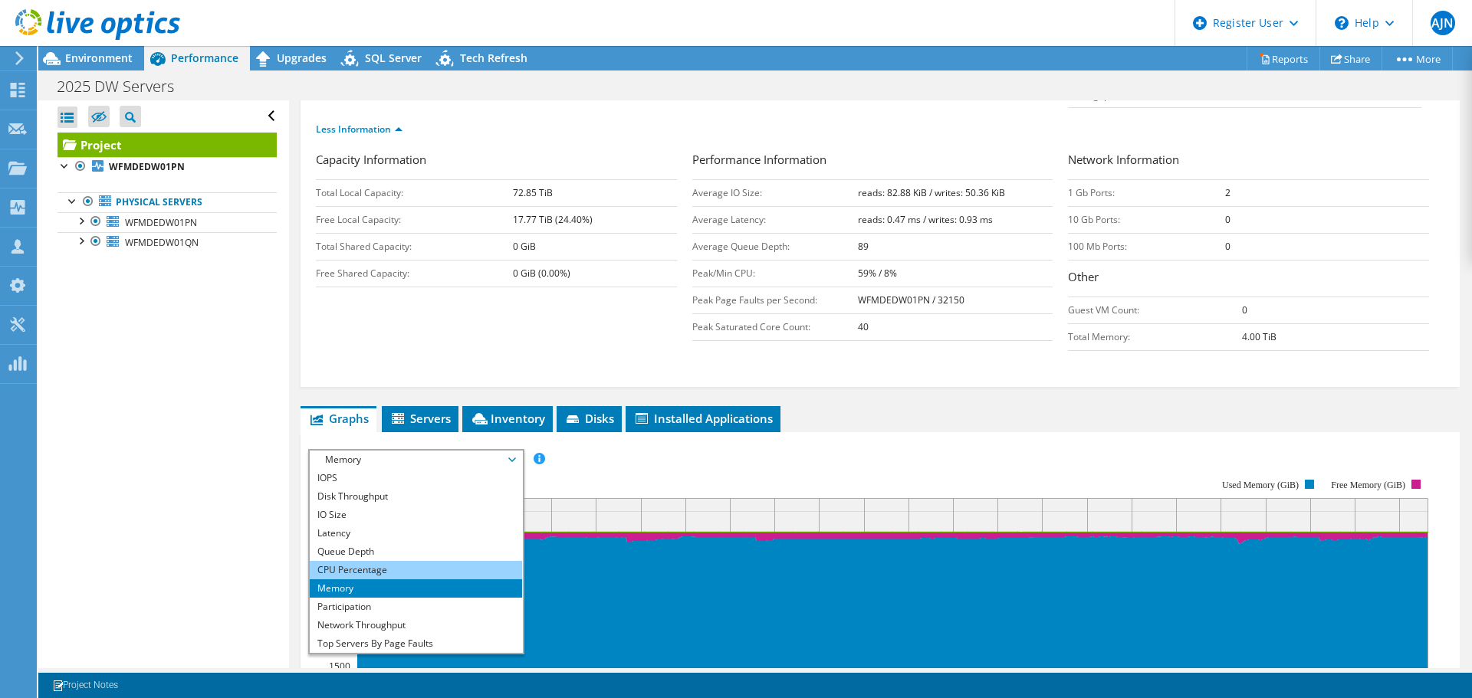
click at [387, 561] on li "CPU Percentage" at bounding box center [416, 570] width 212 height 18
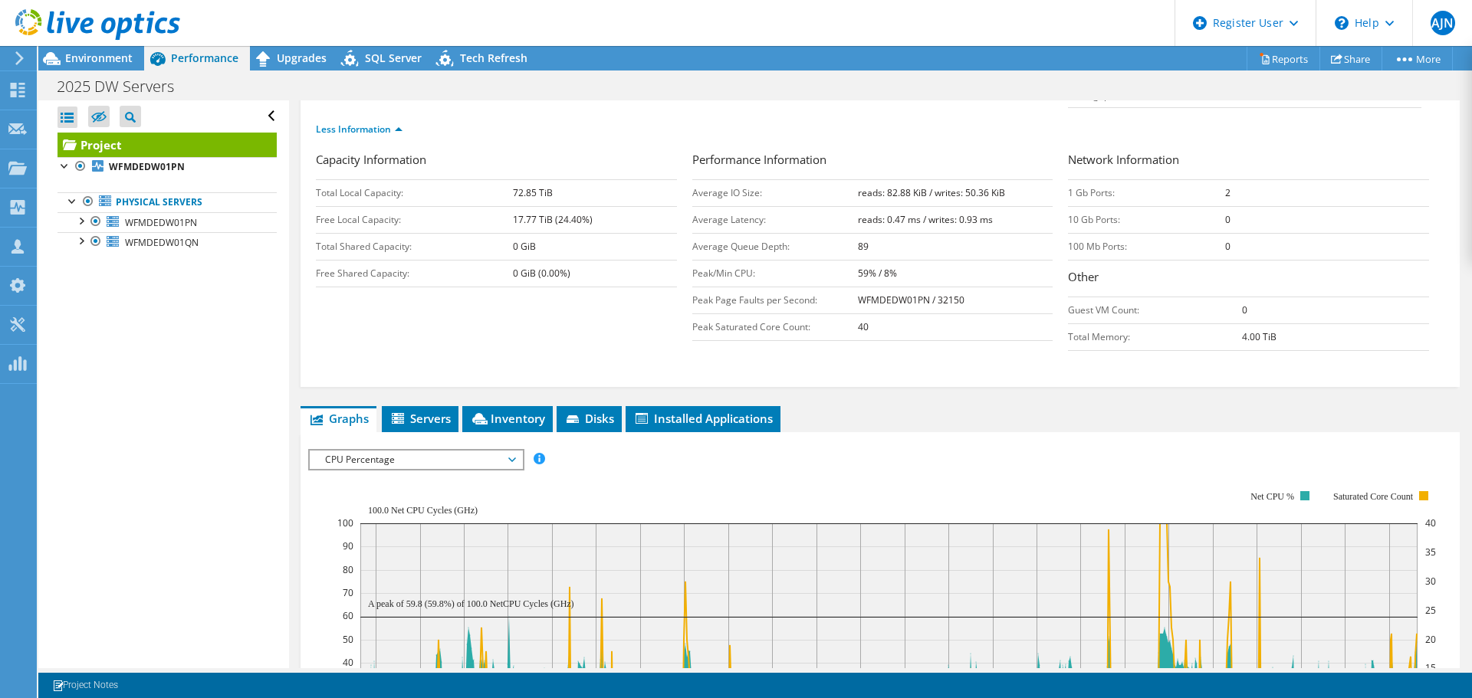
scroll to position [307, 0]
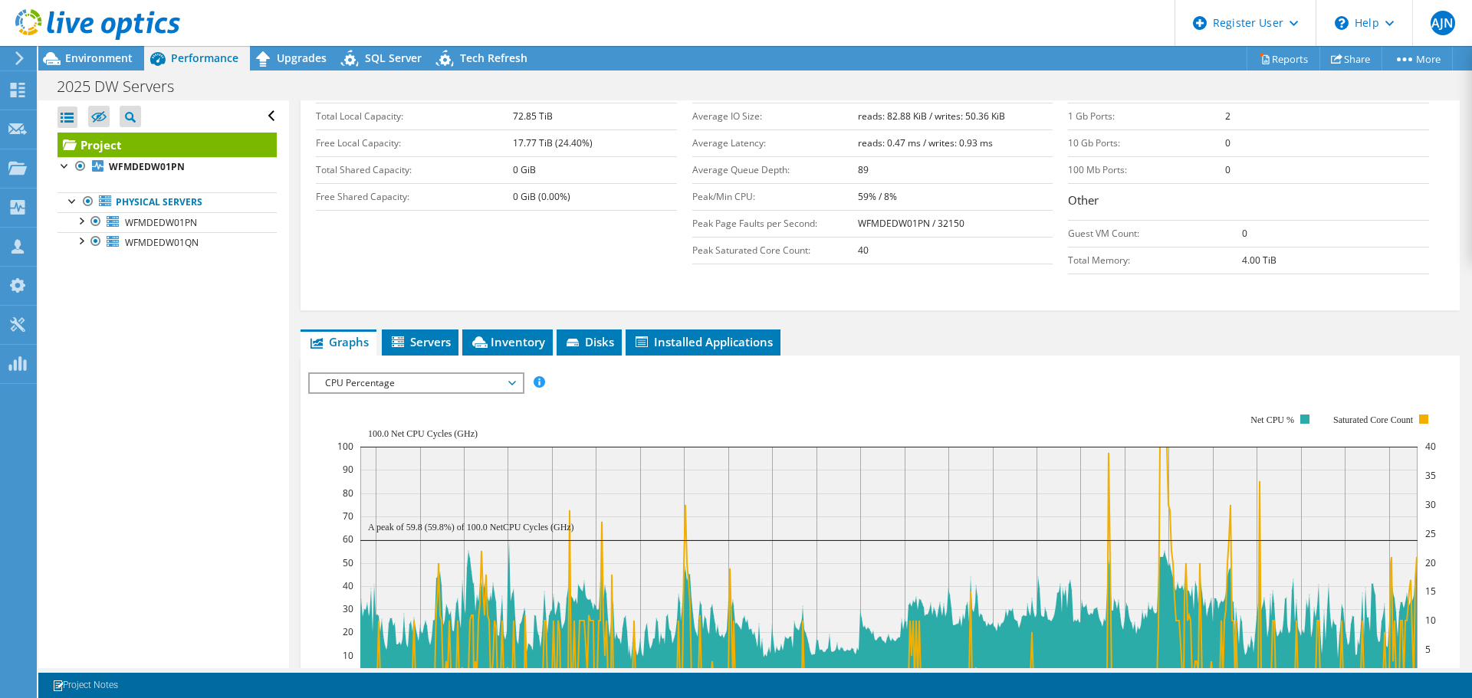
click at [476, 373] on div "CPU Percentage IOPS Disk Throughput IO Size Latency Queue Depth CPU Percentage …" at bounding box center [416, 383] width 216 height 21
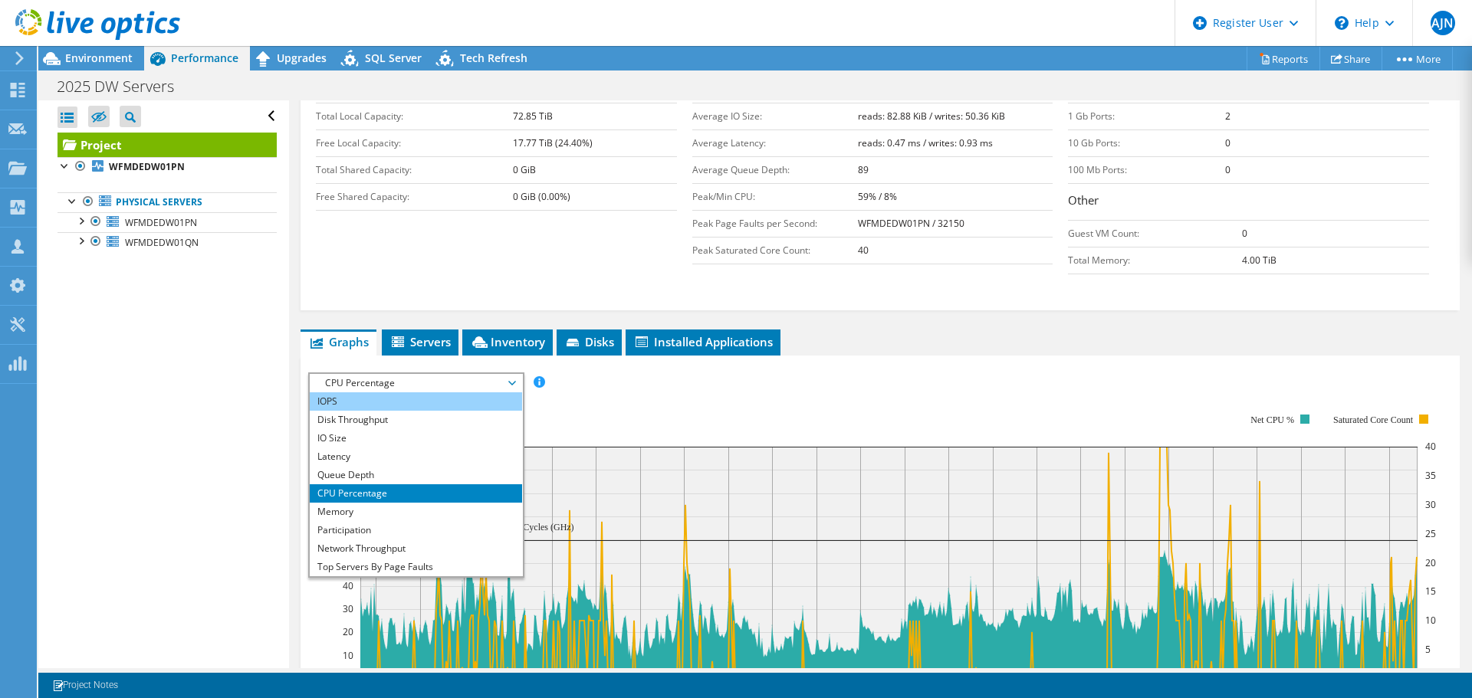
click at [453, 392] on li "IOPS" at bounding box center [416, 401] width 212 height 18
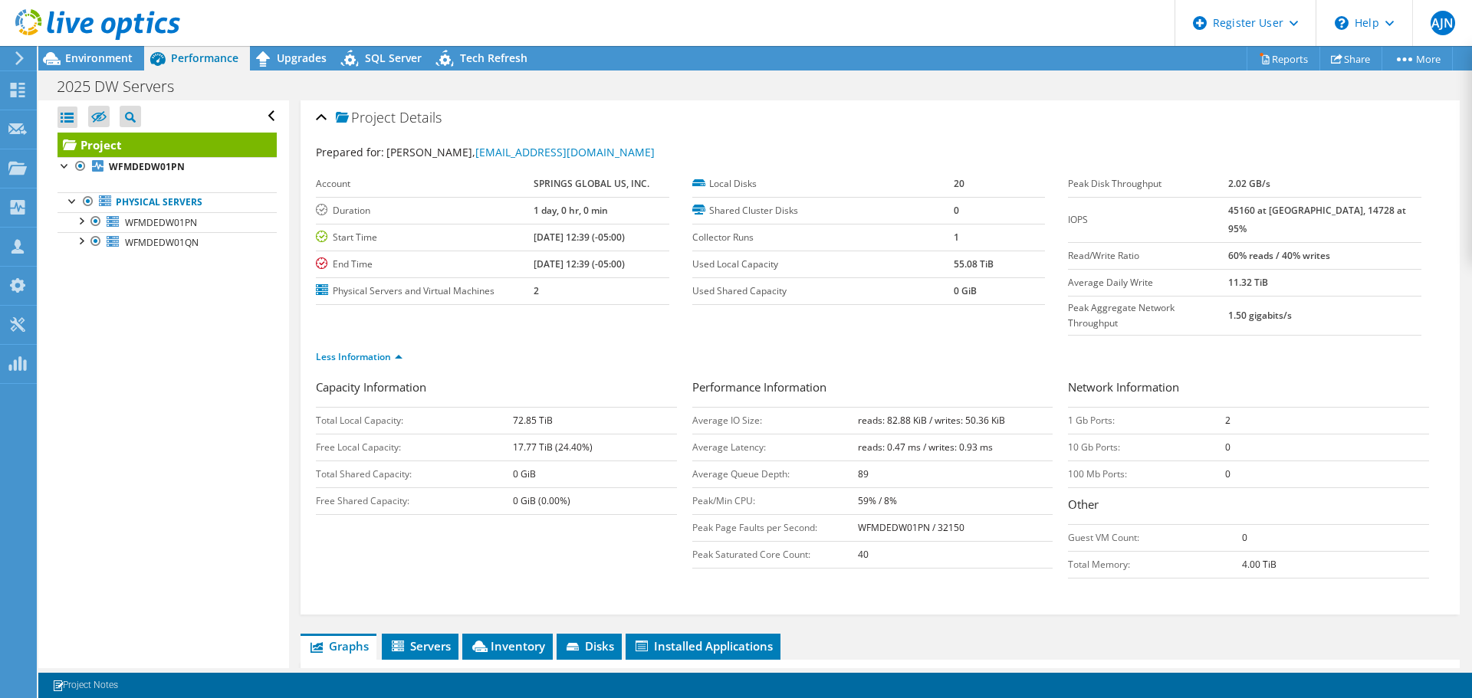
scroll to position [0, 0]
click at [504, 636] on li "Inventory" at bounding box center [507, 649] width 90 height 26
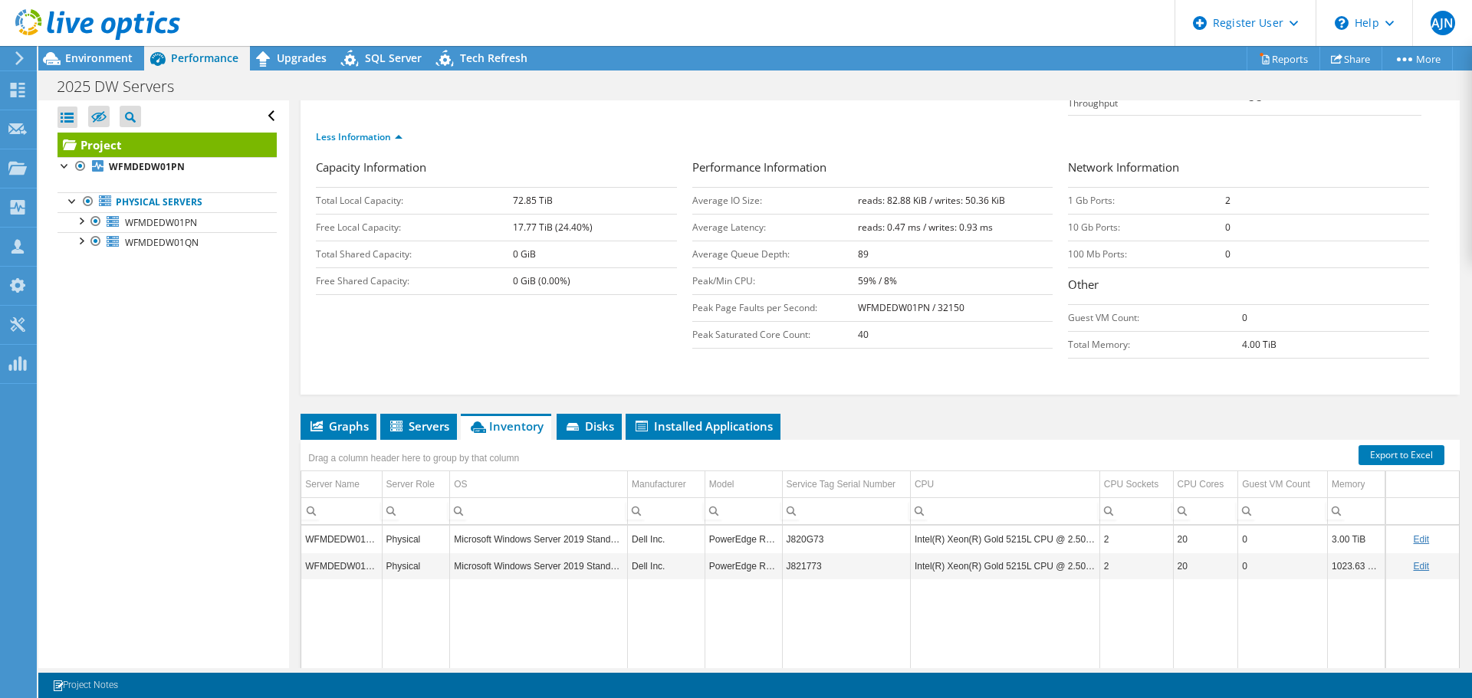
scroll to position [230, 0]
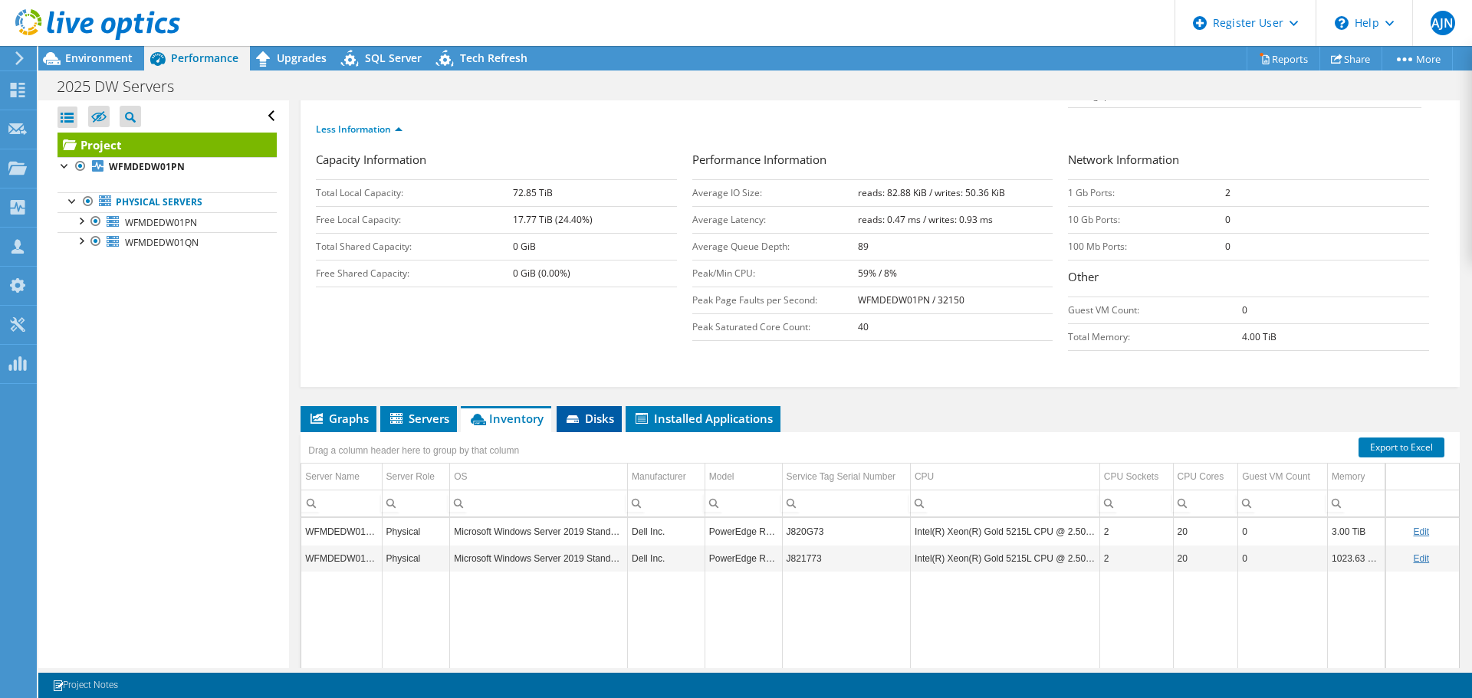
click at [586, 411] on span "Disks" at bounding box center [589, 418] width 50 height 15
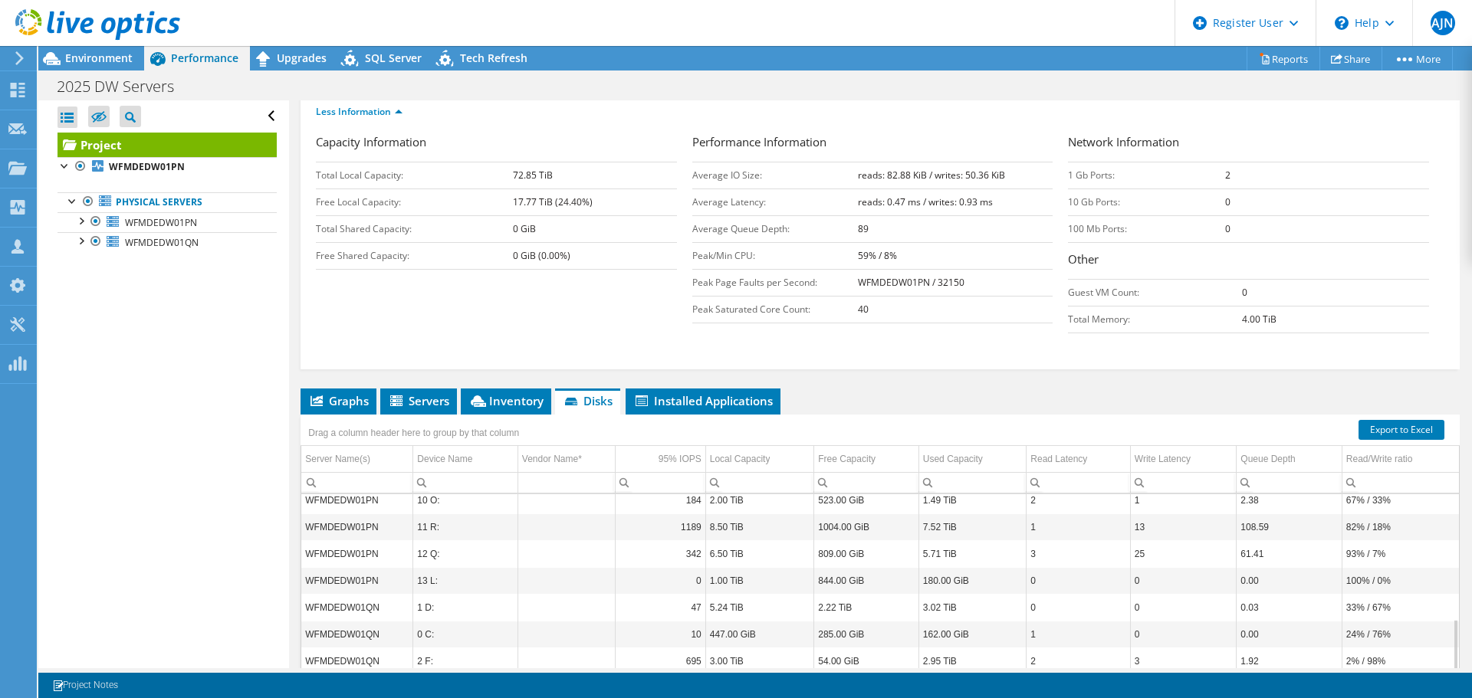
scroll to position [298, 0]
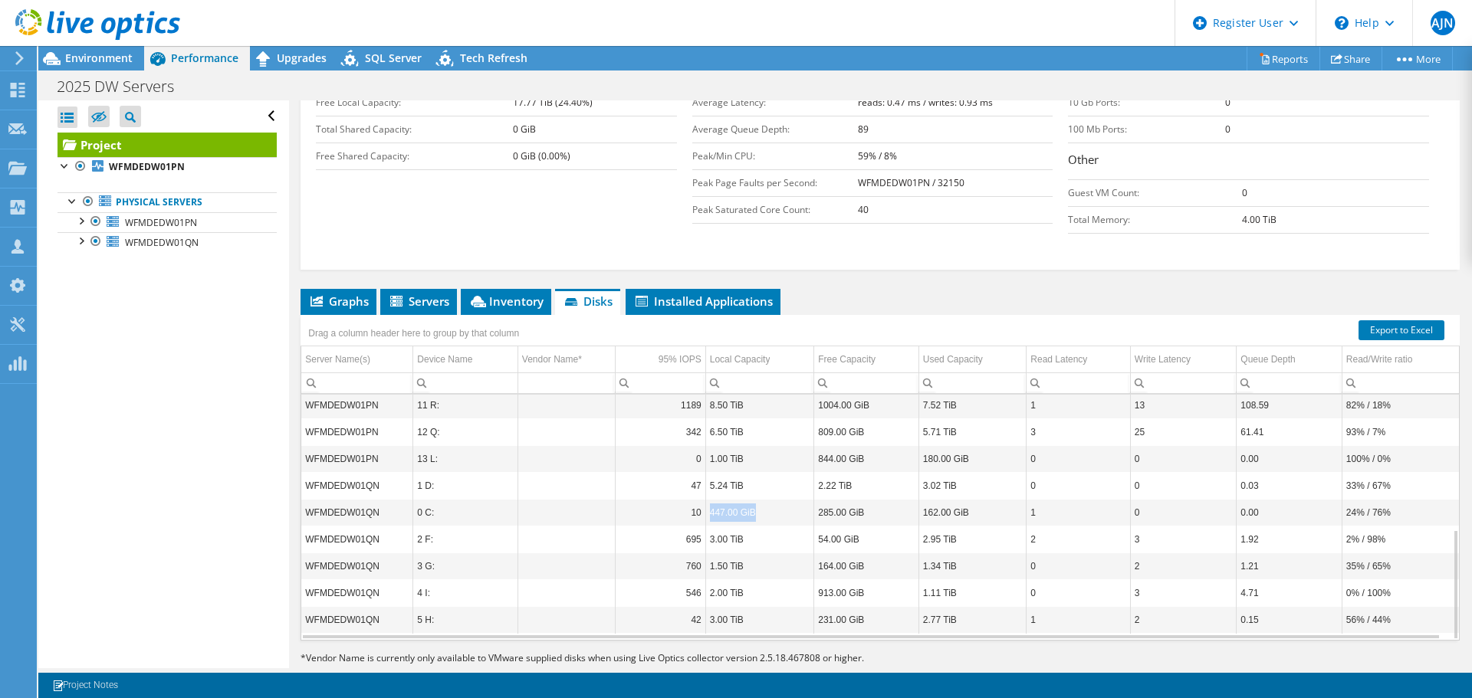
drag, startPoint x: 757, startPoint y: 485, endPoint x: 704, endPoint y: 494, distance: 53.6
click at [705, 499] on td "447.00 GiB" at bounding box center [759, 512] width 109 height 27
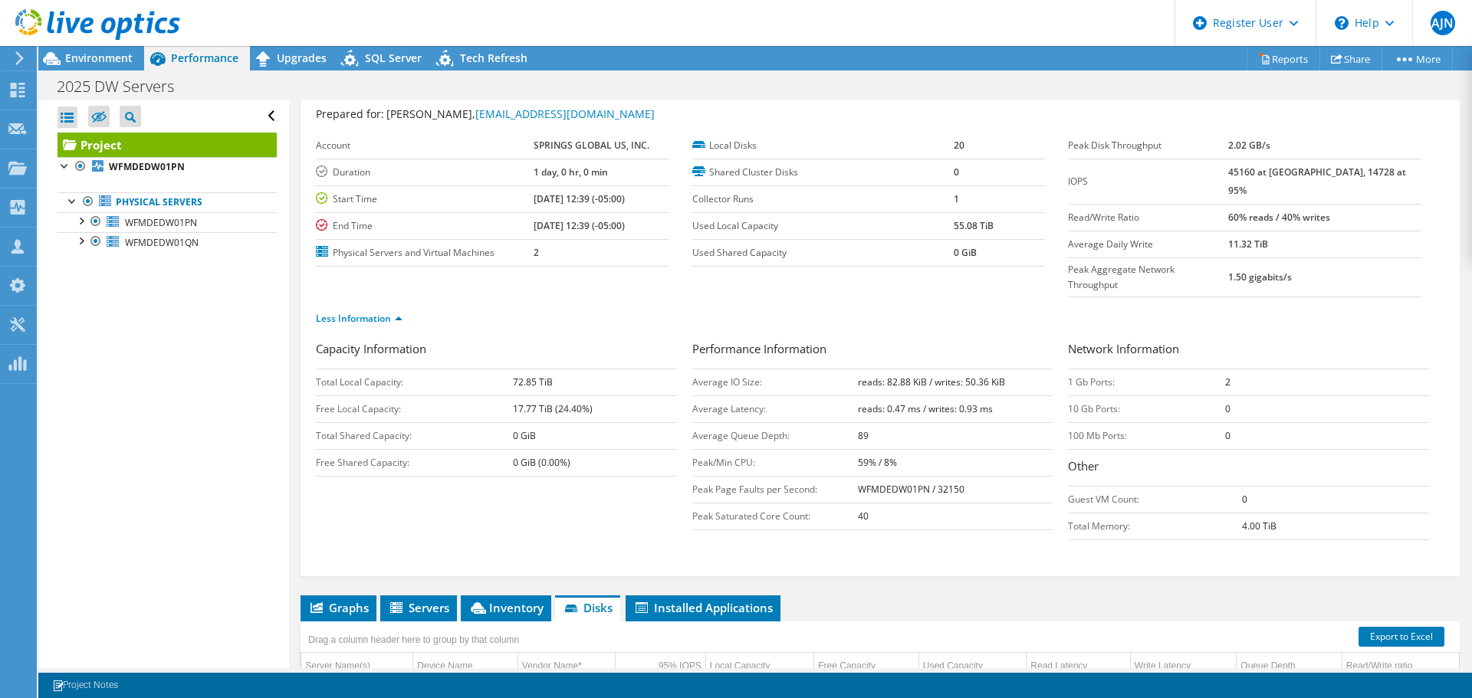
scroll to position [0, 0]
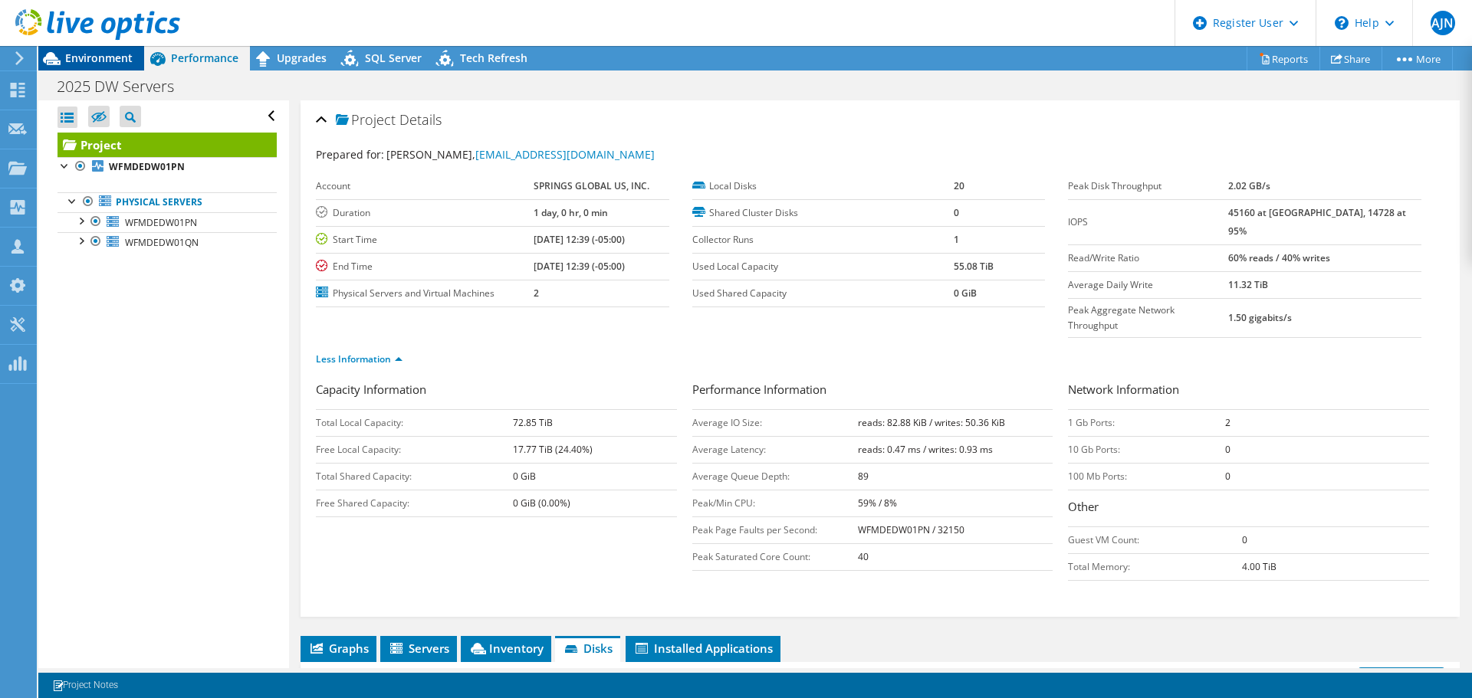
click at [77, 58] on span "Environment" at bounding box center [98, 58] width 67 height 15
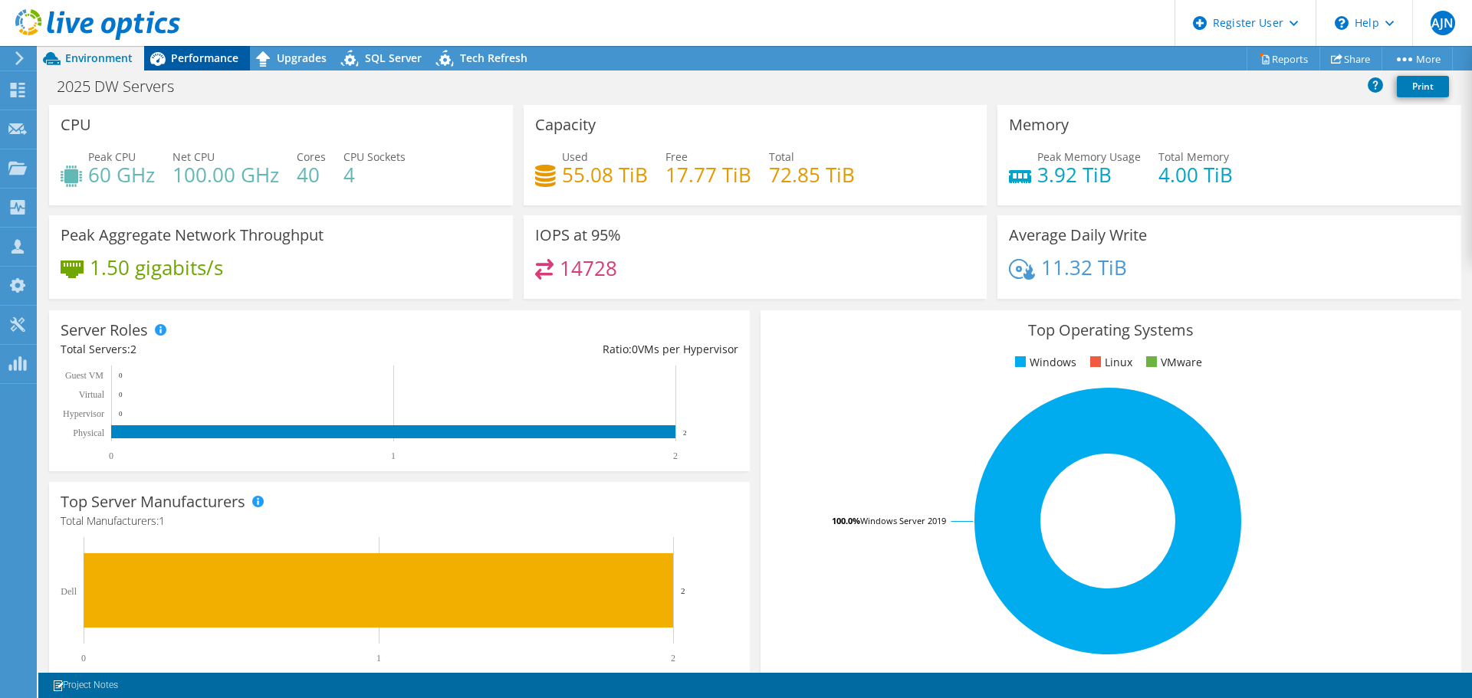
click at [190, 56] on span "Performance" at bounding box center [204, 58] width 67 height 15
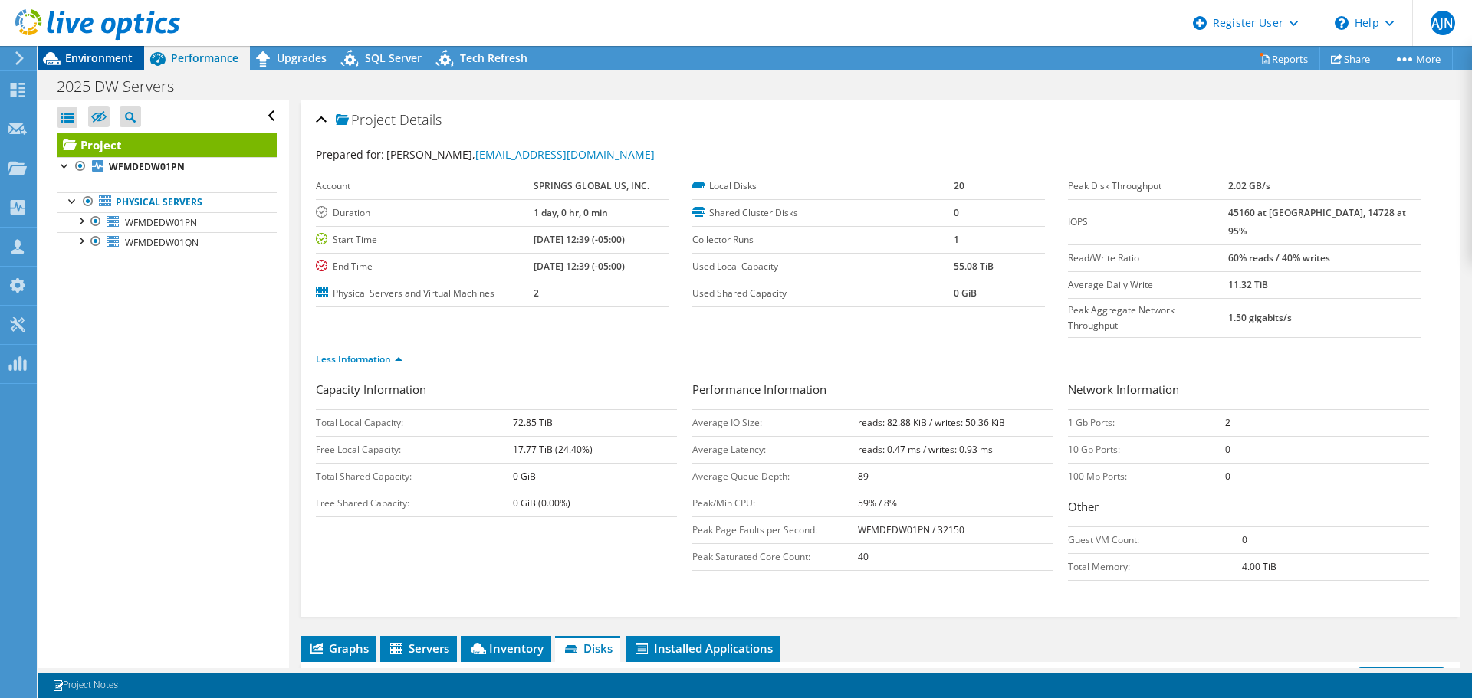
click at [101, 55] on span "Environment" at bounding box center [98, 58] width 67 height 15
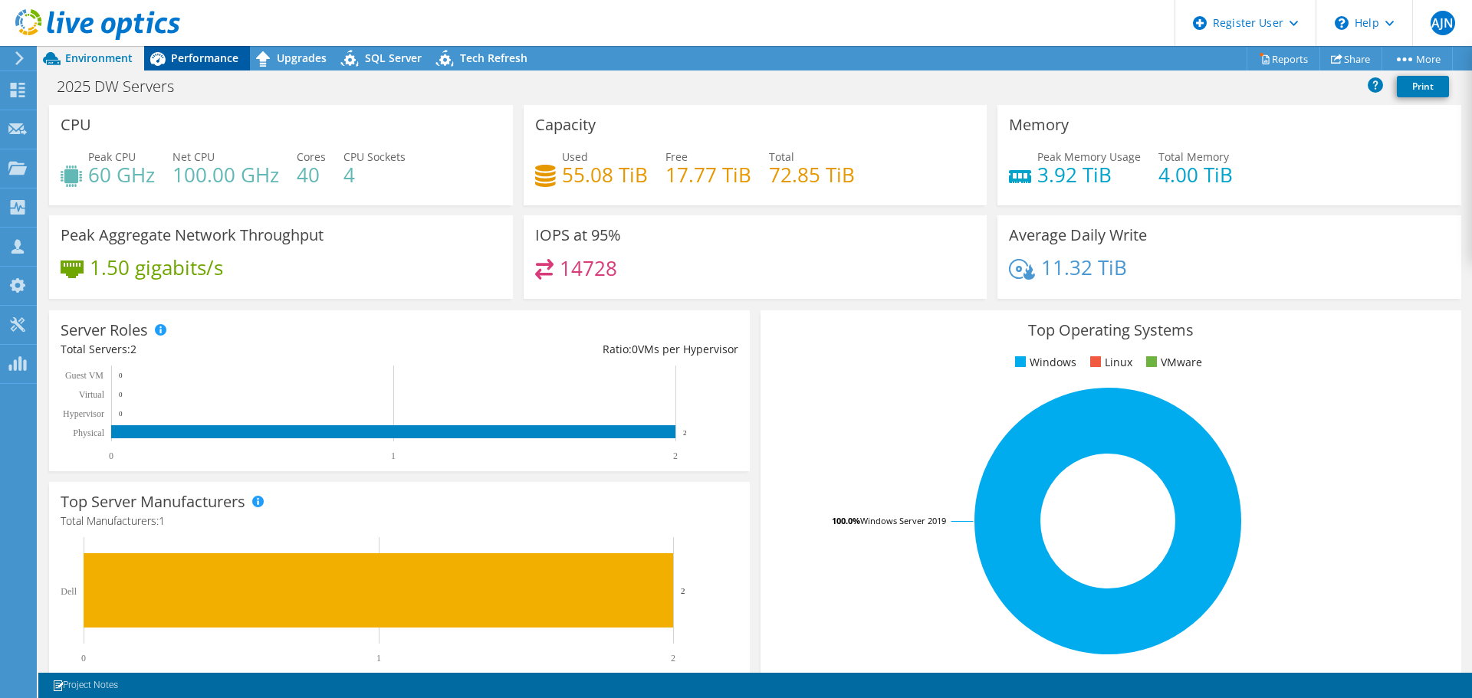
click at [218, 59] on span "Performance" at bounding box center [204, 58] width 67 height 15
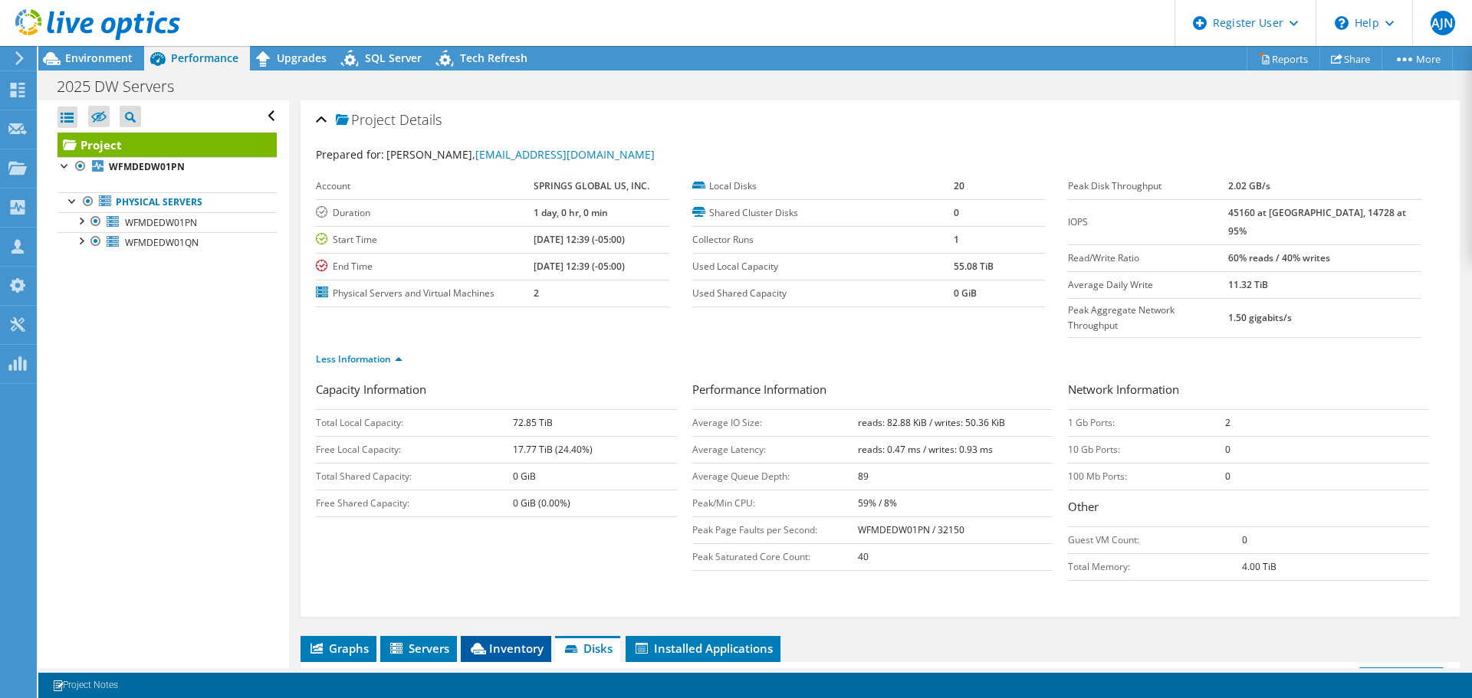
click at [497, 641] on span "Inventory" at bounding box center [505, 648] width 75 height 15
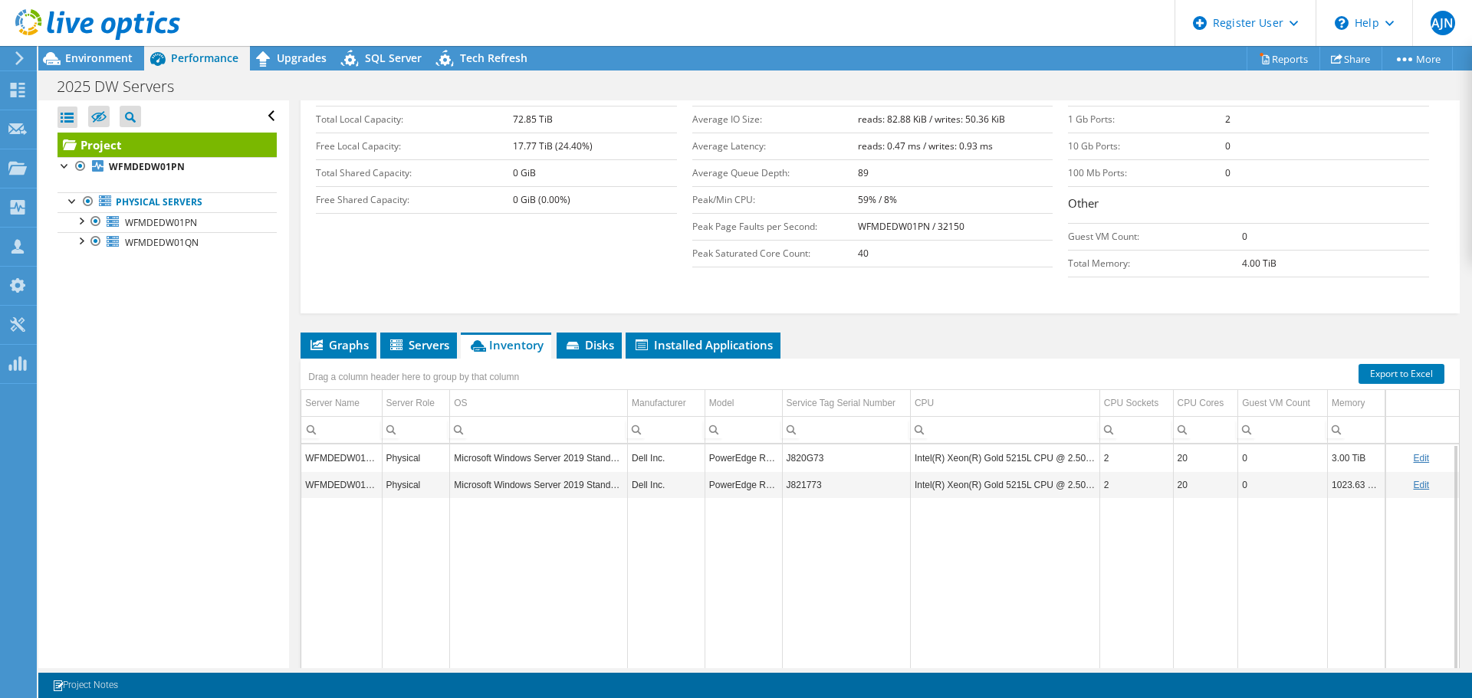
scroll to position [271, 0]
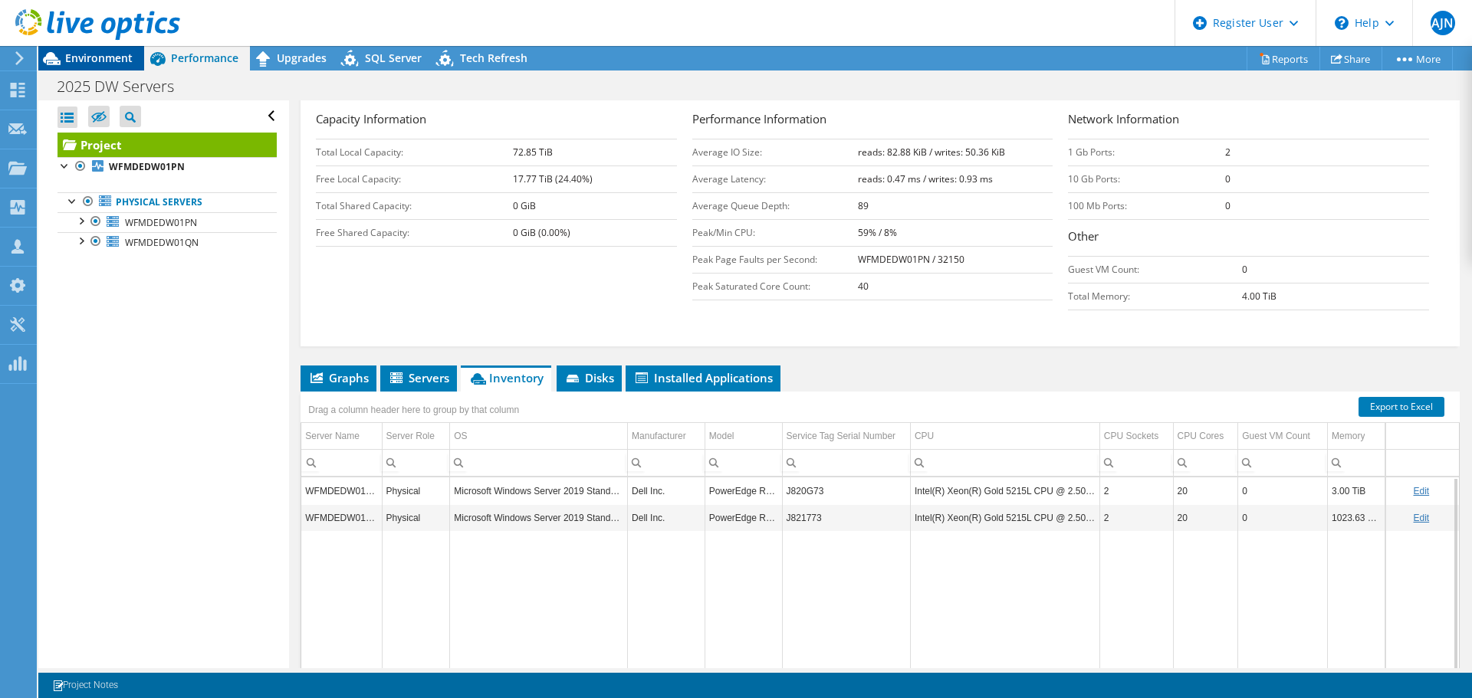
click at [96, 61] on span "Environment" at bounding box center [98, 58] width 67 height 15
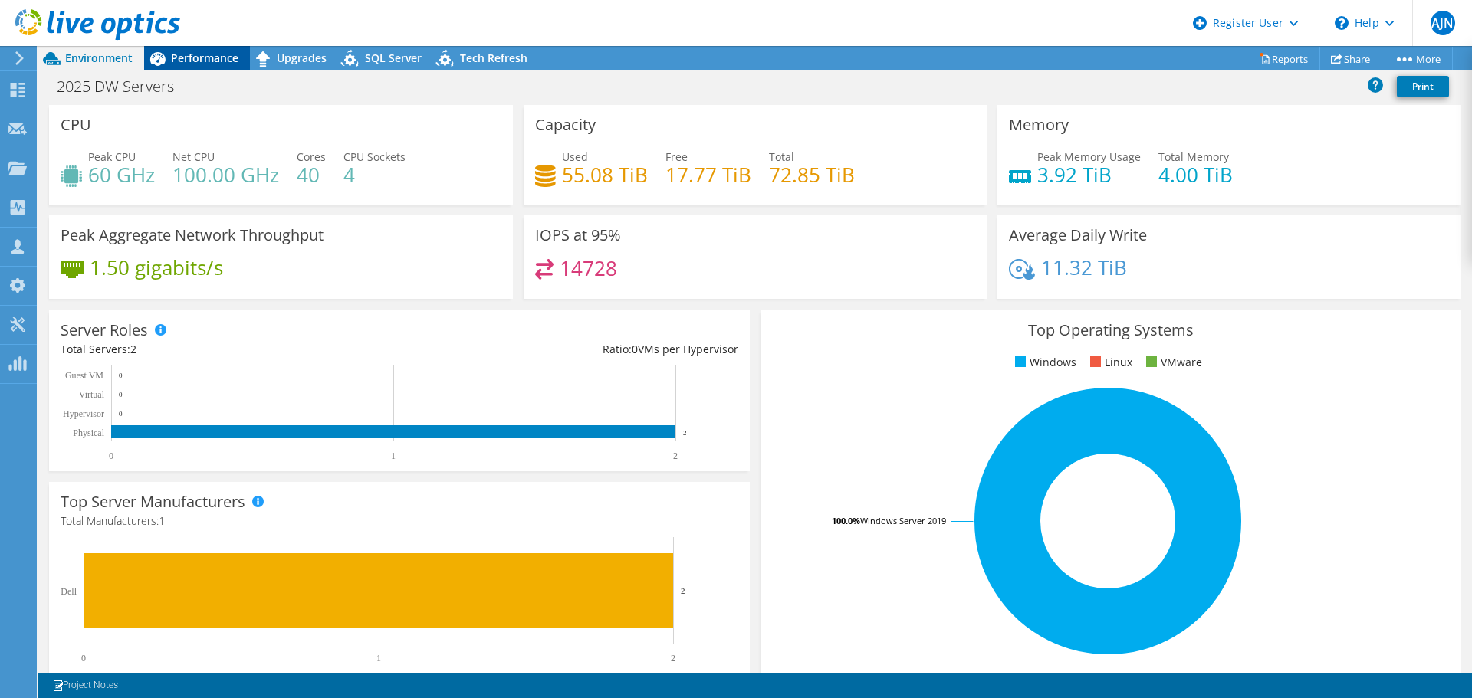
click at [198, 57] on span "Performance" at bounding box center [204, 58] width 67 height 15
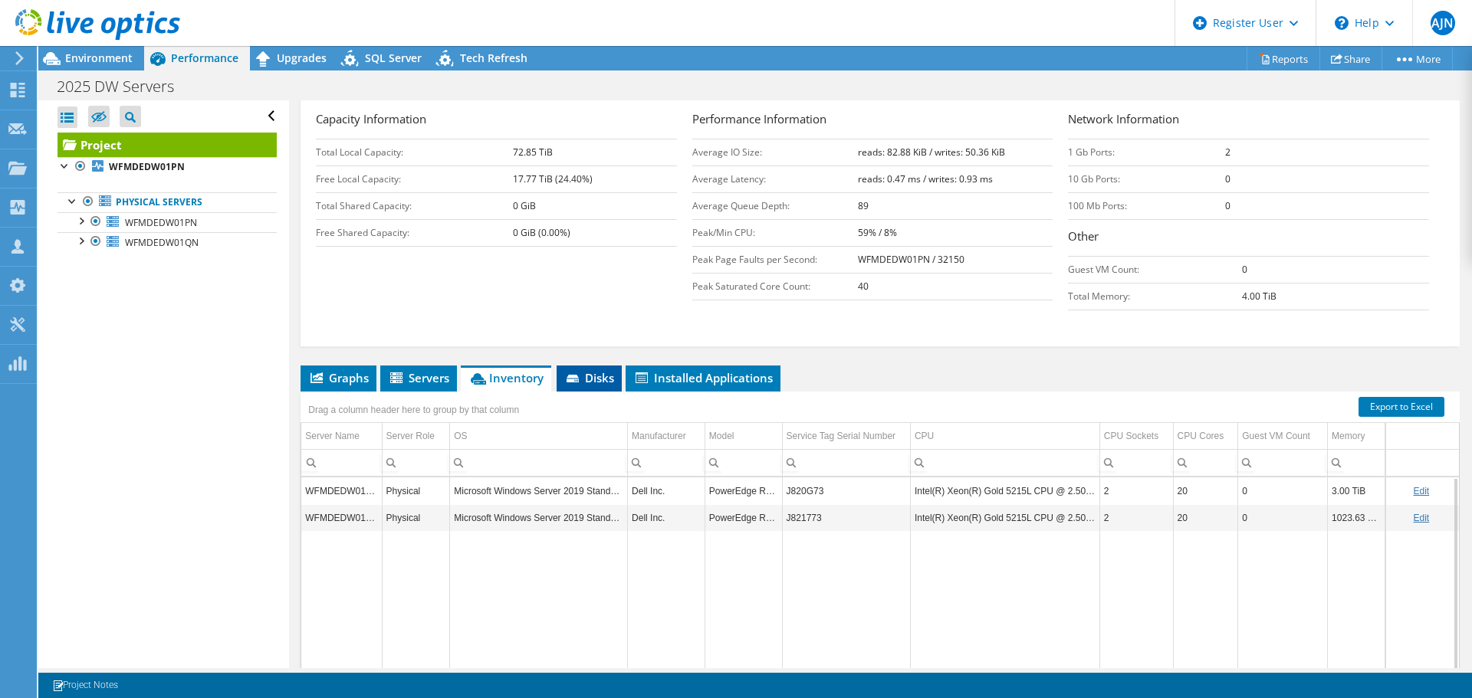
click at [592, 370] on span "Disks" at bounding box center [589, 377] width 50 height 15
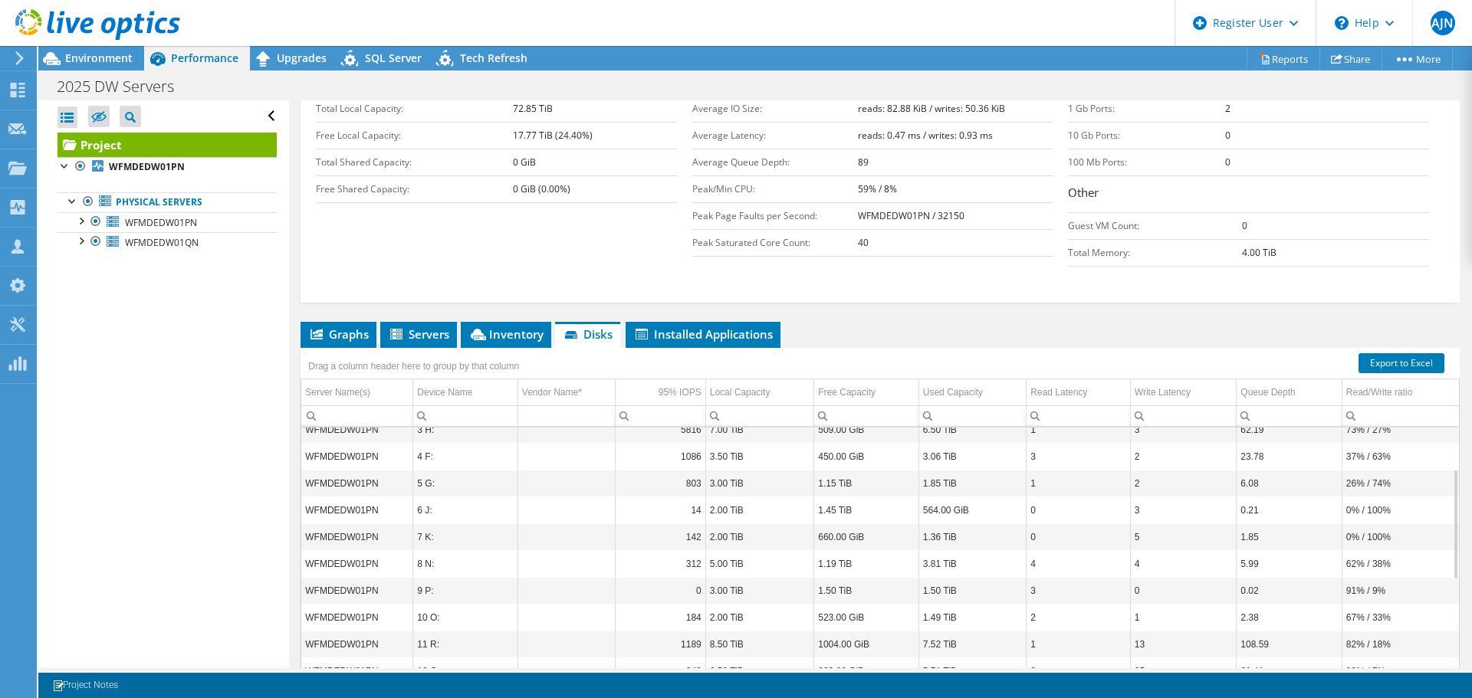
scroll to position [347, 0]
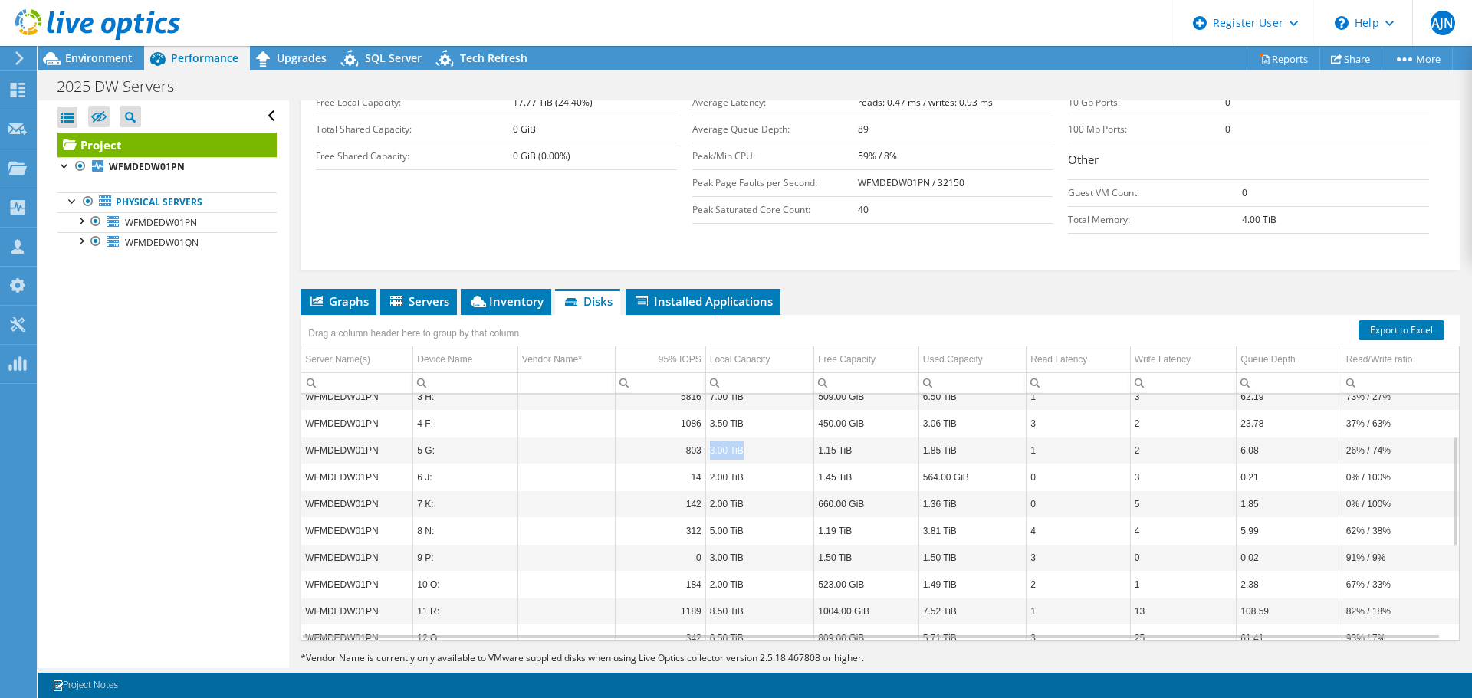
drag, startPoint x: 708, startPoint y: 420, endPoint x: 744, endPoint y: 425, distance: 36.4
click at [744, 437] on td "3.00 TiB" at bounding box center [759, 450] width 109 height 27
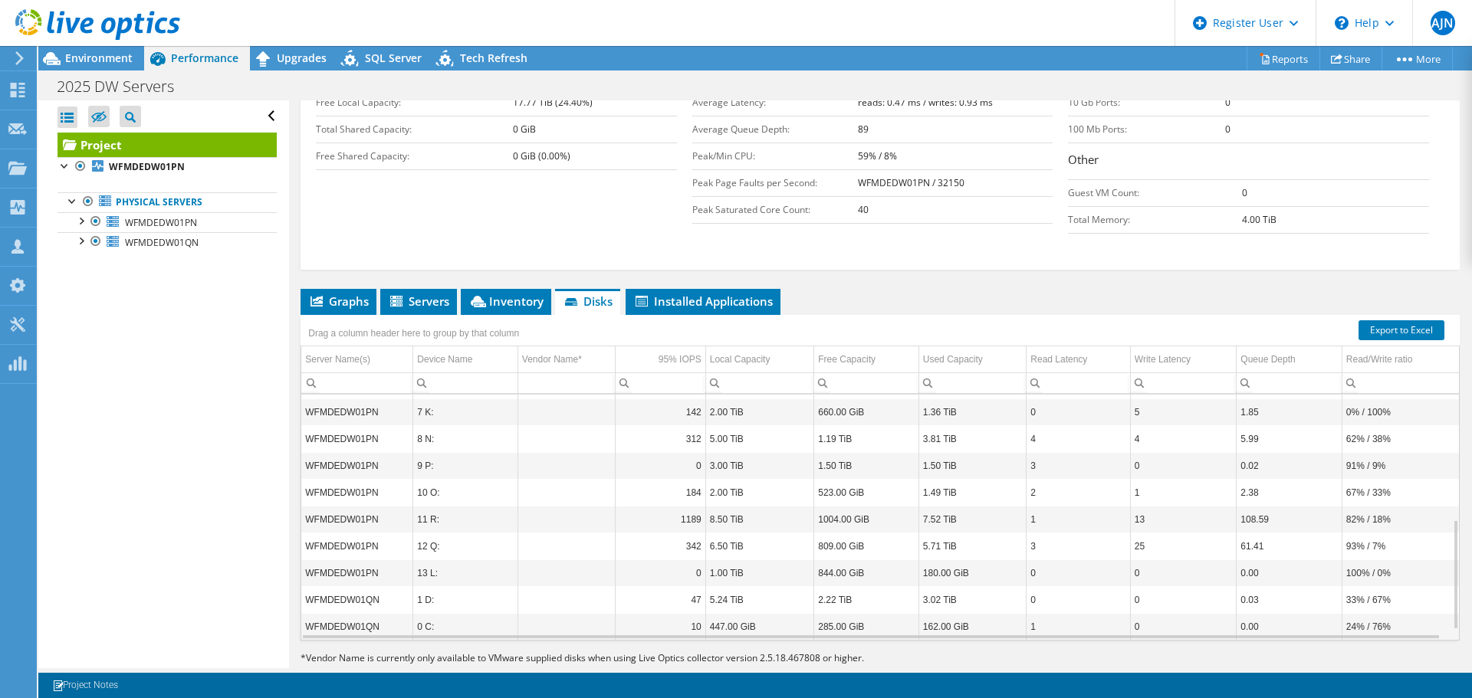
scroll to position [298, 0]
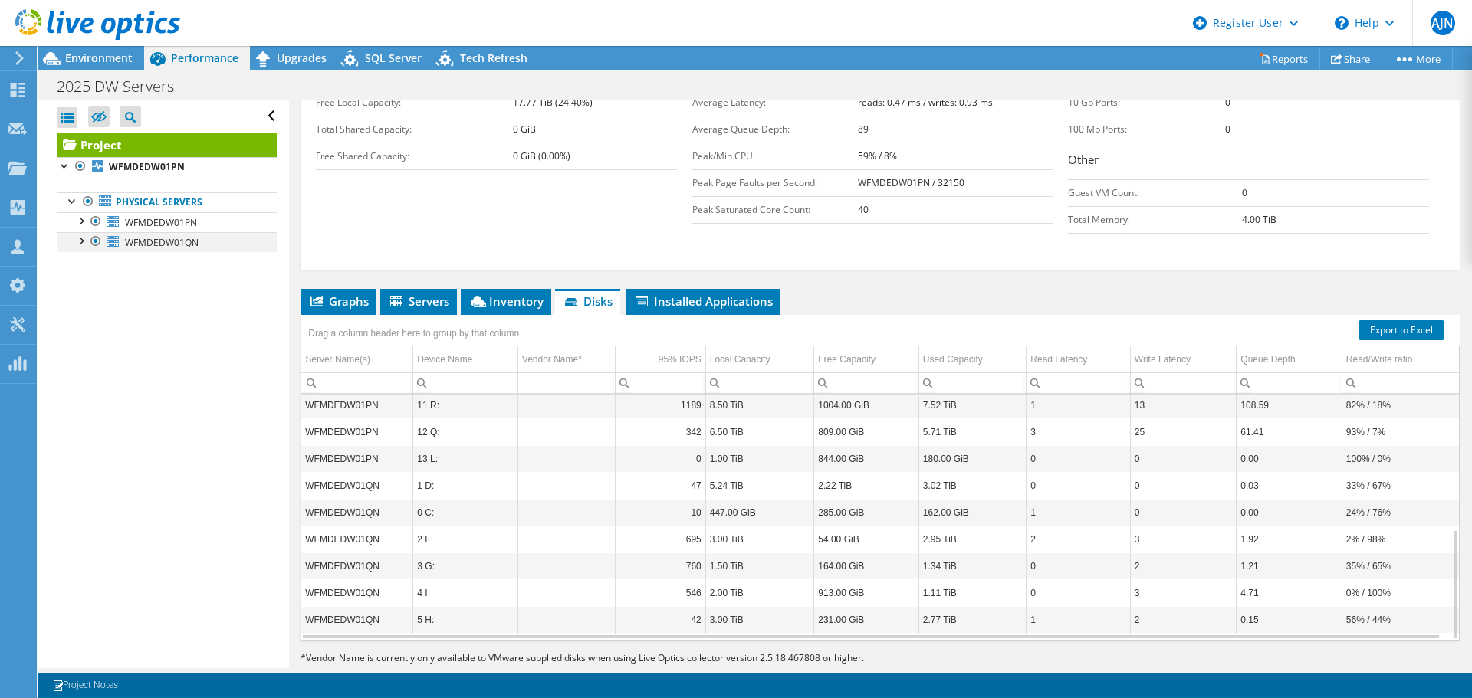
click at [92, 240] on div at bounding box center [95, 241] width 15 height 18
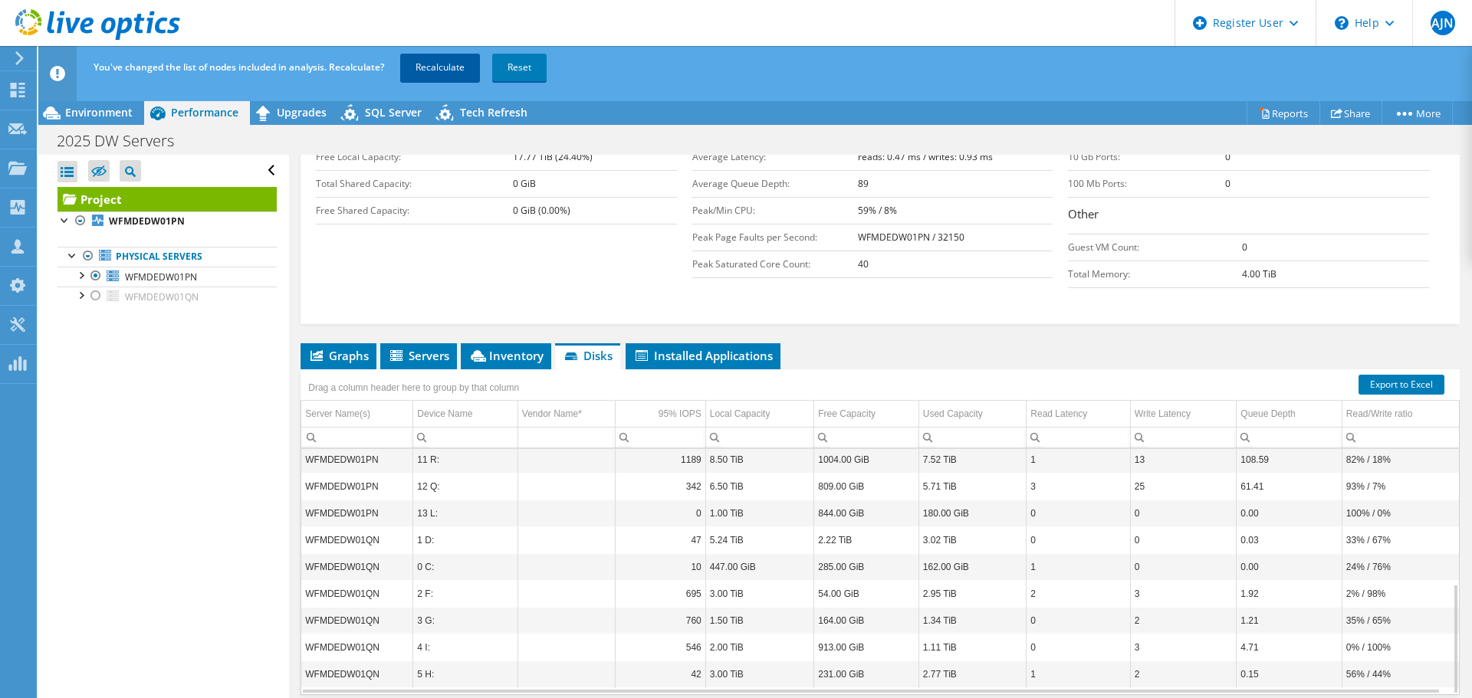
click at [442, 70] on link "Recalculate" at bounding box center [440, 68] width 80 height 28
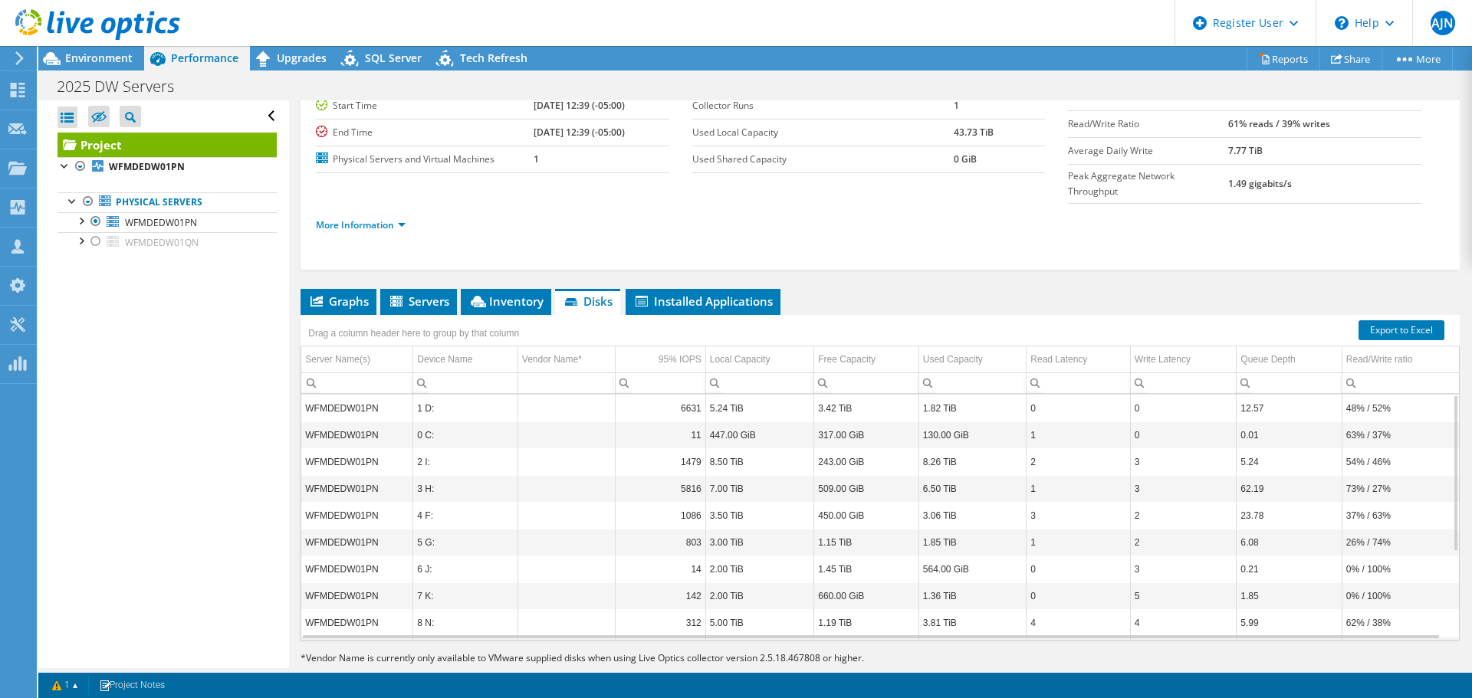
scroll to position [137, 0]
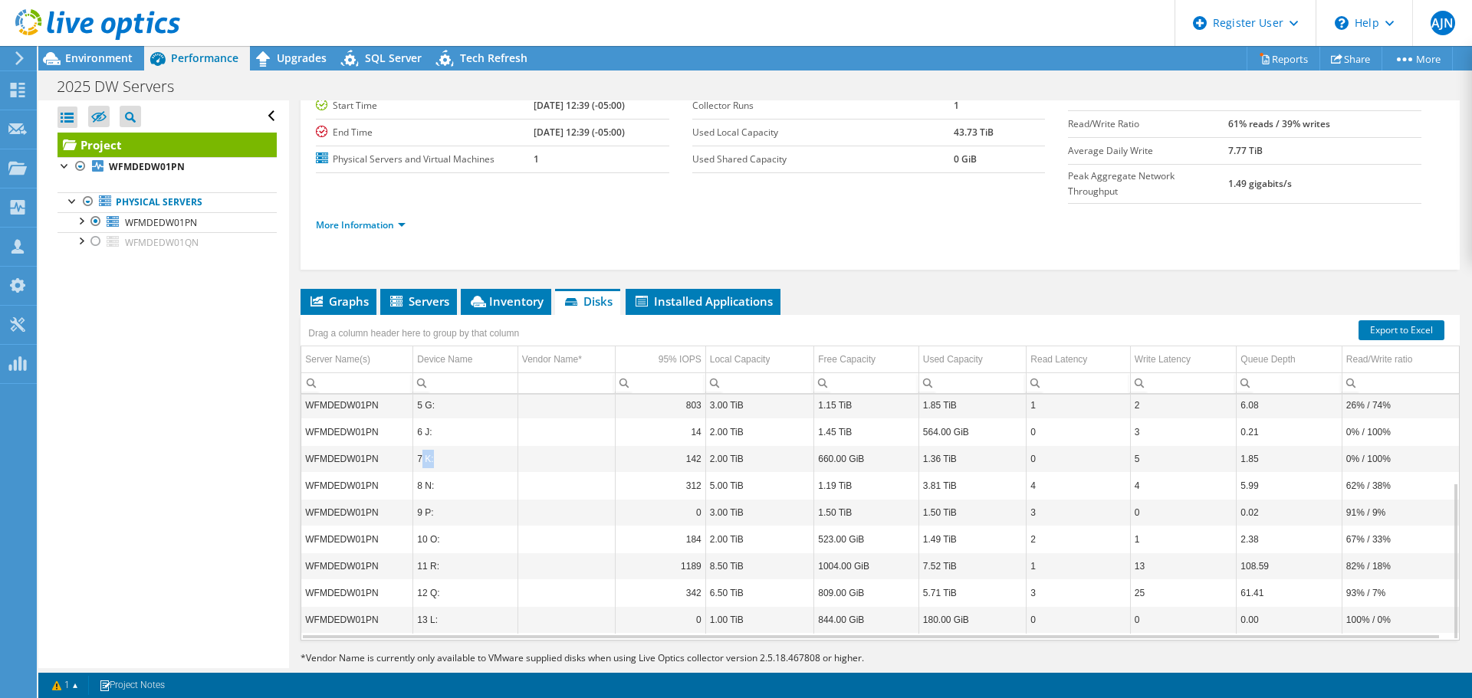
drag, startPoint x: 435, startPoint y: 429, endPoint x: 420, endPoint y: 427, distance: 15.4
click at [420, 445] on td "7 K:" at bounding box center [465, 458] width 105 height 27
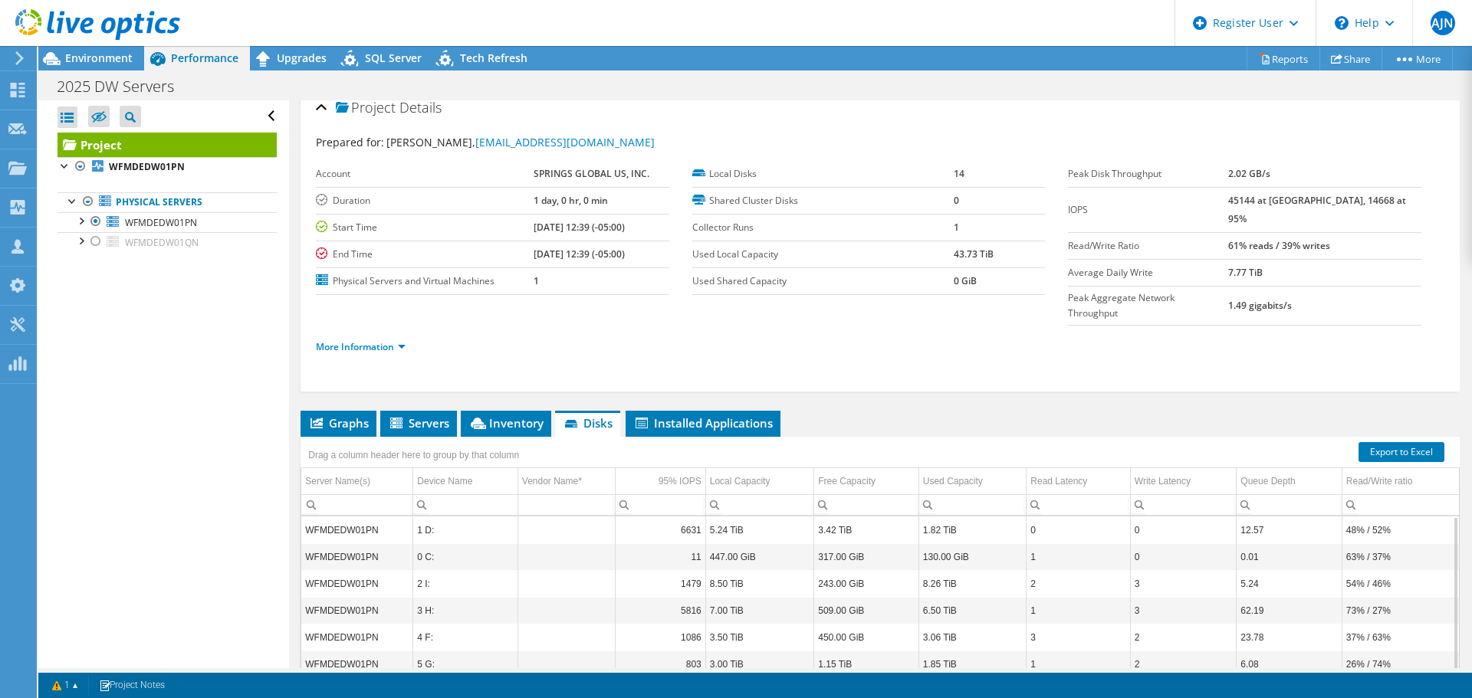
scroll to position [0, 0]
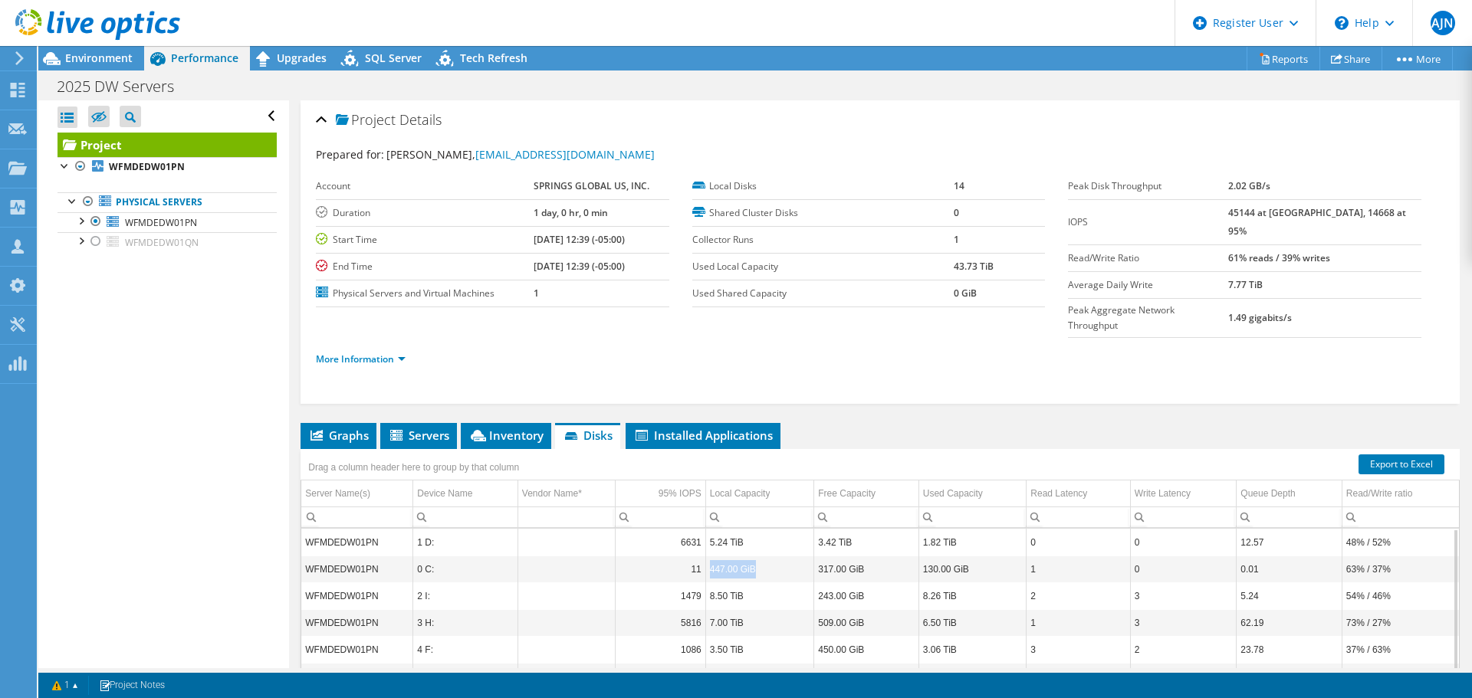
drag, startPoint x: 757, startPoint y: 540, endPoint x: 708, endPoint y: 539, distance: 49.8
click at [708, 556] on td "447.00 GiB" at bounding box center [759, 569] width 109 height 27
drag, startPoint x: 754, startPoint y: 508, endPoint x: 705, endPoint y: 514, distance: 48.6
click at [705, 529] on td "5.24 TiB" at bounding box center [759, 542] width 109 height 27
drag, startPoint x: 947, startPoint y: 264, endPoint x: 1003, endPoint y: 258, distance: 55.5
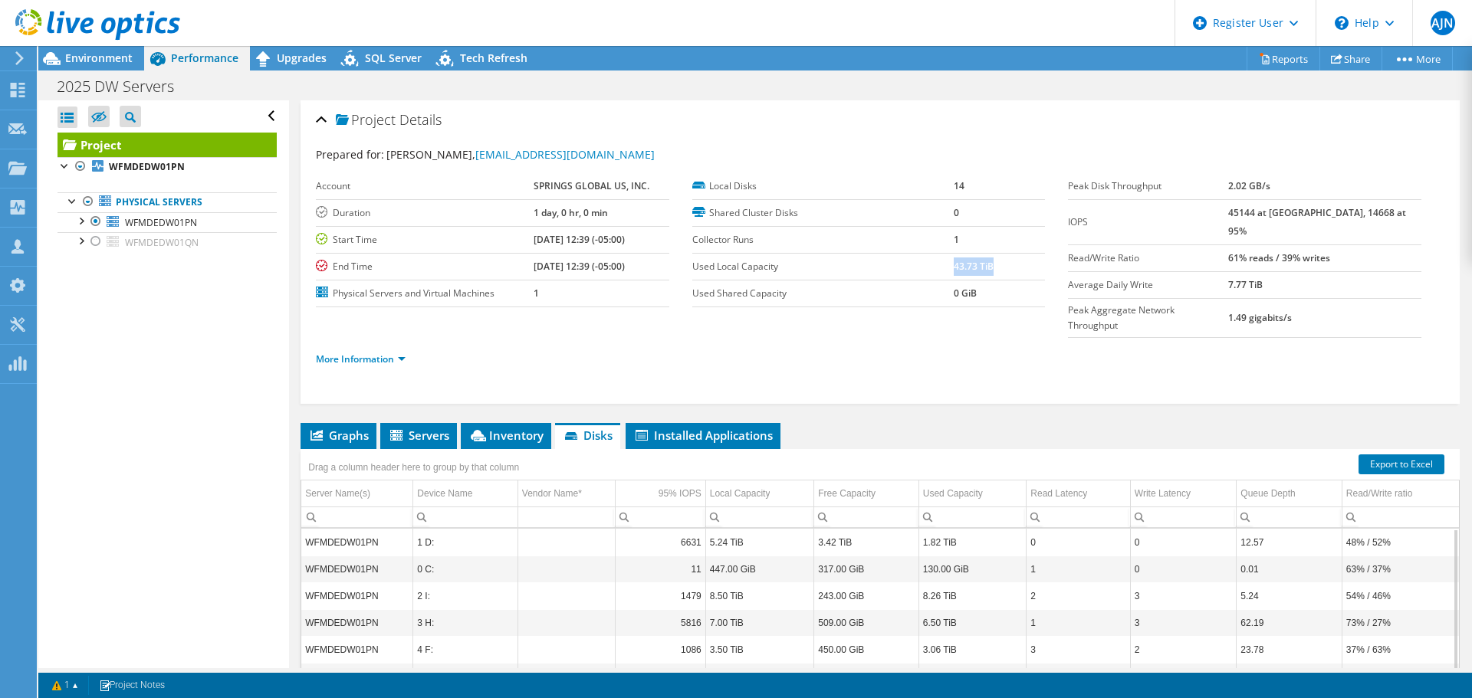
click at [1003, 258] on td "43.73 TiB" at bounding box center [1000, 266] width 92 height 27
click at [490, 428] on span "Inventory" at bounding box center [505, 435] width 75 height 15
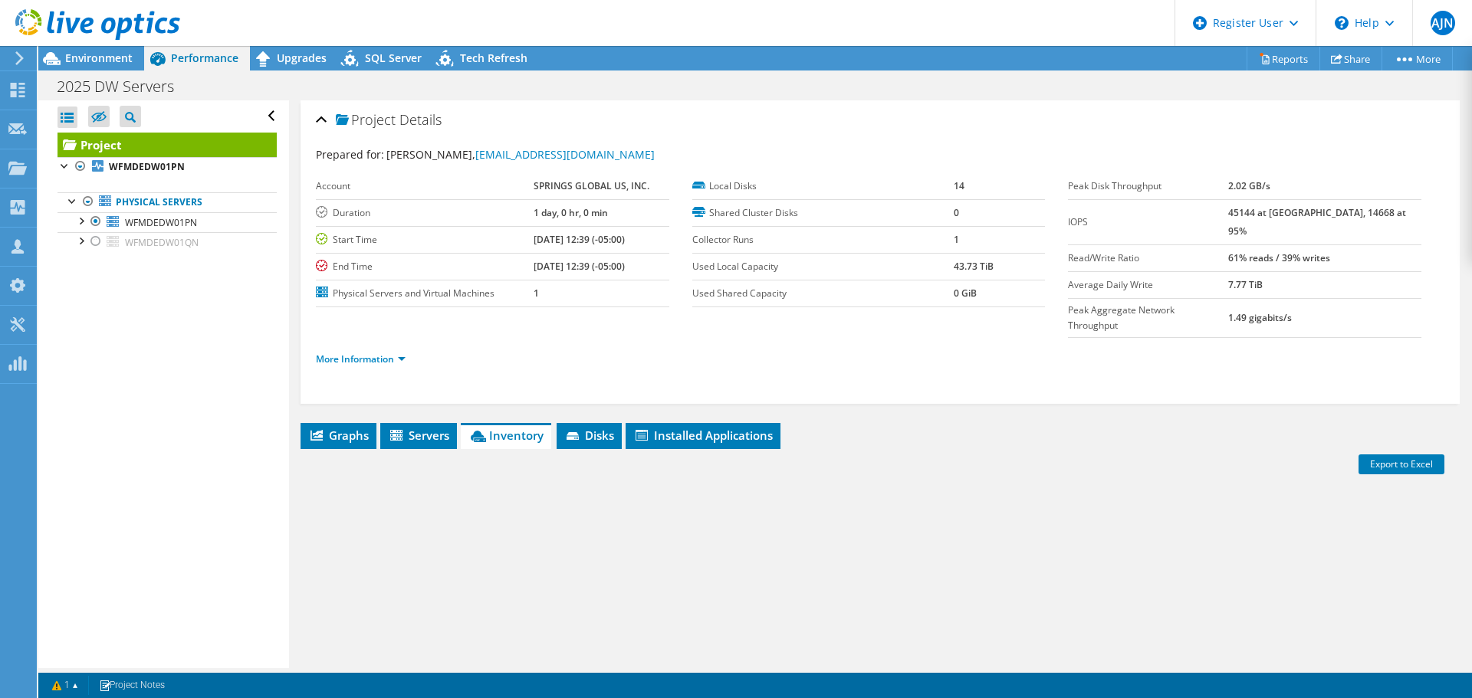
scroll to position [77, 0]
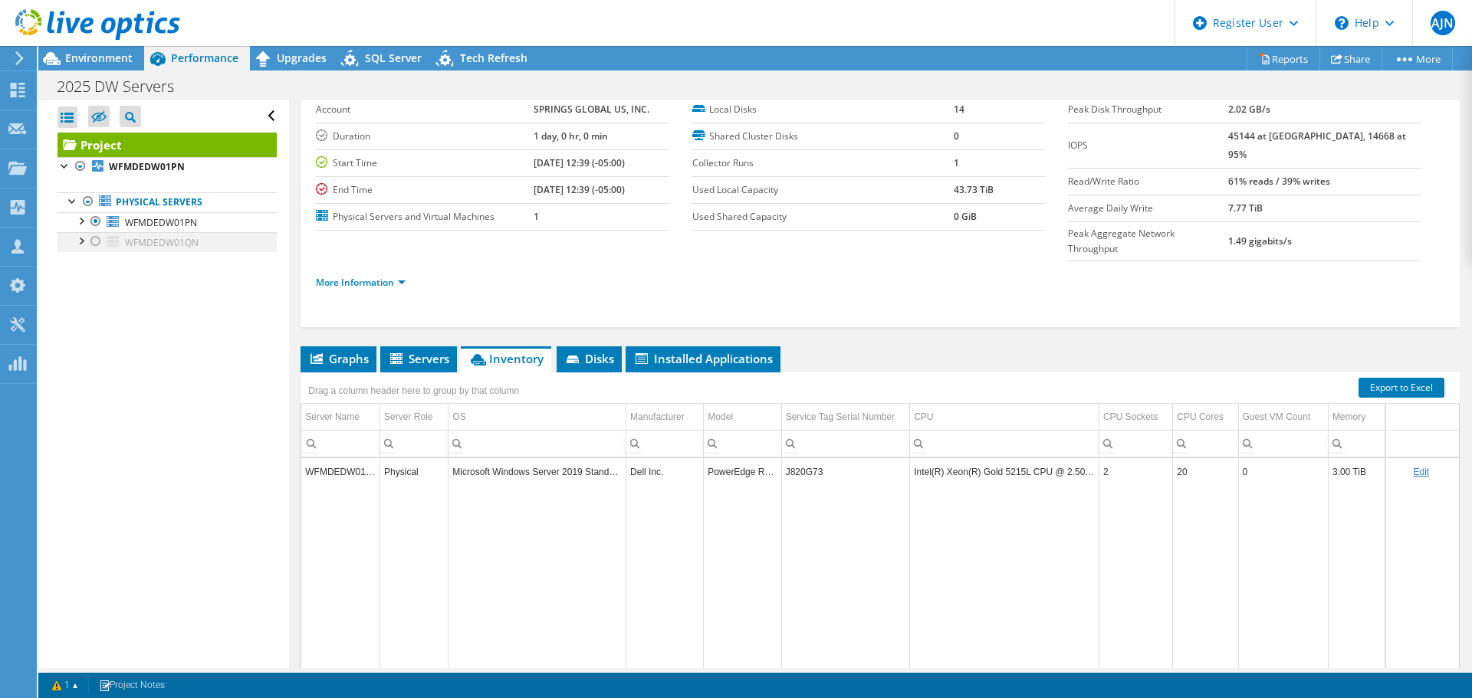
click at [97, 238] on div at bounding box center [95, 241] width 15 height 18
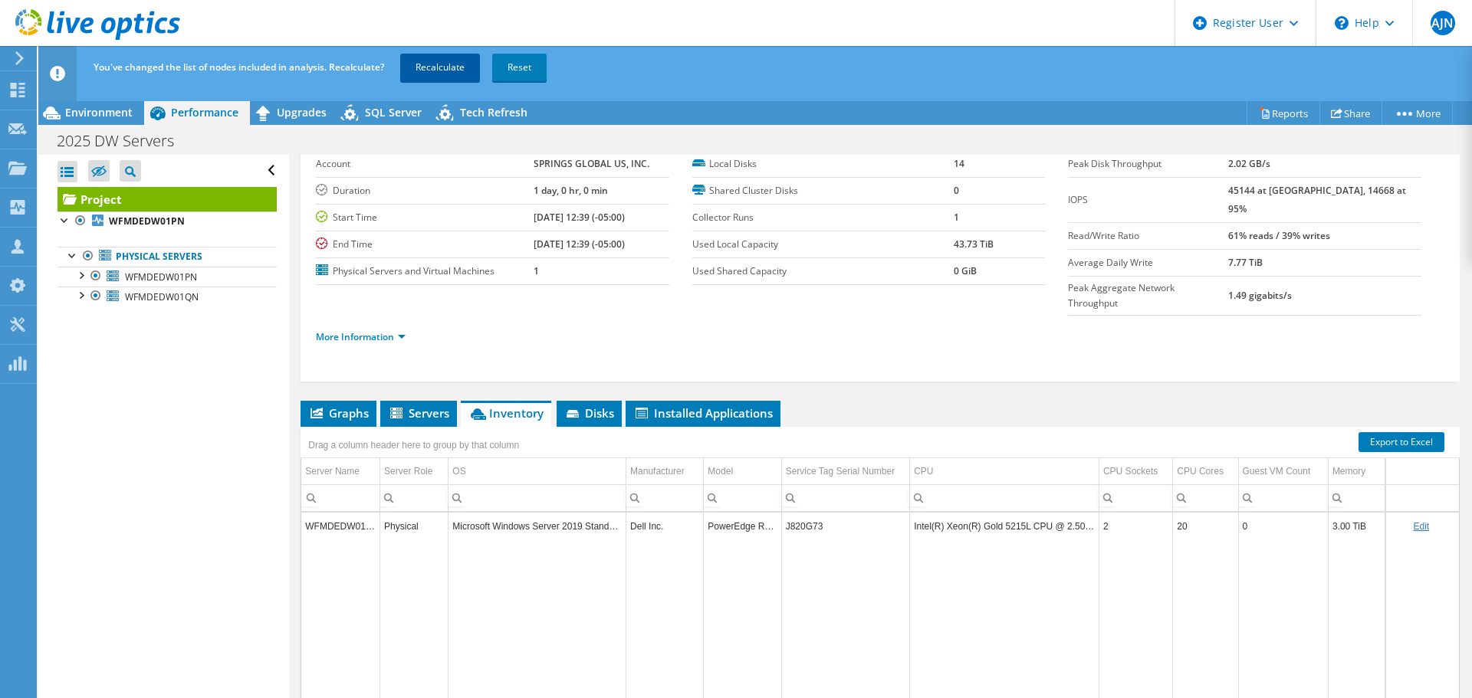
click at [437, 65] on link "Recalculate" at bounding box center [440, 68] width 80 height 28
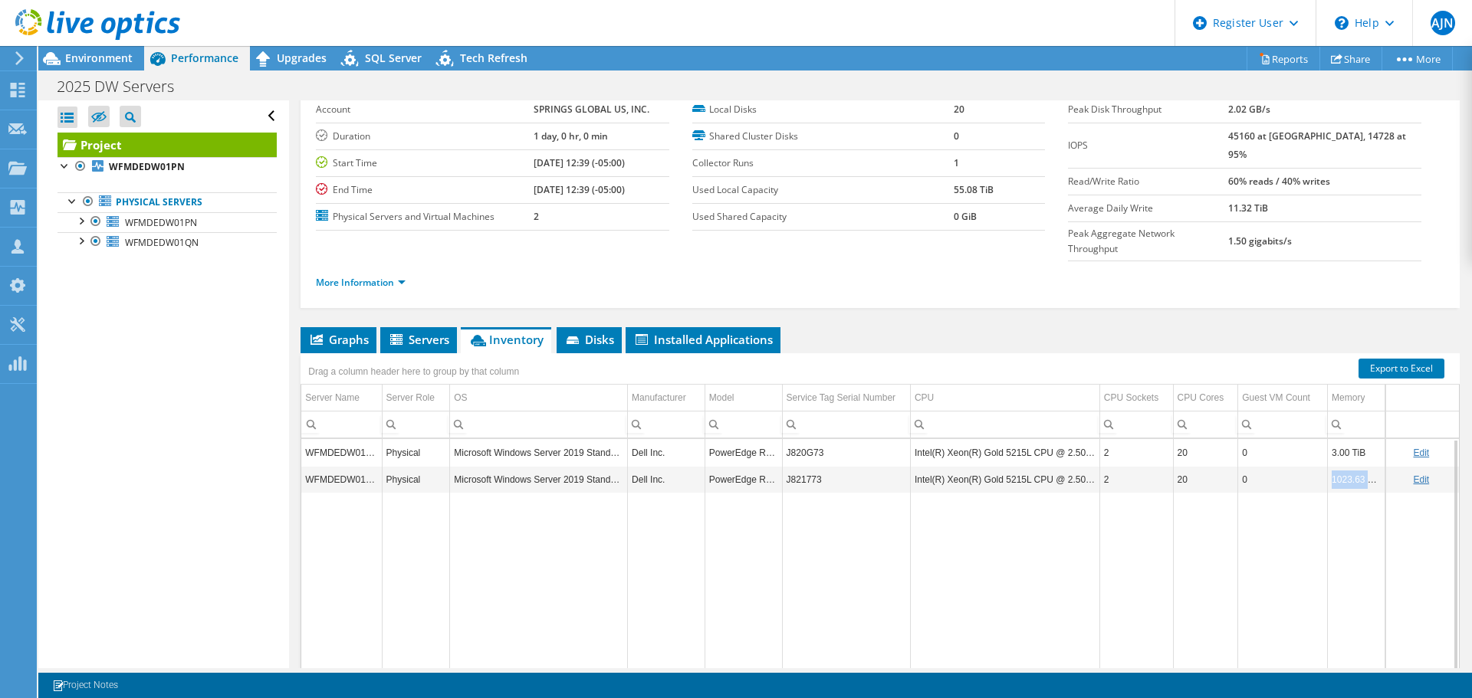
drag, startPoint x: 1325, startPoint y: 455, endPoint x: 1369, endPoint y: 453, distance: 43.8
click at [1369, 466] on td "1023.63 GiB" at bounding box center [1356, 479] width 57 height 27
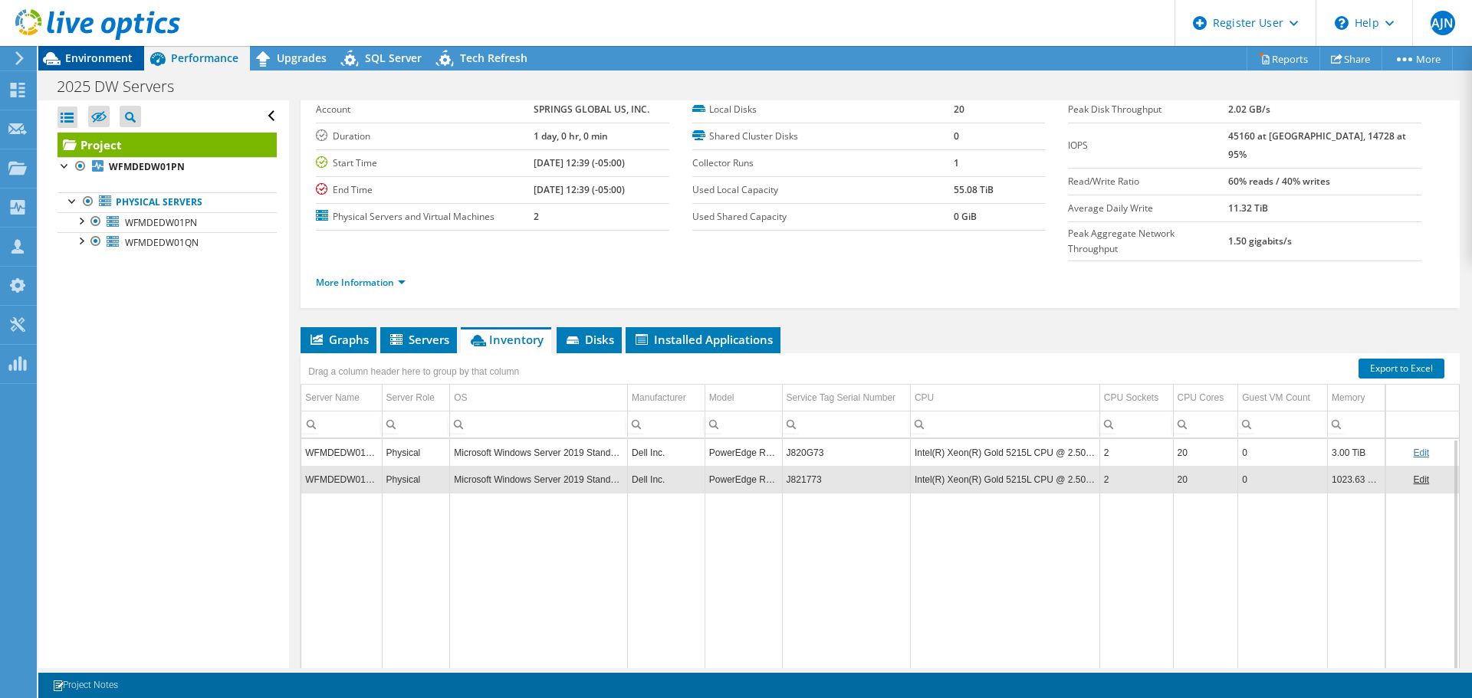
click at [120, 67] on div "Environment" at bounding box center [91, 58] width 106 height 25
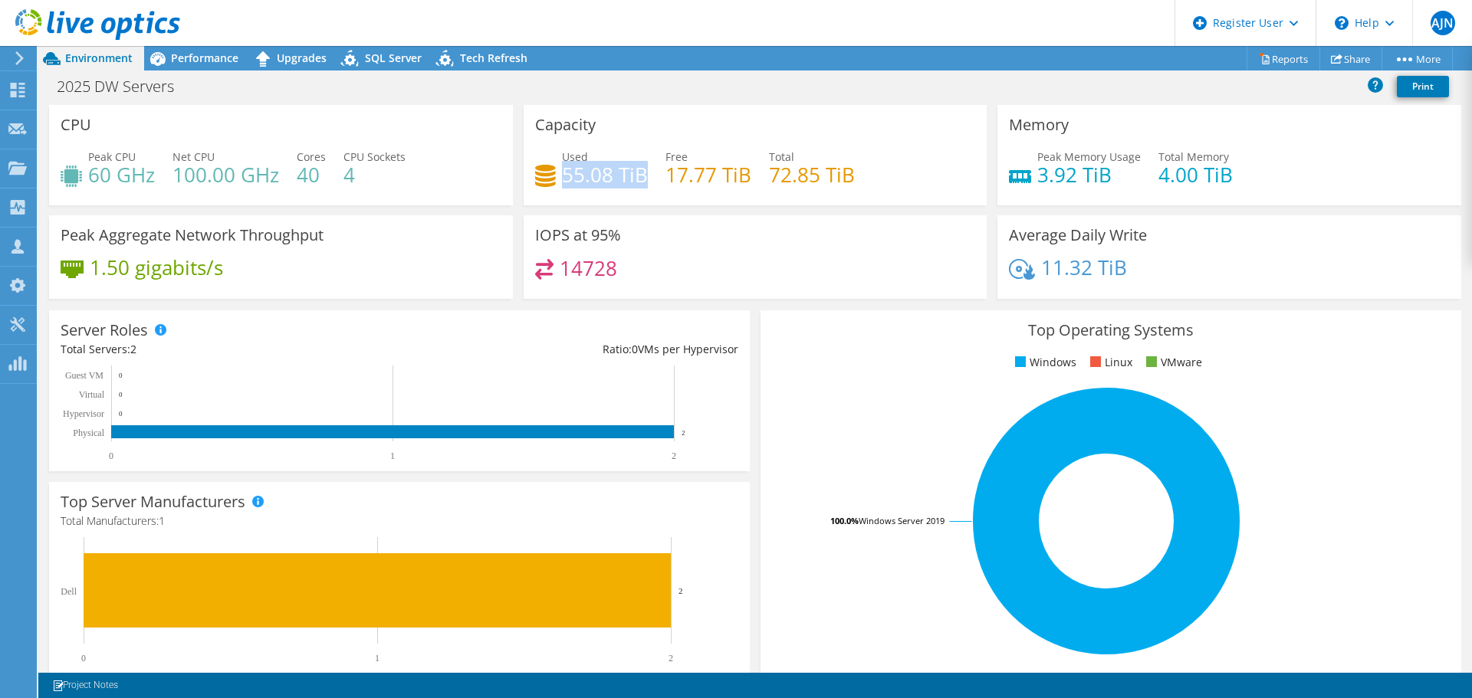
drag, startPoint x: 562, startPoint y: 178, endPoint x: 642, endPoint y: 178, distance: 79.7
click at [642, 178] on h4 "55.08 TiB" at bounding box center [605, 174] width 86 height 17
drag, startPoint x: 763, startPoint y: 178, endPoint x: 866, endPoint y: 167, distance: 103.3
click at [867, 167] on div "Used 55.08 TiB Free 17.77 TiB Total 72.85 TiB" at bounding box center [755, 174] width 441 height 50
click at [192, 57] on span "Performance" at bounding box center [204, 58] width 67 height 15
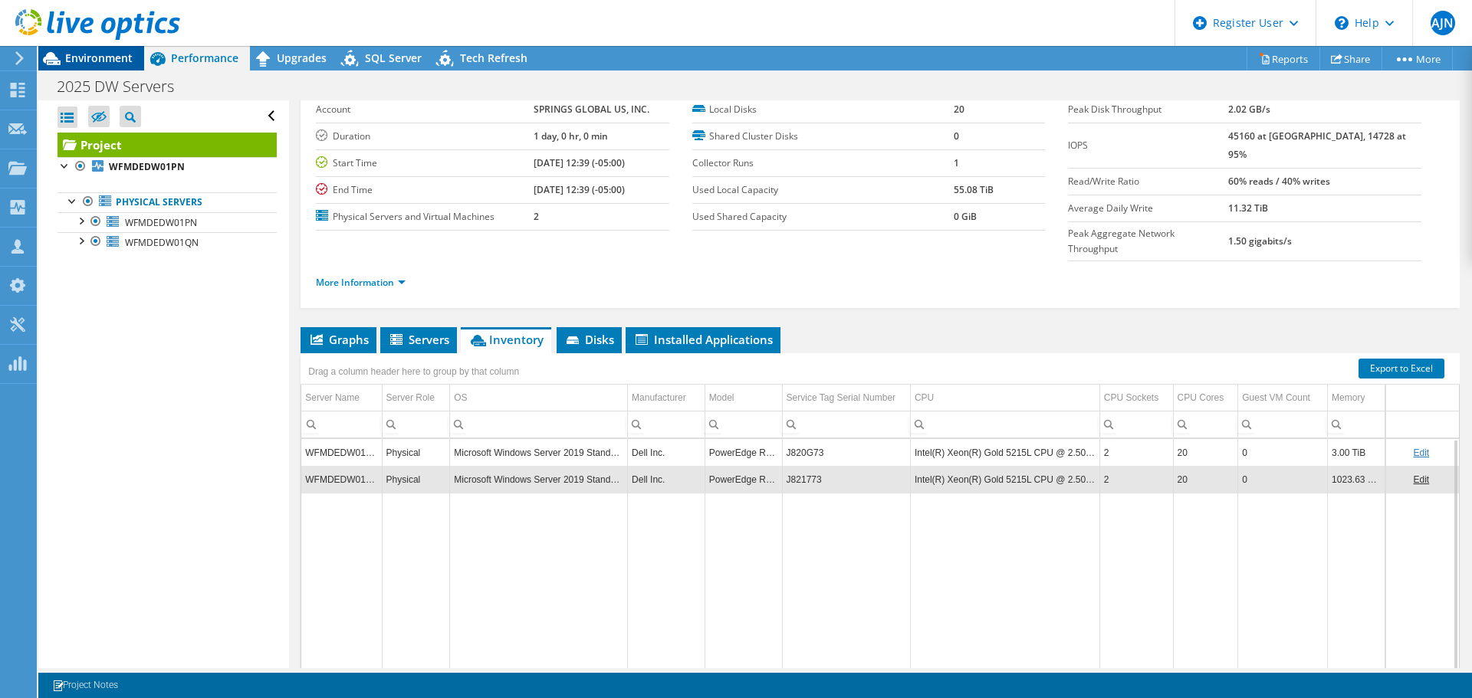
click at [102, 64] on span "Environment" at bounding box center [98, 58] width 67 height 15
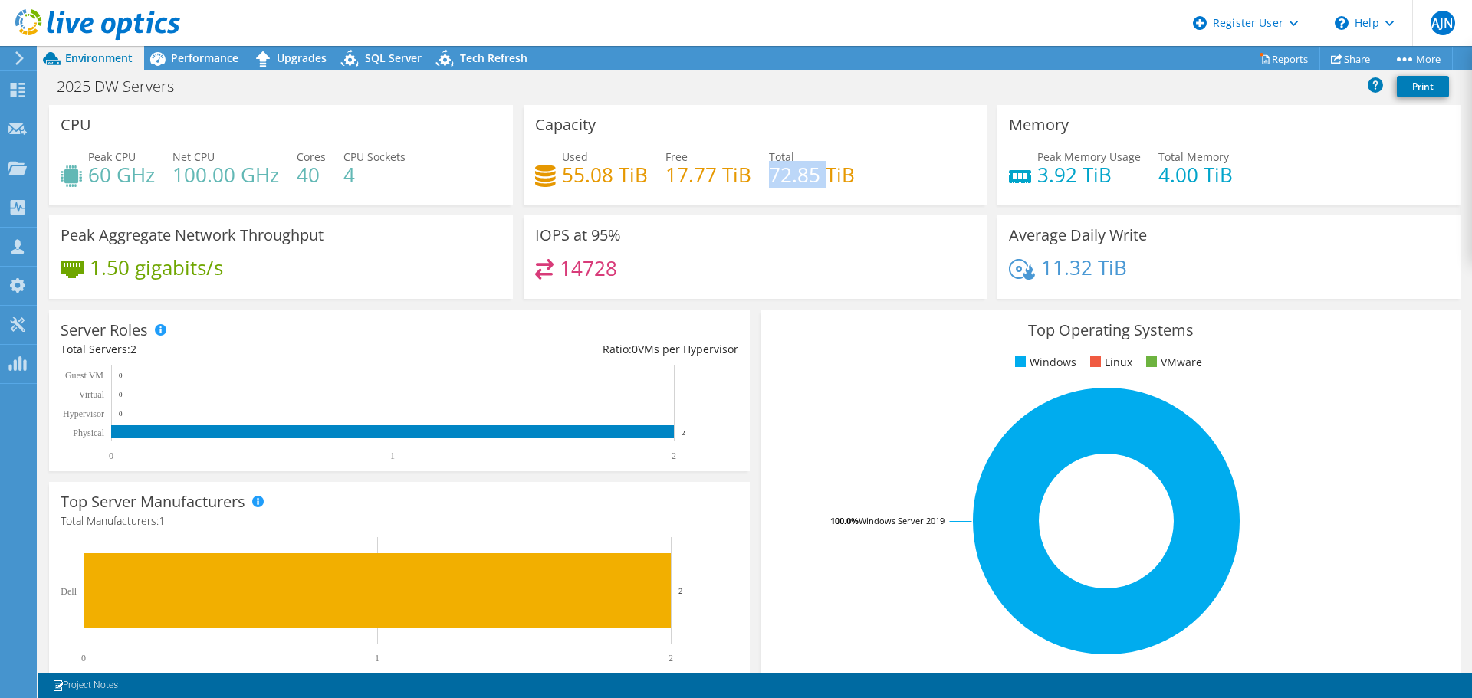
drag, startPoint x: 764, startPoint y: 172, endPoint x: 817, endPoint y: 172, distance: 52.9
click at [819, 173] on h4 "72.85 TiB" at bounding box center [812, 174] width 86 height 17
click at [185, 58] on span "Performance" at bounding box center [204, 58] width 67 height 15
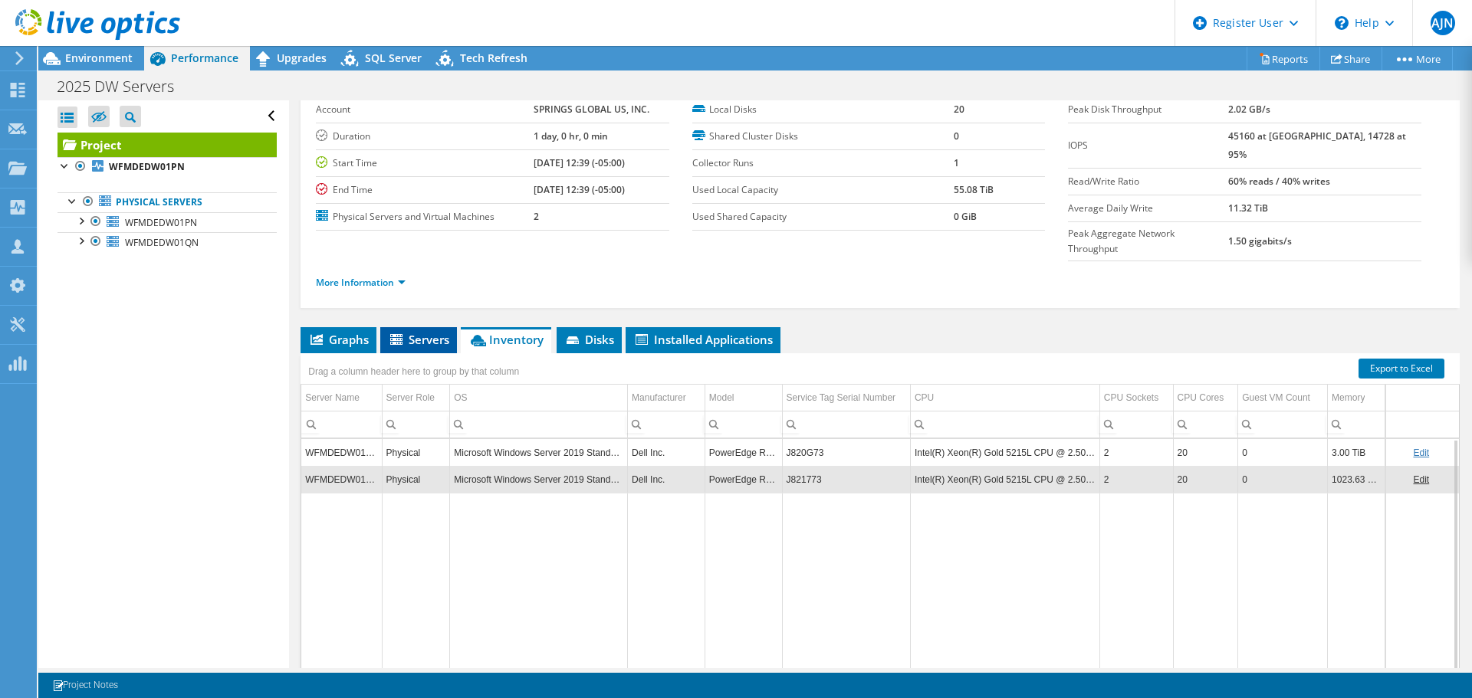
click at [424, 332] on span "Servers" at bounding box center [418, 339] width 61 height 15
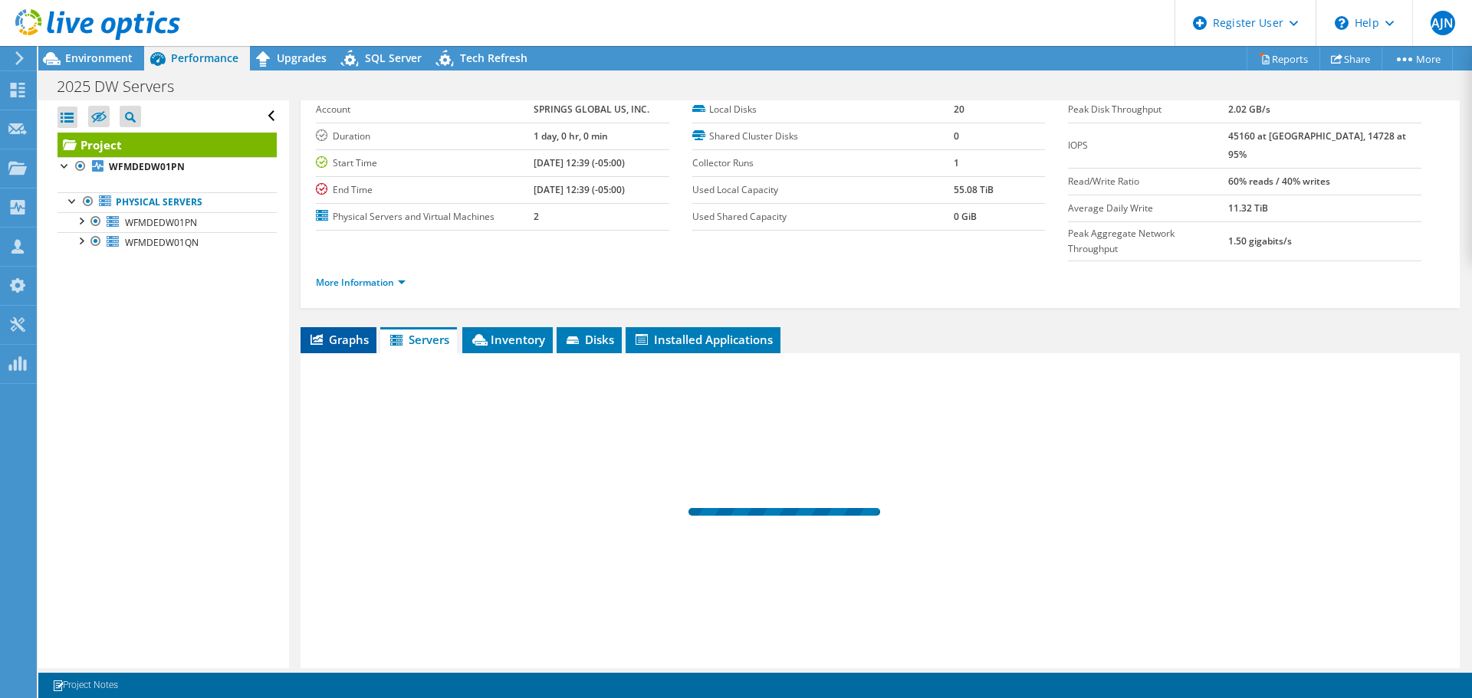
click at [360, 332] on span "Graphs" at bounding box center [338, 339] width 61 height 15
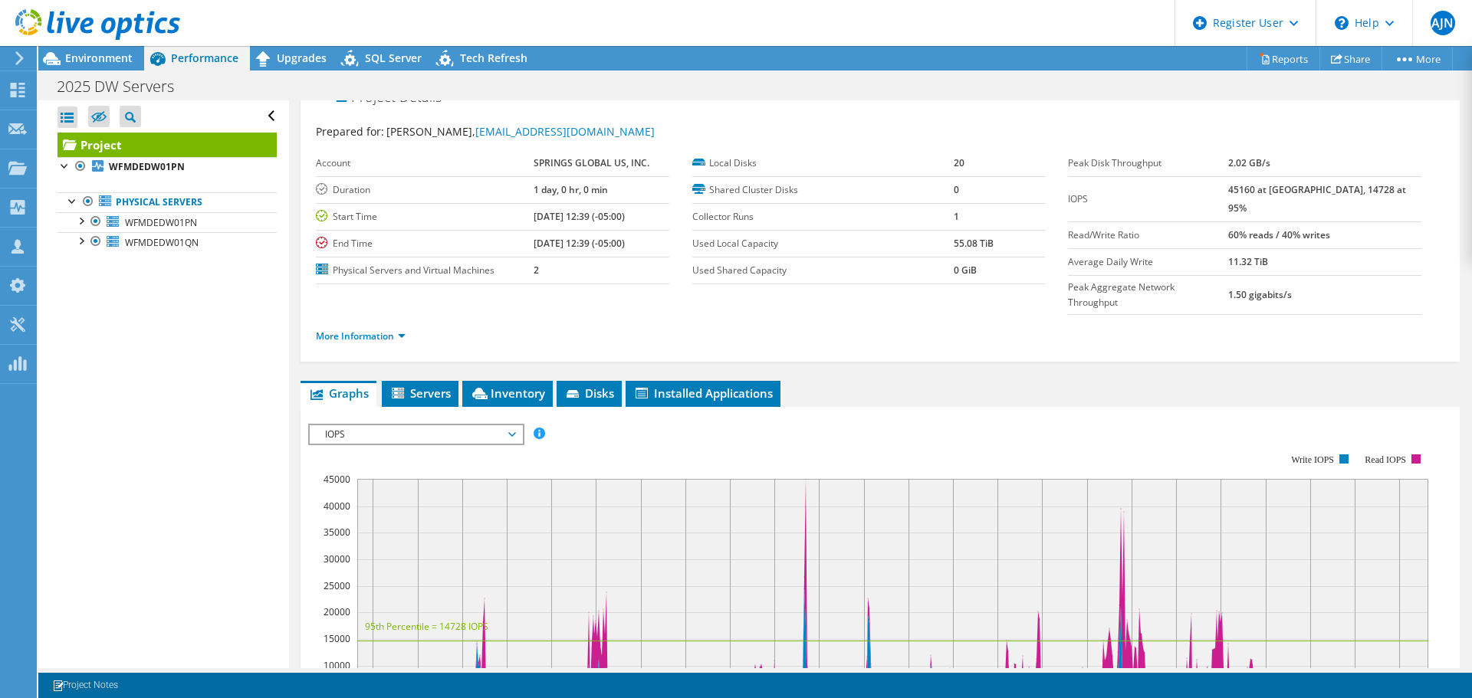
scroll to position [0, 0]
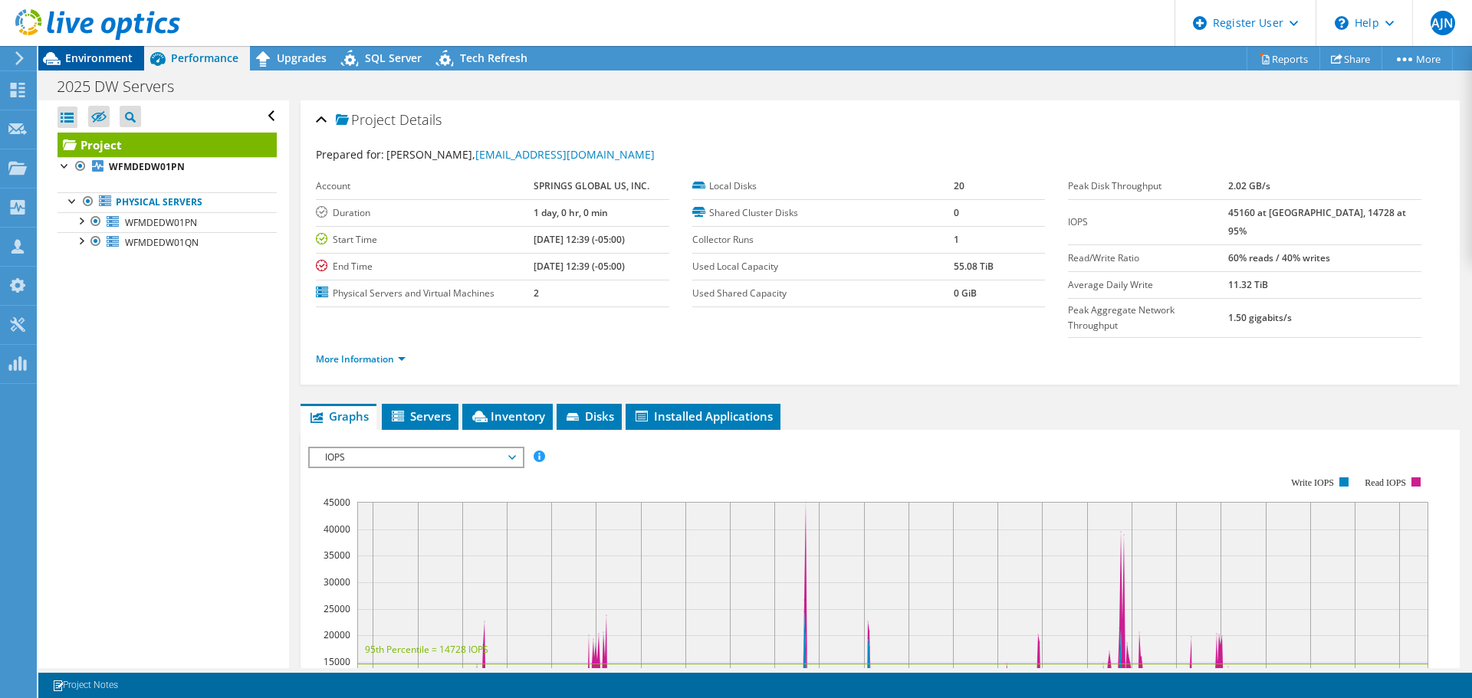
click at [110, 61] on span "Environment" at bounding box center [98, 58] width 67 height 15
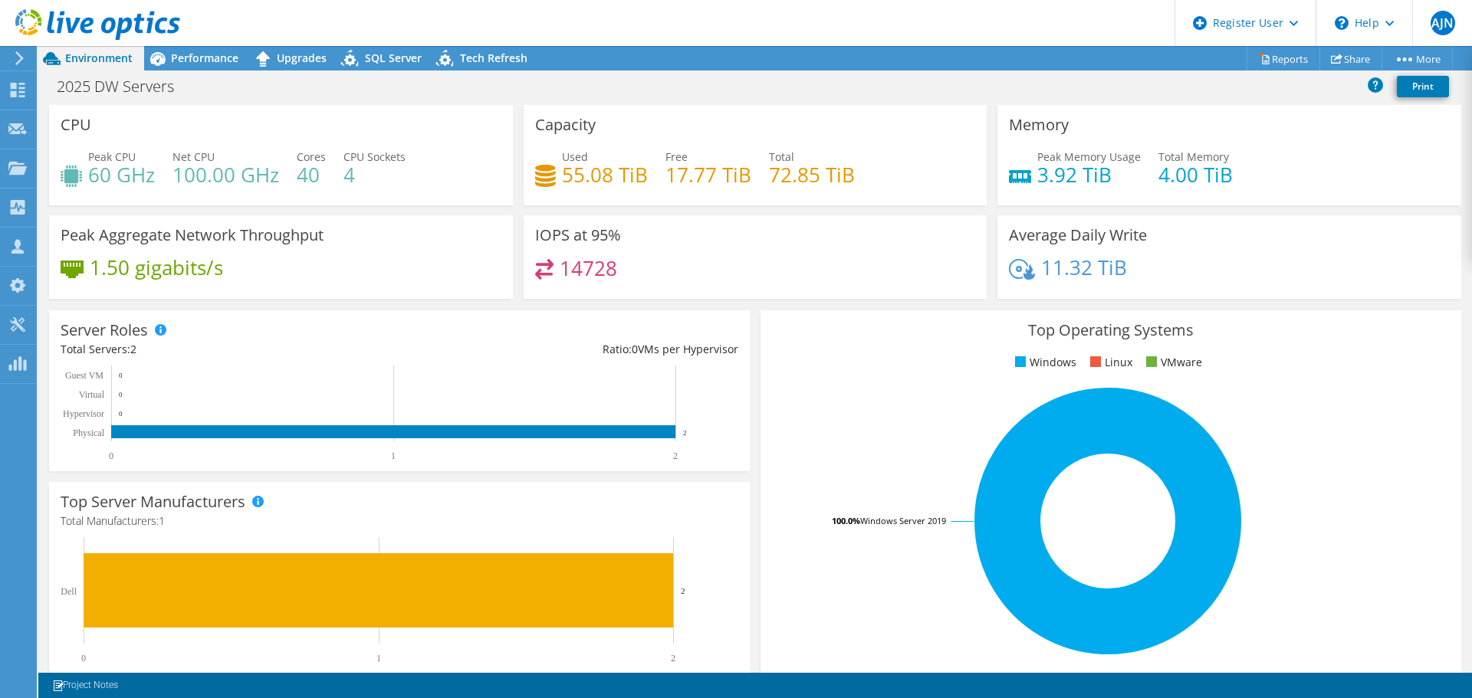
click at [87, 20] on use at bounding box center [97, 24] width 165 height 31
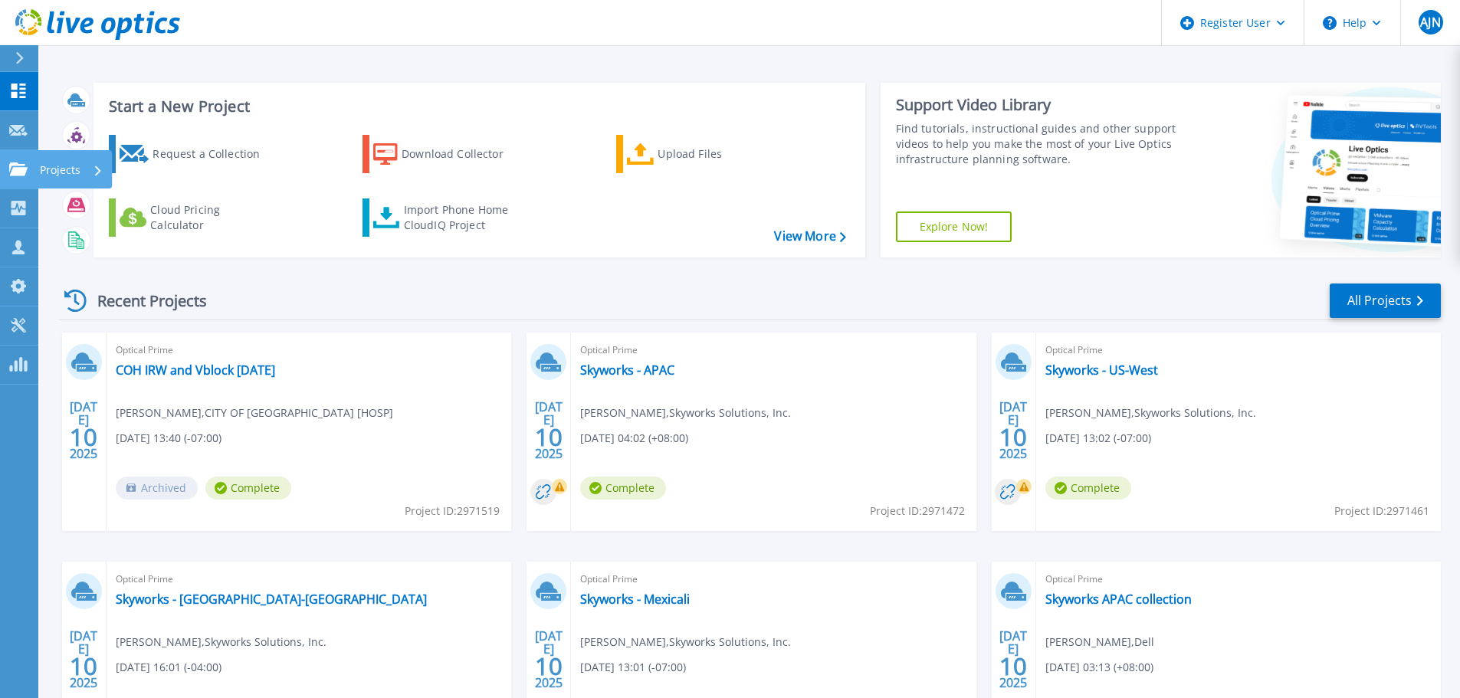
click at [21, 168] on icon at bounding box center [18, 169] width 18 height 13
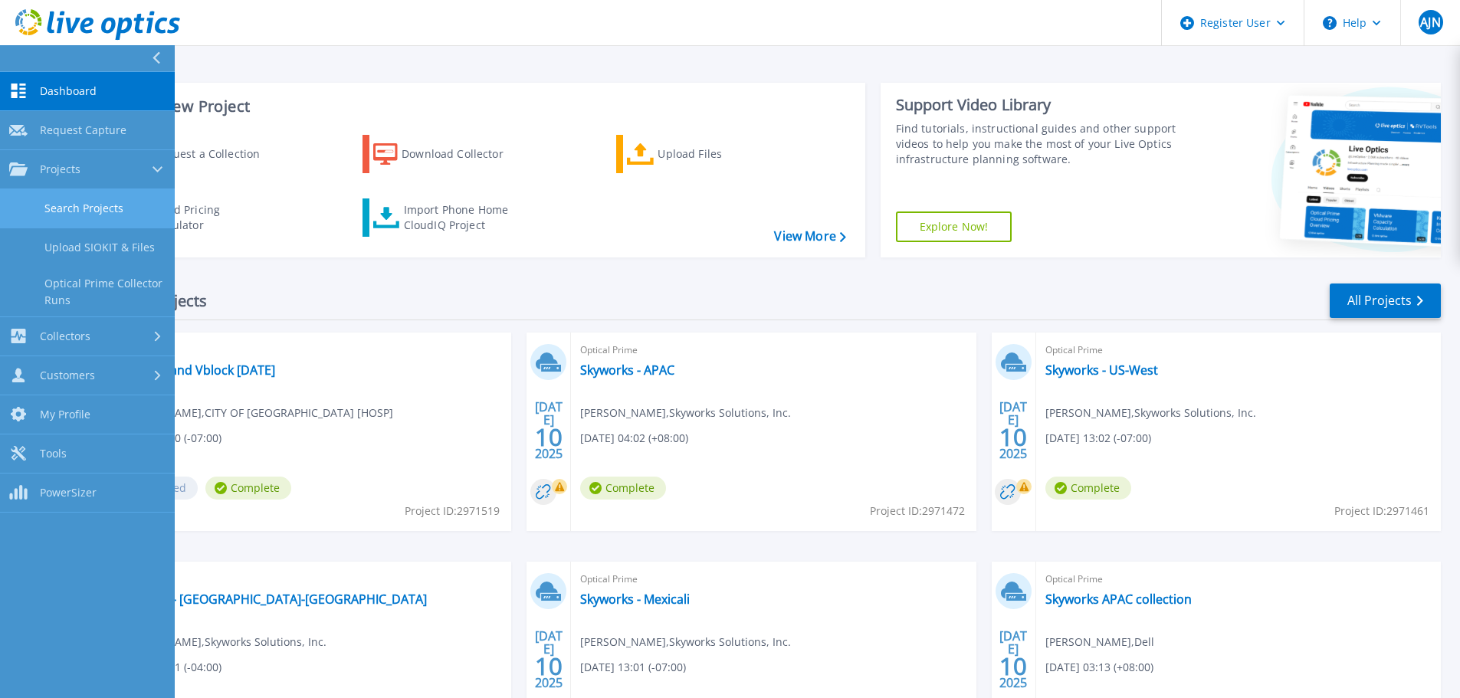
click at [92, 212] on link "Search Projects" at bounding box center [87, 208] width 175 height 39
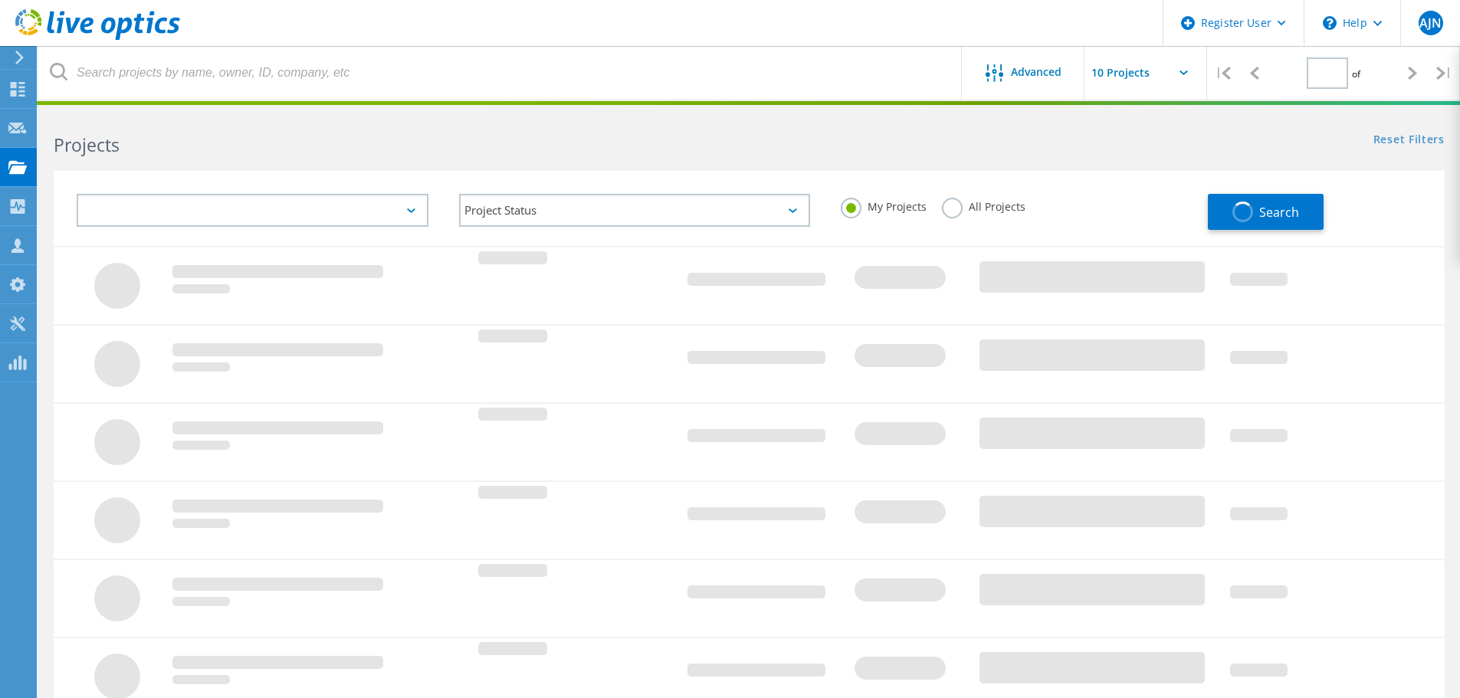
type input "1"
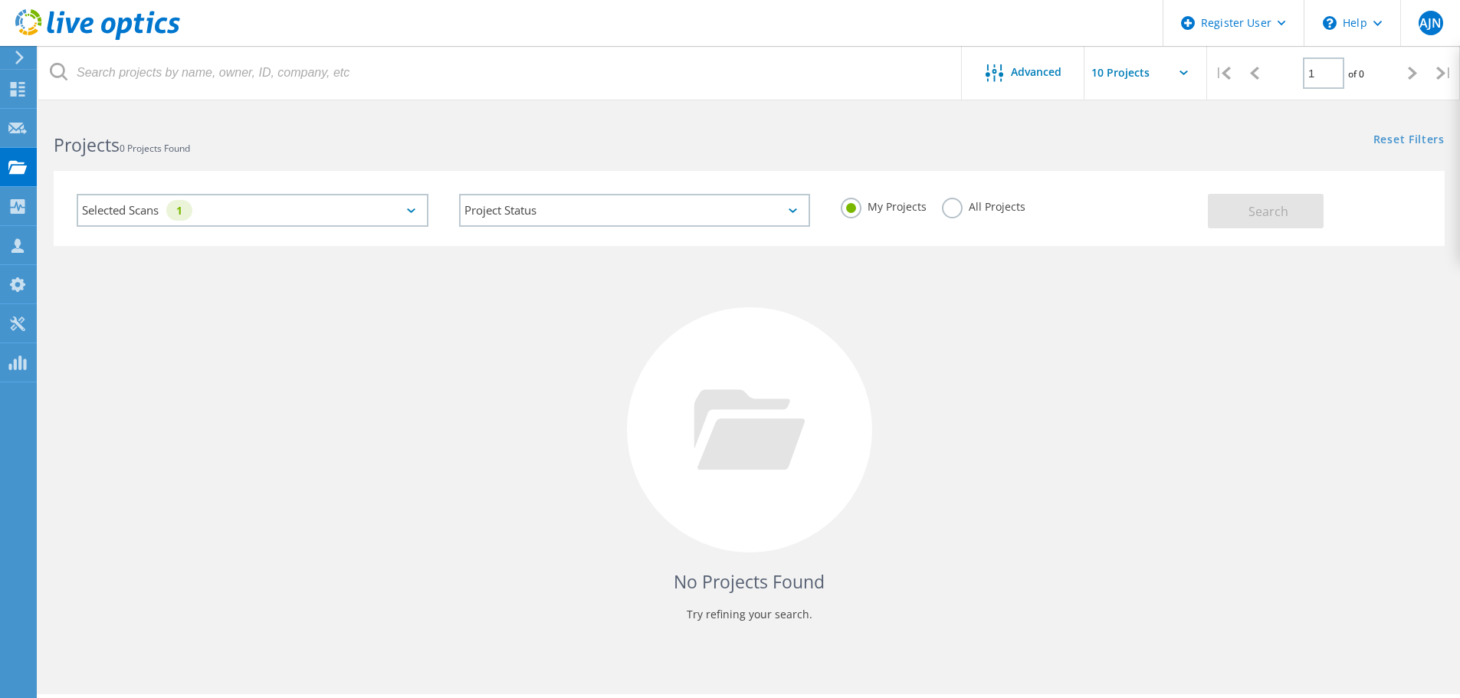
click at [956, 209] on label "All Projects" at bounding box center [984, 205] width 84 height 15
click at [0, 0] on input "All Projects" at bounding box center [0, 0] width 0 height 0
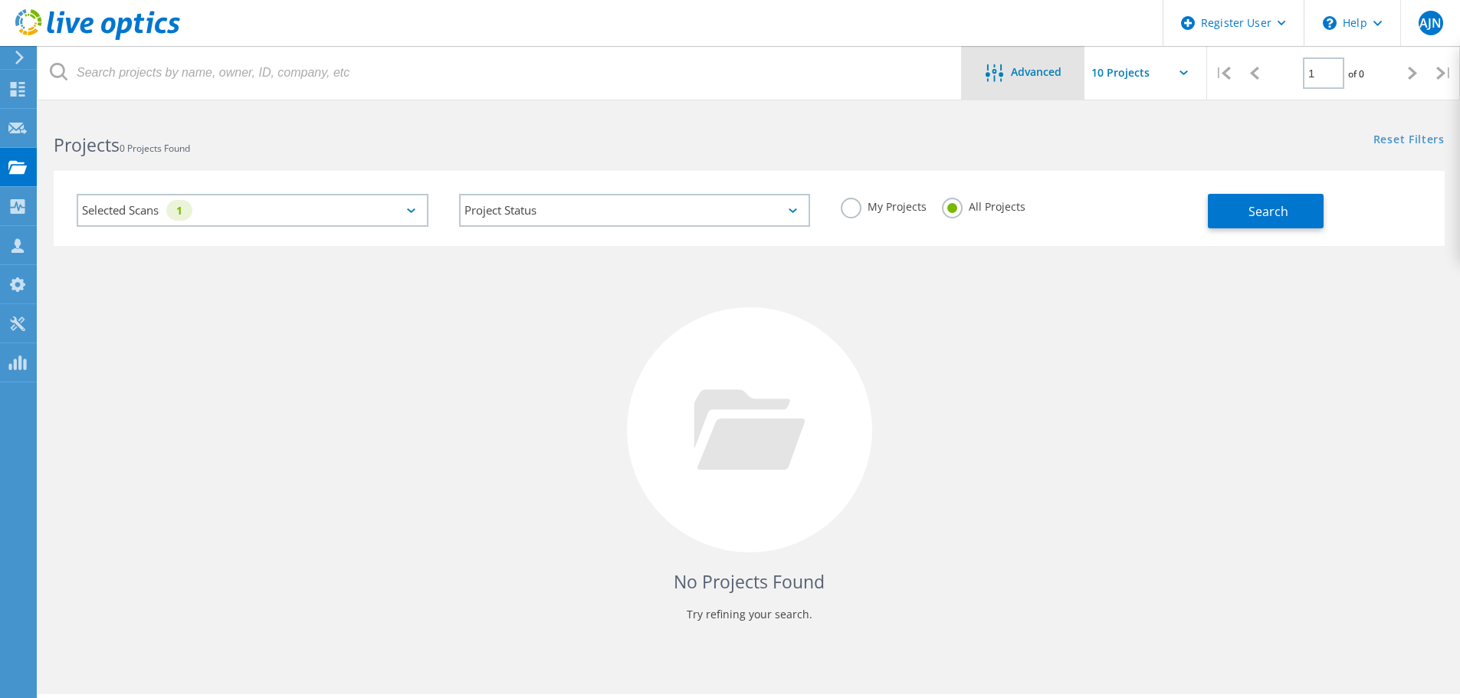
click at [1006, 69] on div at bounding box center [998, 73] width 25 height 19
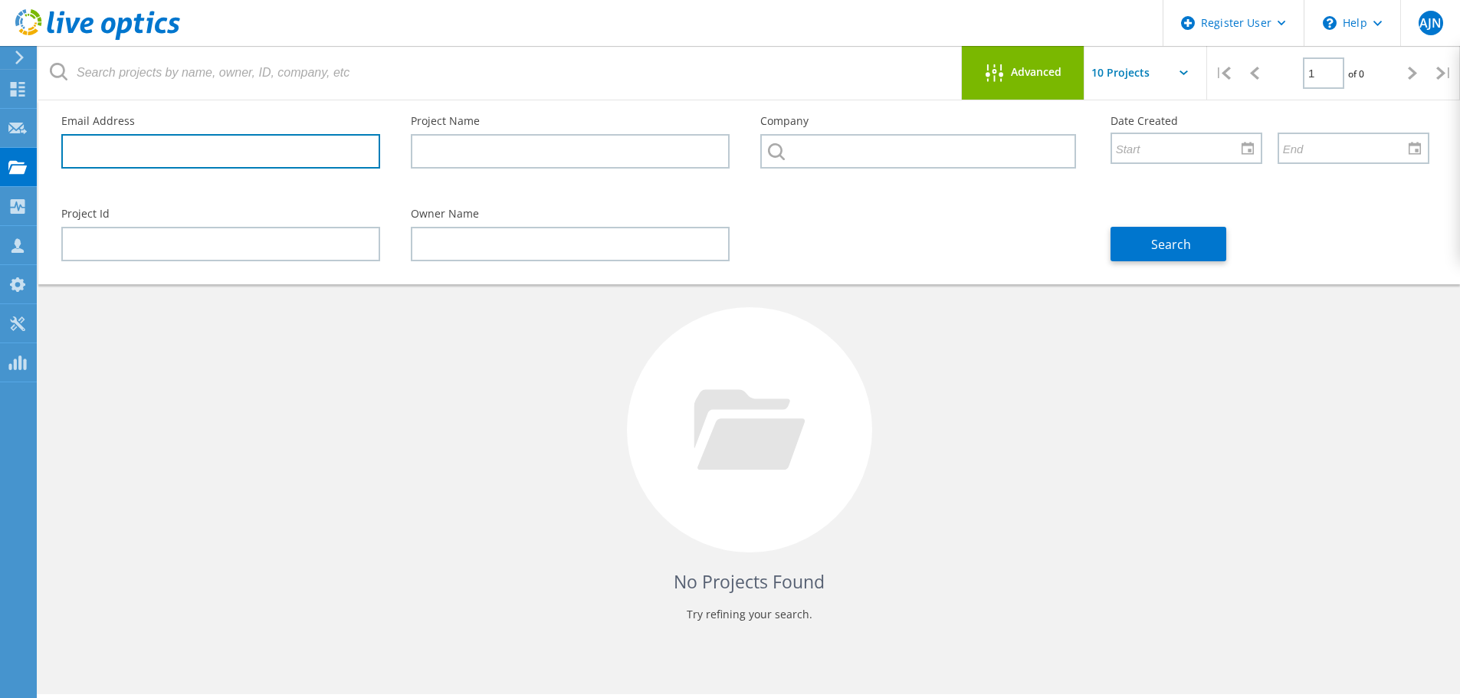
click at [215, 163] on input "text" at bounding box center [220, 151] width 319 height 34
drag, startPoint x: 143, startPoint y: 151, endPoint x: 61, endPoint y: 149, distance: 82.1
click at [0, 149] on div "Register User \n Help Explore Helpful Articles Contact Support AJN Dell User Ar…" at bounding box center [730, 425] width 1460 height 629
drag, startPoint x: 149, startPoint y: 153, endPoint x: 24, endPoint y: 146, distance: 125.9
click at [21, 145] on div "Register User \n Help Explore Helpful Articles Contact Support AJN Dell User Ar…" at bounding box center [730, 425] width 1460 height 629
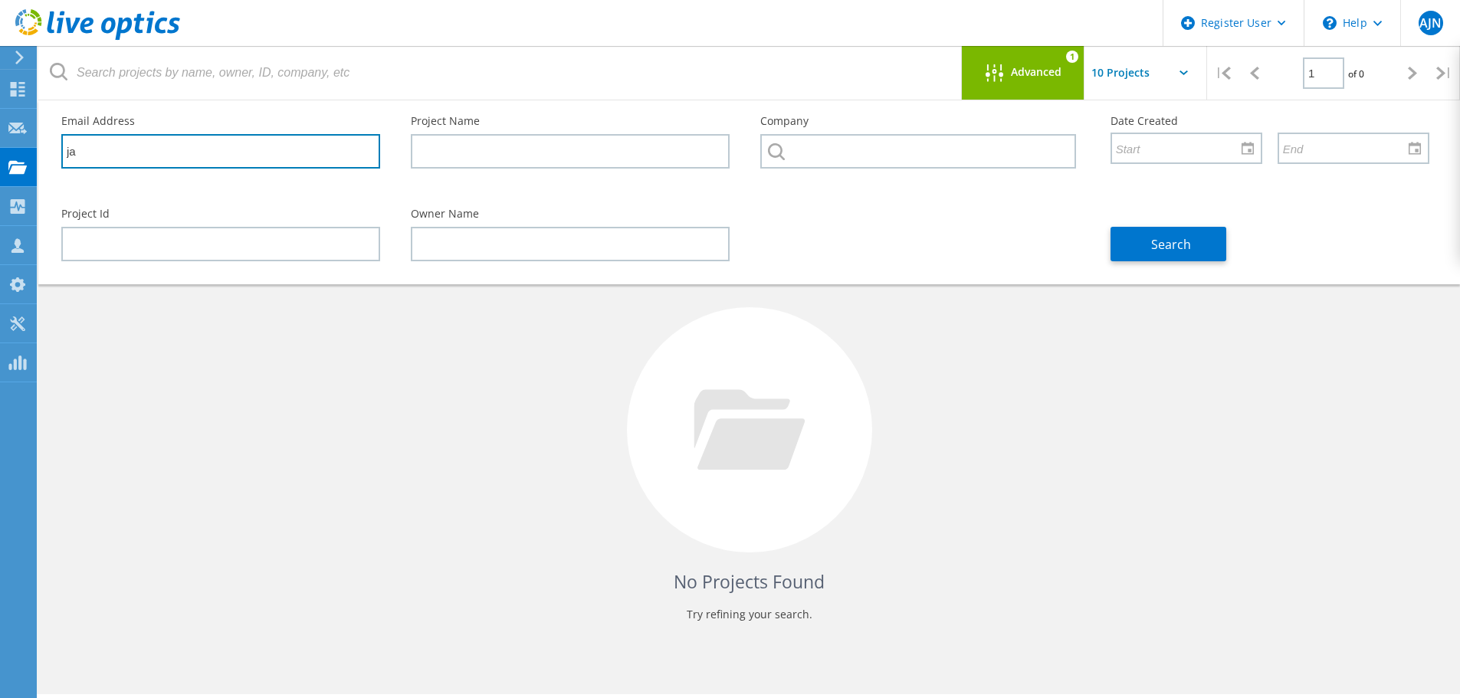
type input "j"
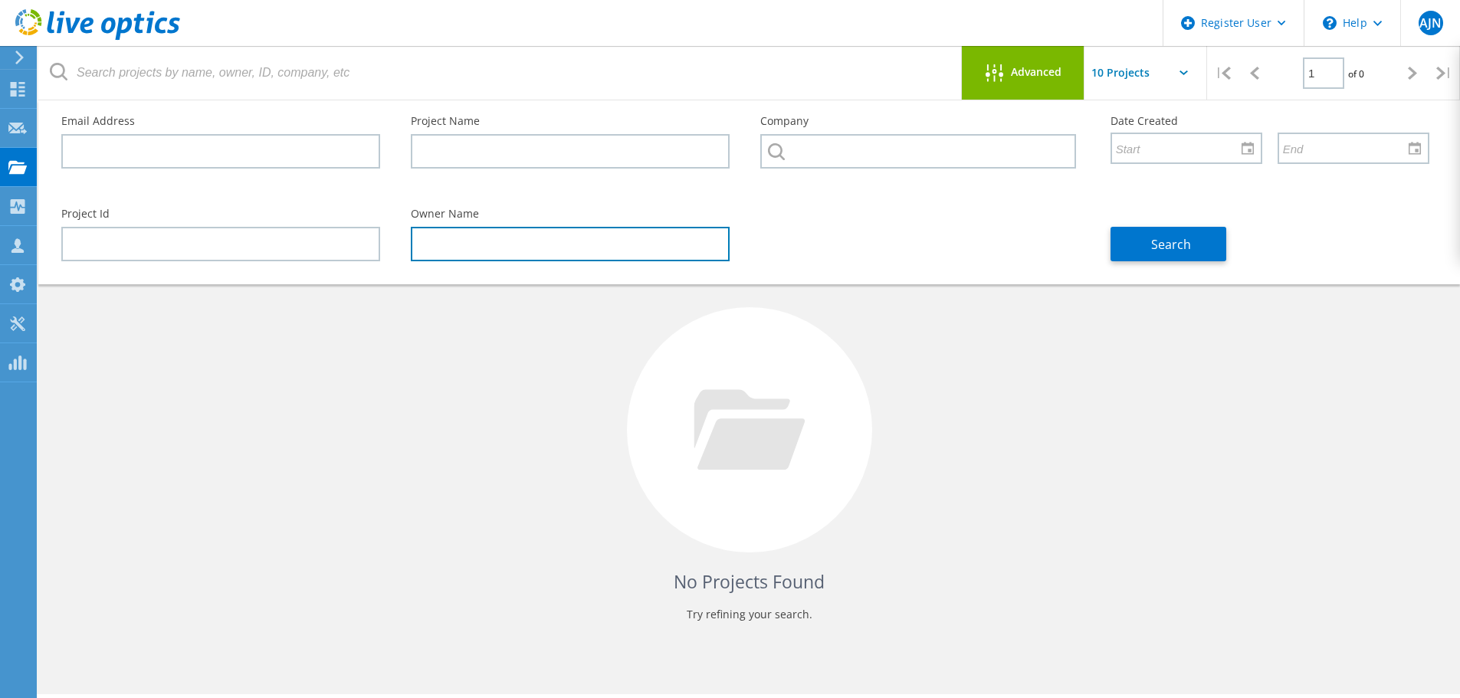
click at [456, 250] on input "text" at bounding box center [570, 244] width 319 height 34
type input "Jack Shav"
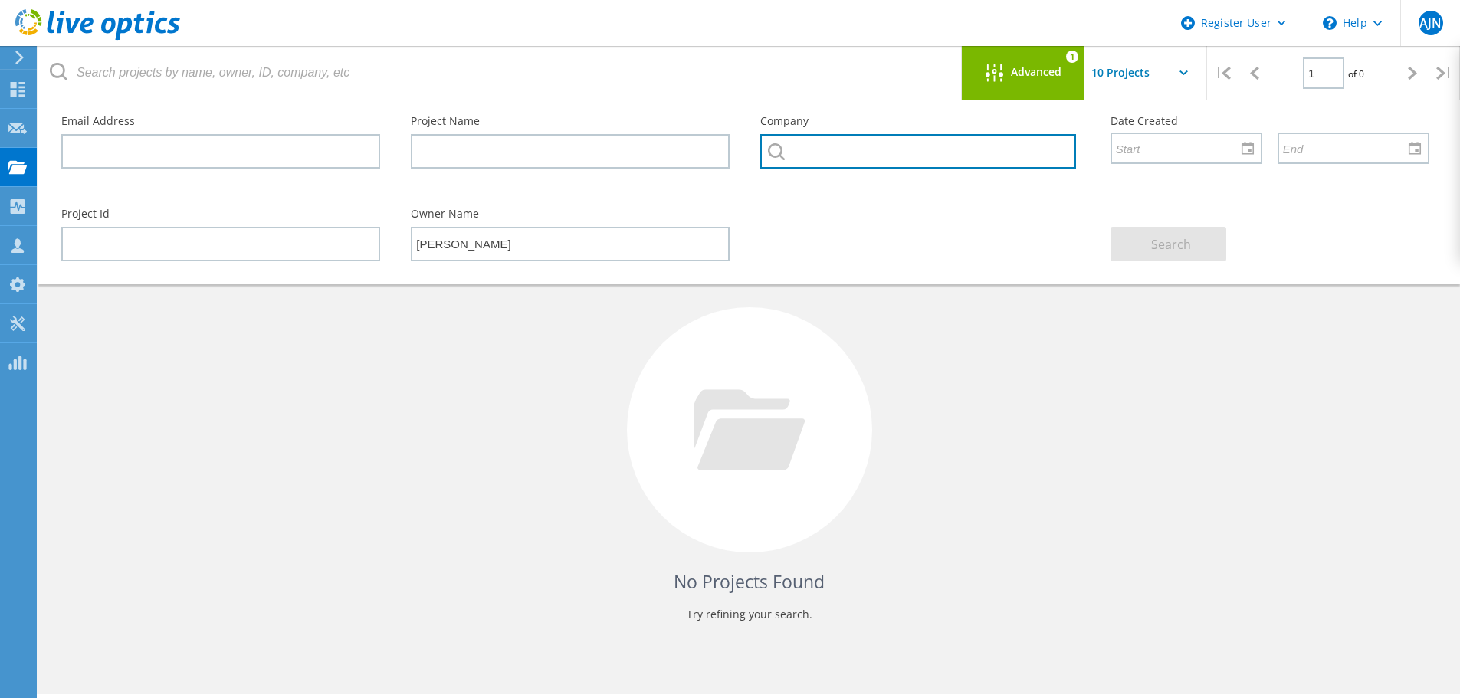
click at [819, 153] on input "text" at bounding box center [917, 151] width 315 height 34
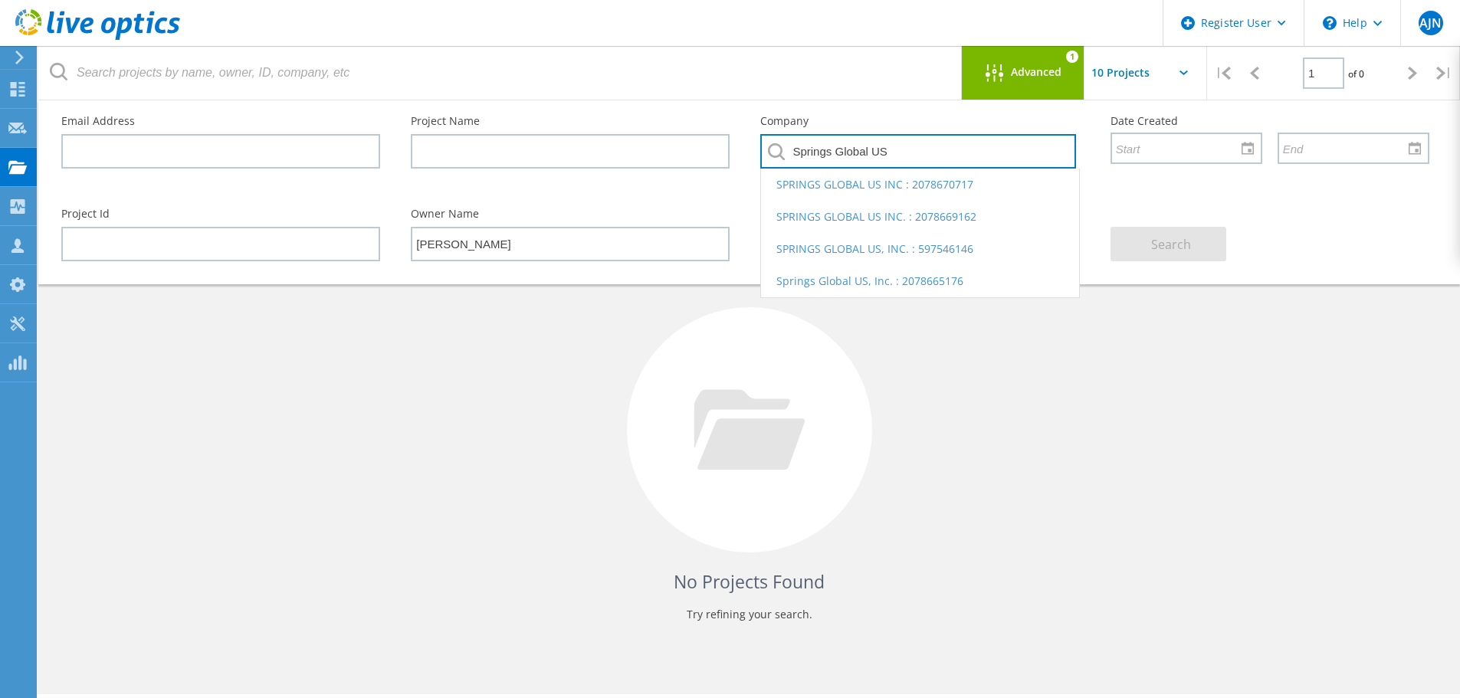
type input "Springs Global US"
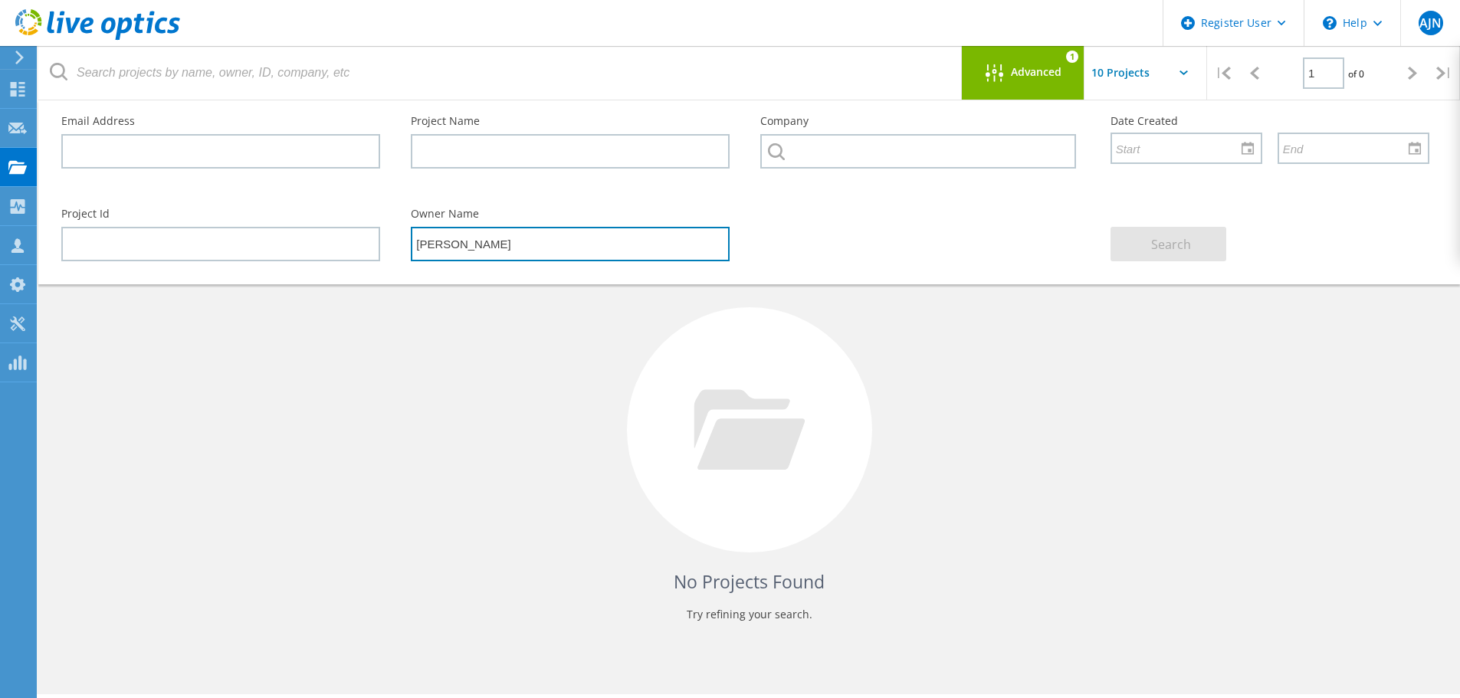
drag, startPoint x: 495, startPoint y: 253, endPoint x: 317, endPoint y: 253, distance: 177.8
click at [317, 253] on div "Project Id Owner Name Jack Shav Search" at bounding box center [745, 235] width 1399 height 84
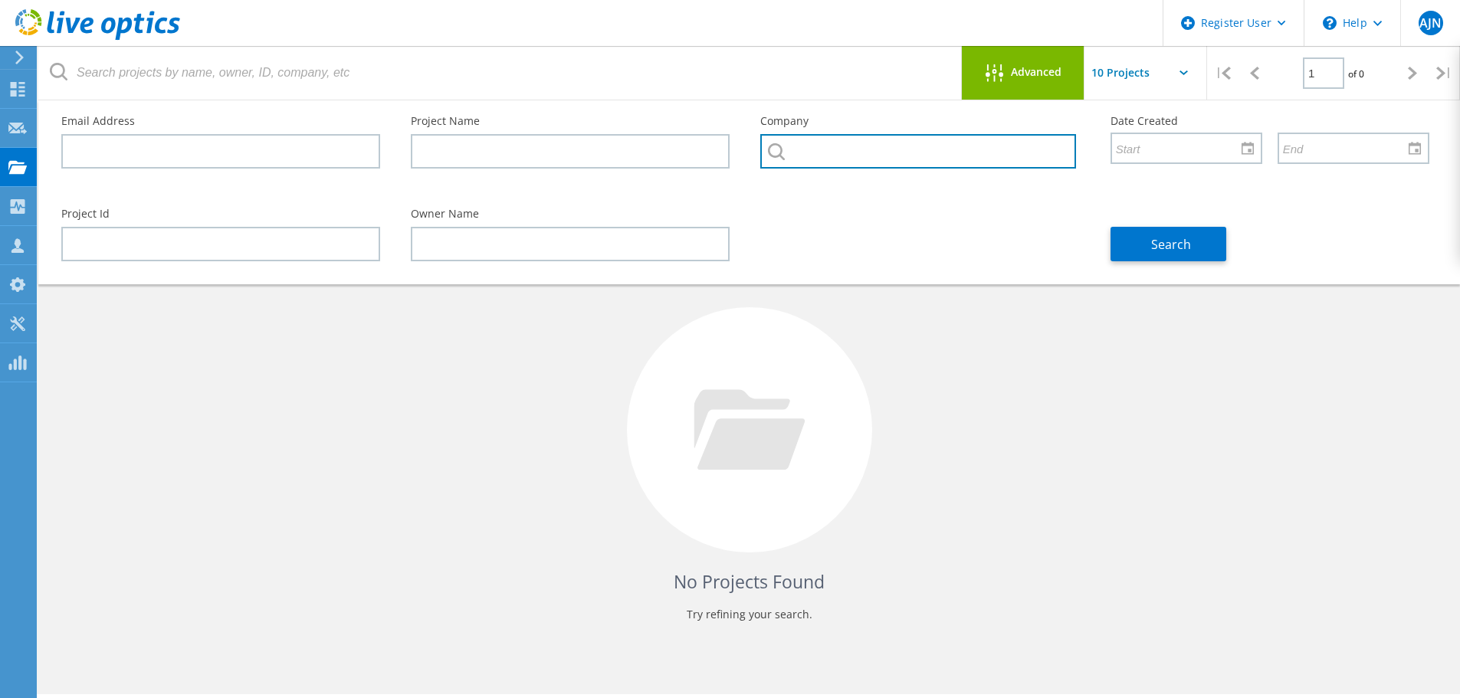
click at [857, 163] on input "text" at bounding box center [917, 151] width 315 height 34
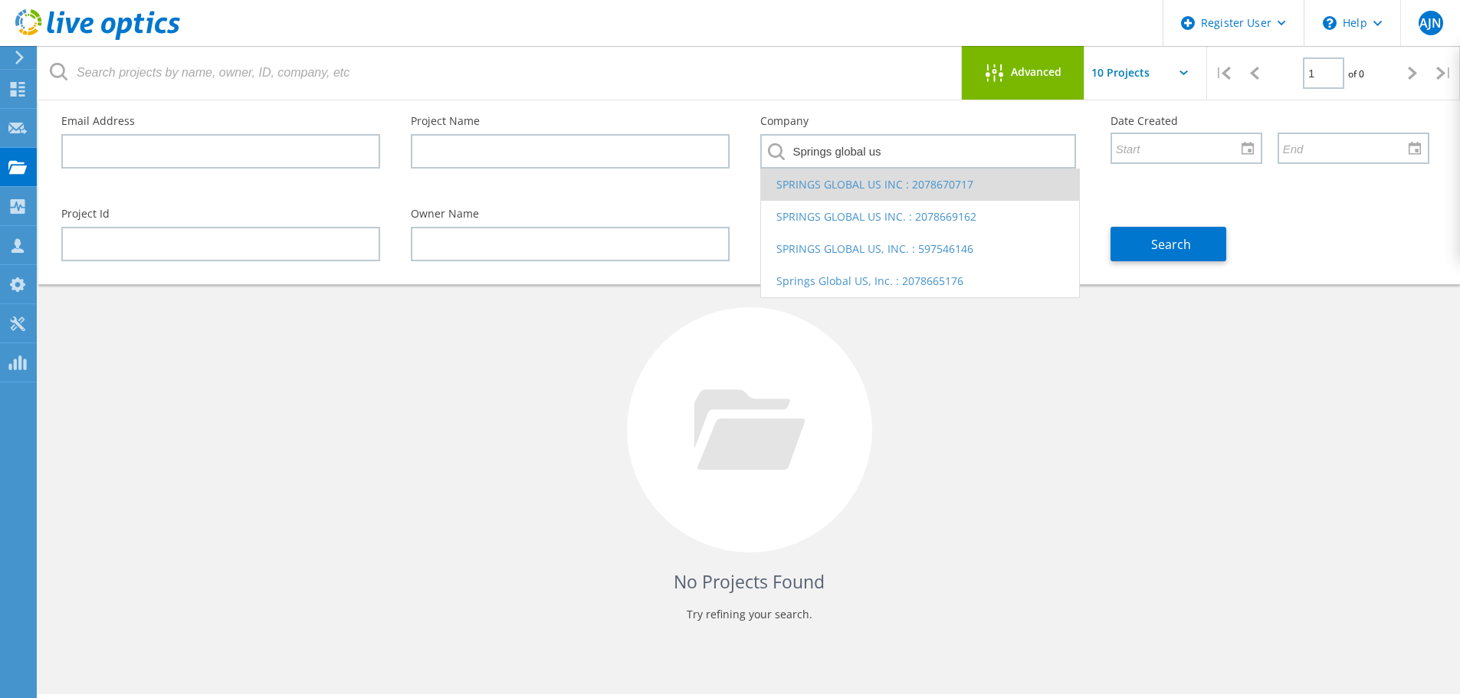
click at [905, 192] on li "SPRINGS GLOBAL US INC : 2078670717" at bounding box center [919, 185] width 317 height 32
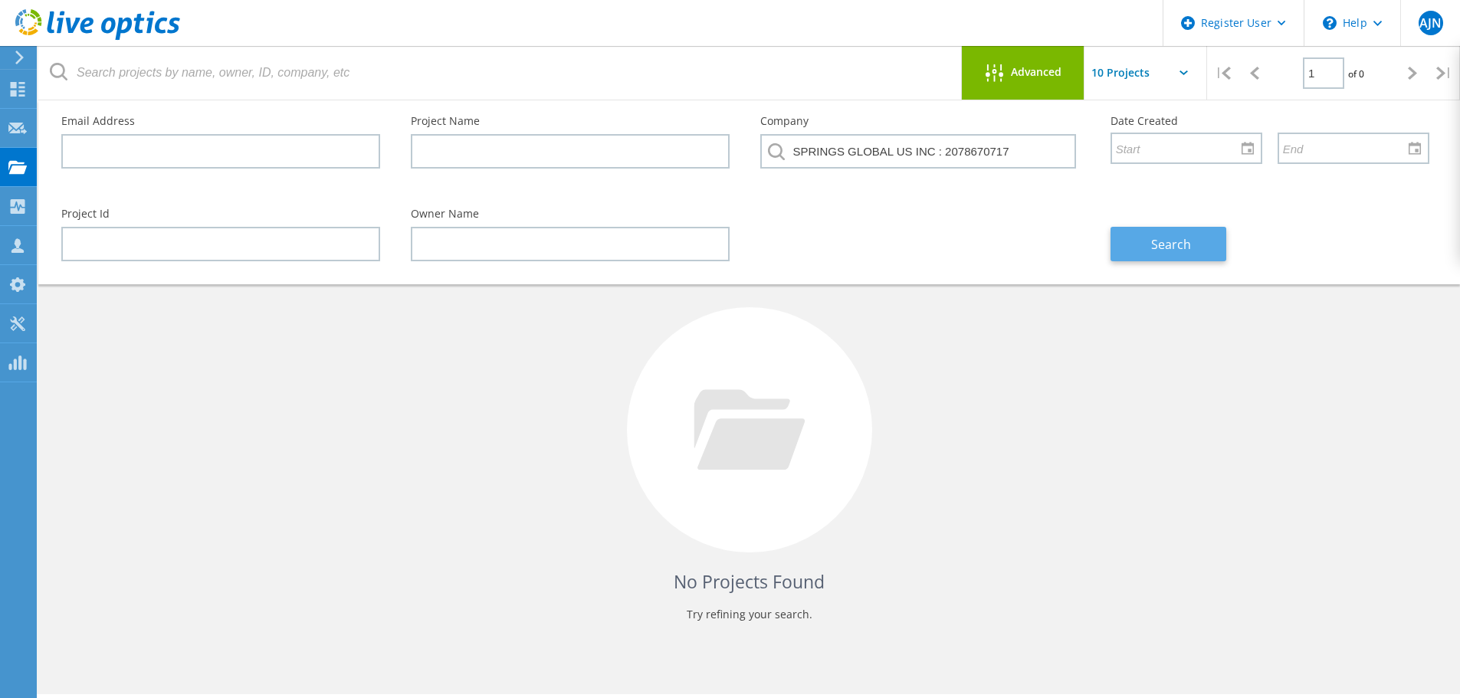
click at [1174, 255] on button "Search" at bounding box center [1169, 244] width 116 height 34
click at [994, 67] on icon at bounding box center [995, 73] width 18 height 18
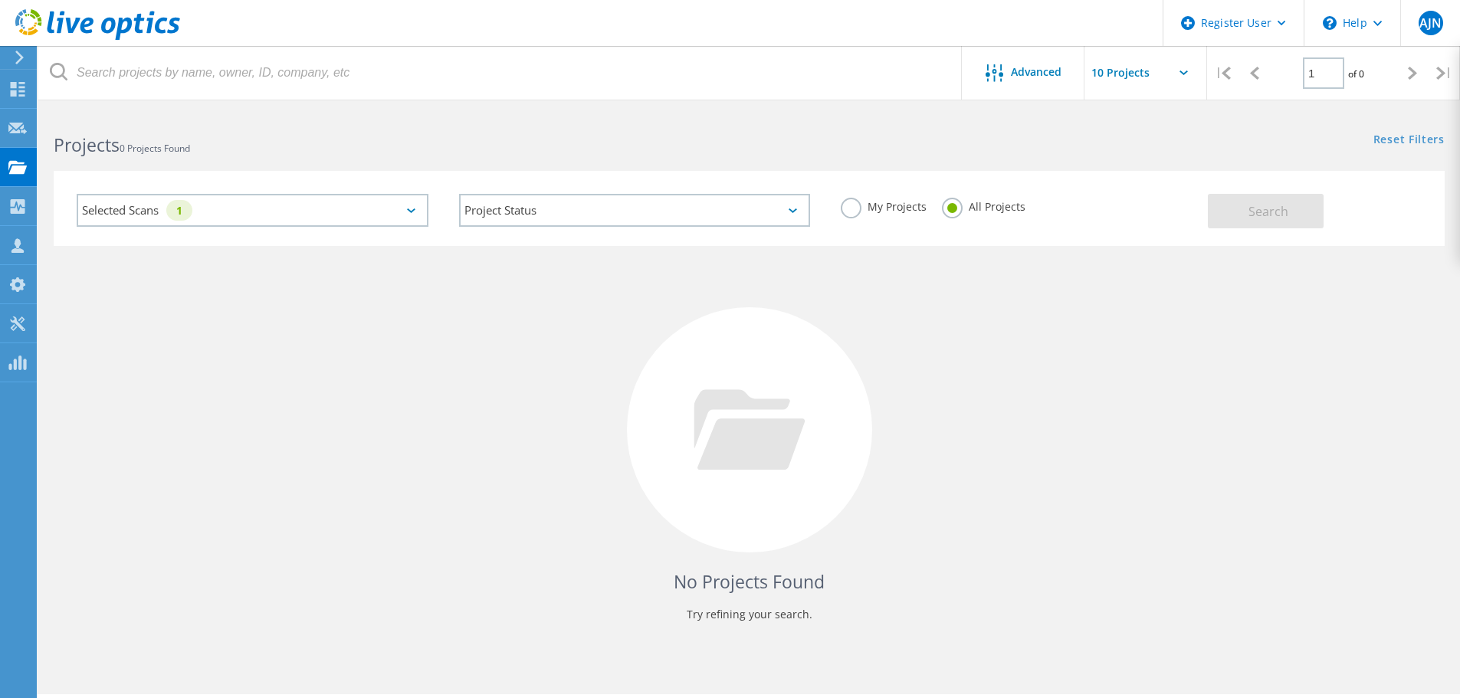
click at [362, 205] on div "Selected Scans 1" at bounding box center [253, 210] width 352 height 33
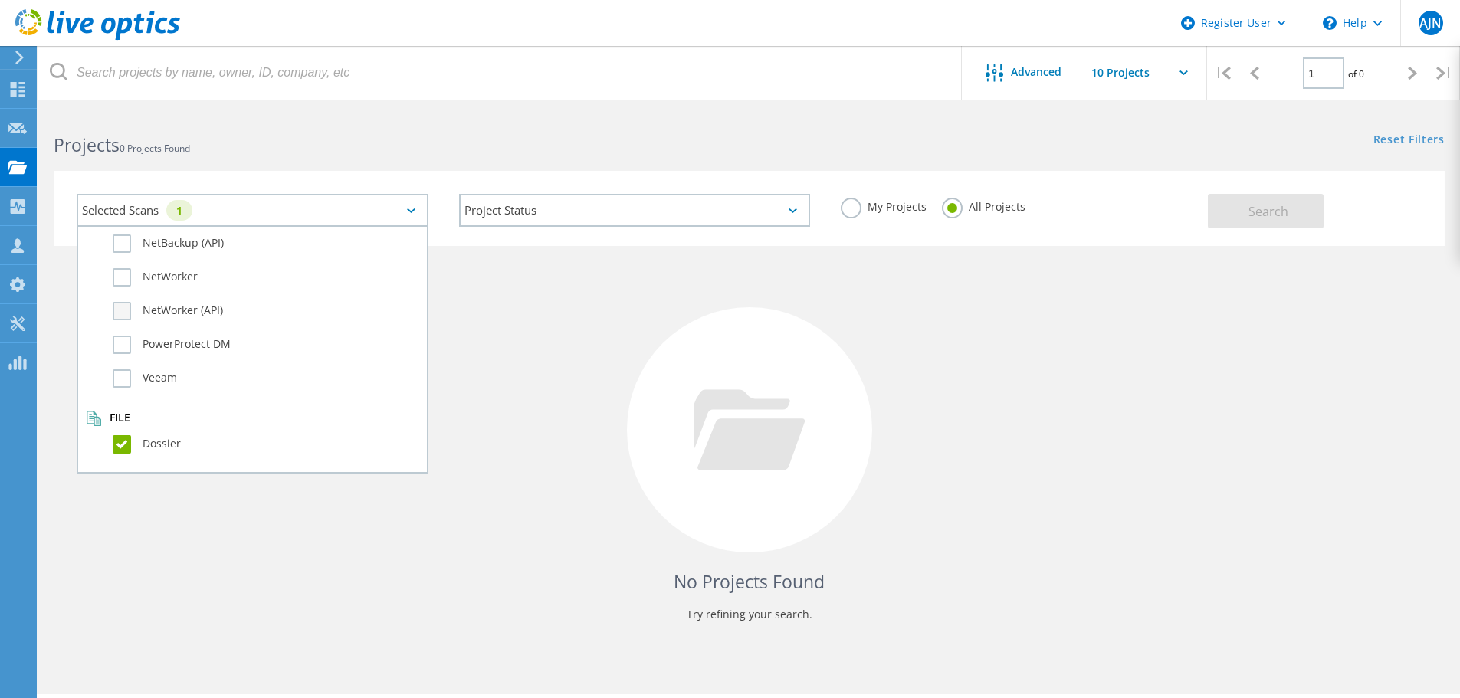
scroll to position [1078, 0]
click at [124, 442] on label "Dossier" at bounding box center [266, 444] width 307 height 18
click at [0, 0] on input "Dossier" at bounding box center [0, 0] width 0 height 0
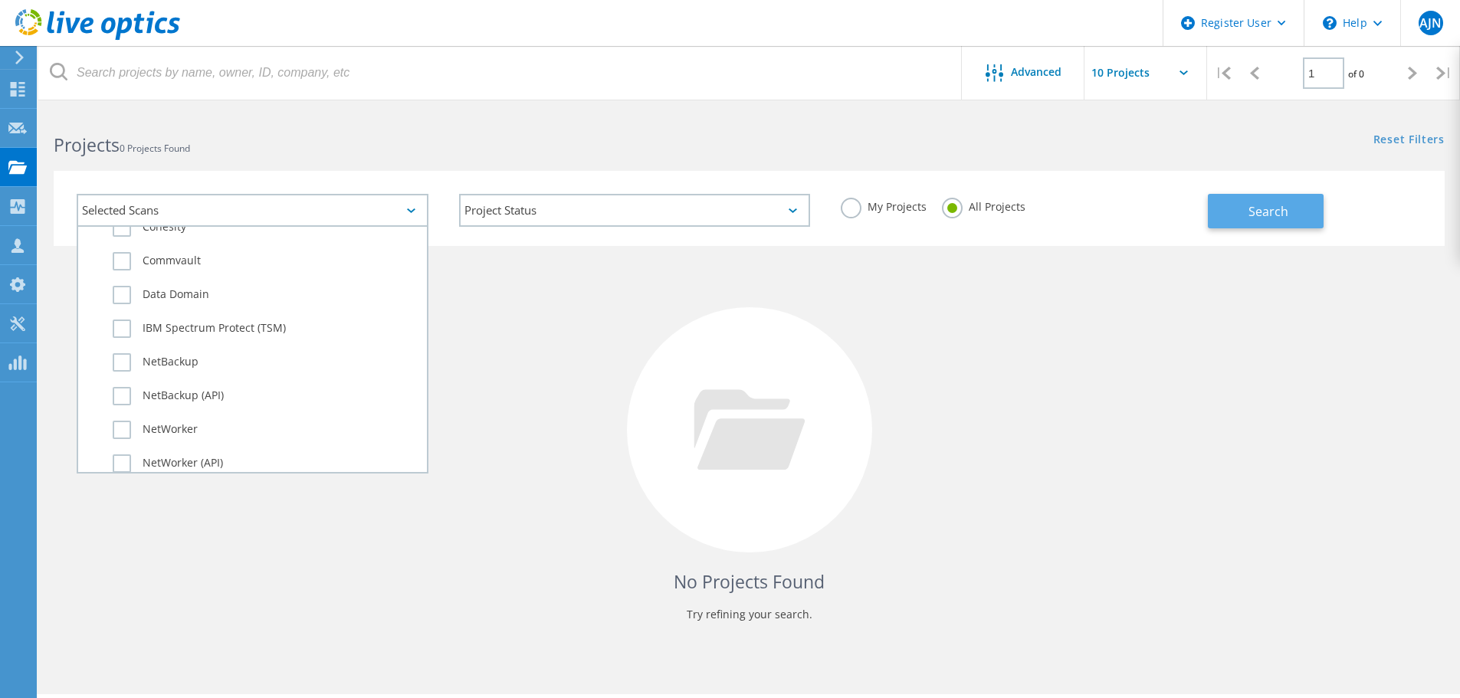
click at [1250, 194] on div "Search" at bounding box center [1322, 204] width 229 height 50
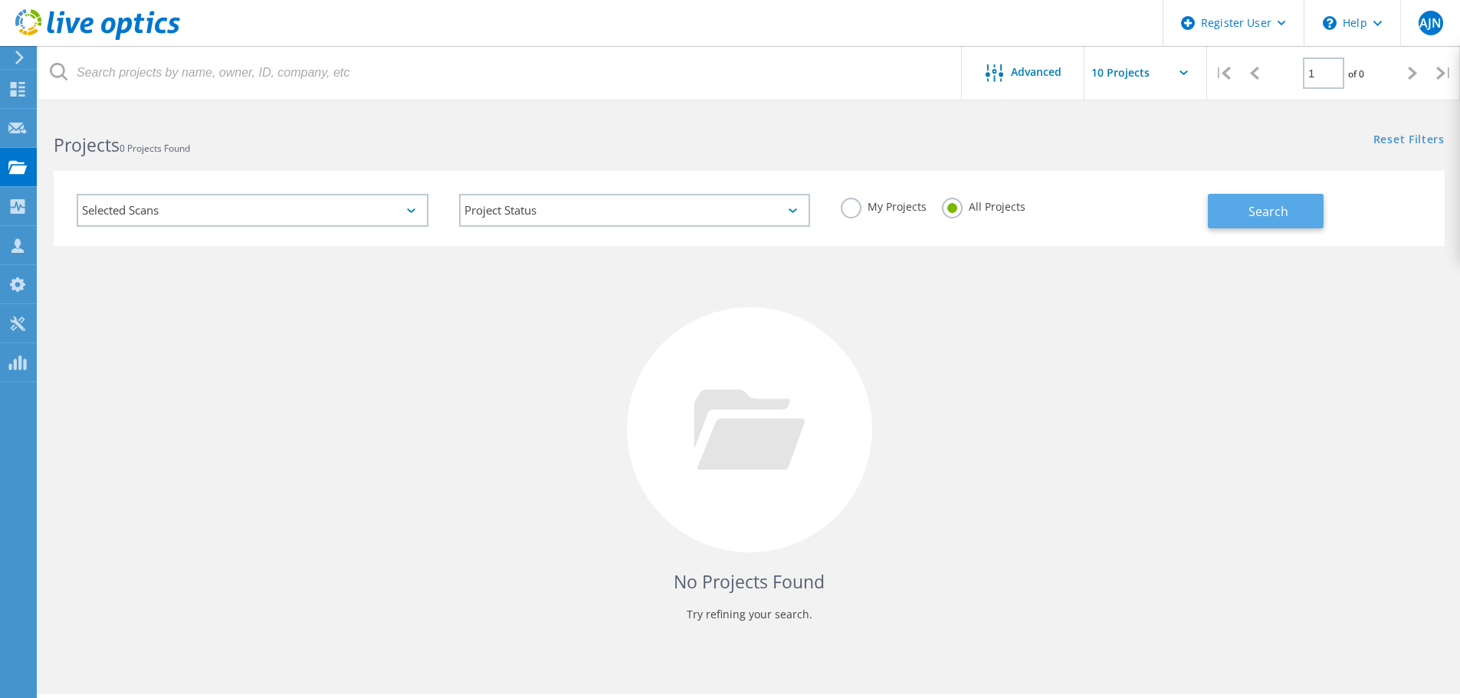
drag, startPoint x: 1250, startPoint y: 212, endPoint x: 1230, endPoint y: 219, distance: 21.4
click at [1249, 212] on span "Search" at bounding box center [1269, 211] width 40 height 17
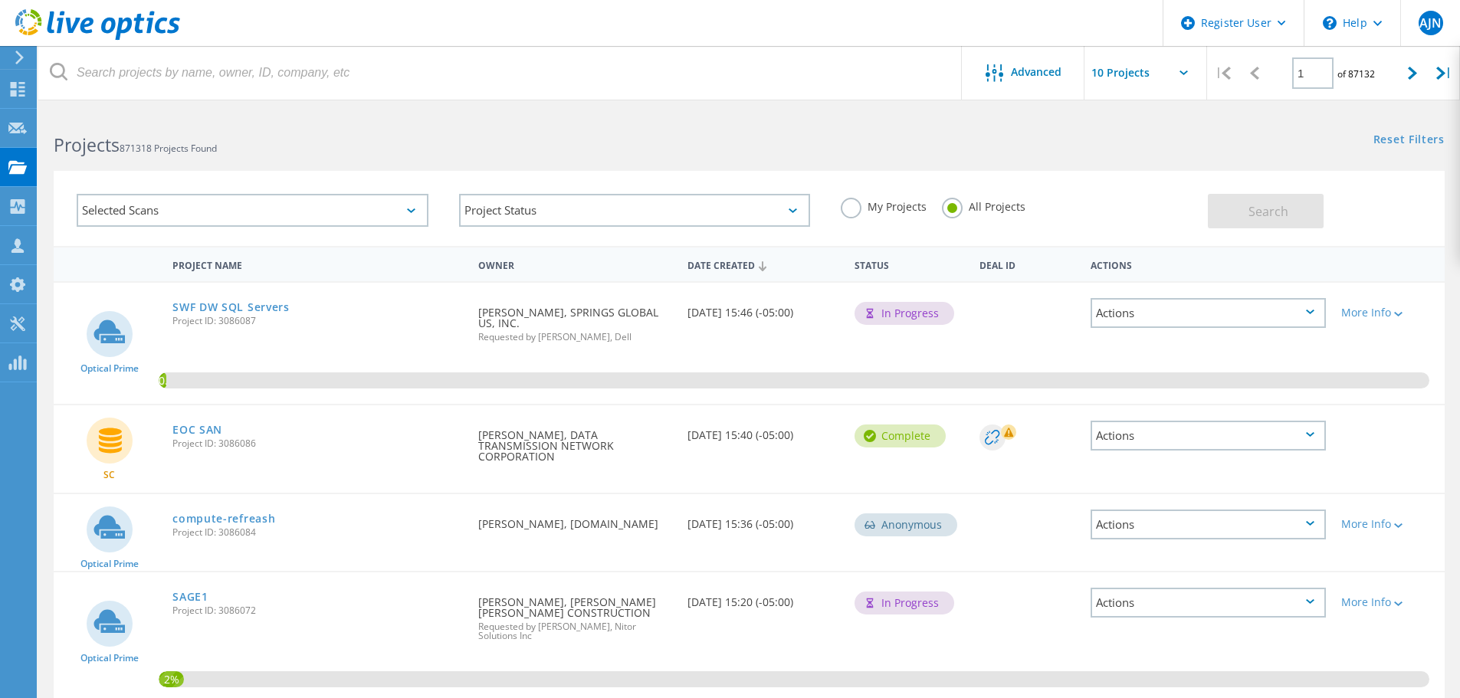
click at [364, 207] on div "Selected Scans" at bounding box center [253, 210] width 352 height 33
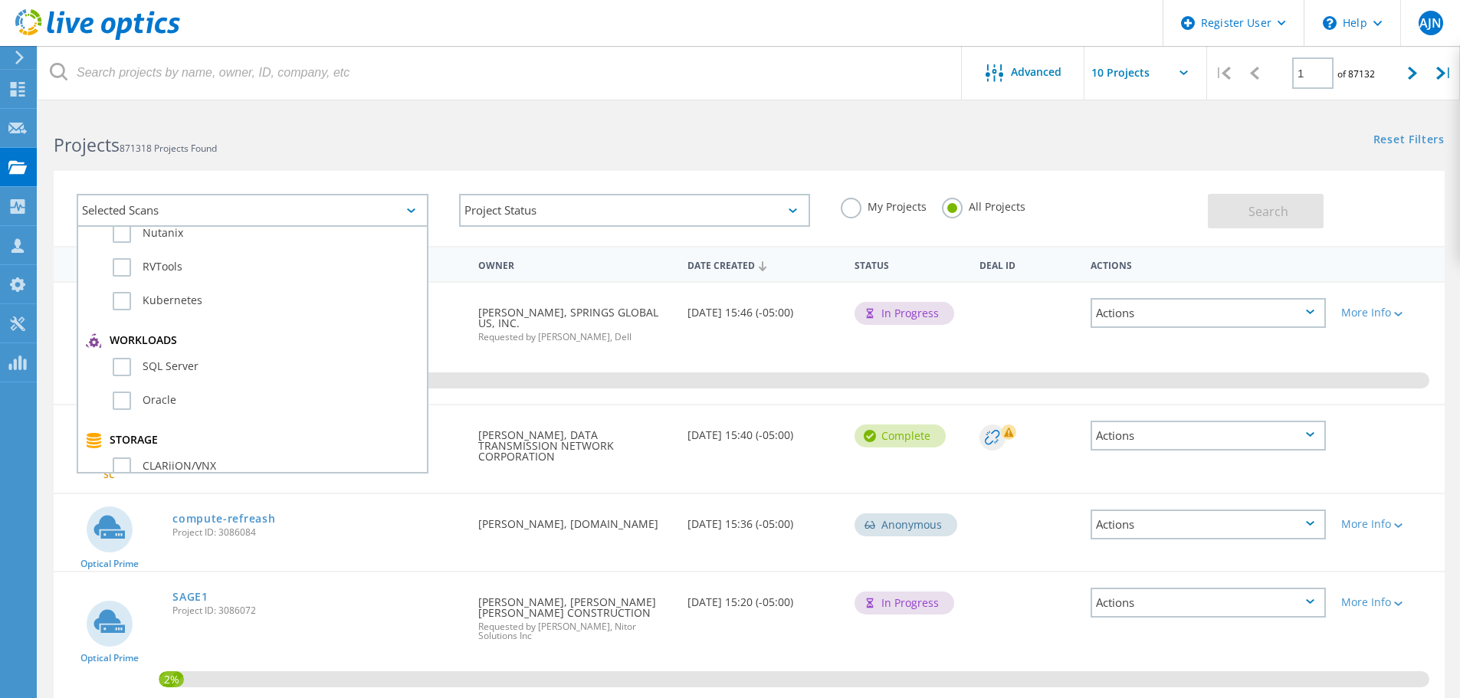
scroll to position [153, 0]
click at [129, 364] on label "SQL Server" at bounding box center [266, 361] width 307 height 18
click at [0, 0] on input "SQL Server" at bounding box center [0, 0] width 0 height 0
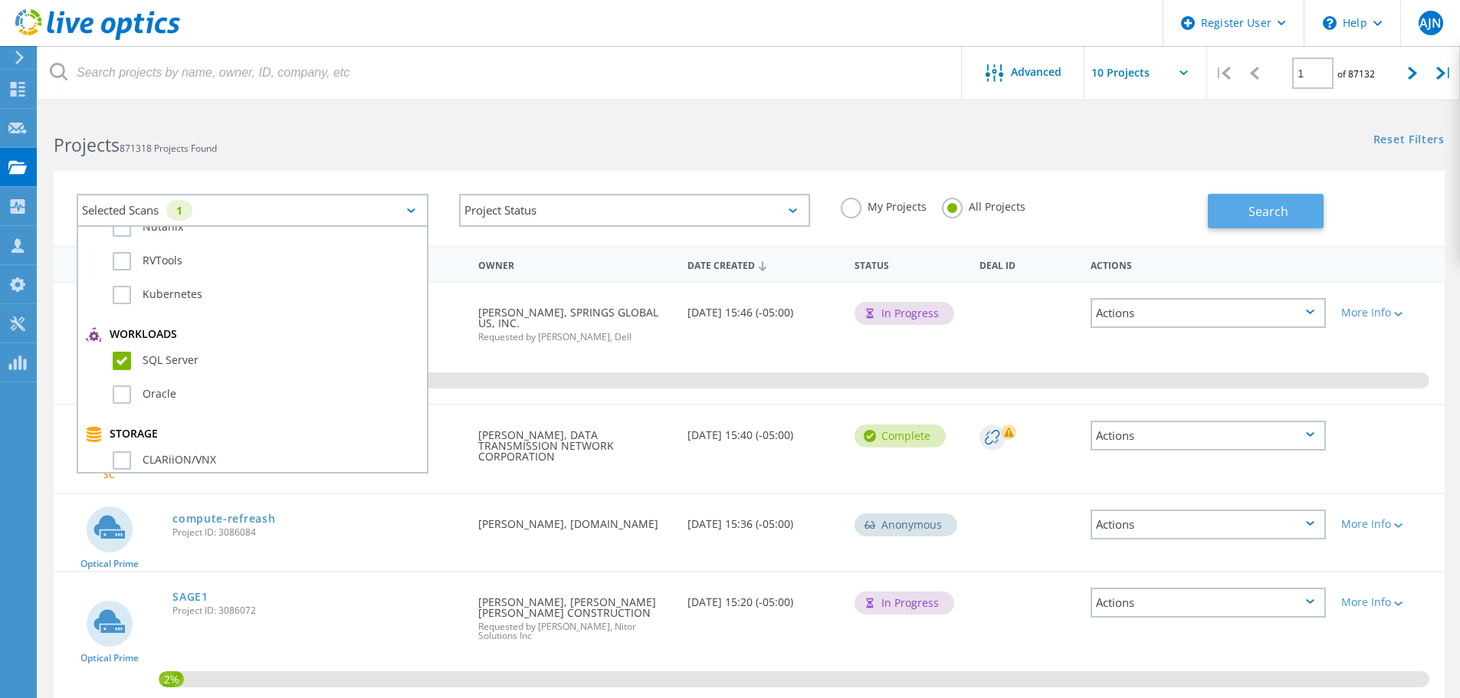
click at [1261, 203] on span "Search" at bounding box center [1269, 211] width 40 height 17
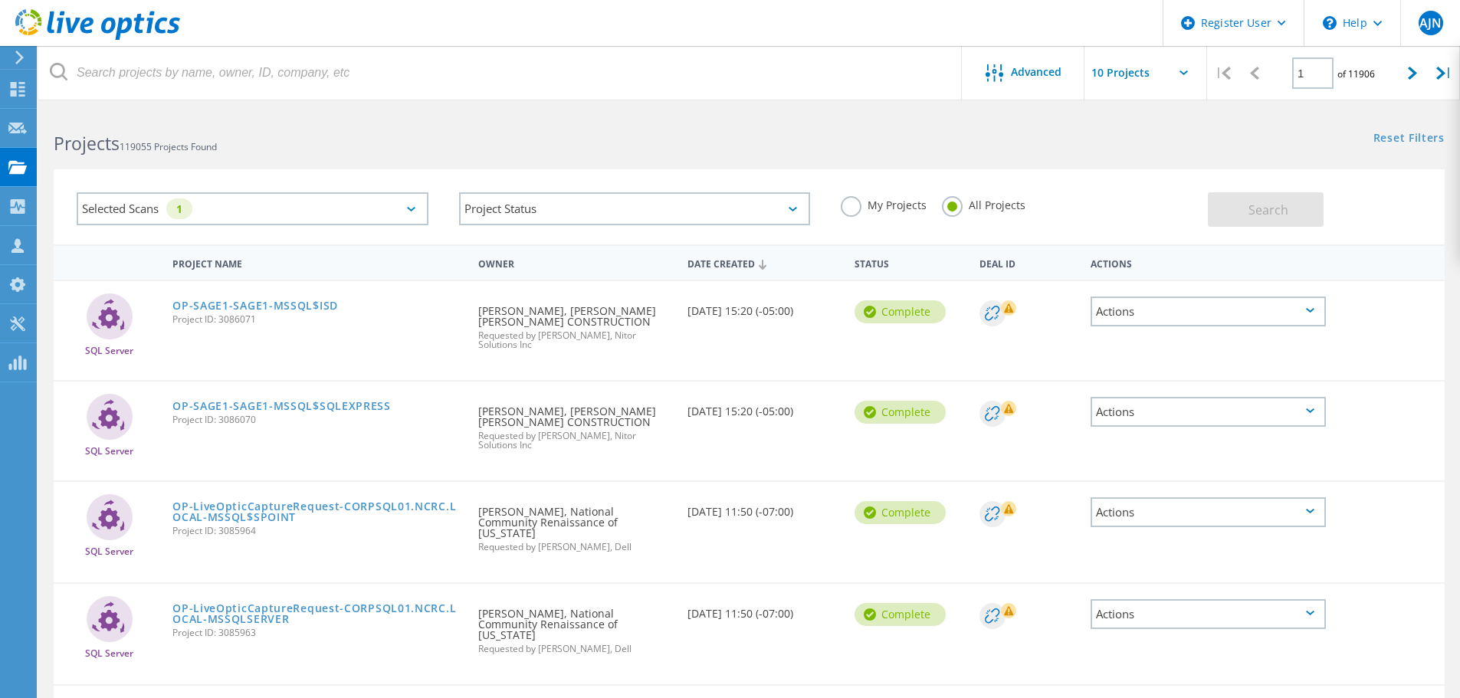
scroll to position [0, 0]
click at [412, 214] on div "Selected Scans 1" at bounding box center [253, 210] width 352 height 33
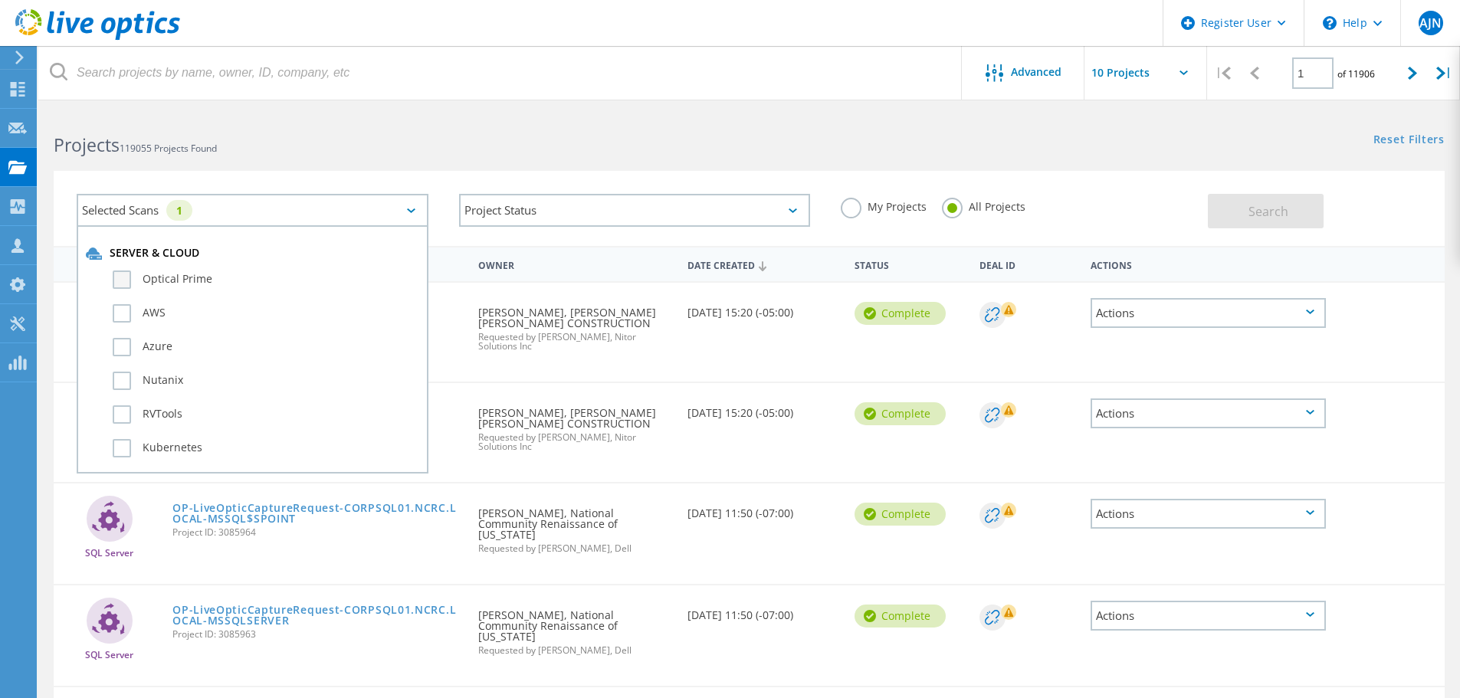
click at [120, 281] on label "Optical Prime" at bounding box center [266, 280] width 307 height 18
click at [0, 0] on input "Optical Prime" at bounding box center [0, 0] width 0 height 0
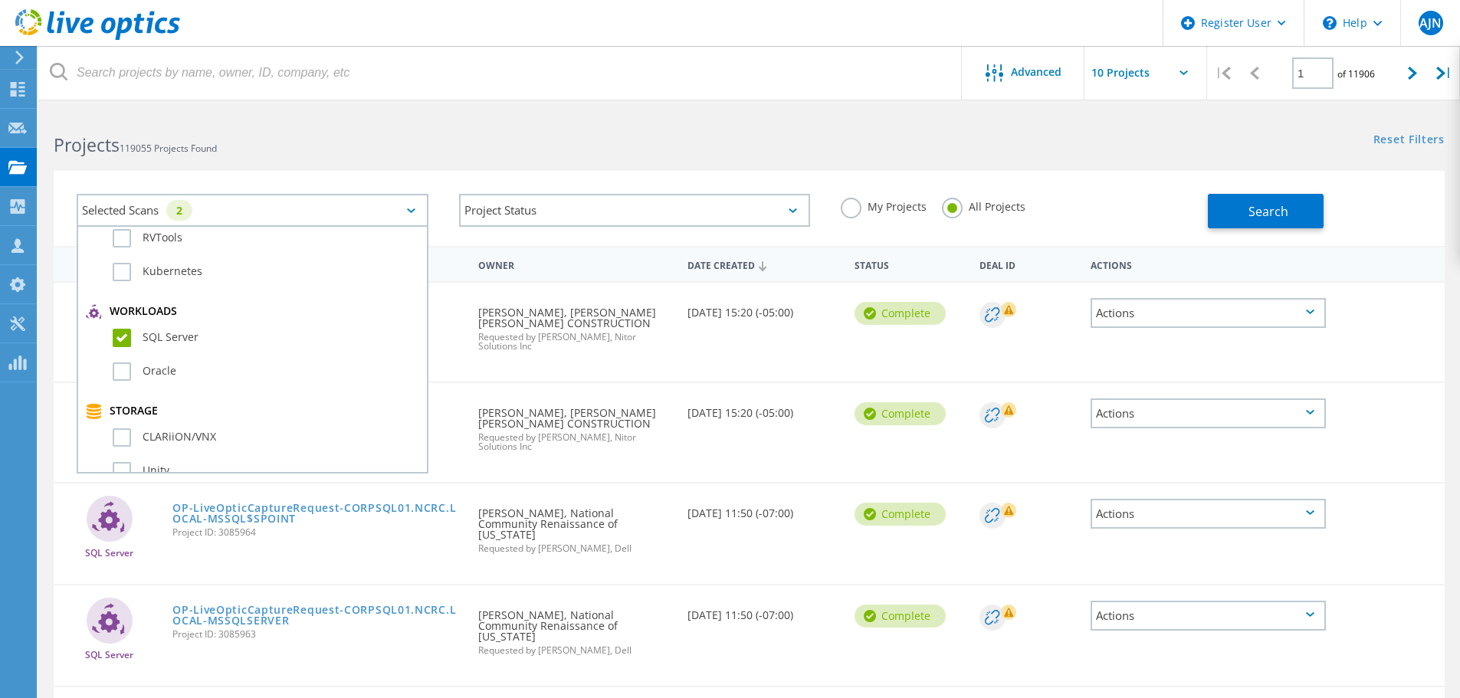
scroll to position [153, 0]
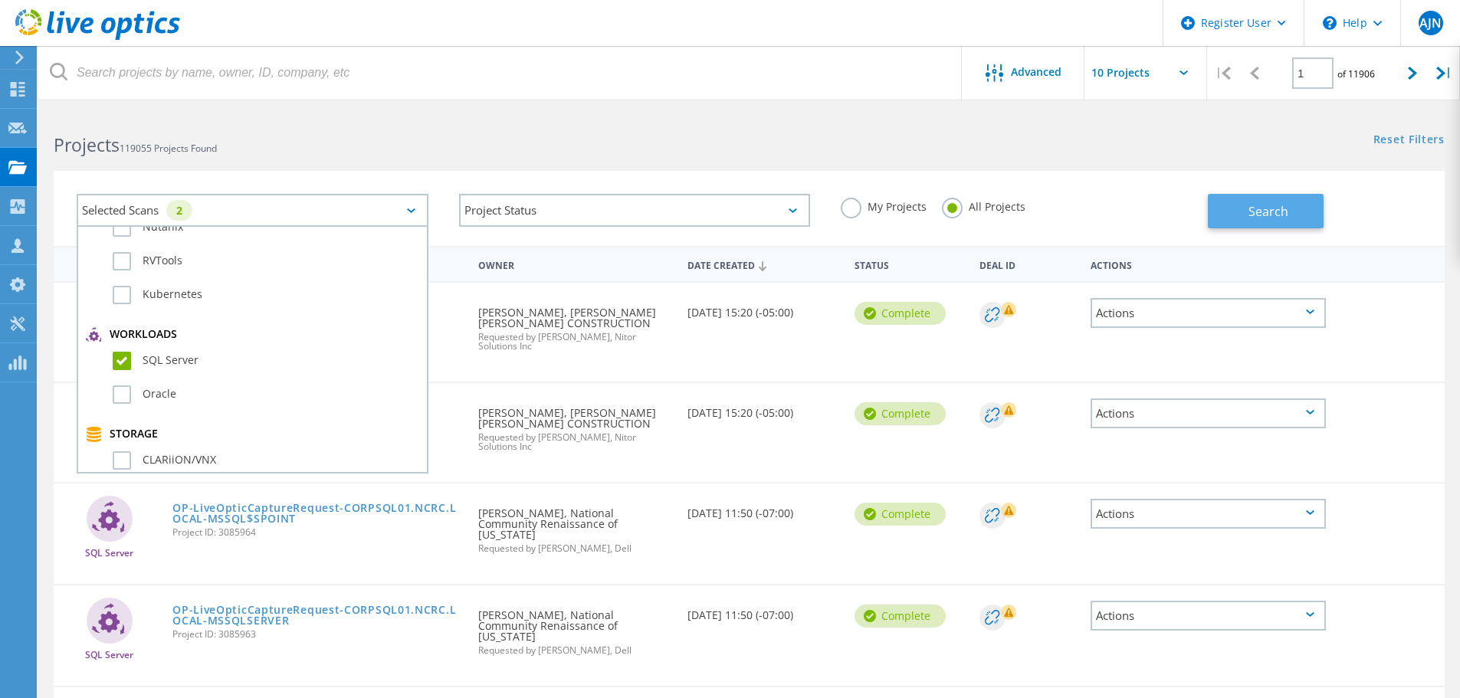
click at [1269, 215] on span "Search" at bounding box center [1269, 211] width 40 height 17
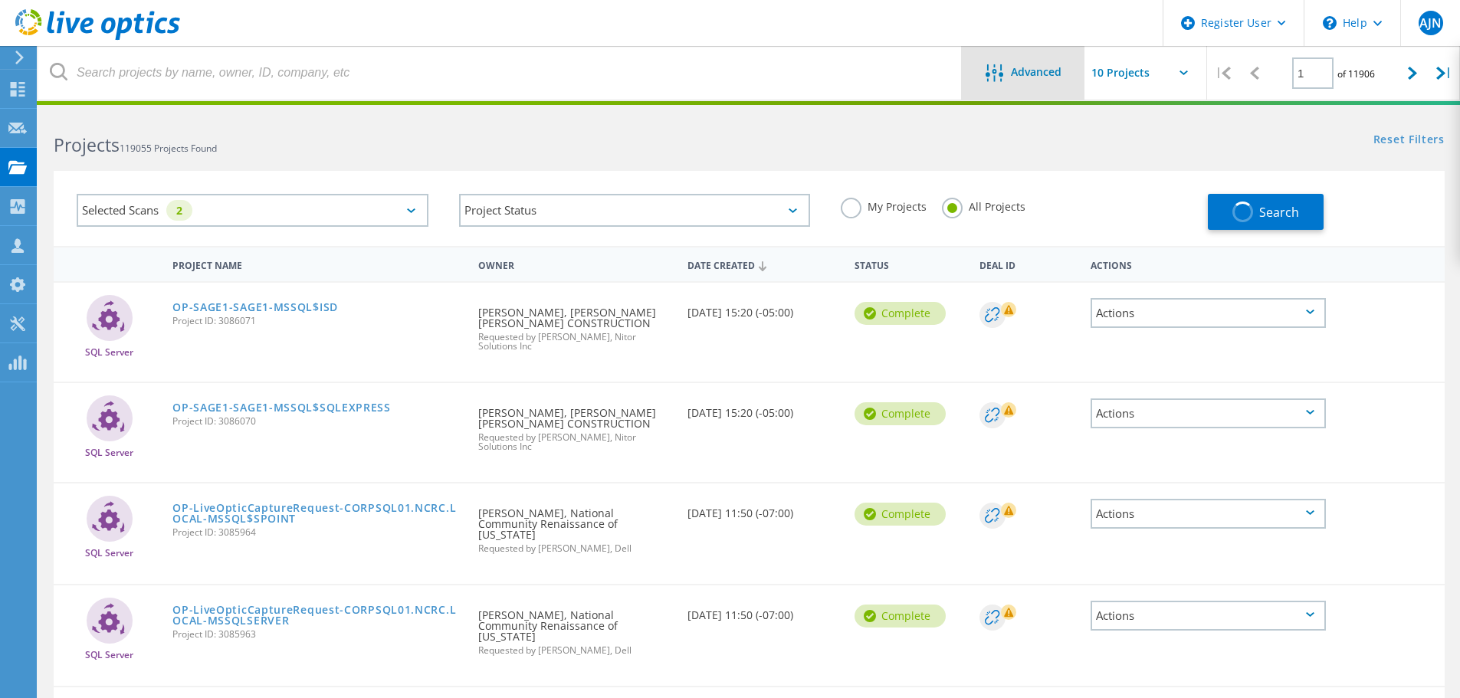
click at [1023, 75] on span "Advanced" at bounding box center [1036, 72] width 51 height 11
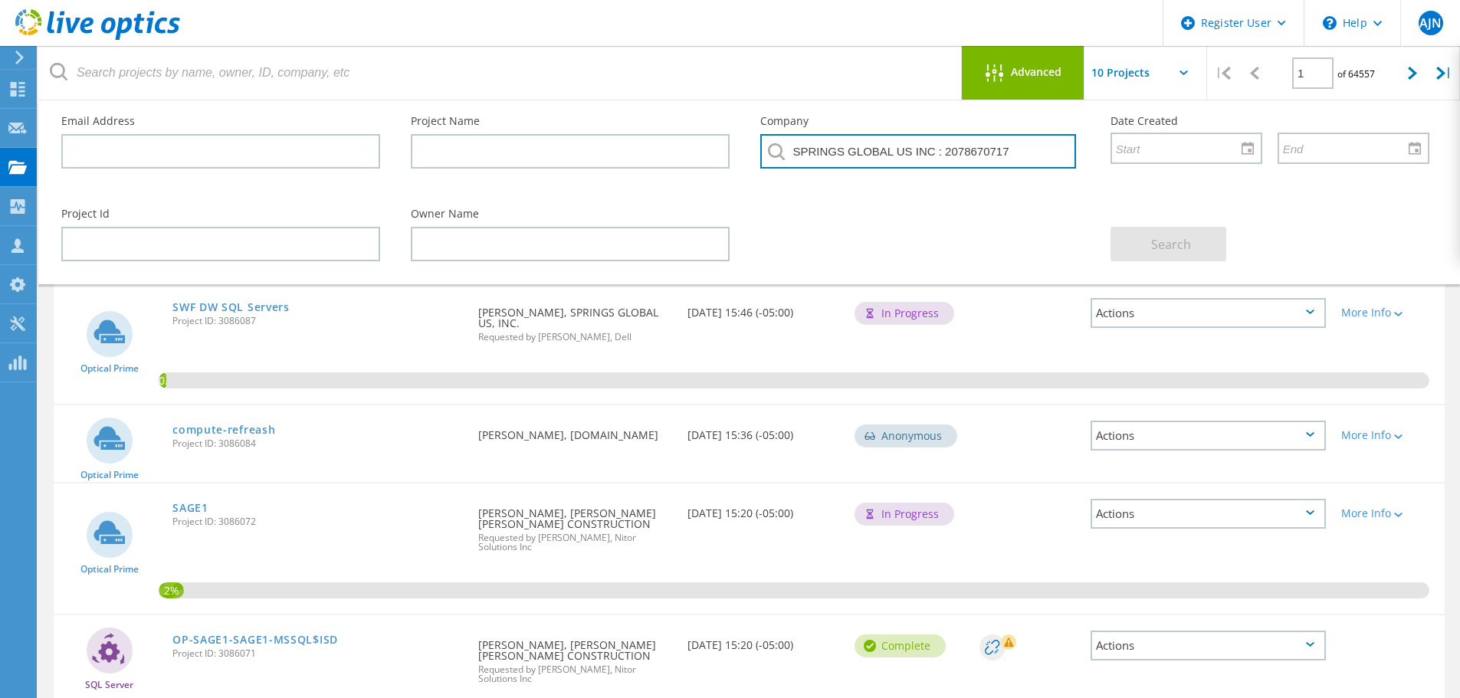
click at [1027, 156] on input "SPRINGS GLOBAL US INC : 2078670717" at bounding box center [917, 151] width 315 height 34
type input "S"
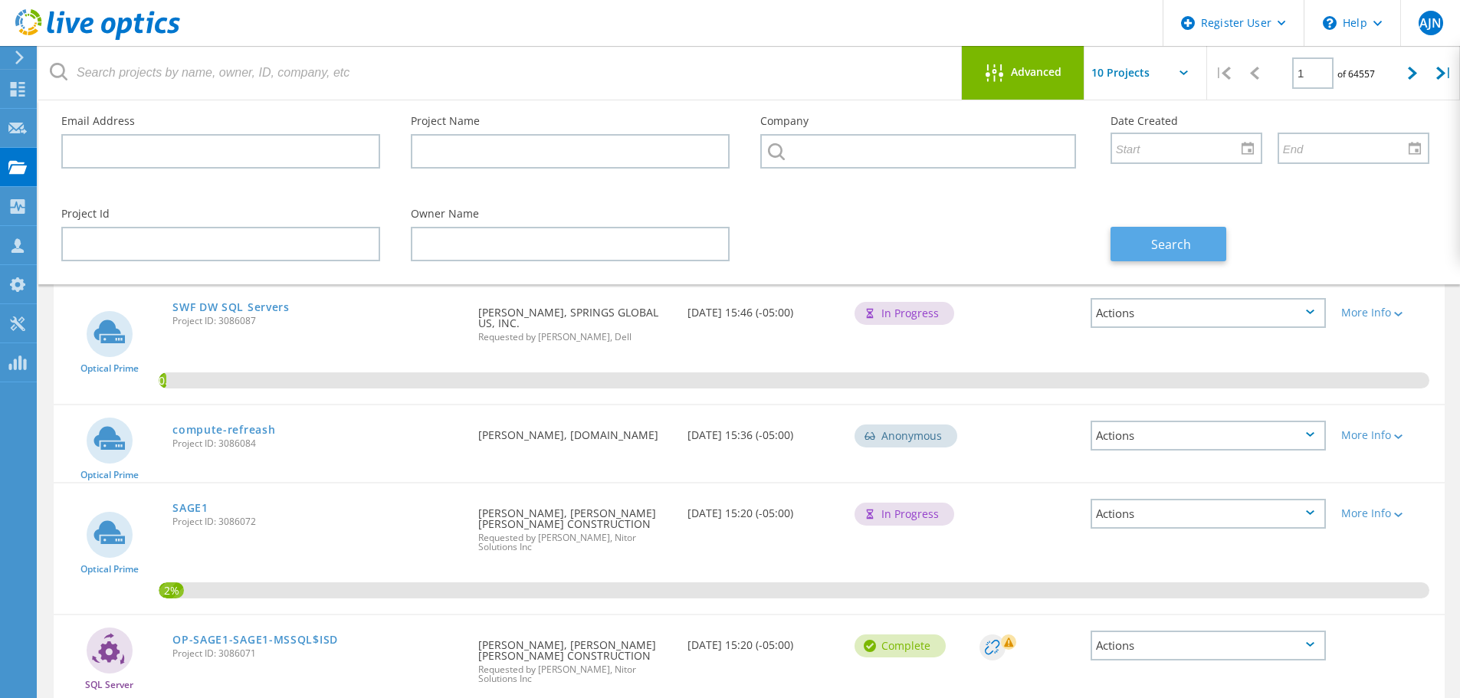
click at [1125, 247] on button "Search" at bounding box center [1169, 244] width 116 height 34
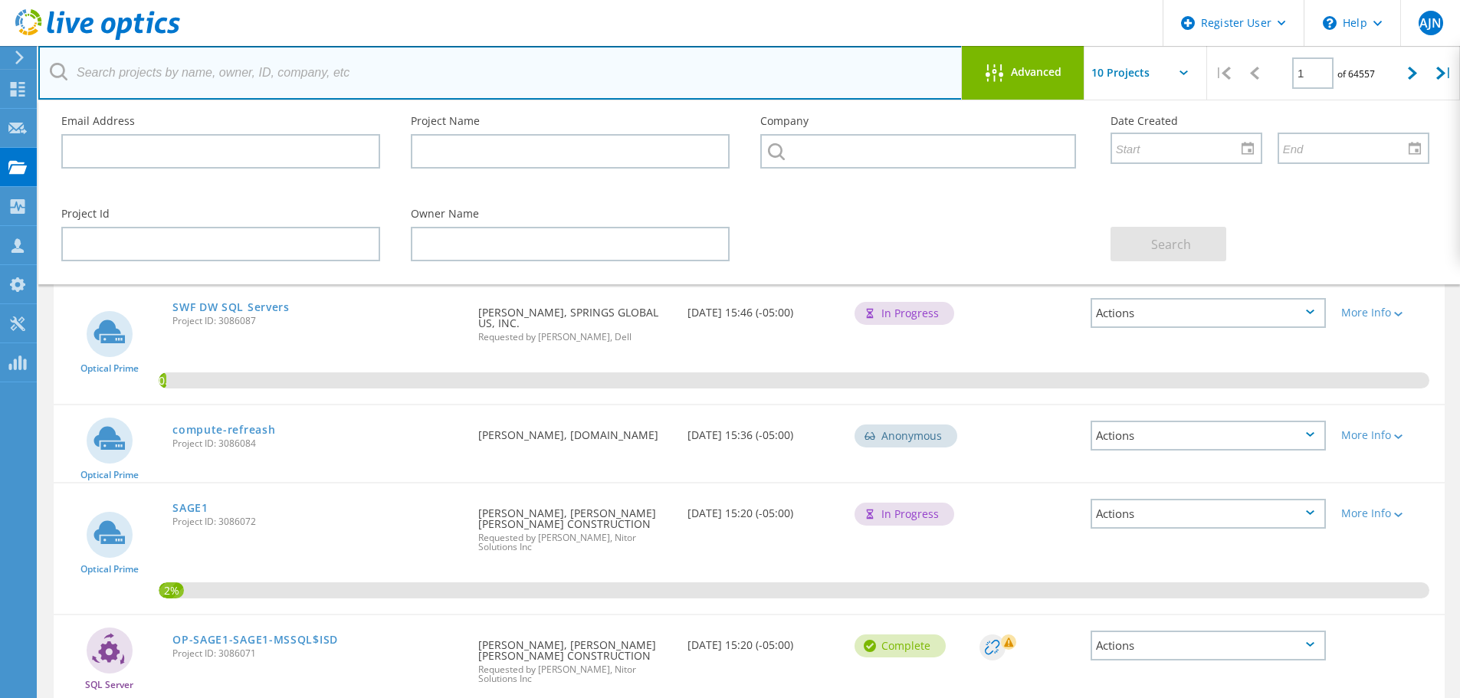
click at [202, 86] on input "text" at bounding box center [500, 73] width 924 height 54
paste input "- old and not in suppor"
type input "- old and not in suppor"
click at [224, 73] on input "text" at bounding box center [500, 73] width 924 height 54
type input "3056780"
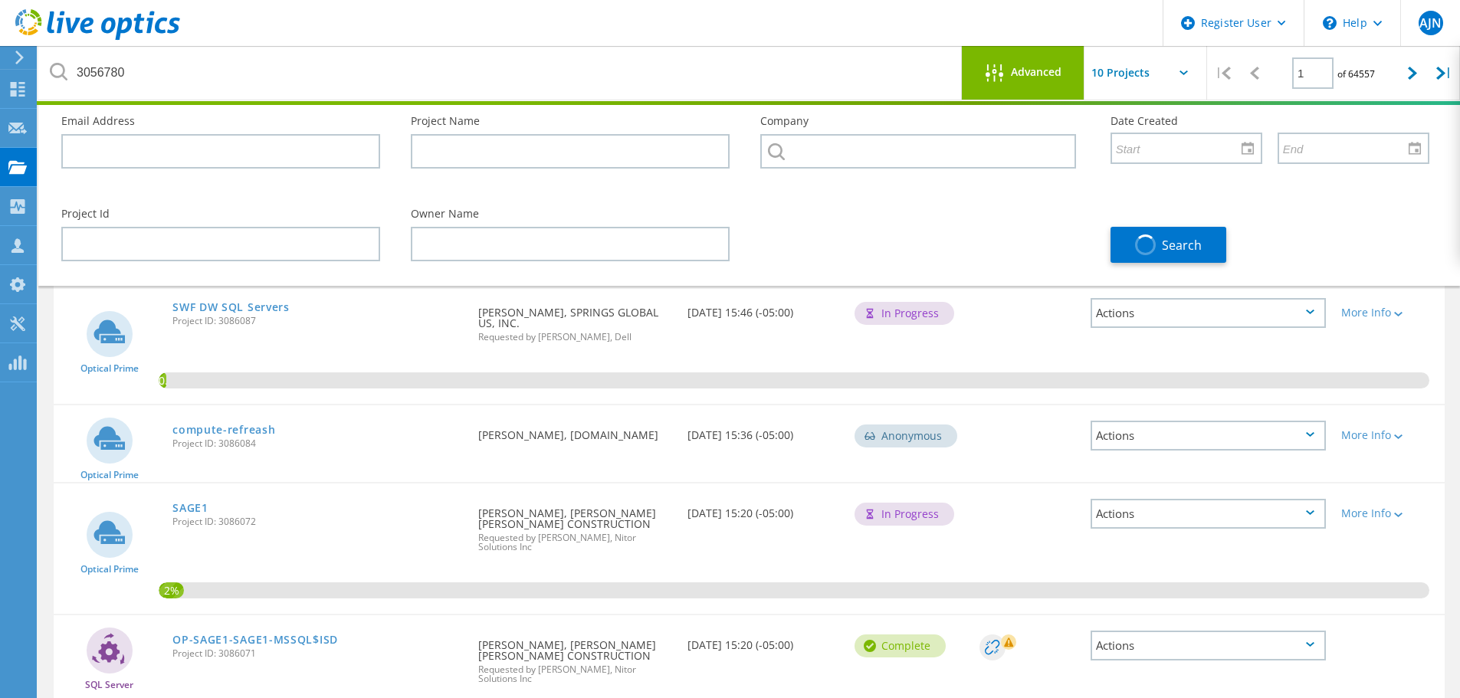
drag, startPoint x: 1039, startPoint y: 66, endPoint x: 1029, endPoint y: 67, distance: 10.1
click at [1037, 67] on span "Advanced" at bounding box center [1036, 72] width 51 height 11
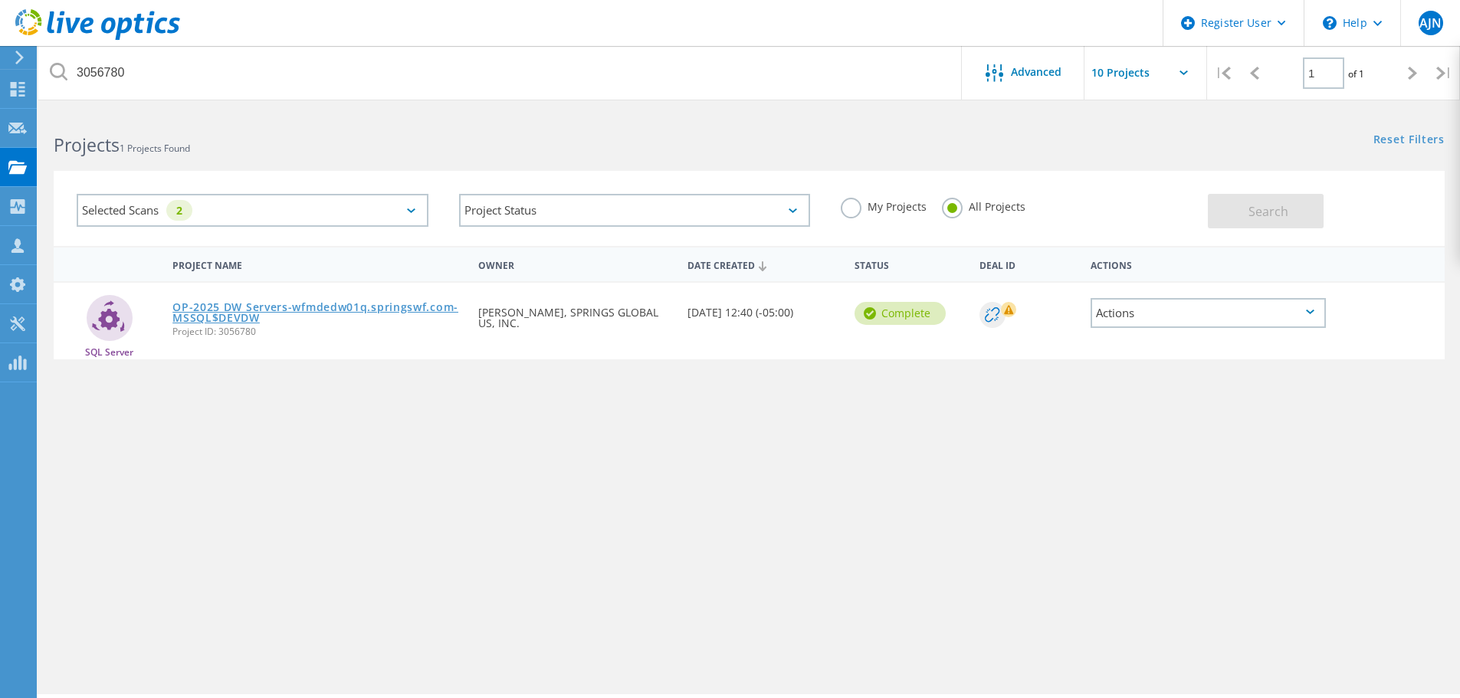
click at [331, 306] on link "OP-2025 DW Servers-wfmdedw01q.springswf.com-MSSQL$DEVDW" at bounding box center [317, 312] width 291 height 21
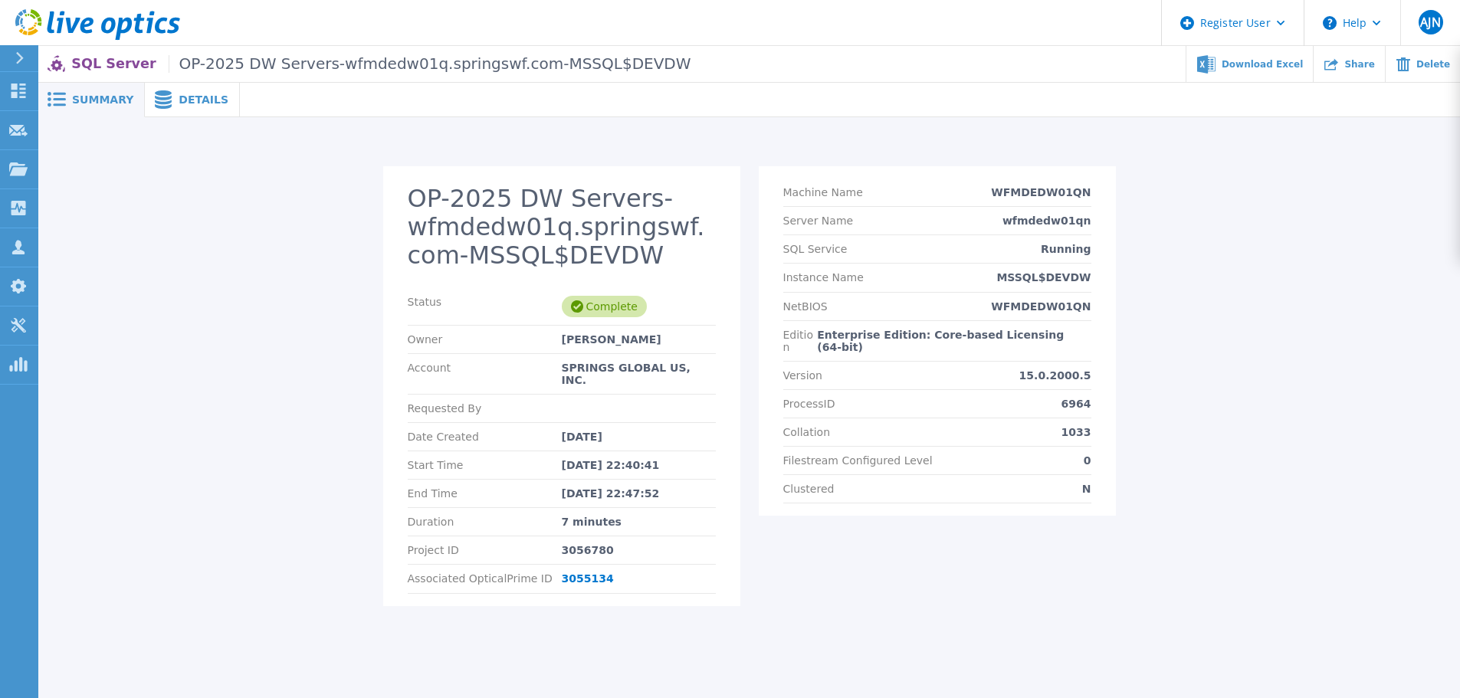
scroll to position [33, 0]
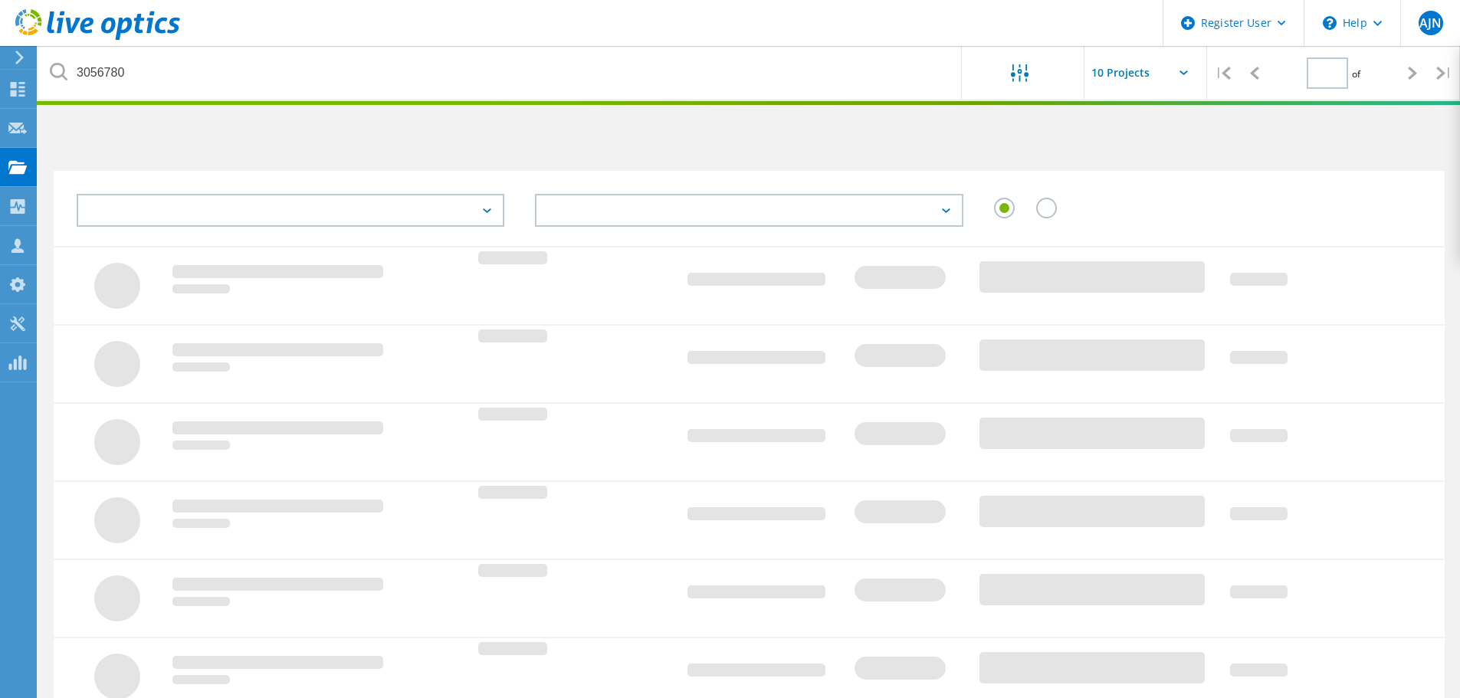
type input "1"
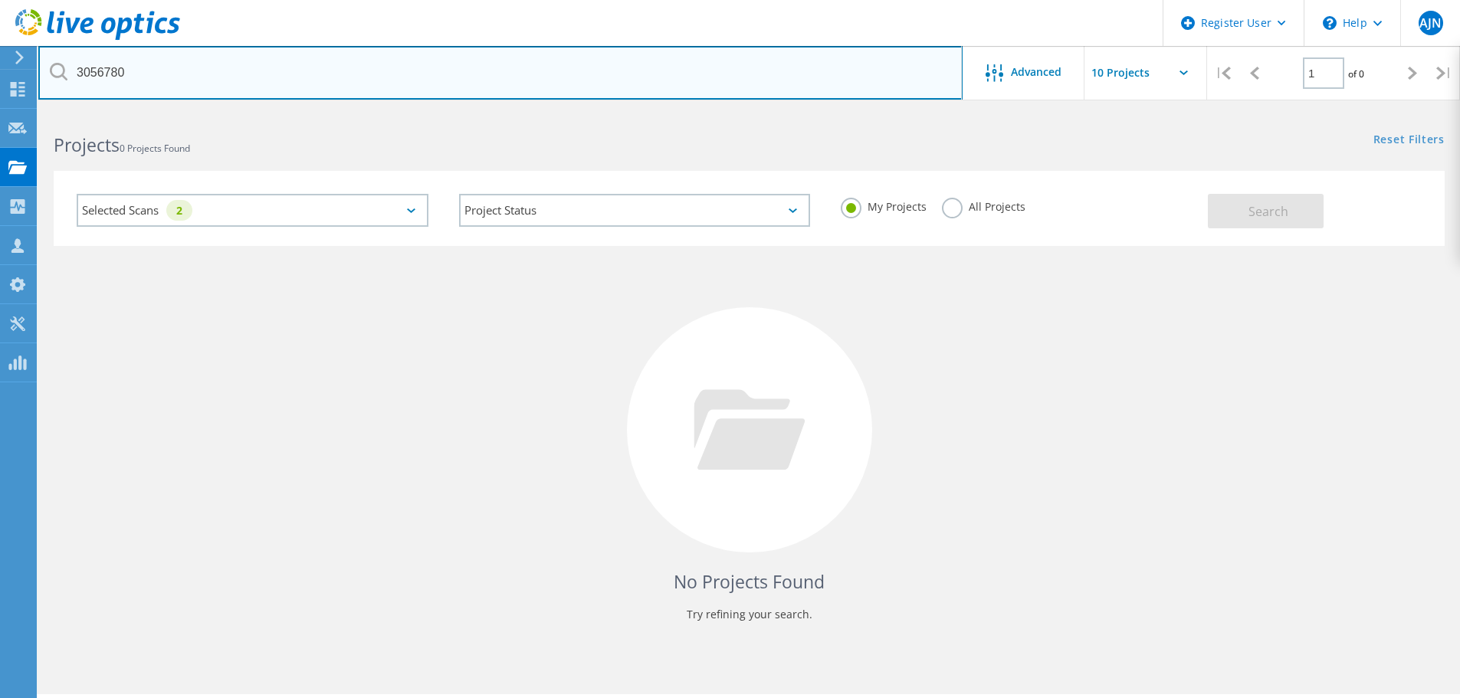
click at [180, 68] on input "3056780" at bounding box center [500, 73] width 924 height 54
type input "3056779"
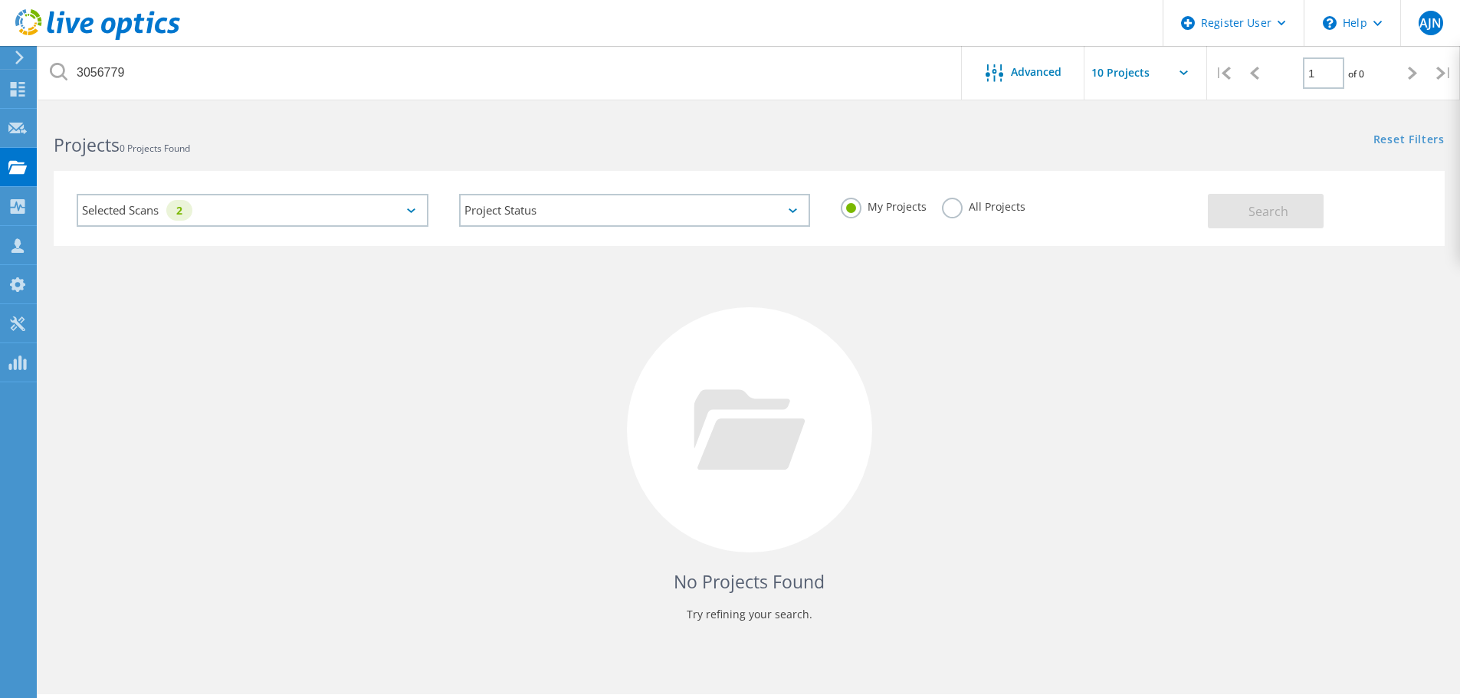
click at [409, 212] on icon at bounding box center [411, 211] width 8 height 5
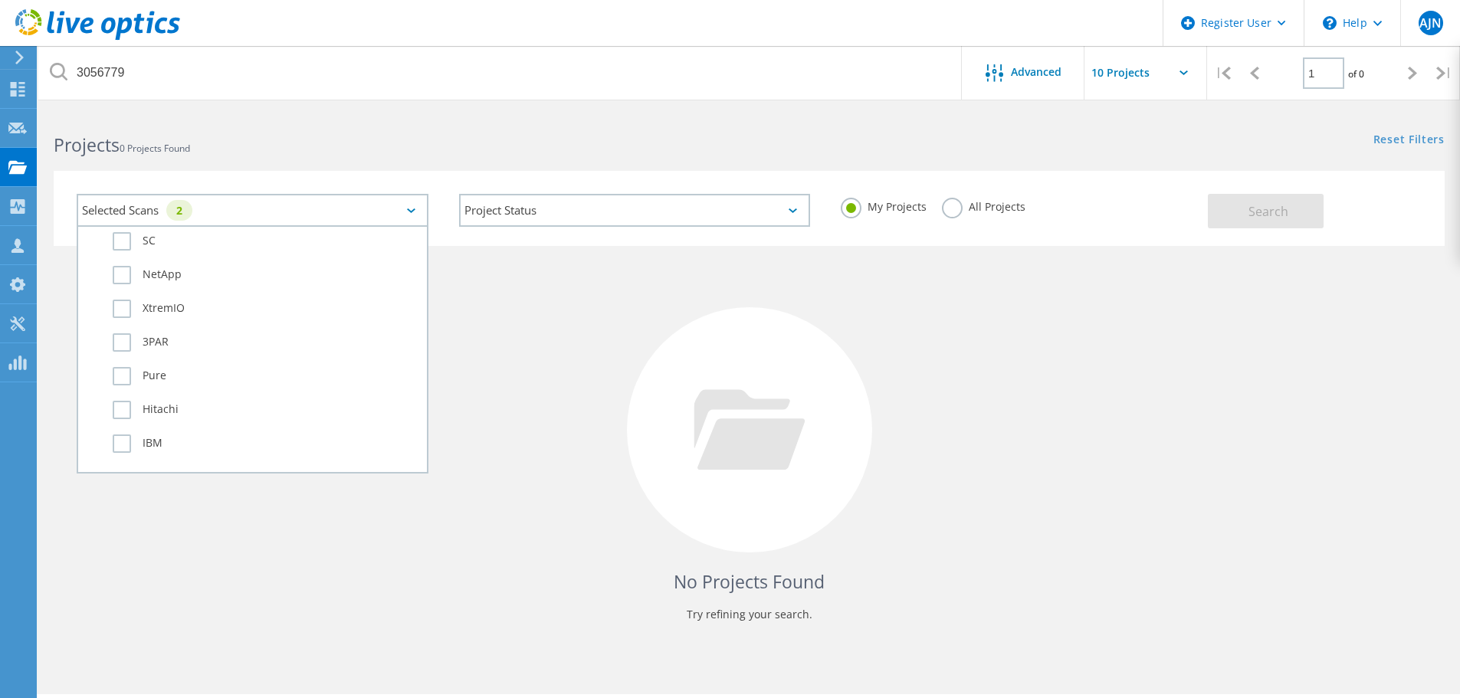
scroll to position [613, 0]
click at [562, 302] on div "No Projects Found Try refining your search." at bounding box center [749, 444] width 1391 height 396
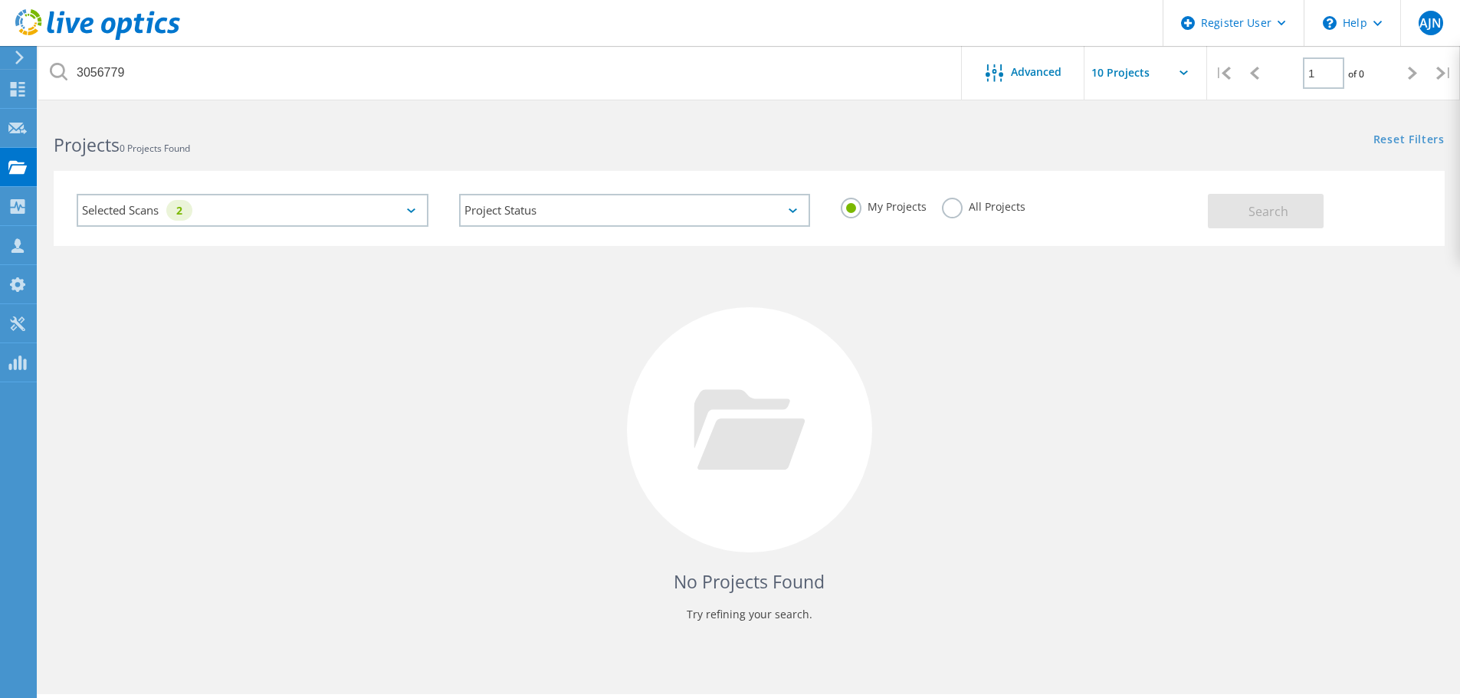
click at [942, 213] on div "All Projects" at bounding box center [984, 209] width 84 height 22
click at [947, 212] on label "All Projects" at bounding box center [984, 205] width 84 height 15
click at [0, 0] on input "All Projects" at bounding box center [0, 0] width 0 height 0
click at [1278, 214] on span "Search" at bounding box center [1269, 211] width 40 height 17
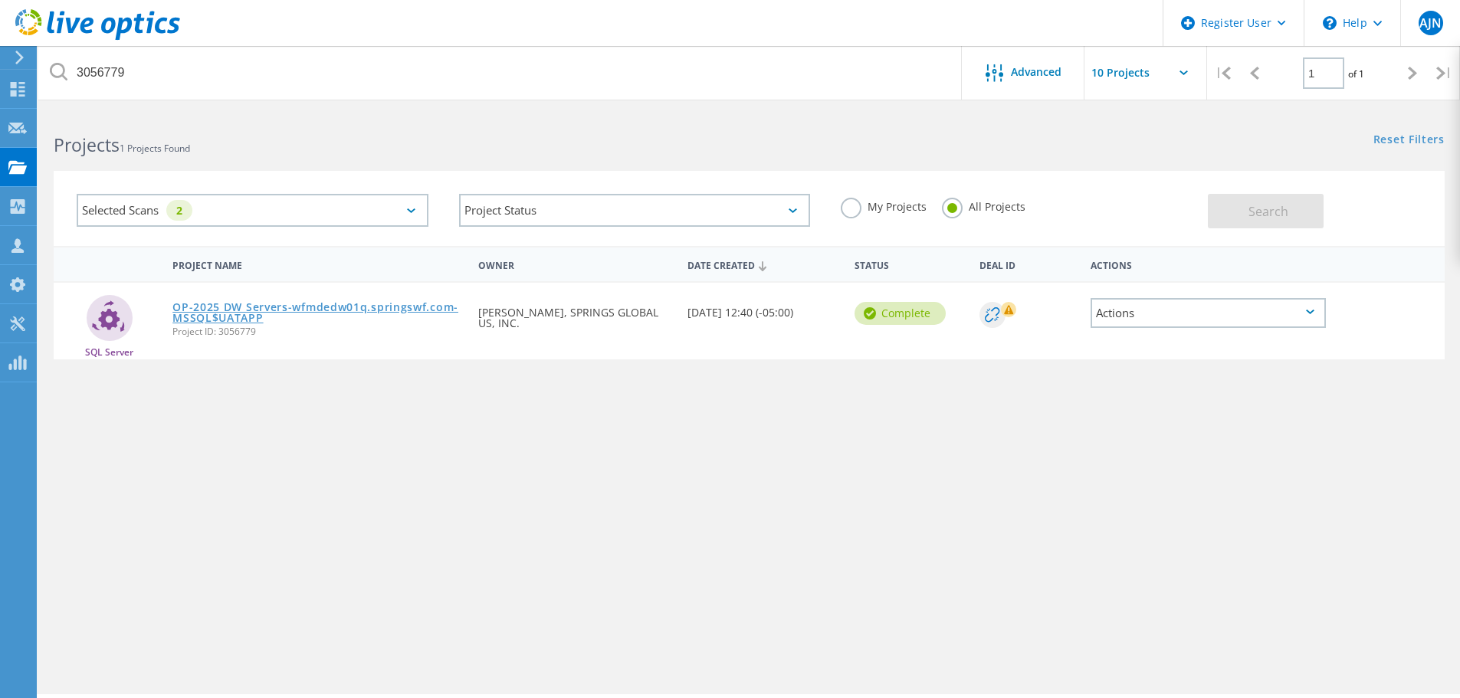
click at [376, 302] on link "OP-2025 DW Servers-wfmdedw01q.springswf.com-MSSQL$UATAPP" at bounding box center [317, 312] width 291 height 21
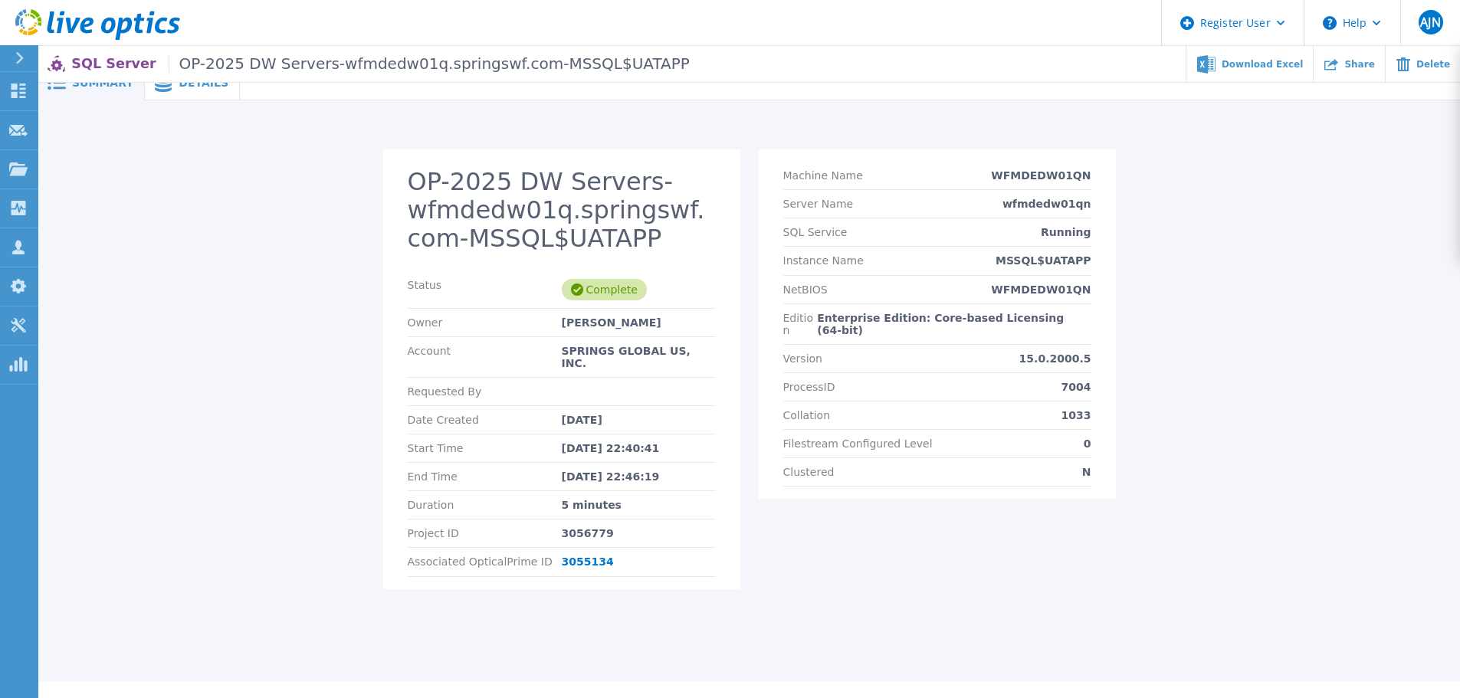
scroll to position [33, 0]
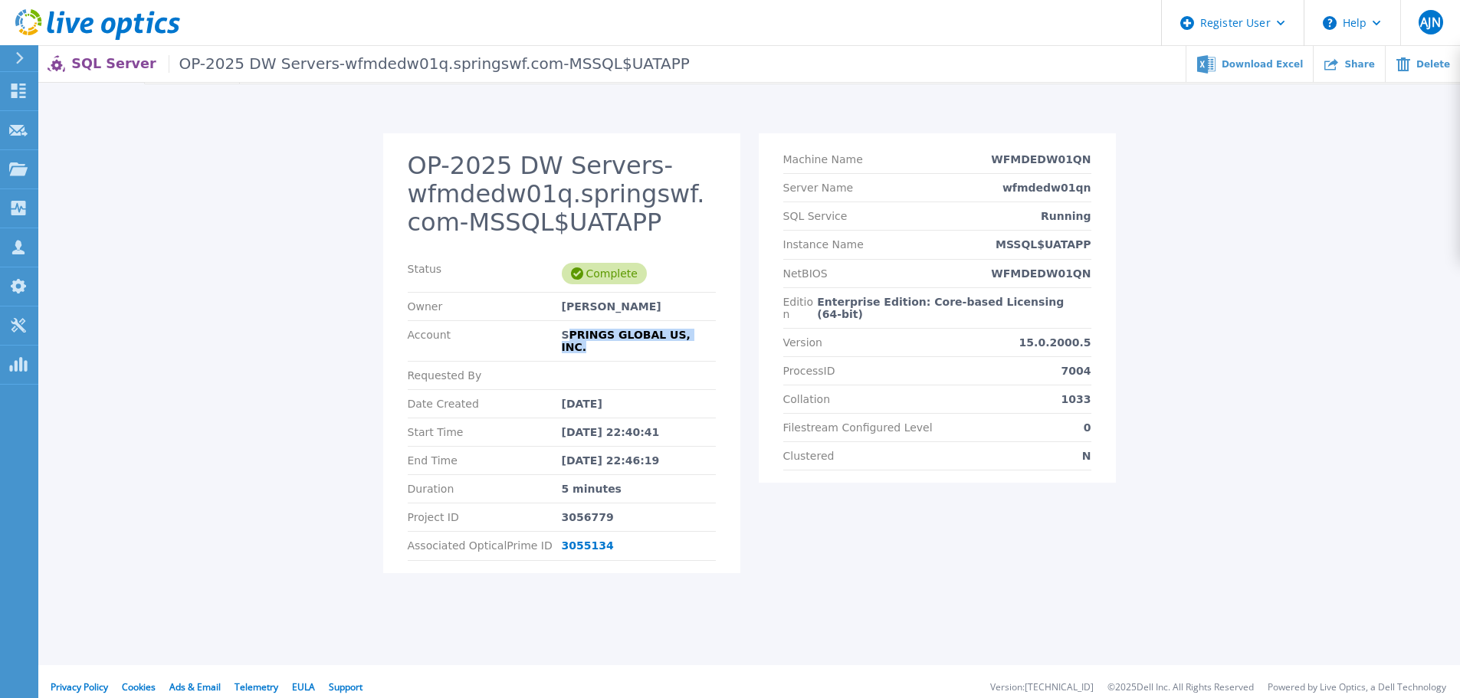
drag, startPoint x: 566, startPoint y: 334, endPoint x: 706, endPoint y: 331, distance: 139.5
click at [706, 331] on div "SPRINGS GLOBAL US, INC." at bounding box center [639, 341] width 154 height 25
click at [90, 19] on icon at bounding box center [86, 26] width 13 height 16
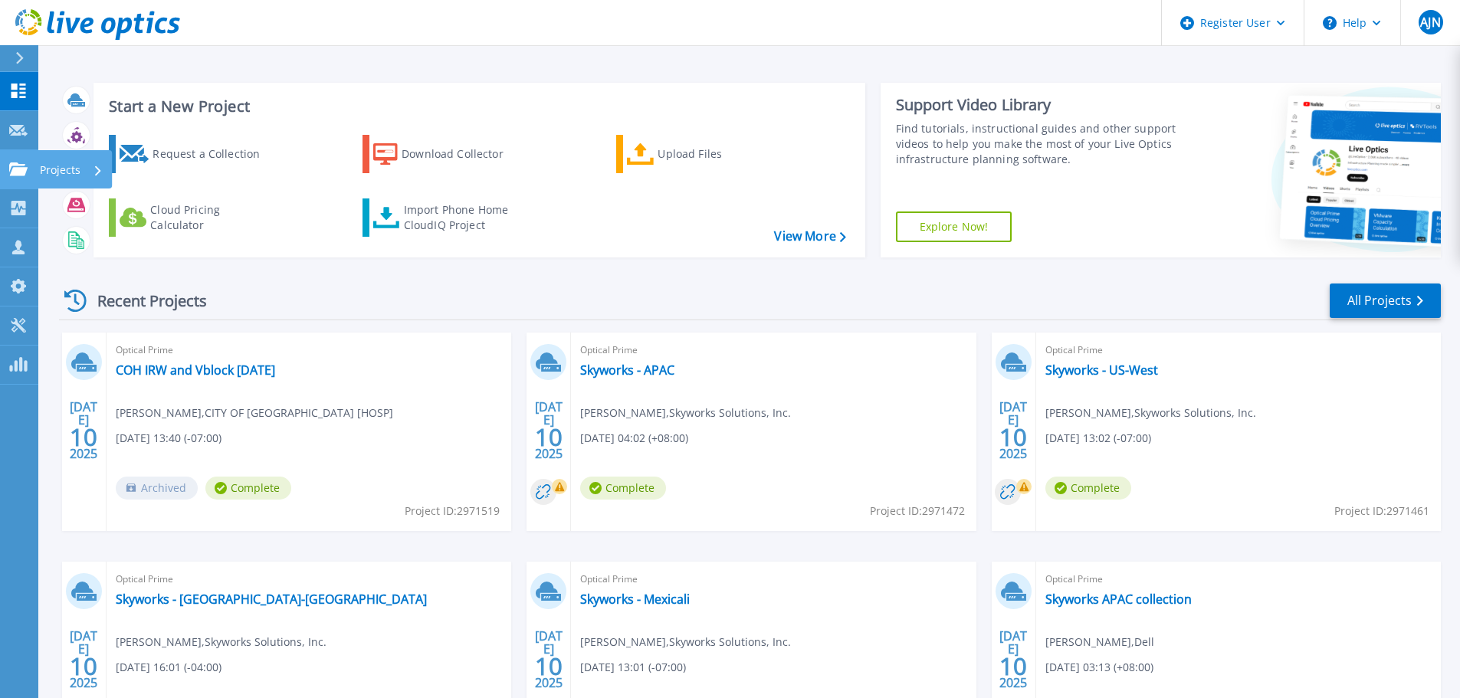
click at [24, 167] on icon at bounding box center [18, 169] width 18 height 13
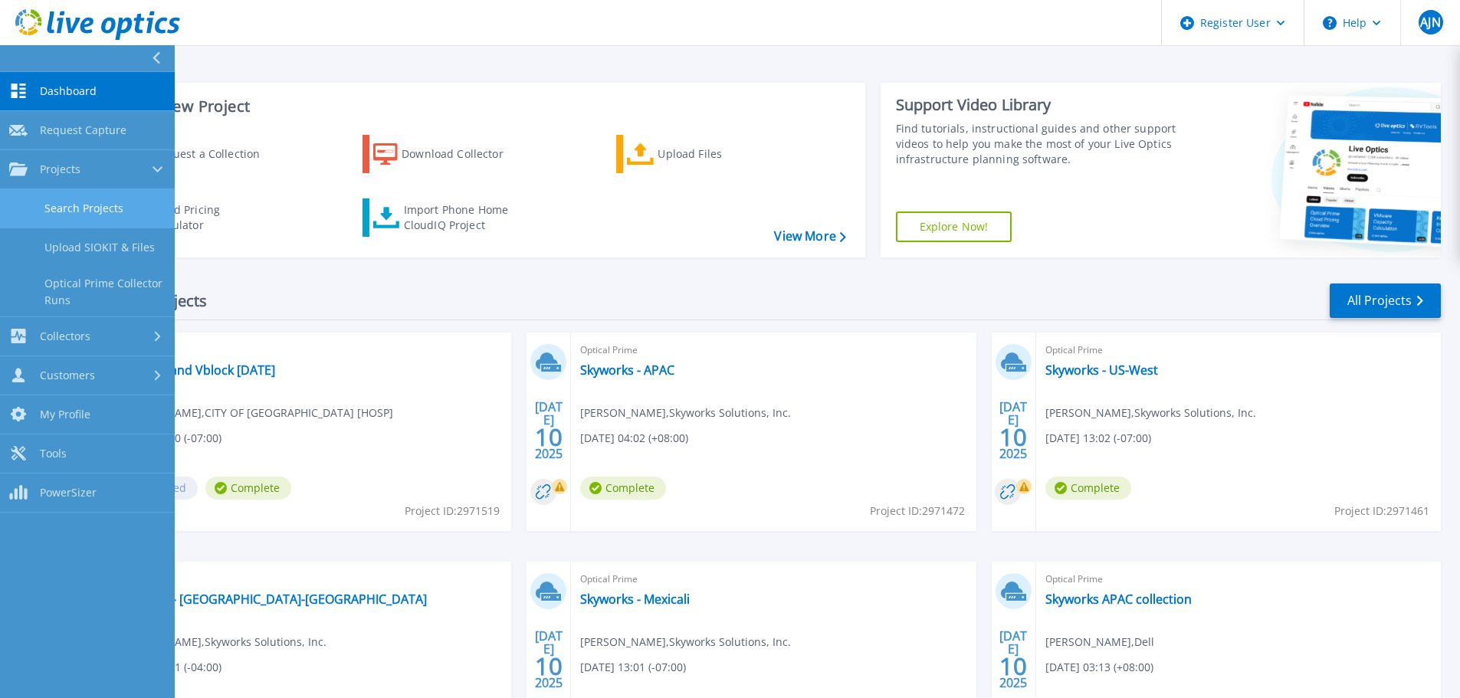
click at [72, 211] on link "Search Projects" at bounding box center [87, 208] width 175 height 39
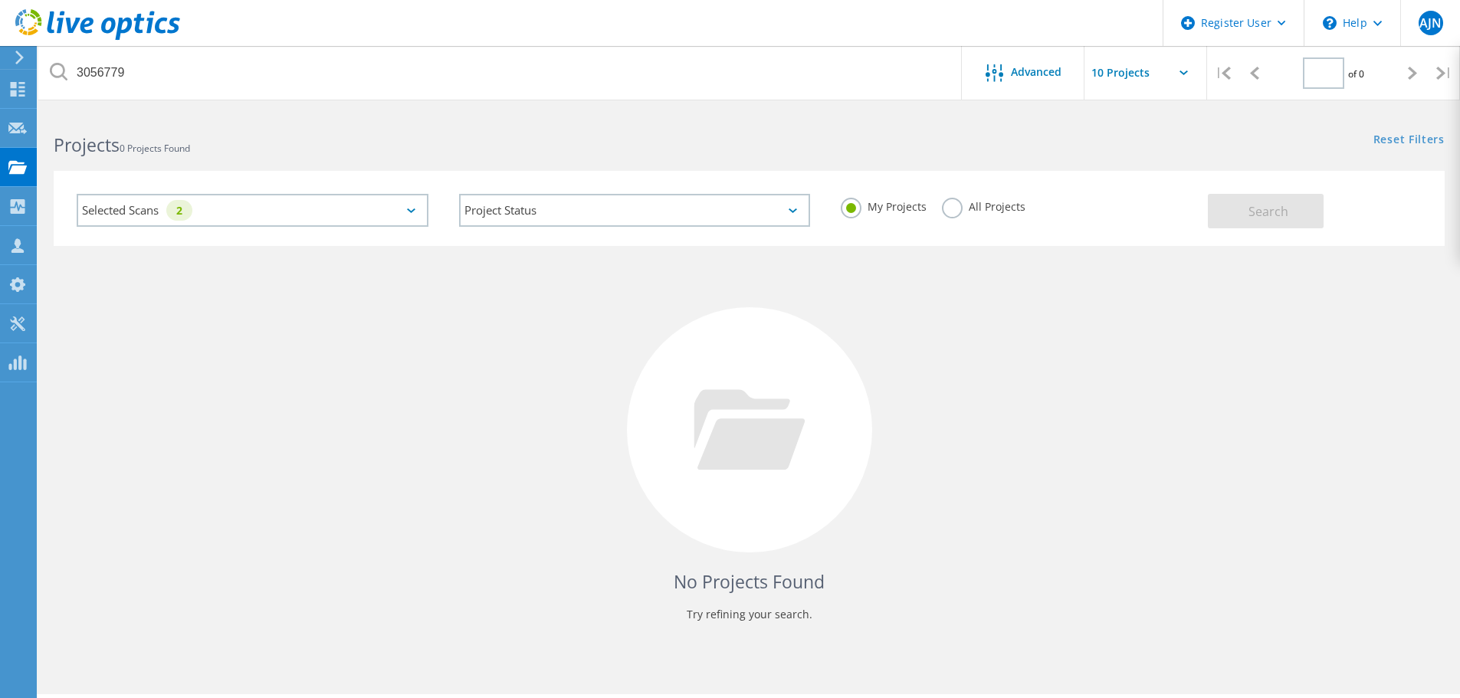
type input "1"
click at [956, 212] on label "All Projects" at bounding box center [984, 205] width 84 height 15
click at [0, 0] on input "All Projects" at bounding box center [0, 0] width 0 height 0
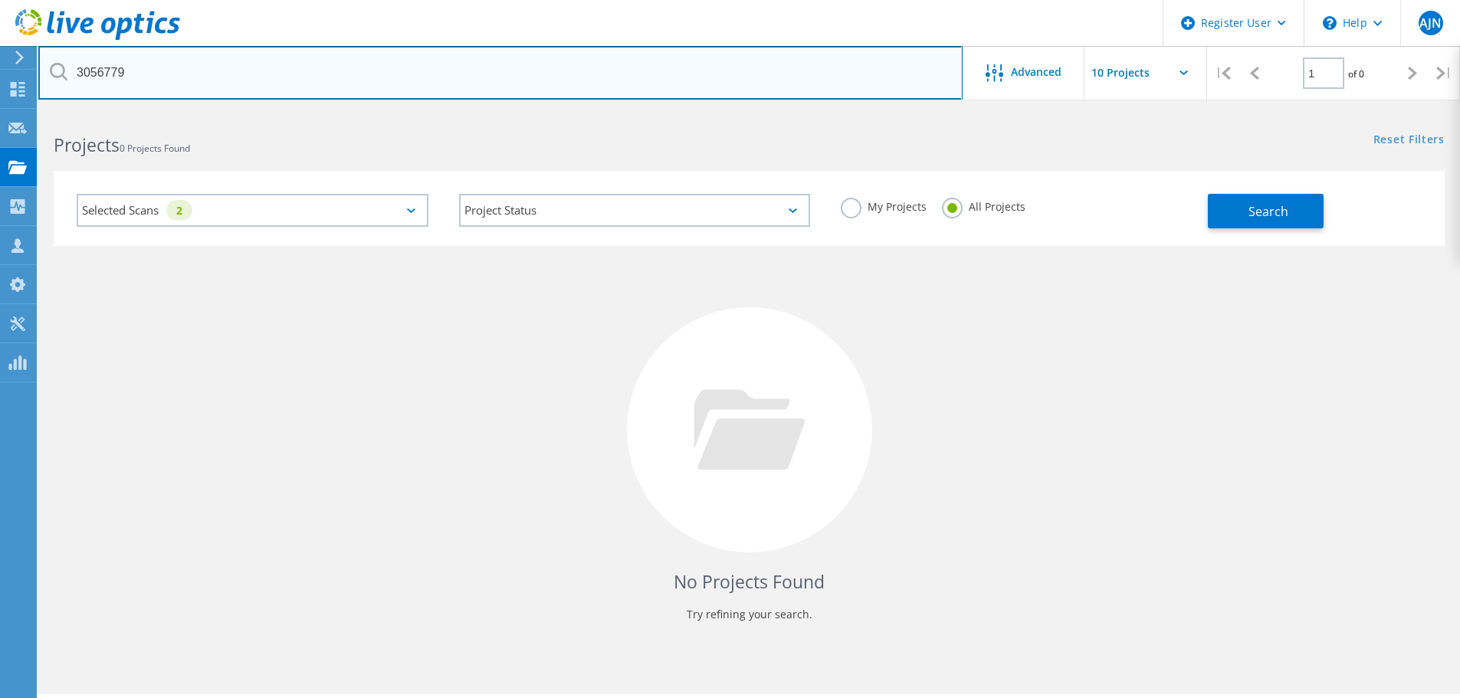
click at [394, 67] on input "3056779" at bounding box center [500, 73] width 924 height 54
paste input "3055134"
drag, startPoint x: 210, startPoint y: 68, endPoint x: 9, endPoint y: 63, distance: 200.9
click at [2, 111] on div "Register User \n Help Explore Helpful Articles Contact Support AJN Dell User [P…" at bounding box center [730, 425] width 1460 height 629
paste input "3055"
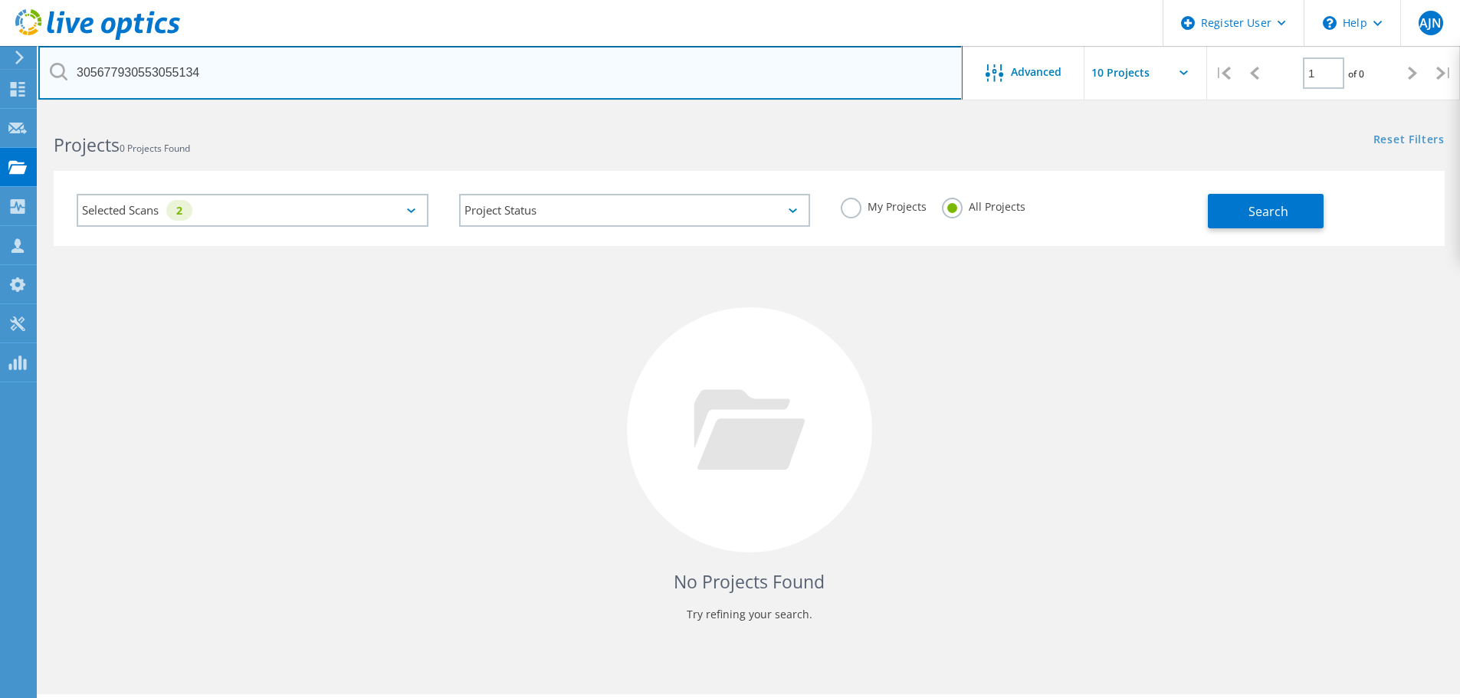
drag, startPoint x: 216, startPoint y: 77, endPoint x: 21, endPoint y: 59, distance: 196.3
click at [8, 111] on div "Register User \n Help Explore Helpful Articles Contact Support AJN Dell User [P…" at bounding box center [730, 425] width 1460 height 629
paste input "30"
drag, startPoint x: 228, startPoint y: 63, endPoint x: 65, endPoint y: 54, distance: 163.5
click at [47, 53] on input "30567793055303055134" at bounding box center [500, 73] width 924 height 54
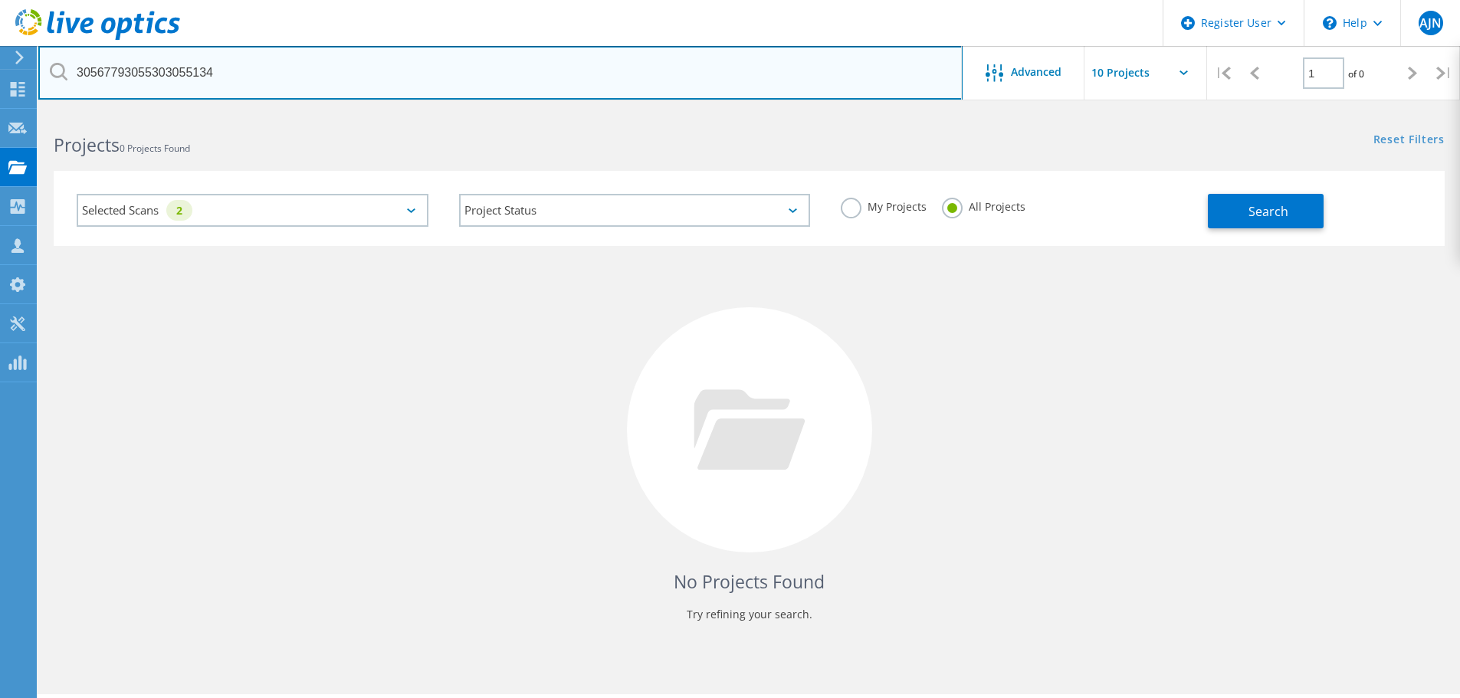
paste input "text"
type input "3055134"
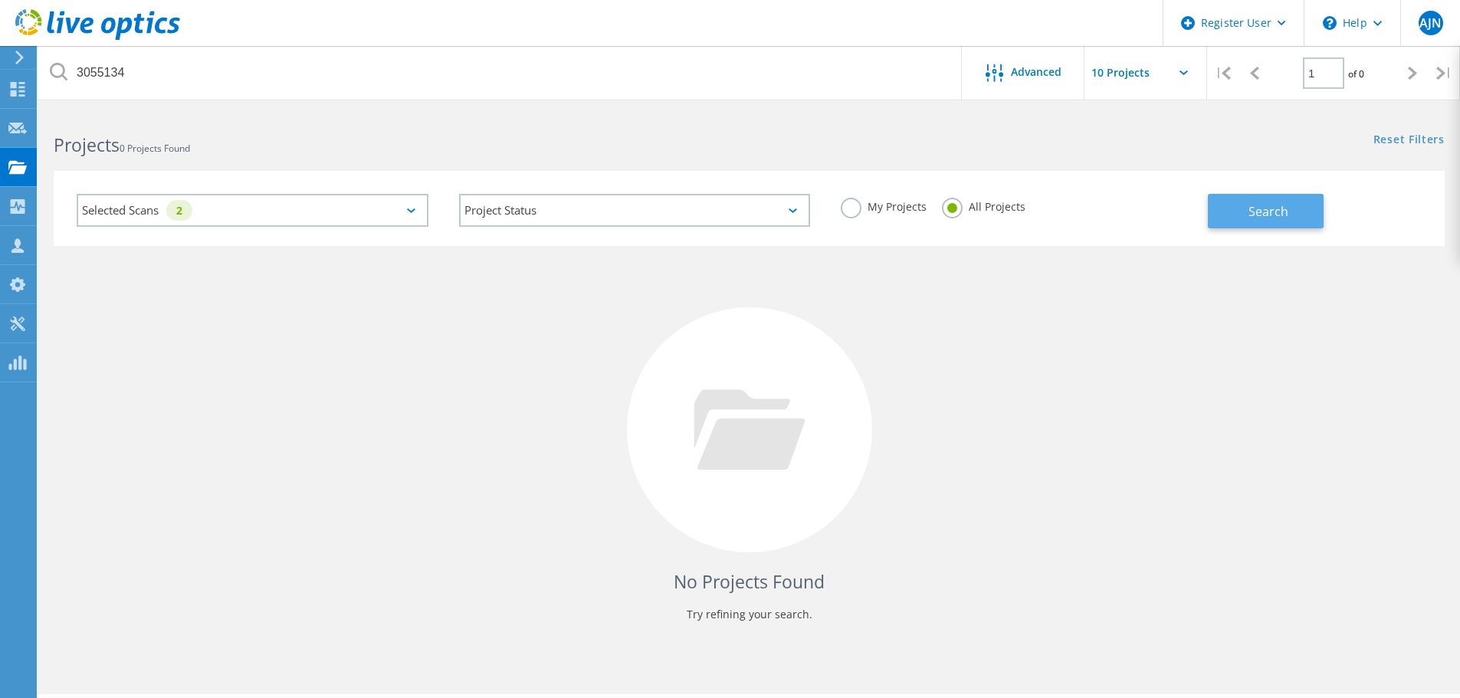
click at [1254, 215] on span "Search" at bounding box center [1269, 211] width 40 height 17
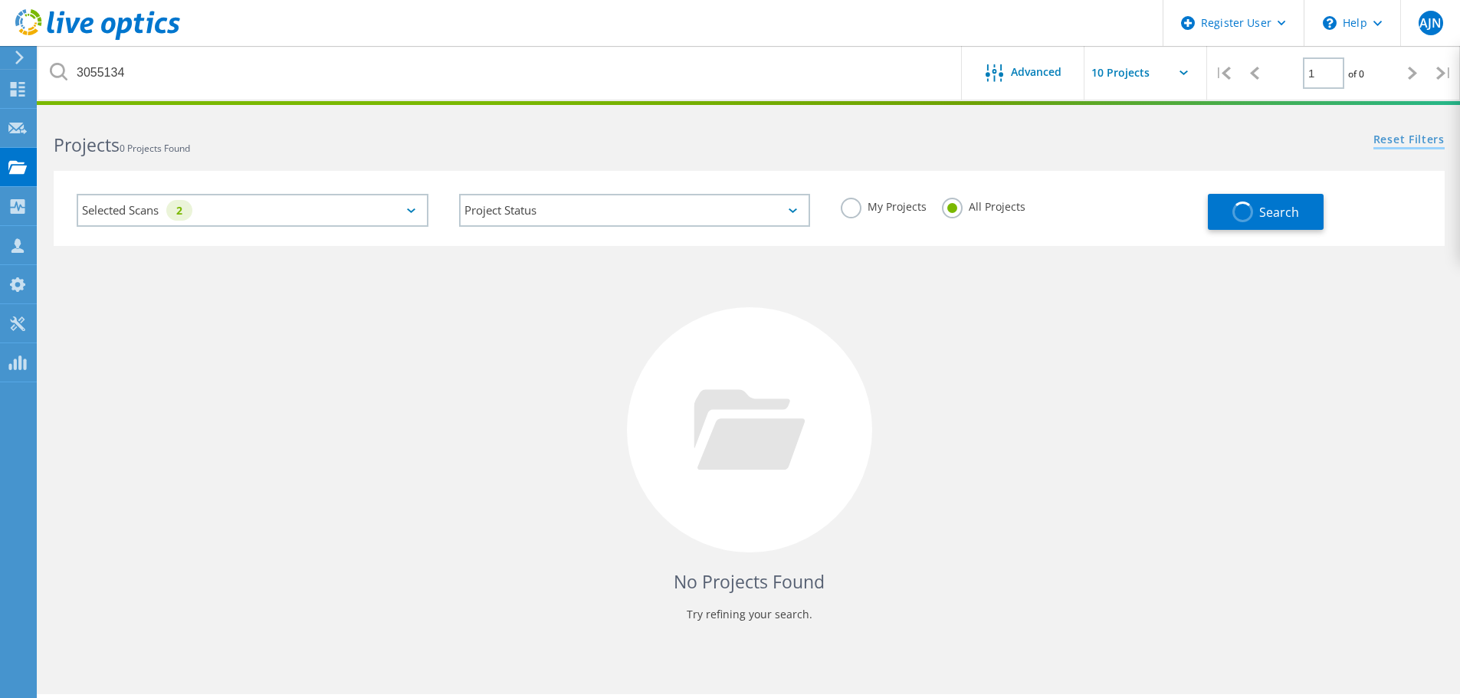
click at [1395, 136] on link "Reset Filters" at bounding box center [1409, 140] width 71 height 13
click at [951, 209] on label "All Projects" at bounding box center [984, 205] width 84 height 15
click at [0, 0] on input "All Projects" at bounding box center [0, 0] width 0 height 0
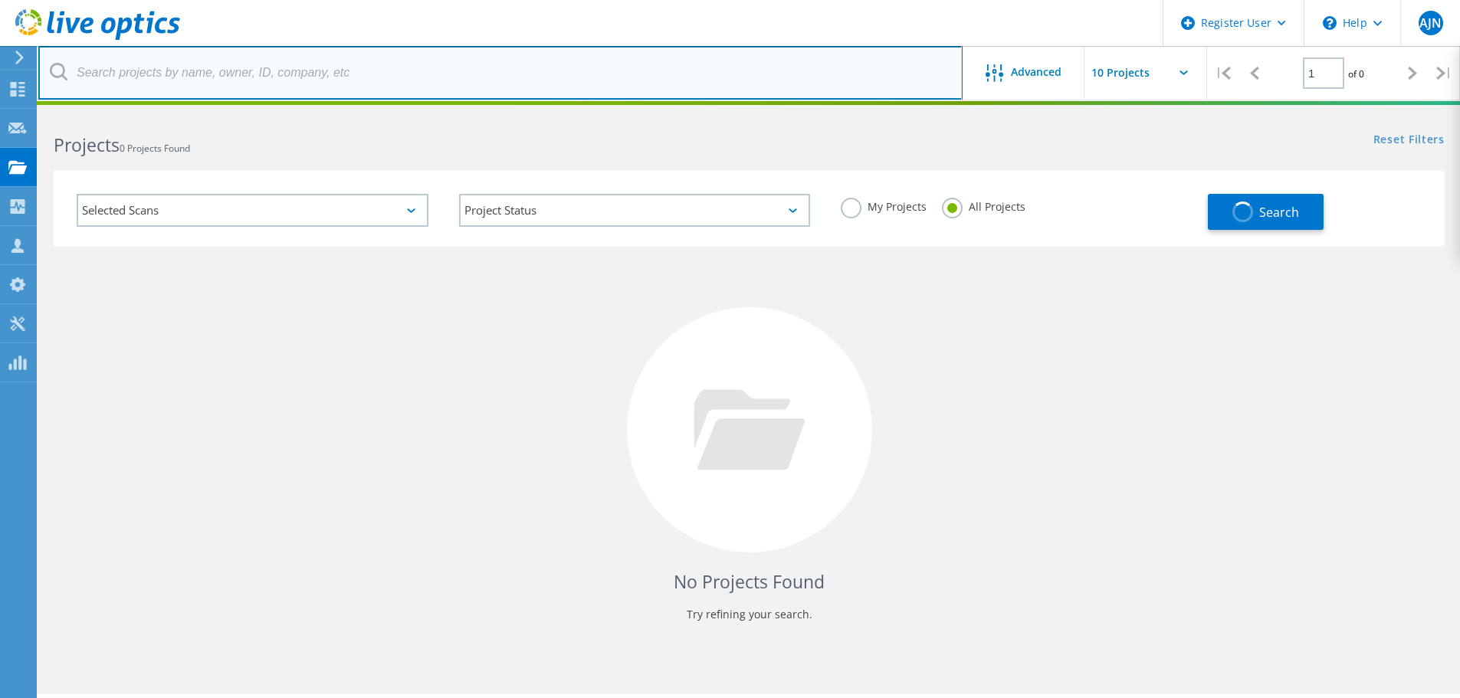
click at [206, 74] on input "text" at bounding box center [500, 73] width 924 height 54
paste input "3055134"
type input "3055134"
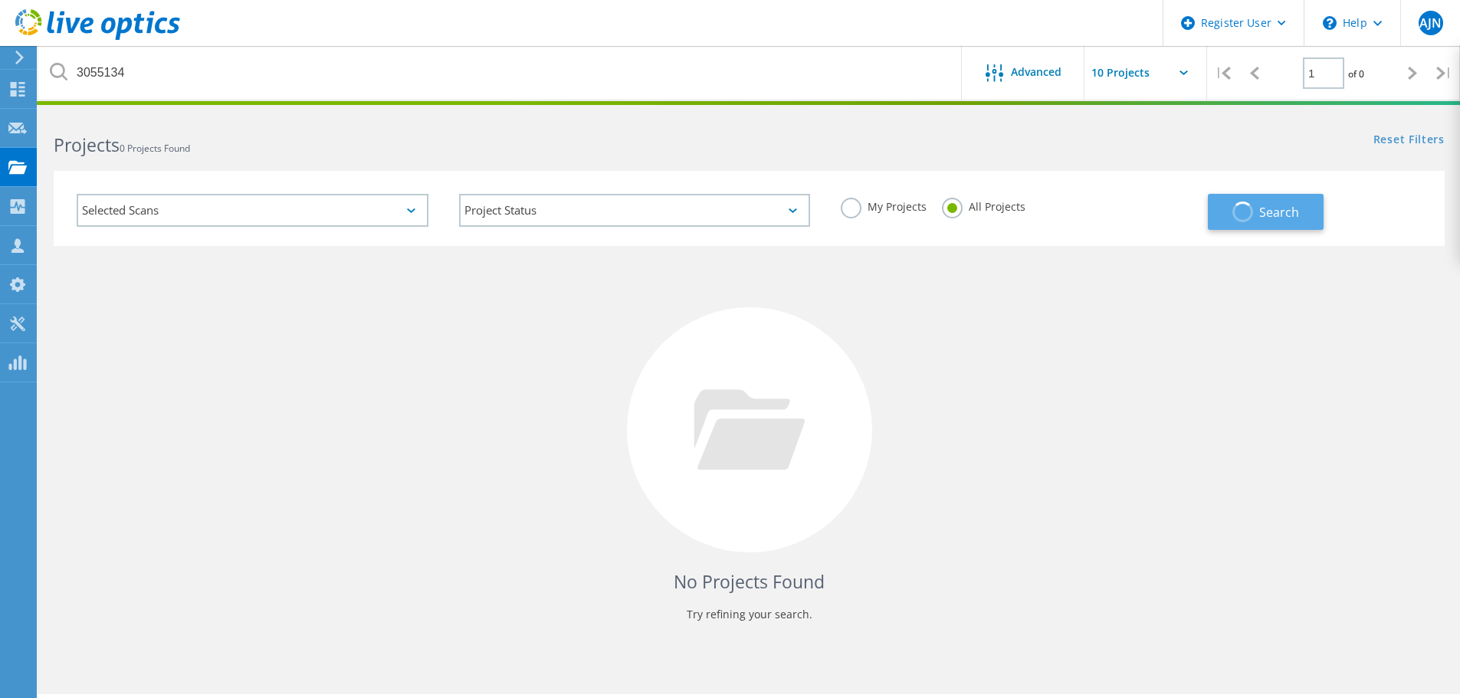
click at [1281, 221] on button "Search" at bounding box center [1266, 212] width 116 height 36
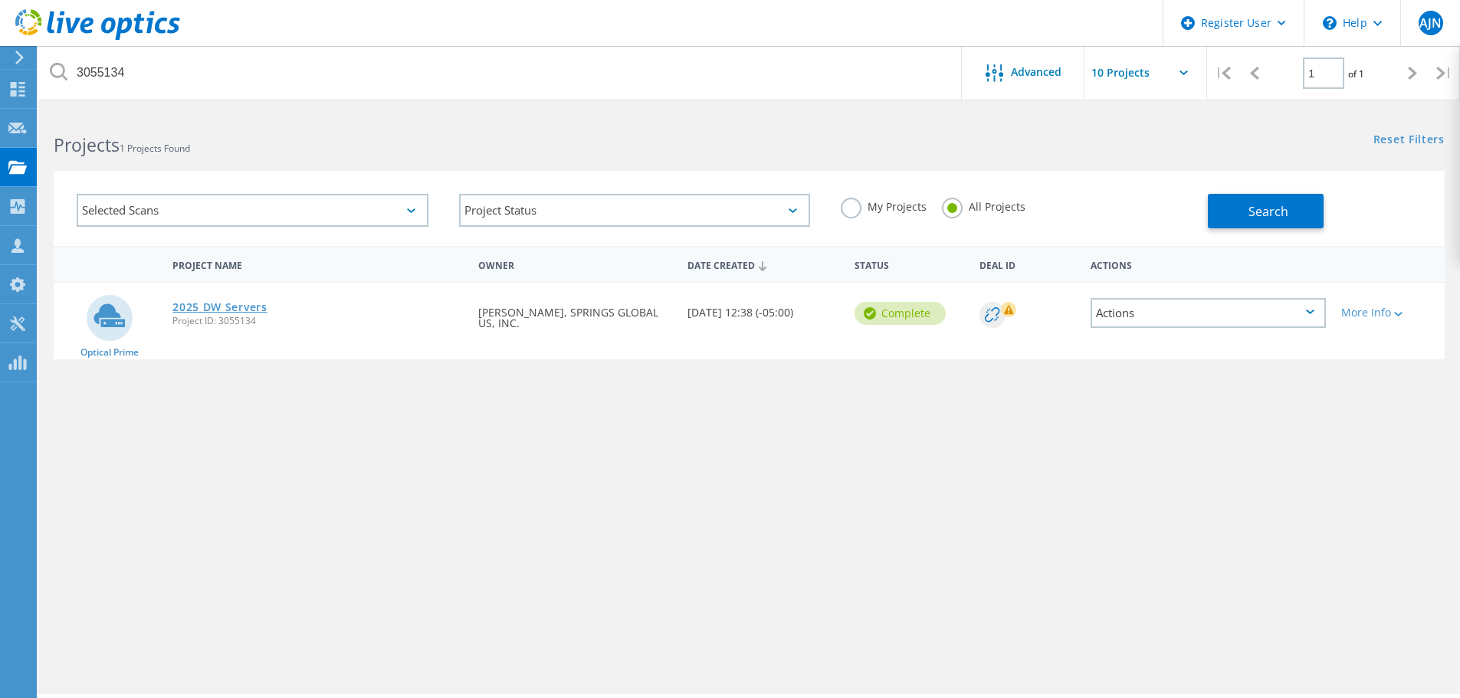
click at [222, 312] on link "2025 DW Servers" at bounding box center [219, 307] width 95 height 11
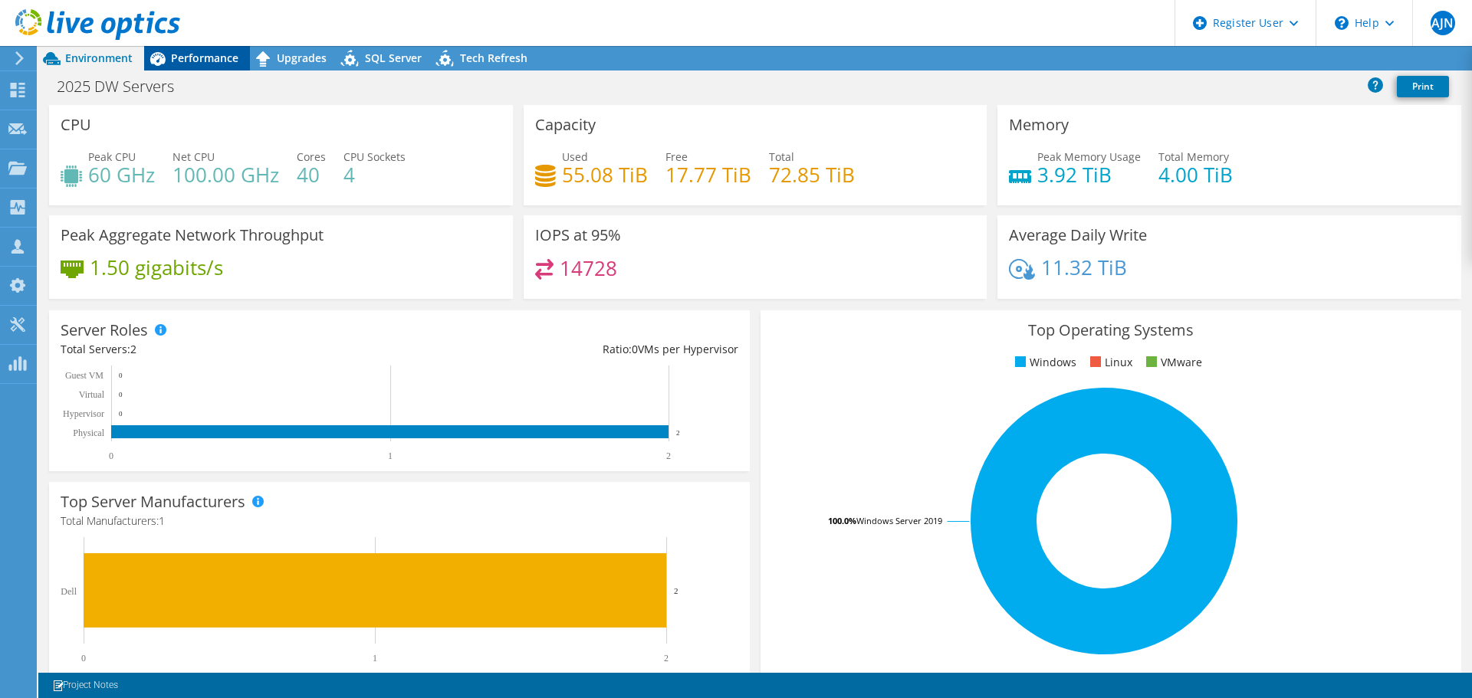
click at [188, 52] on span "Performance" at bounding box center [204, 58] width 67 height 15
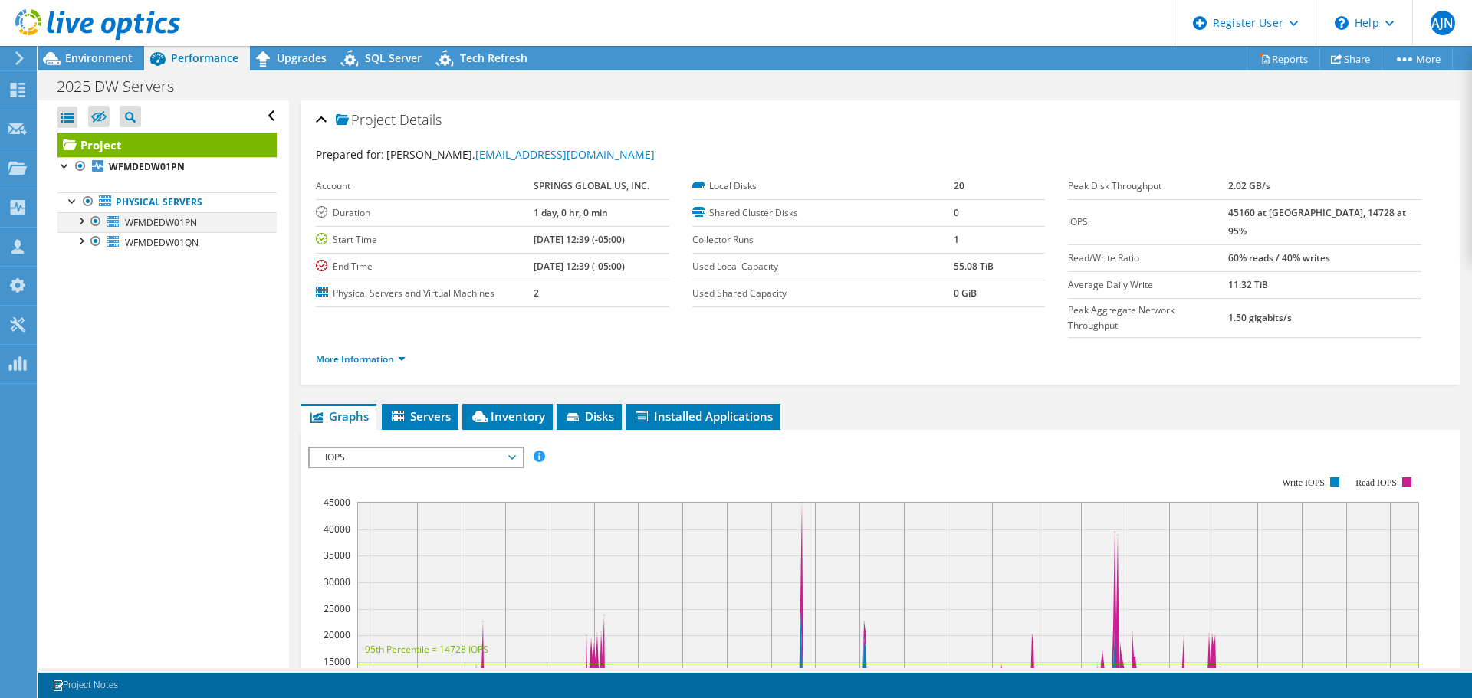
click at [81, 222] on div at bounding box center [80, 219] width 15 height 15
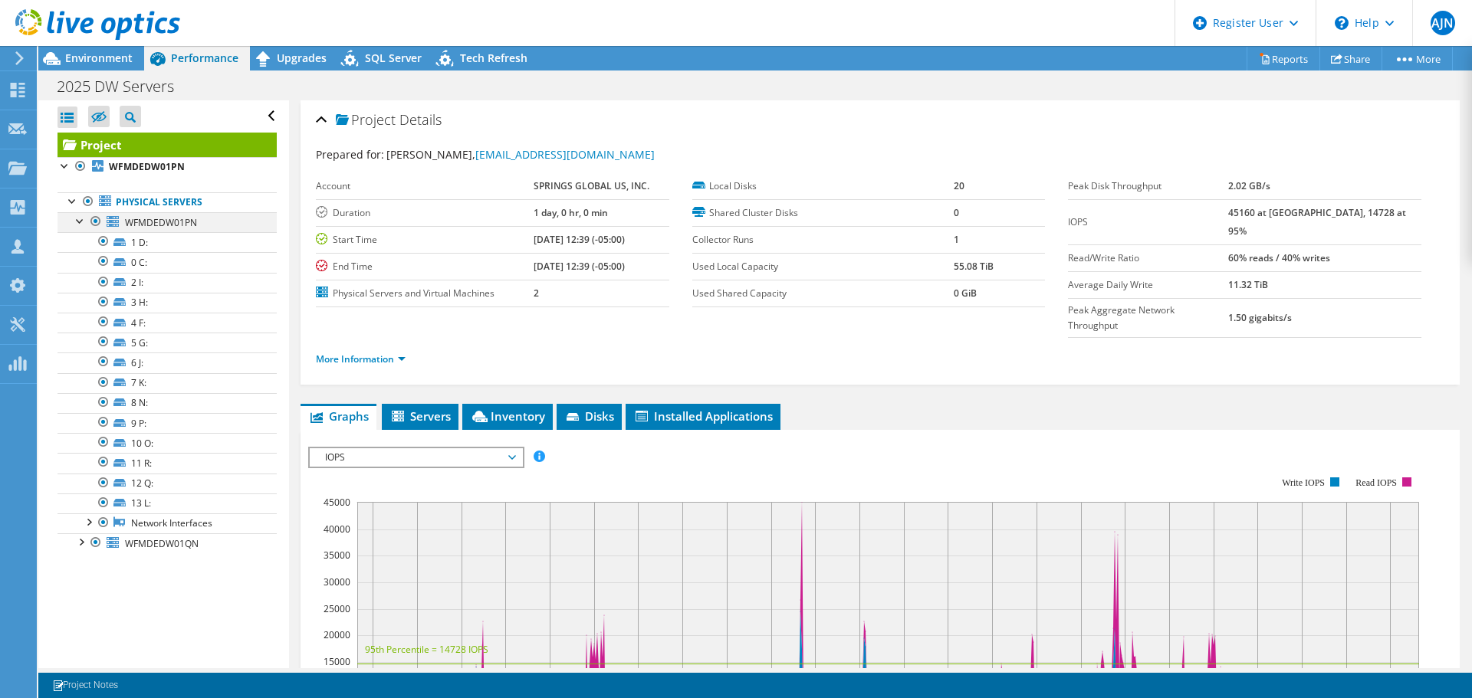
click at [81, 222] on div at bounding box center [80, 219] width 15 height 15
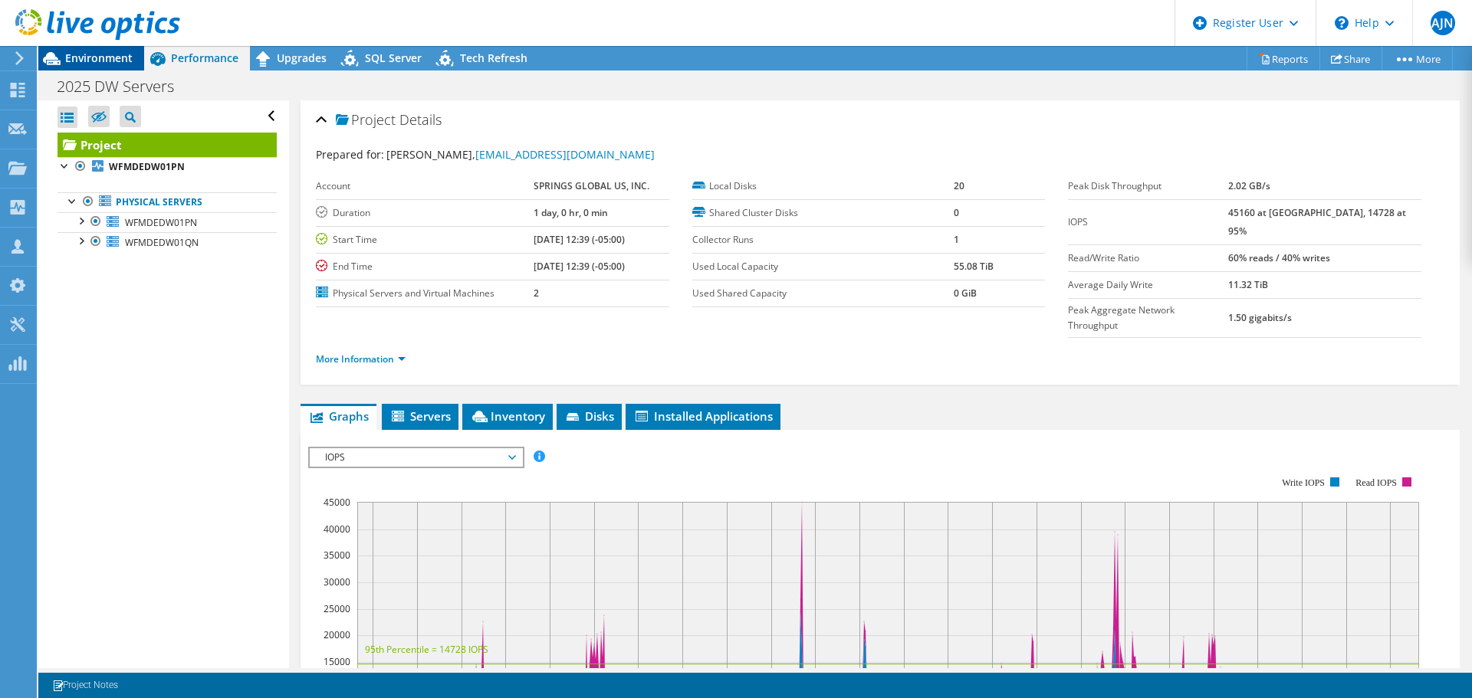
click at [99, 59] on span "Environment" at bounding box center [98, 58] width 67 height 15
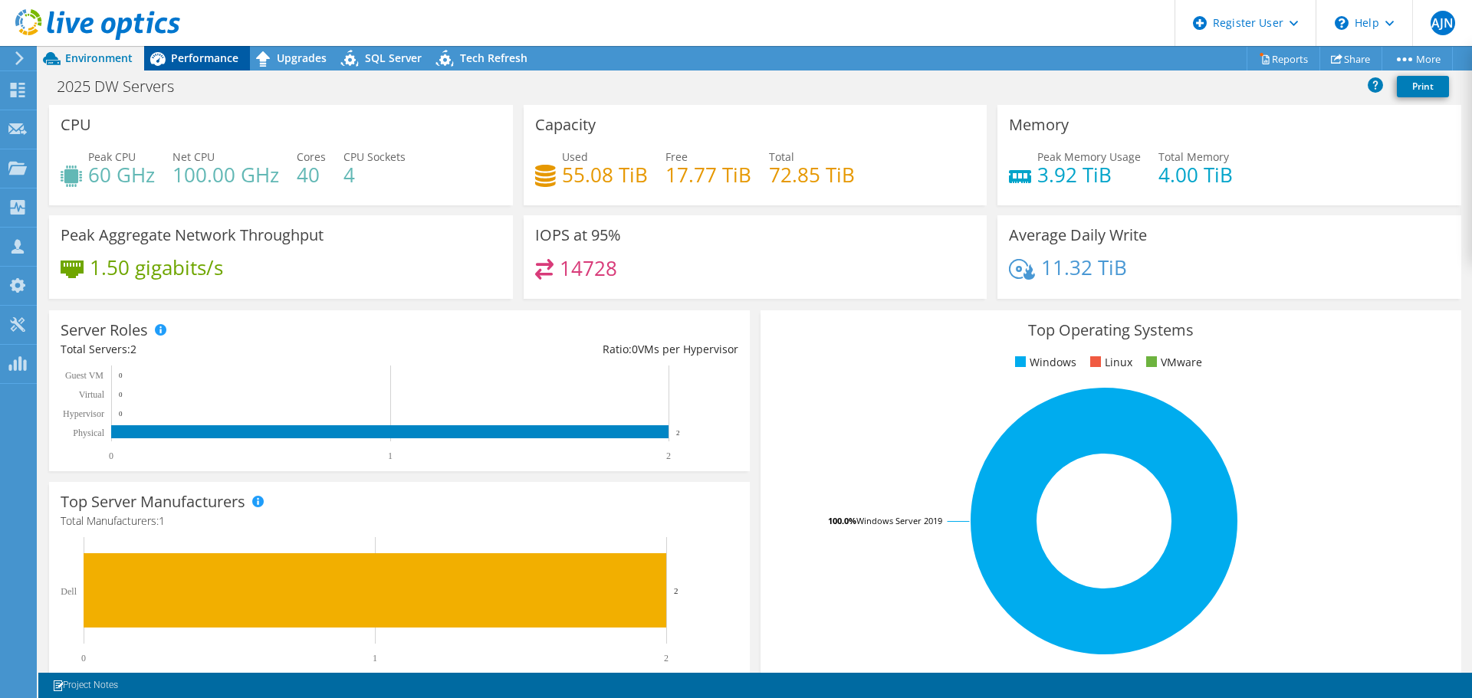
click at [192, 57] on span "Performance" at bounding box center [204, 58] width 67 height 15
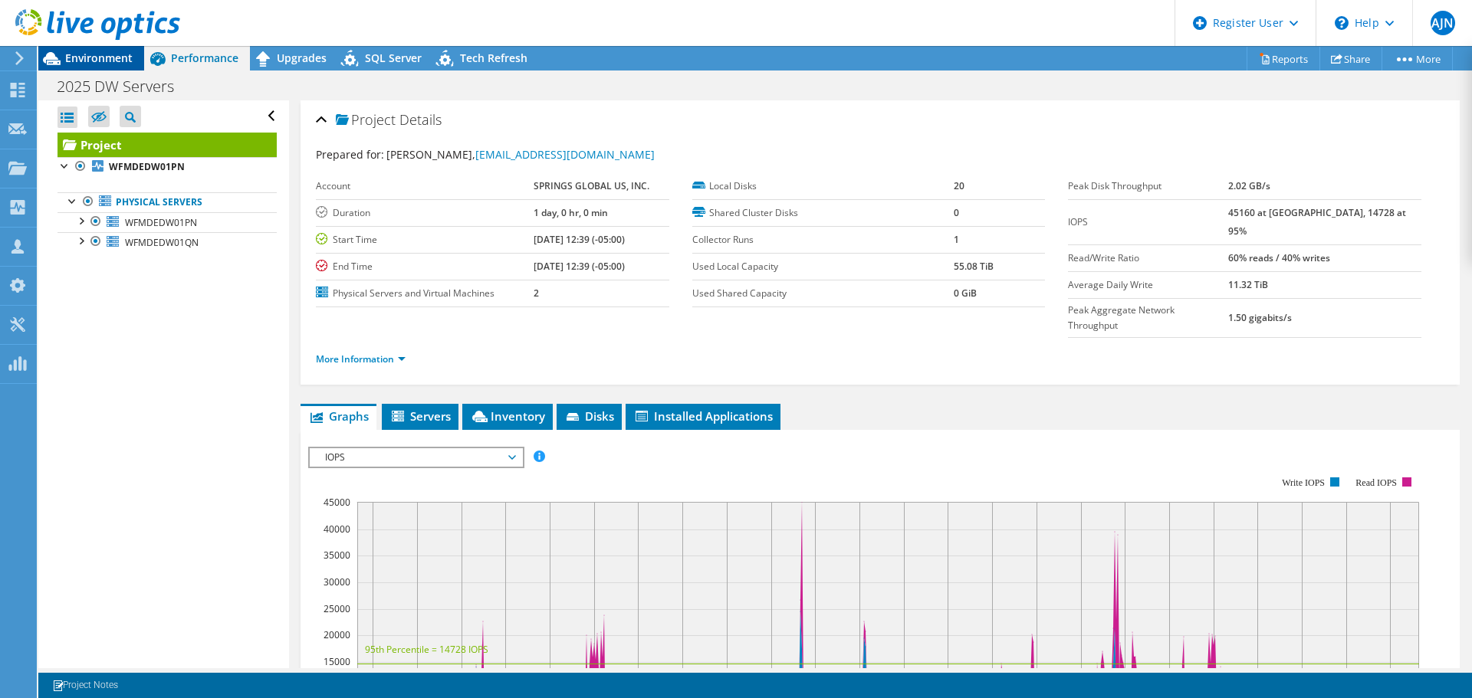
click at [92, 61] on span "Environment" at bounding box center [98, 58] width 67 height 15
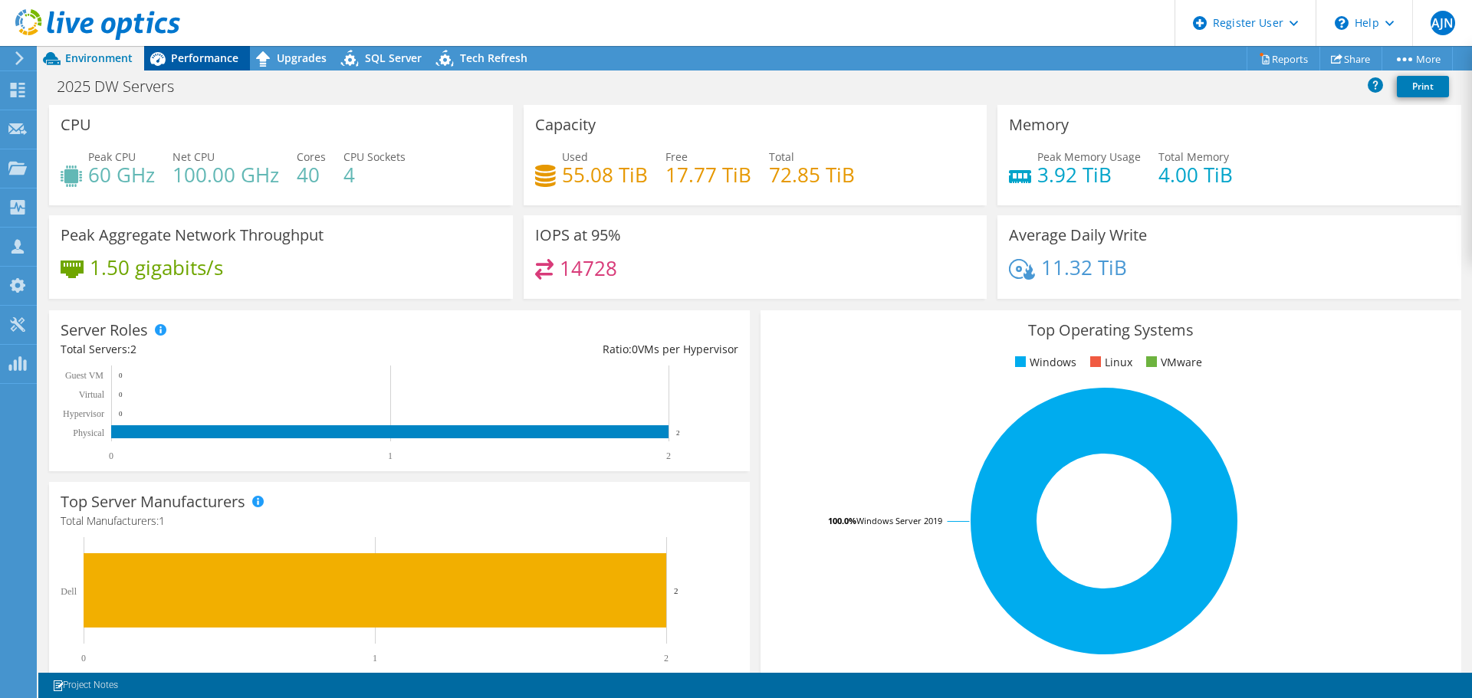
click at [199, 58] on span "Performance" at bounding box center [204, 58] width 67 height 15
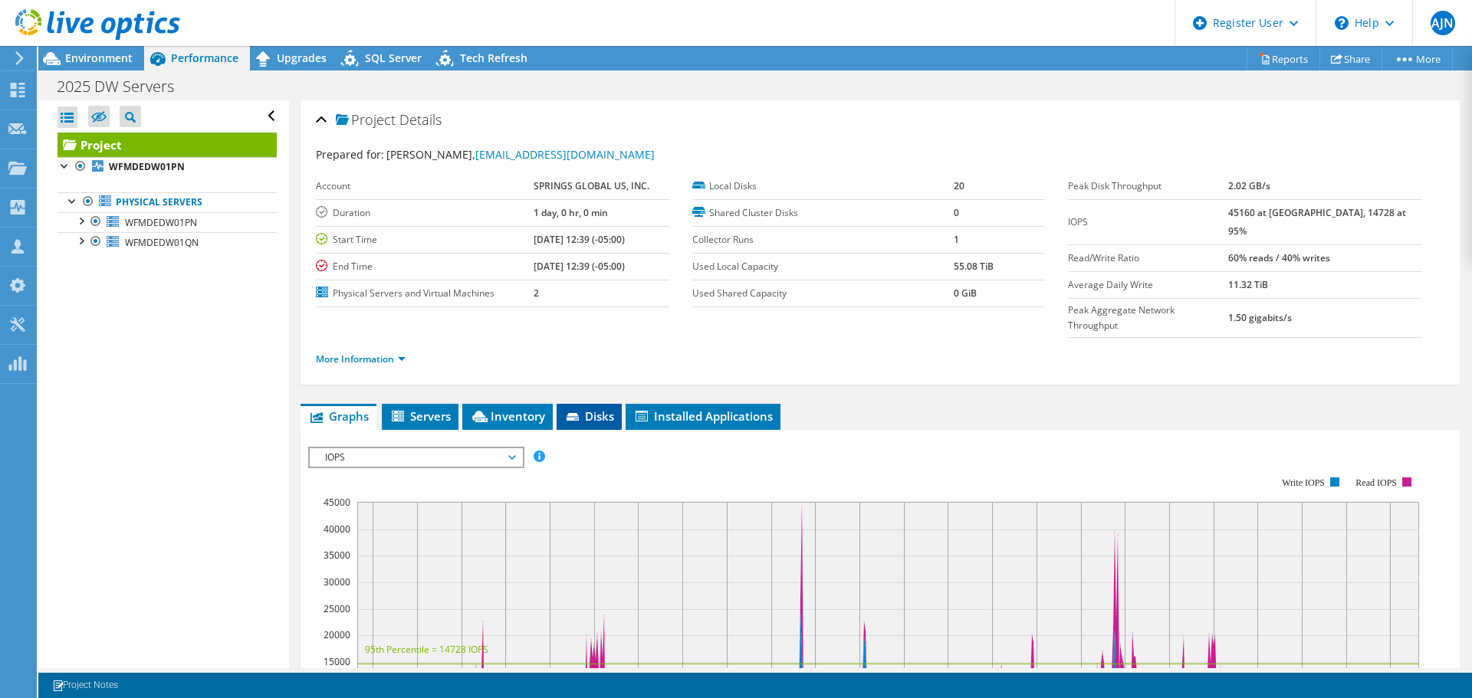
click at [571, 409] on span "Disks" at bounding box center [589, 416] width 50 height 15
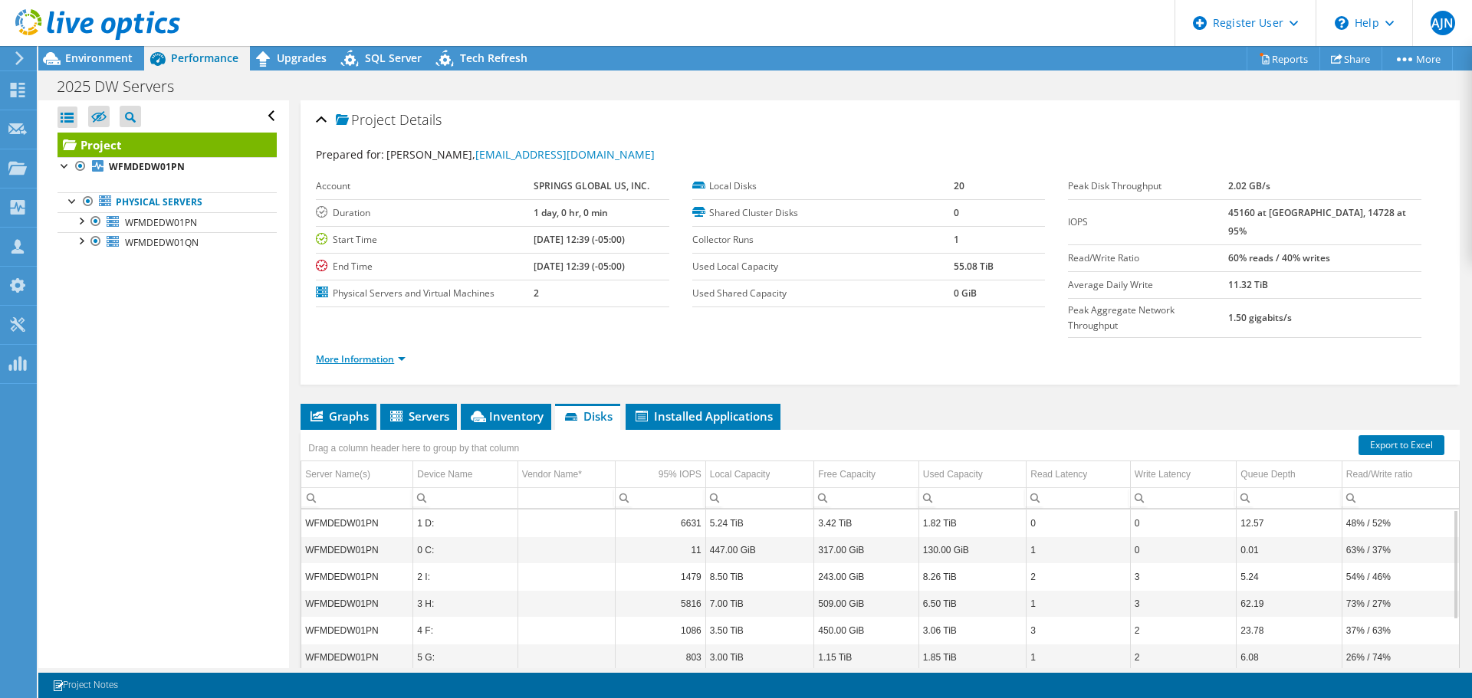
click at [350, 353] on link "More Information" at bounding box center [361, 359] width 90 height 13
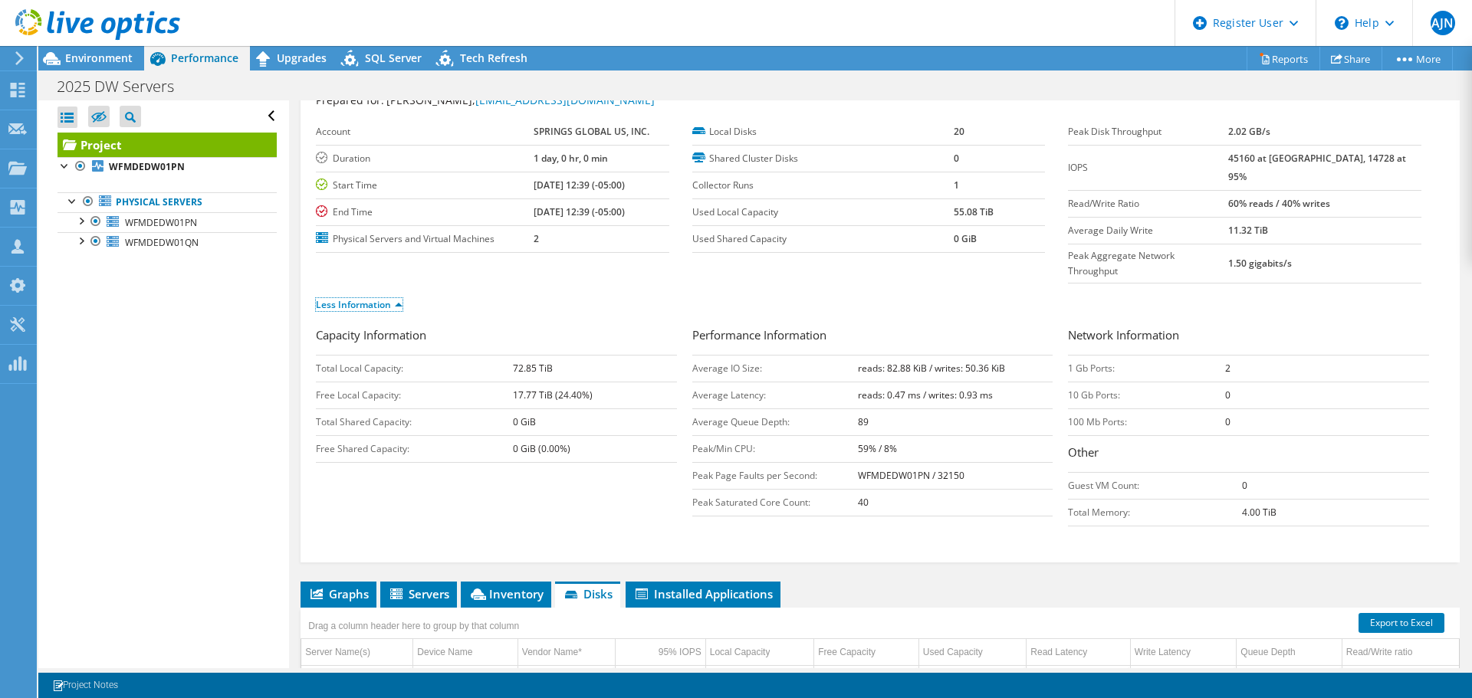
scroll to position [77, 0]
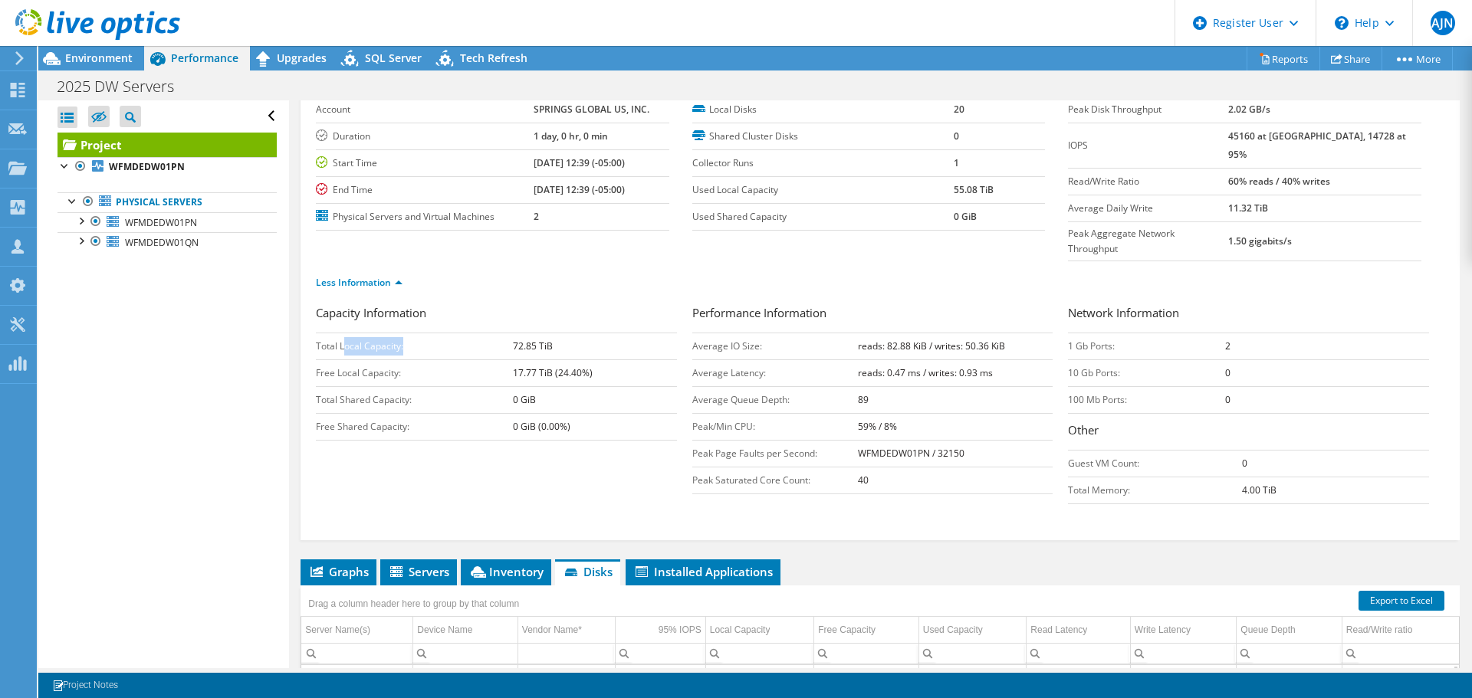
drag, startPoint x: 346, startPoint y: 317, endPoint x: 403, endPoint y: 317, distance: 56.7
click at [403, 333] on td "Total Local Capacity:" at bounding box center [414, 346] width 197 height 27
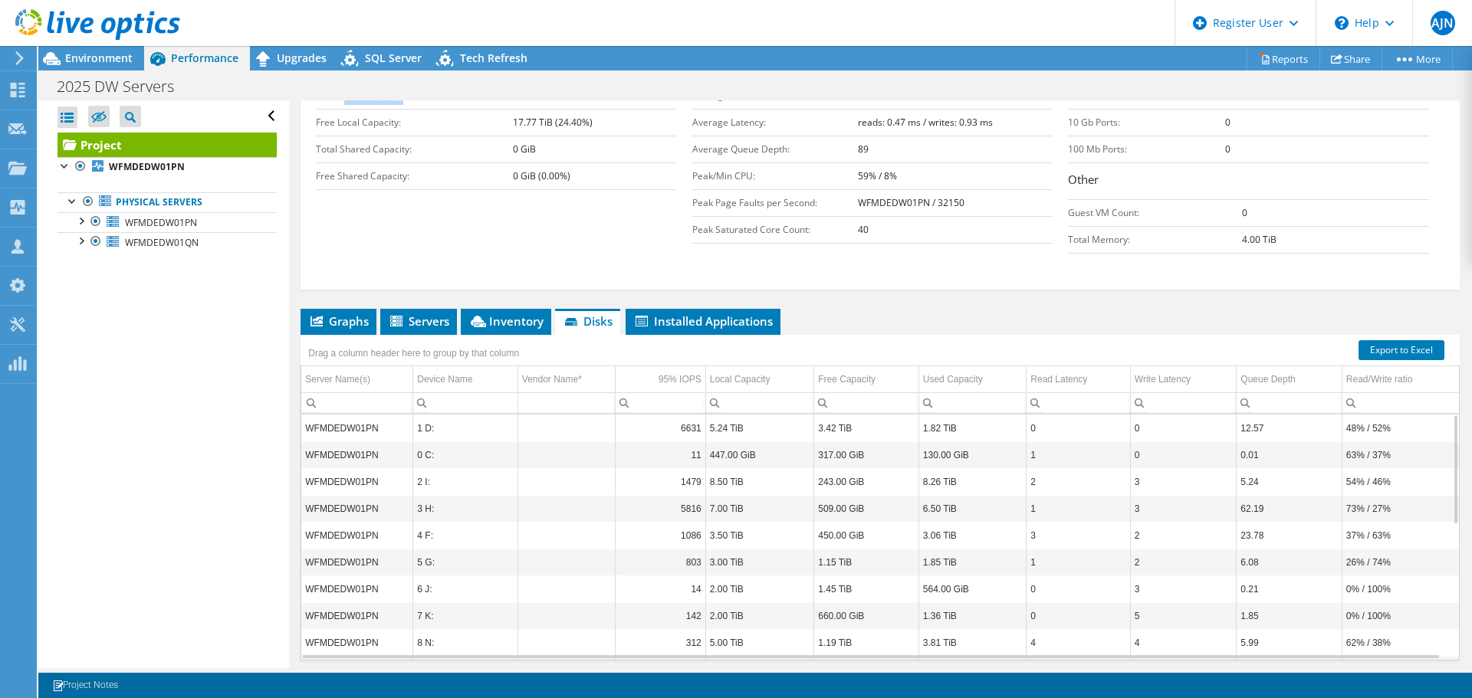
scroll to position [347, 0]
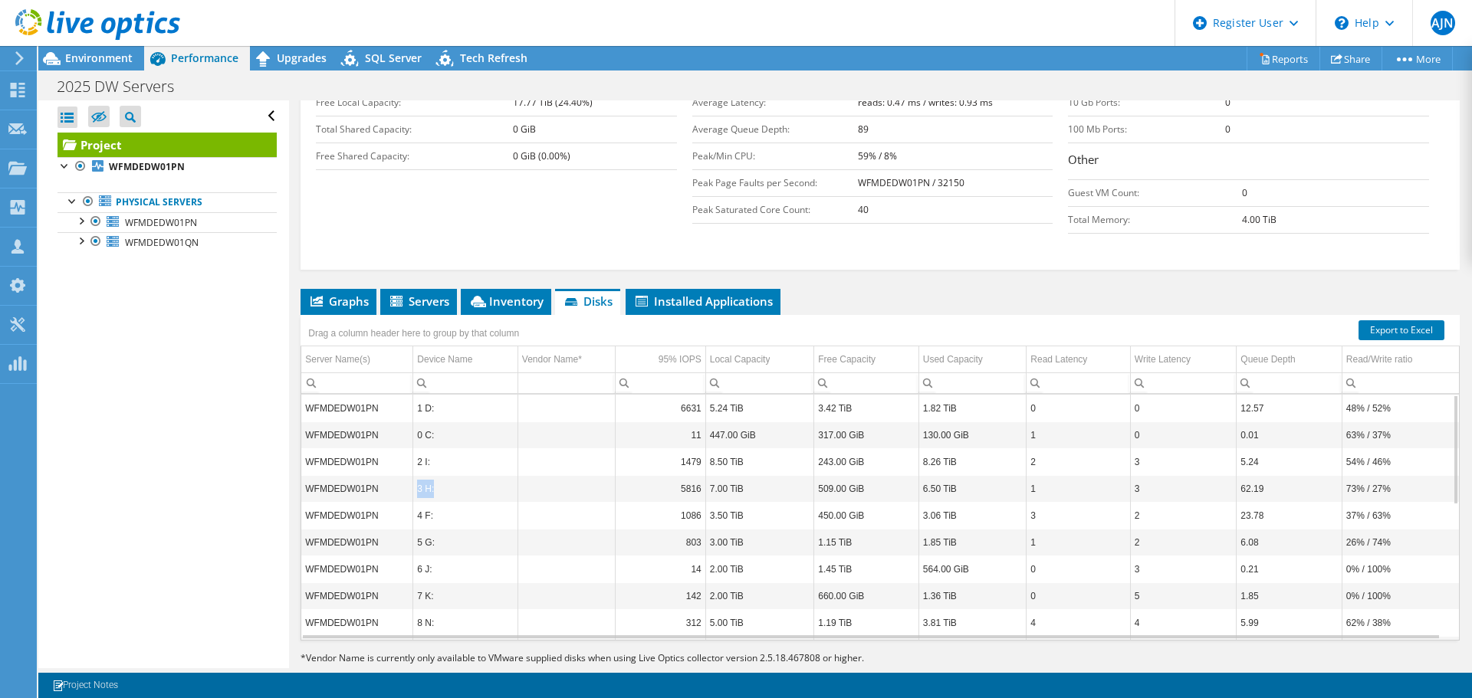
drag, startPoint x: 437, startPoint y: 458, endPoint x: 412, endPoint y: 462, distance: 25.6
click at [412, 475] on tr "WFMDEDW01PN 3 H: 5816 7.00 TiB 509.00 GiB 6.50 TiB 1 3 62.19 73% / 27%" at bounding box center [879, 488] width 1157 height 27
drag, startPoint x: 709, startPoint y: 433, endPoint x: 727, endPoint y: 435, distance: 18.5
click at [727, 448] on td "8.50 TiB" at bounding box center [759, 461] width 109 height 27
click at [711, 448] on td "8.50 TiB" at bounding box center [759, 461] width 109 height 27
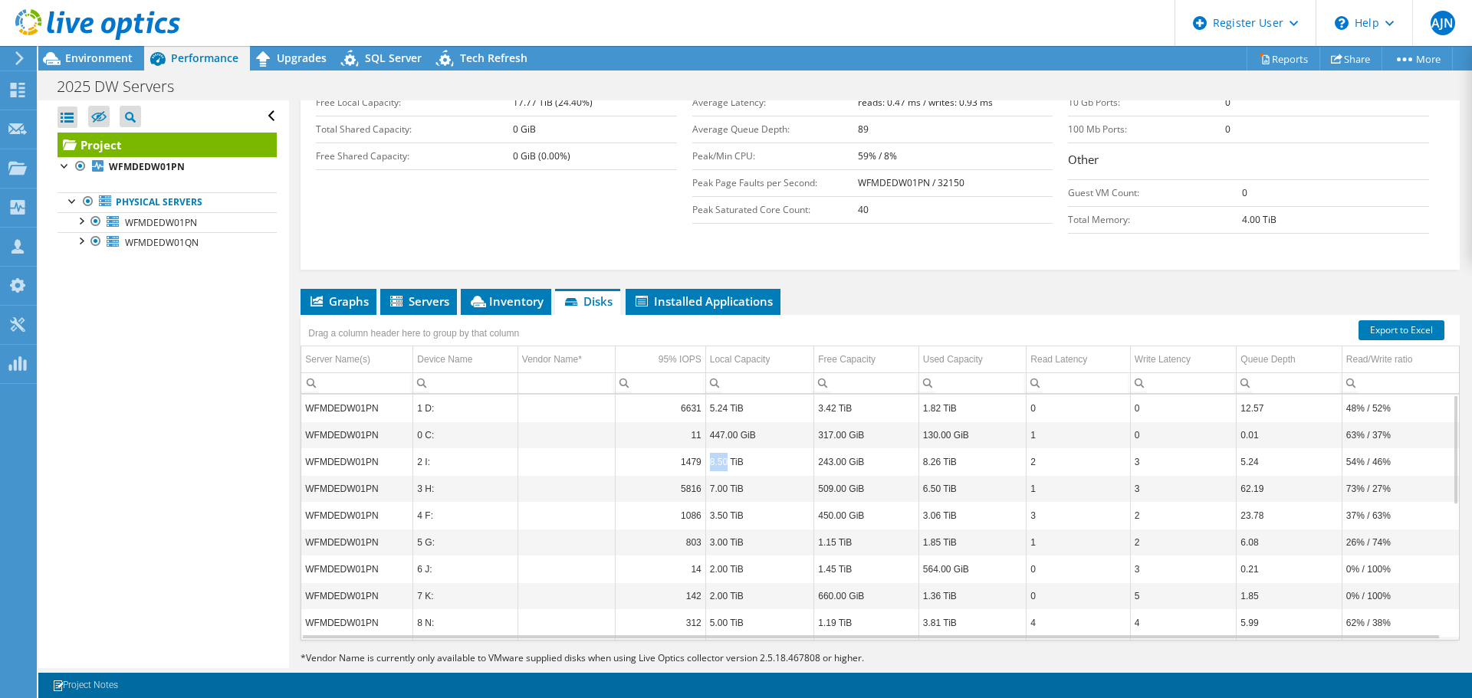
drag, startPoint x: 708, startPoint y: 435, endPoint x: 724, endPoint y: 434, distance: 16.2
click at [724, 448] on td "8.50 TiB" at bounding box center [759, 461] width 109 height 27
drag, startPoint x: 710, startPoint y: 459, endPoint x: 724, endPoint y: 458, distance: 14.6
click at [724, 475] on td "7.00 TiB" at bounding box center [759, 488] width 109 height 27
drag, startPoint x: 708, startPoint y: 485, endPoint x: 723, endPoint y: 485, distance: 14.6
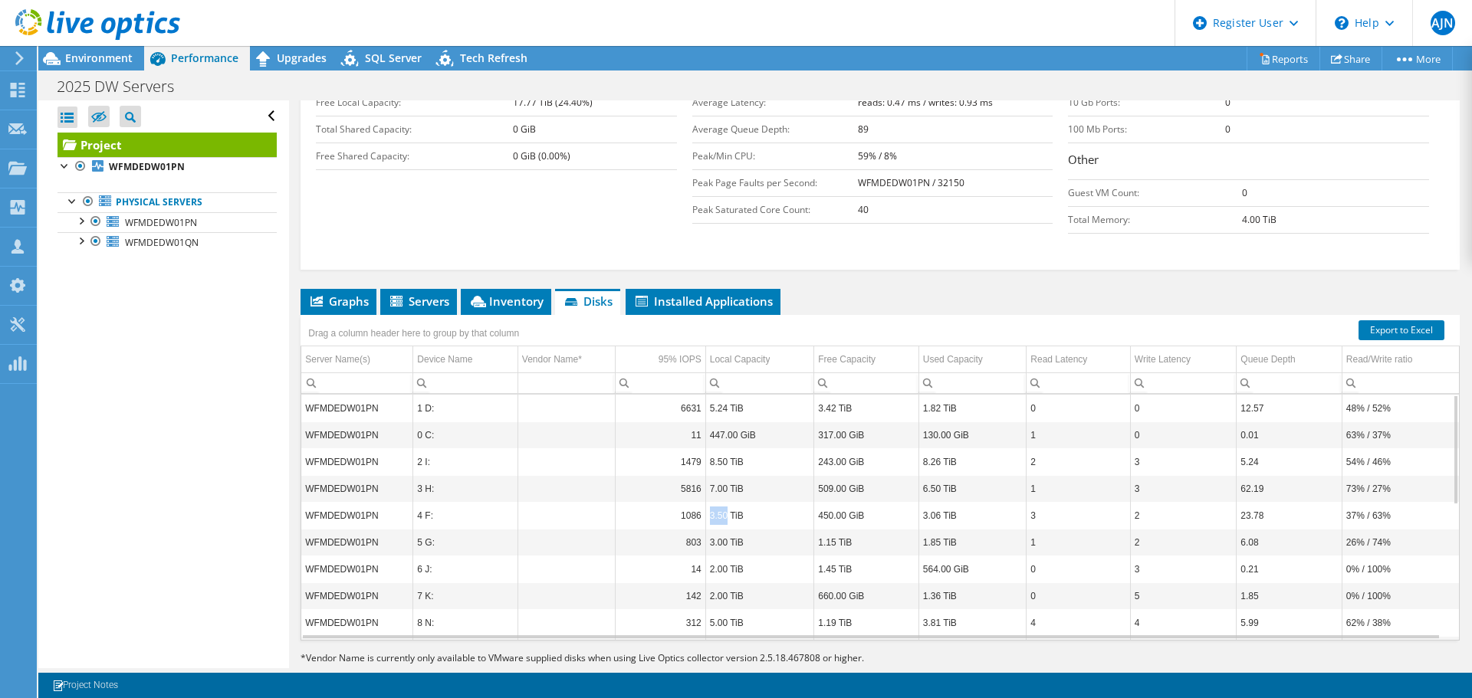
click at [723, 502] on td "3.50 TiB" at bounding box center [759, 515] width 109 height 27
drag, startPoint x: 709, startPoint y: 460, endPoint x: 729, endPoint y: 460, distance: 19.9
click at [729, 475] on td "7.00 TiB" at bounding box center [759, 488] width 109 height 27
drag, startPoint x: 710, startPoint y: 380, endPoint x: 738, endPoint y: 379, distance: 28.4
click at [738, 395] on td "5.24 TiB" at bounding box center [759, 408] width 109 height 27
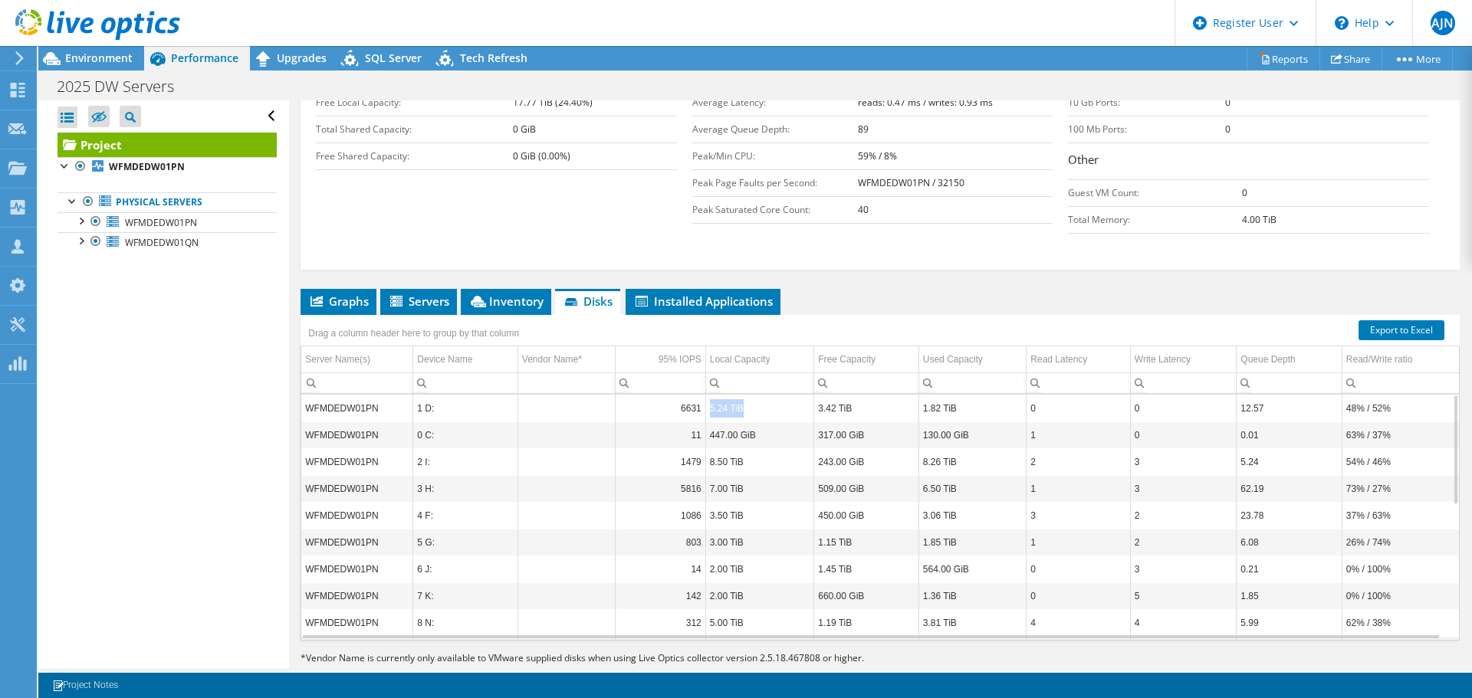
click at [716, 395] on td "5.24 TiB" at bounding box center [759, 408] width 109 height 27
drag, startPoint x: 715, startPoint y: 381, endPoint x: 742, endPoint y: 379, distance: 26.9
click at [742, 395] on td "5.24 TiB" at bounding box center [759, 408] width 109 height 27
drag, startPoint x: 711, startPoint y: 407, endPoint x: 754, endPoint y: 407, distance: 42.9
click at [754, 422] on td "447.00 GiB" at bounding box center [759, 435] width 109 height 27
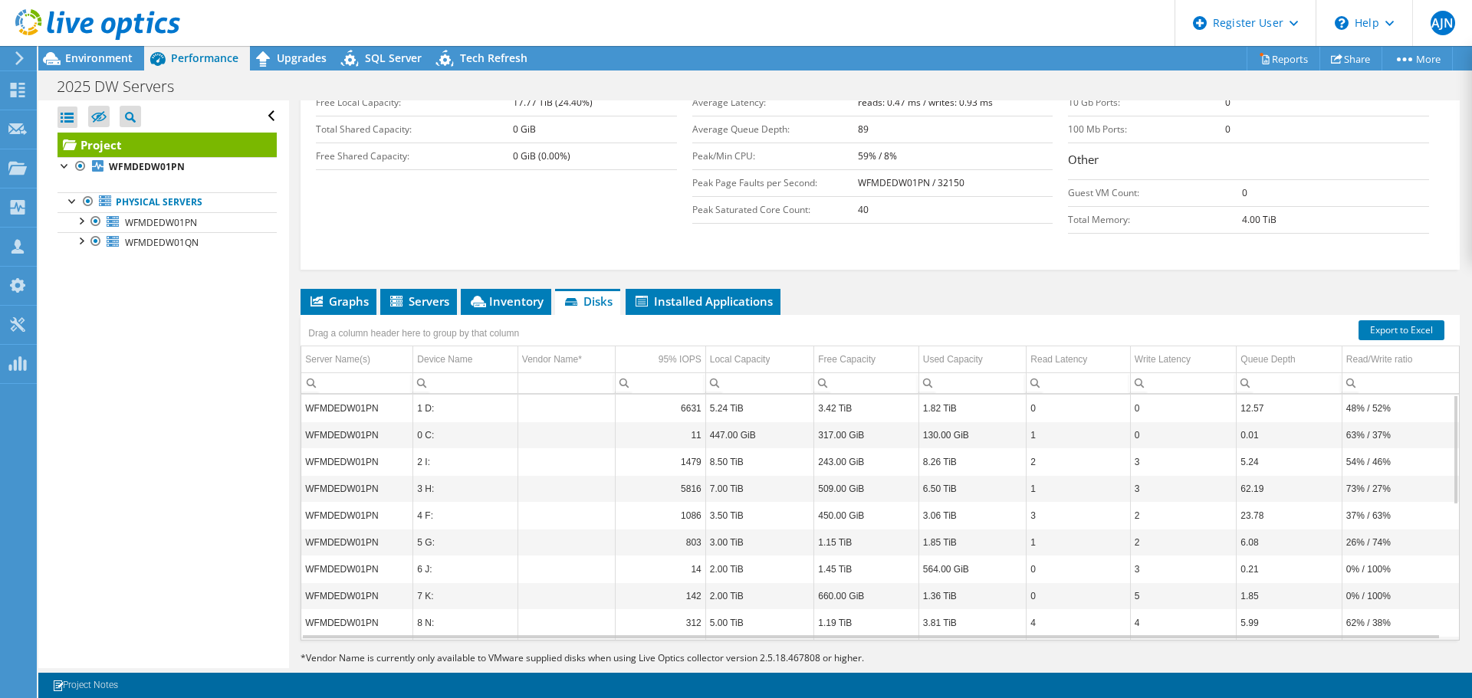
click at [633, 422] on td "11" at bounding box center [661, 435] width 90 height 27
drag, startPoint x: 707, startPoint y: 408, endPoint x: 771, endPoint y: 402, distance: 64.6
click at [771, 422] on td "447.00 GiB" at bounding box center [759, 435] width 109 height 27
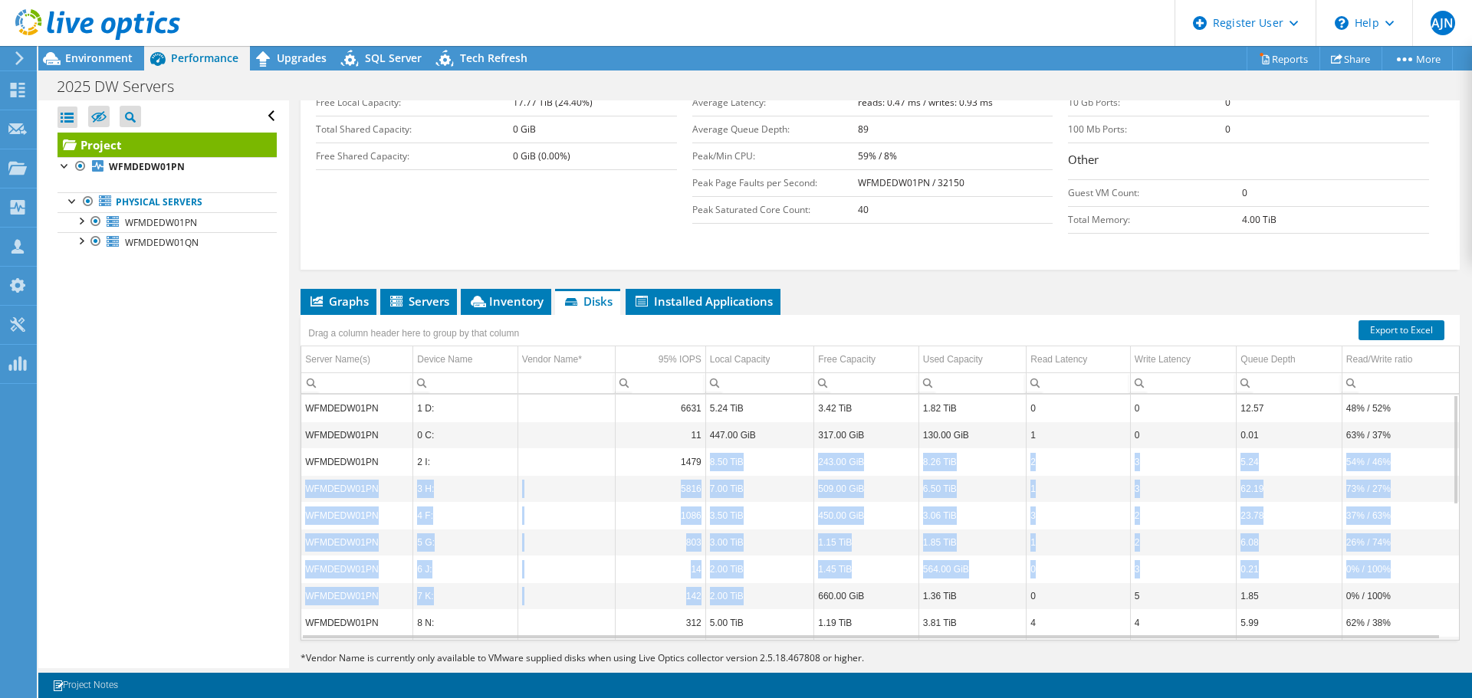
drag, startPoint x: 713, startPoint y: 434, endPoint x: 757, endPoint y: 573, distance: 146.4
click at [760, 575] on tbody "WFMDEDW01PN 1 D: 6631 5.24 TiB 3.42 TiB 1.82 TiB 0 0 12.57 48% / 52% WFMDEDW01P…" at bounding box center [879, 663] width 1157 height 537
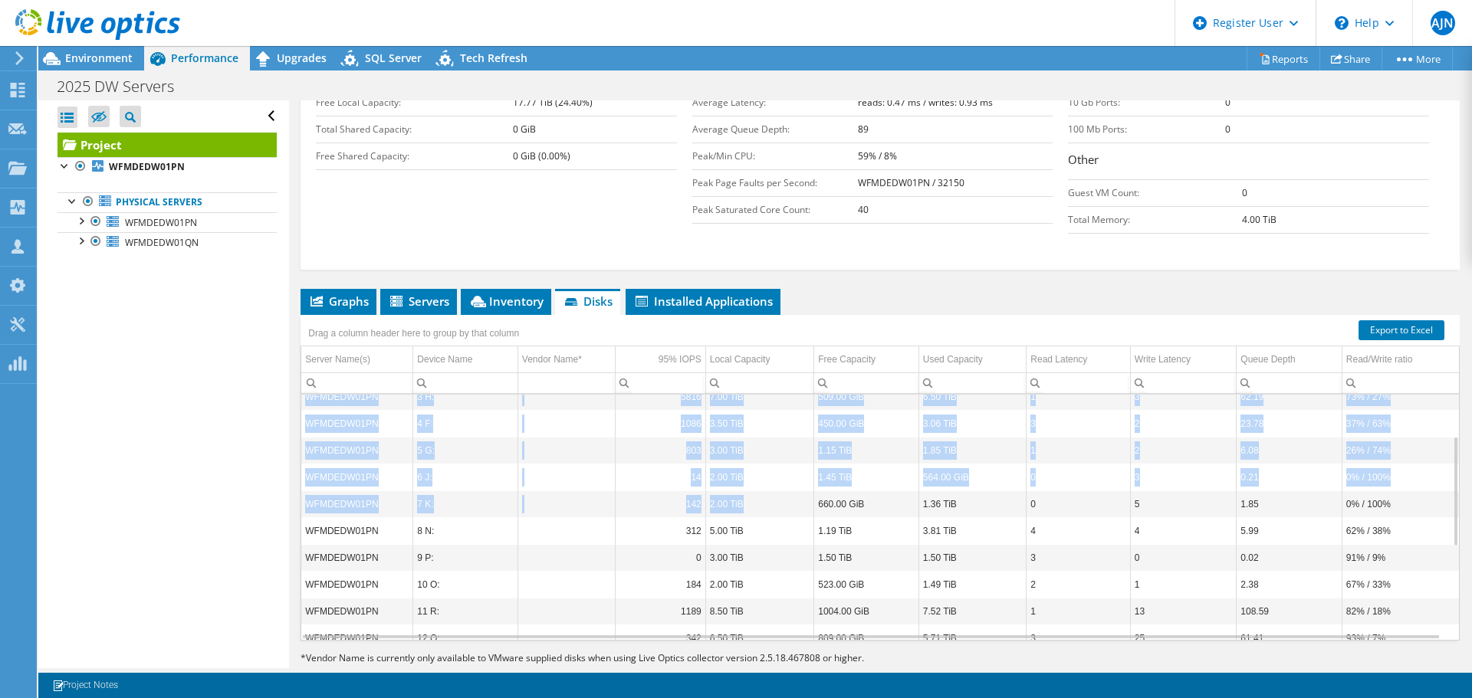
click at [714, 491] on td "2.00 TiB" at bounding box center [759, 504] width 109 height 27
click at [709, 491] on td "2.00 TiB" at bounding box center [759, 504] width 109 height 27
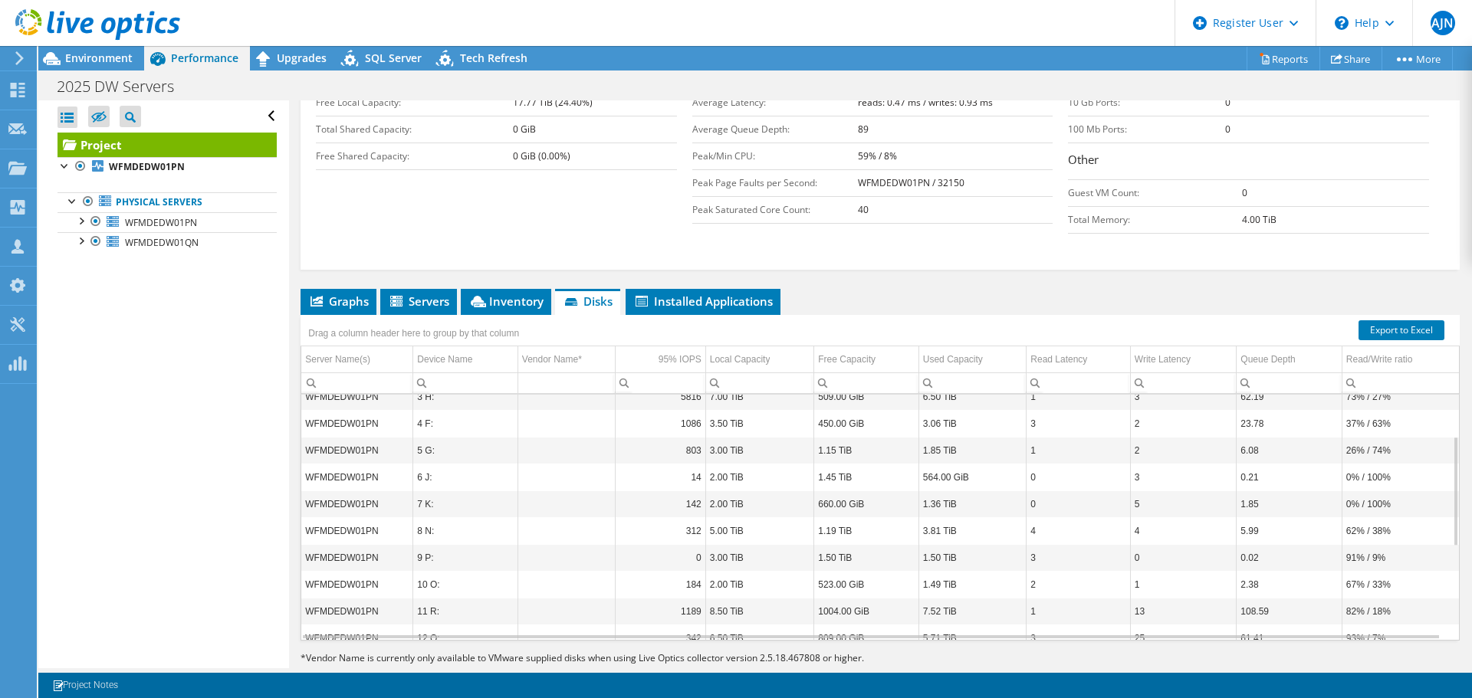
click at [714, 464] on td "2.00 TiB" at bounding box center [759, 477] width 109 height 27
click at [717, 437] on td "3.00 TiB" at bounding box center [759, 450] width 109 height 27
click at [720, 410] on td "3.50 TiB" at bounding box center [759, 423] width 109 height 27
click at [718, 410] on td "3.50 TiB" at bounding box center [759, 423] width 109 height 27
drag, startPoint x: 730, startPoint y: 446, endPoint x: 751, endPoint y: 445, distance: 21.5
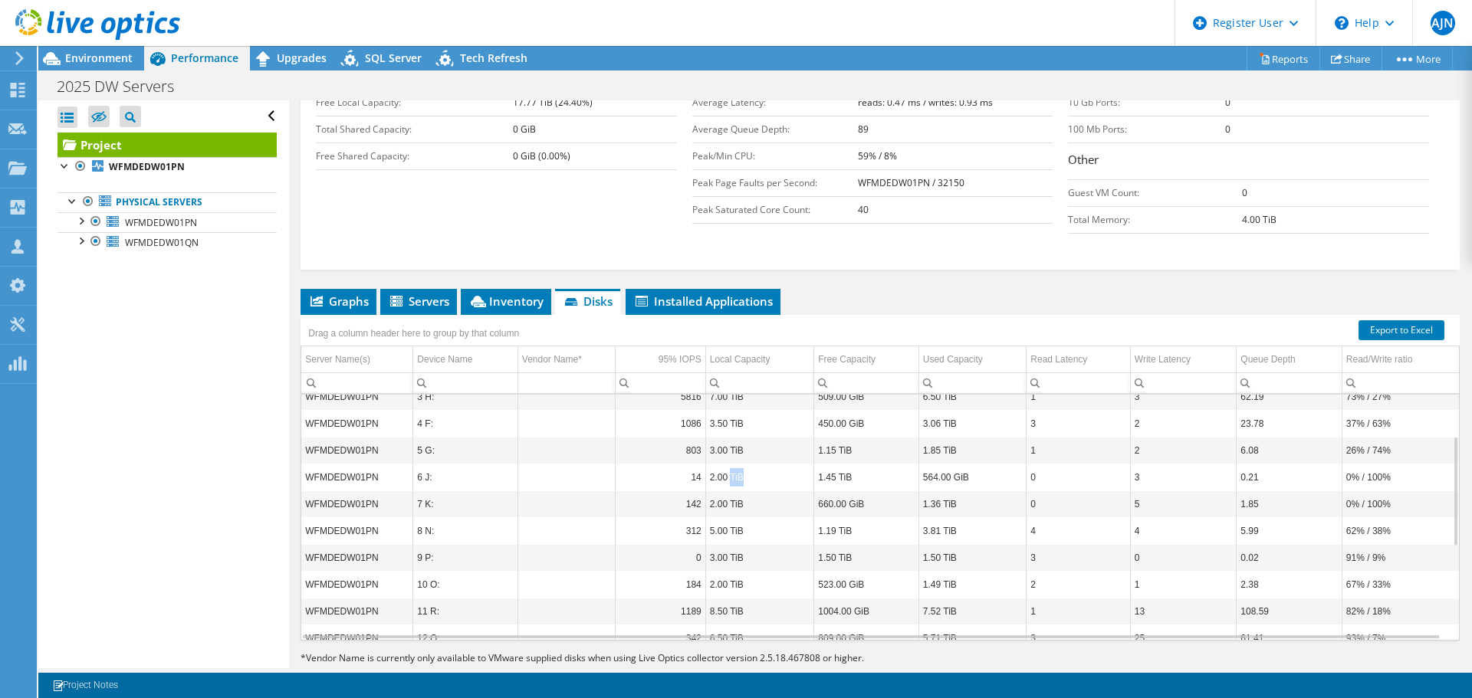
click at [751, 464] on td "2.00 TiB" at bounding box center [759, 477] width 109 height 27
click at [505, 294] on span "Inventory" at bounding box center [505, 301] width 75 height 15
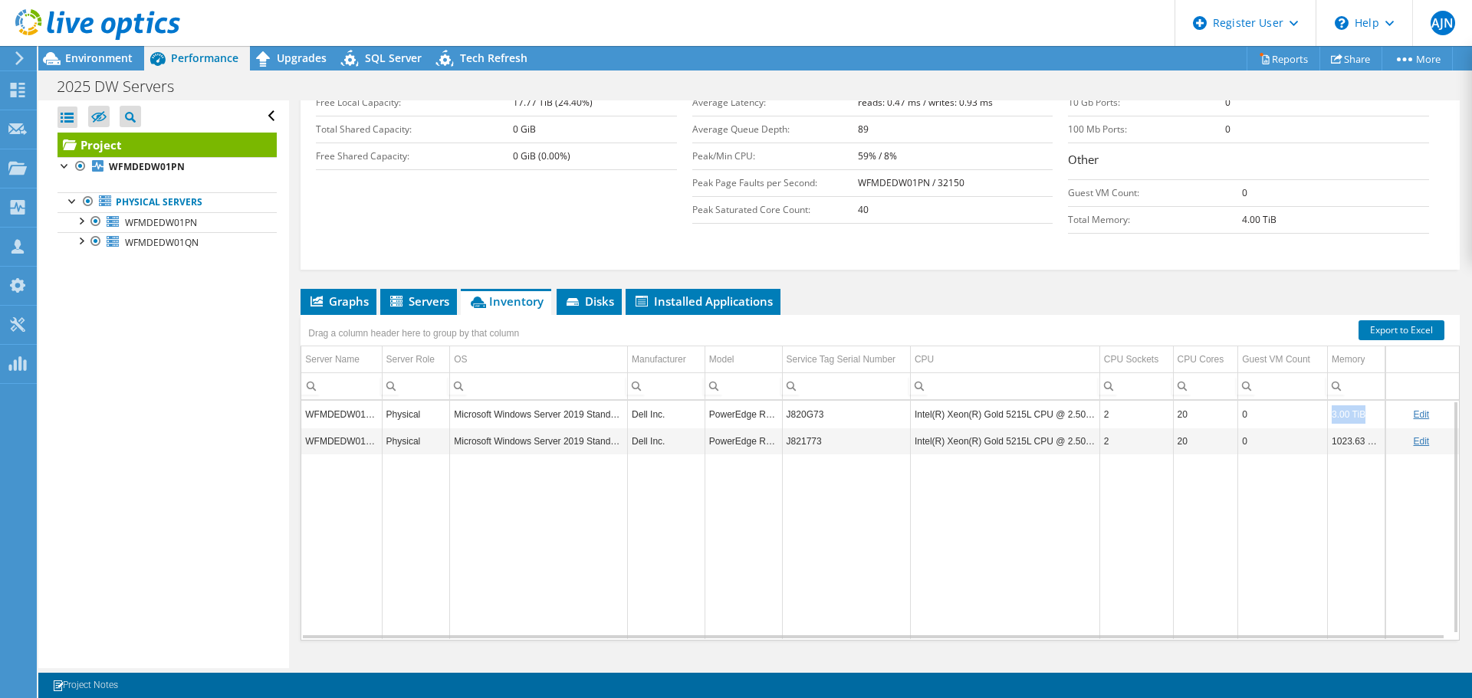
drag, startPoint x: 1325, startPoint y: 386, endPoint x: 1360, endPoint y: 386, distance: 35.3
click at [1360, 401] on td "3.00 TiB" at bounding box center [1356, 414] width 57 height 27
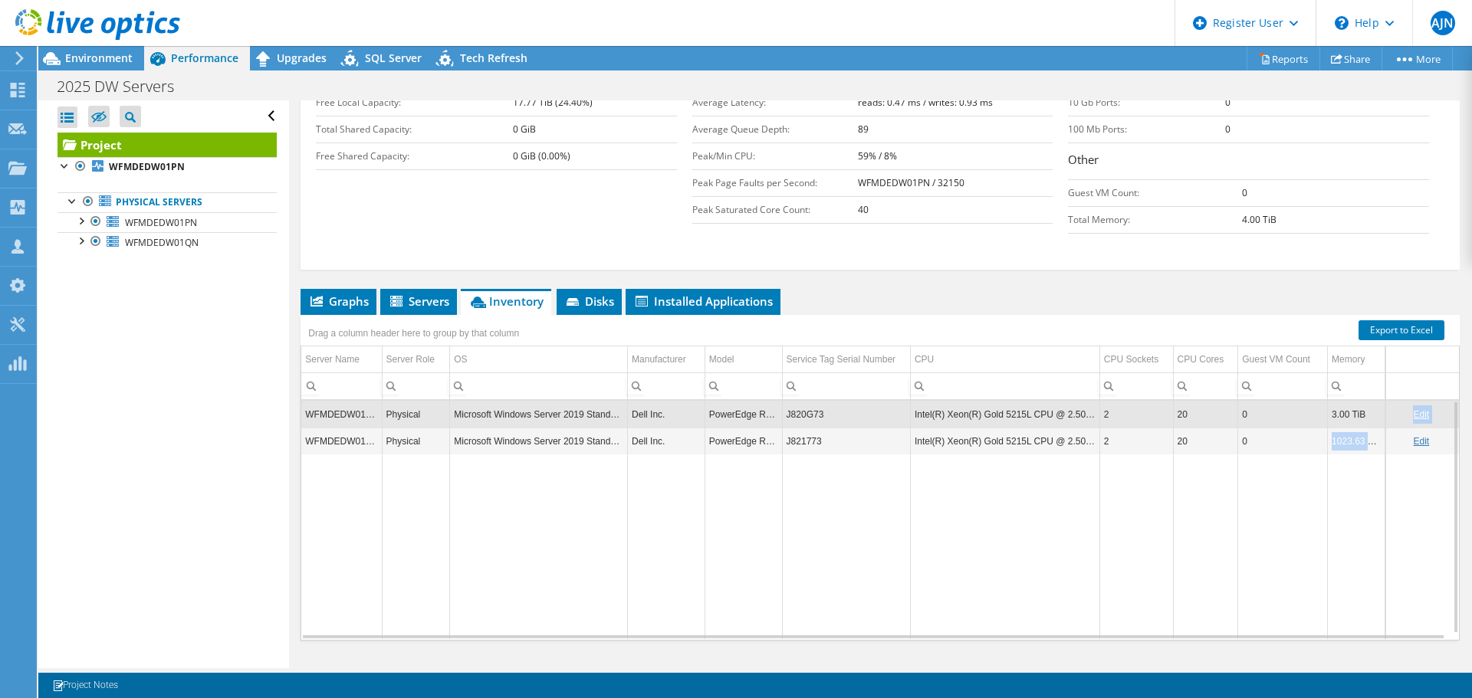
drag, startPoint x: 1325, startPoint y: 411, endPoint x: 1374, endPoint y: 414, distance: 49.9
click at [1374, 414] on div "WFMDEDW01PN Physical Microsoft Windows Server 2019 Standard Dell Inc. PowerEdge…" at bounding box center [879, 520] width 1159 height 241
drag, startPoint x: 1325, startPoint y: 386, endPoint x: 1358, endPoint y: 384, distance: 32.2
click at [1358, 401] on td "3.00 TiB" at bounding box center [1356, 414] width 57 height 27
drag, startPoint x: 1325, startPoint y: 414, endPoint x: 1372, endPoint y: 422, distance: 48.1
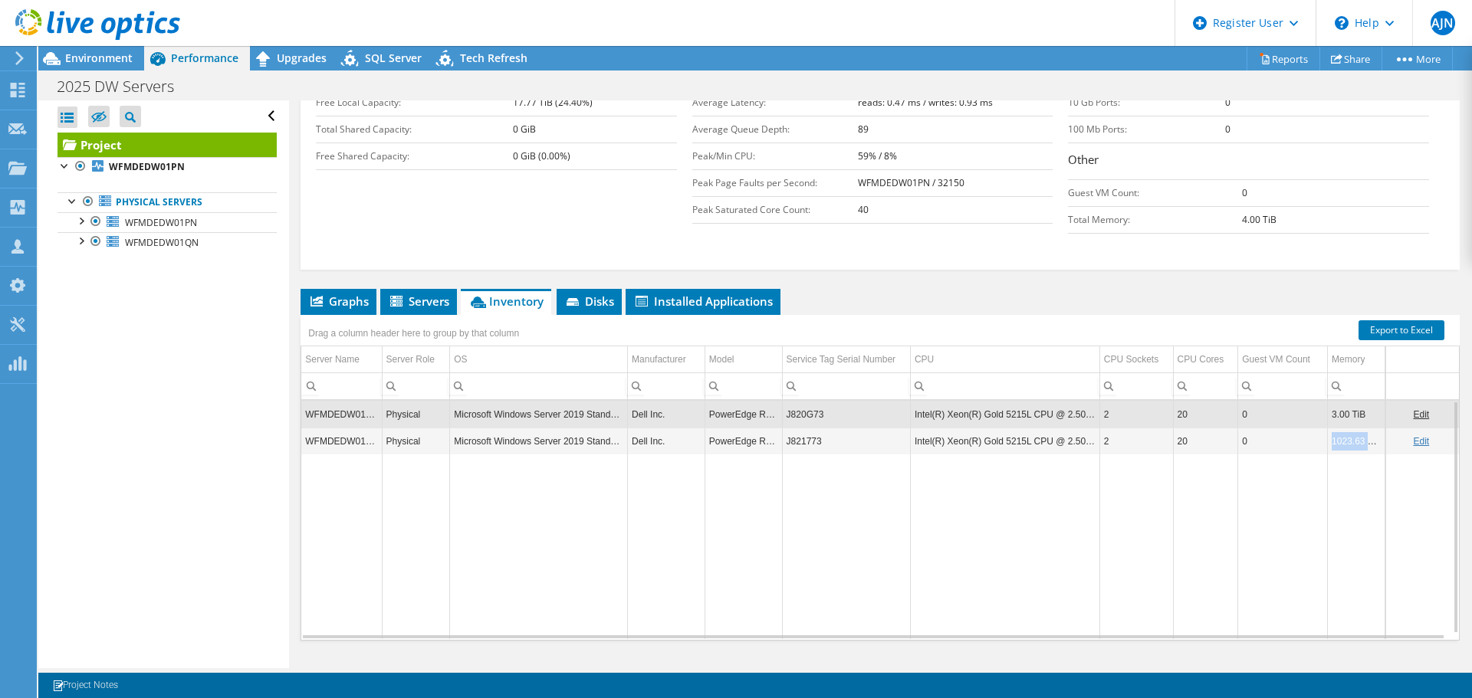
click at [1372, 428] on td "1023.63 GiB" at bounding box center [1356, 441] width 57 height 27
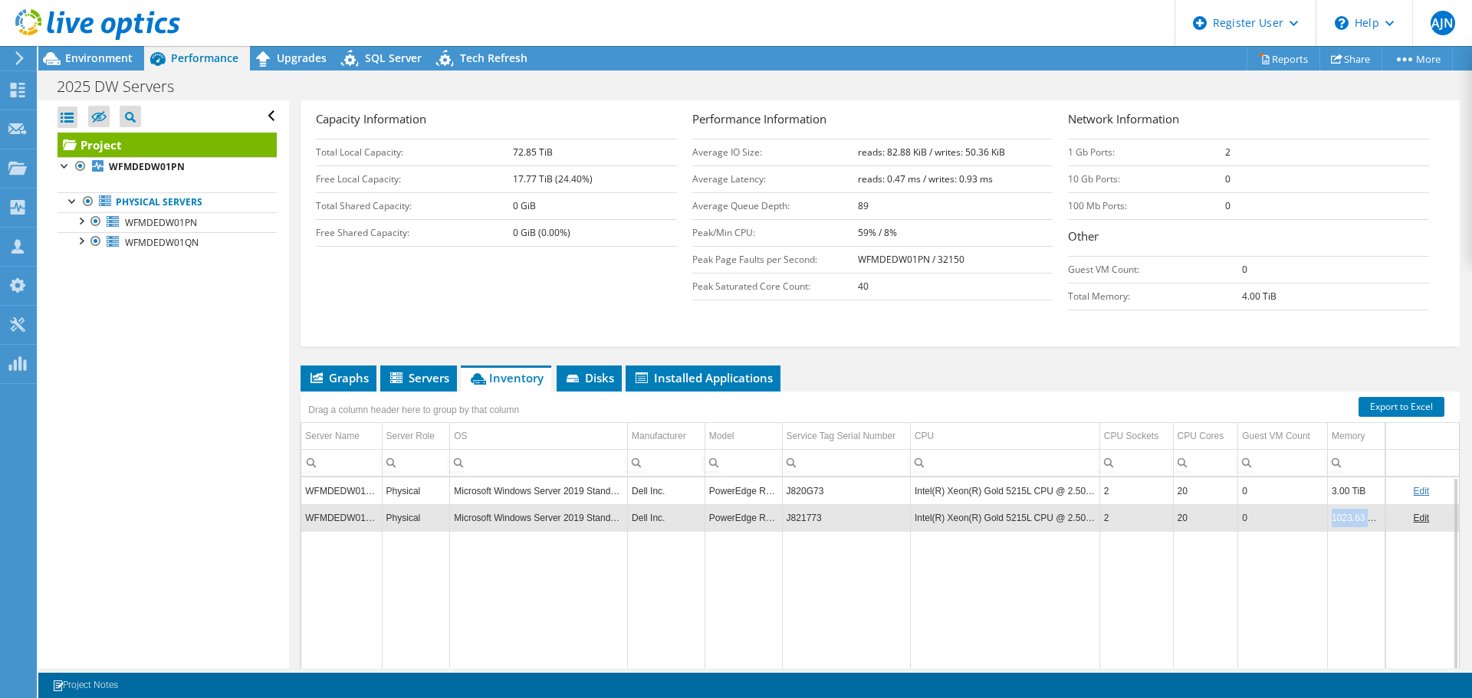
scroll to position [41, 0]
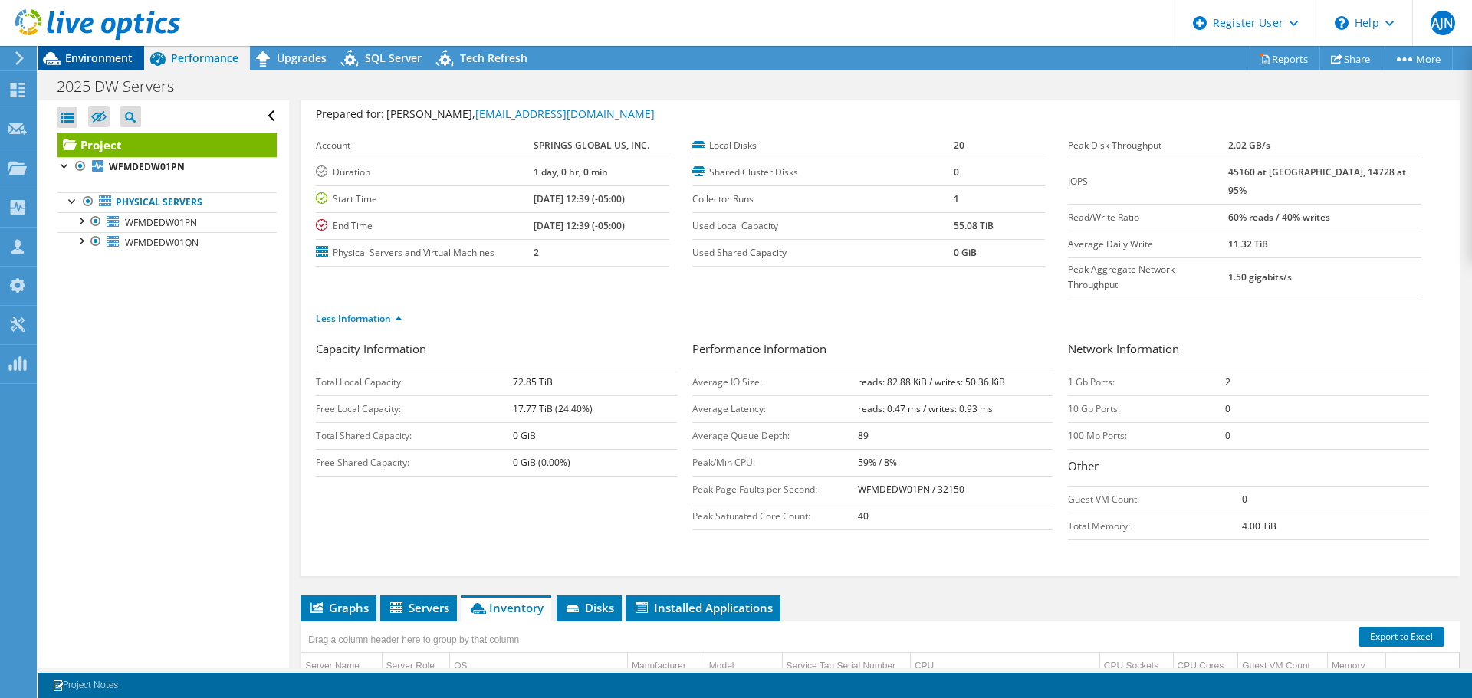
click at [80, 59] on span "Environment" at bounding box center [98, 58] width 67 height 15
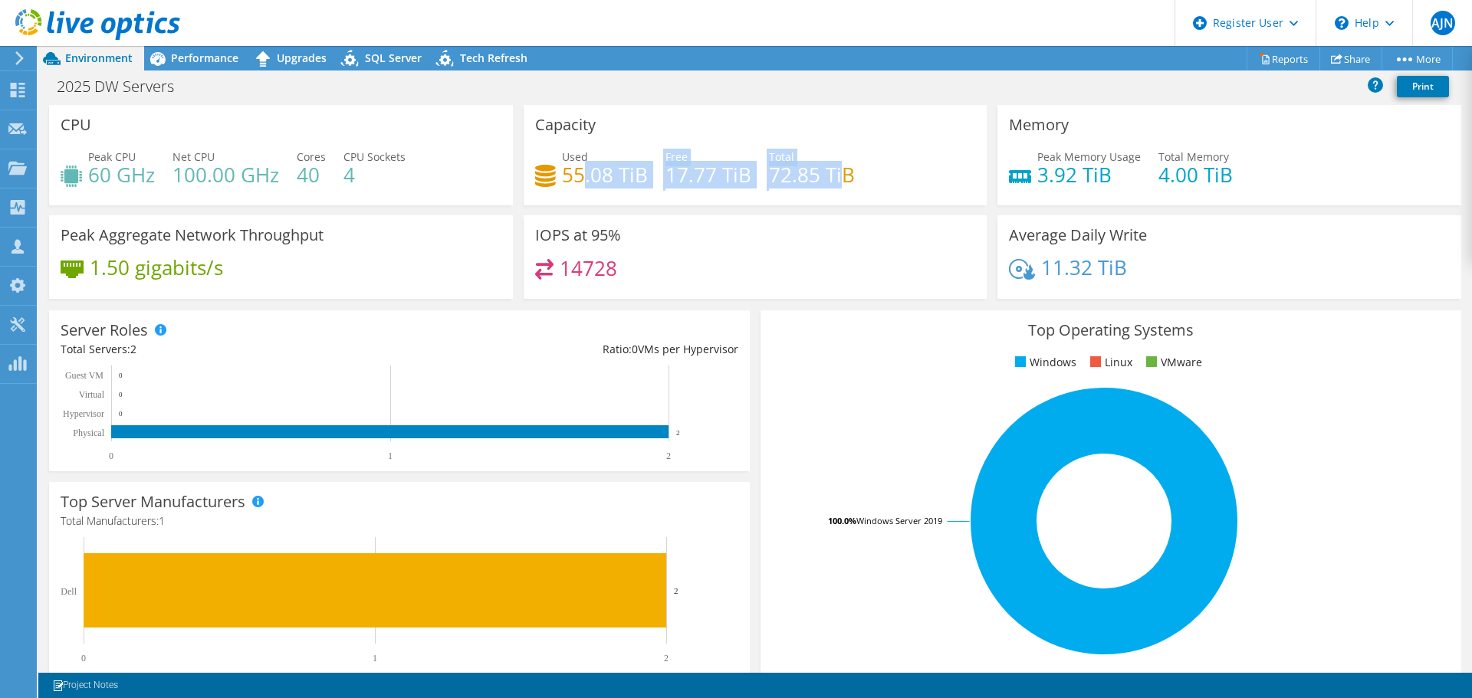
drag, startPoint x: 583, startPoint y: 175, endPoint x: 839, endPoint y: 176, distance: 256.8
click at [839, 176] on div "Used 55.08 TiB Free 17.77 TiB Total 72.85 TiB" at bounding box center [755, 174] width 441 height 50
click at [840, 193] on div "Used 55.08 TiB Free 17.77 TiB Total 72.85 TiB" at bounding box center [755, 174] width 441 height 50
click at [648, 178] on div "Used 55.08 TiB Free 17.77 TiB Total 72.85 TiB" at bounding box center [755, 174] width 441 height 50
drag, startPoint x: 661, startPoint y: 175, endPoint x: 770, endPoint y: 177, distance: 109.6
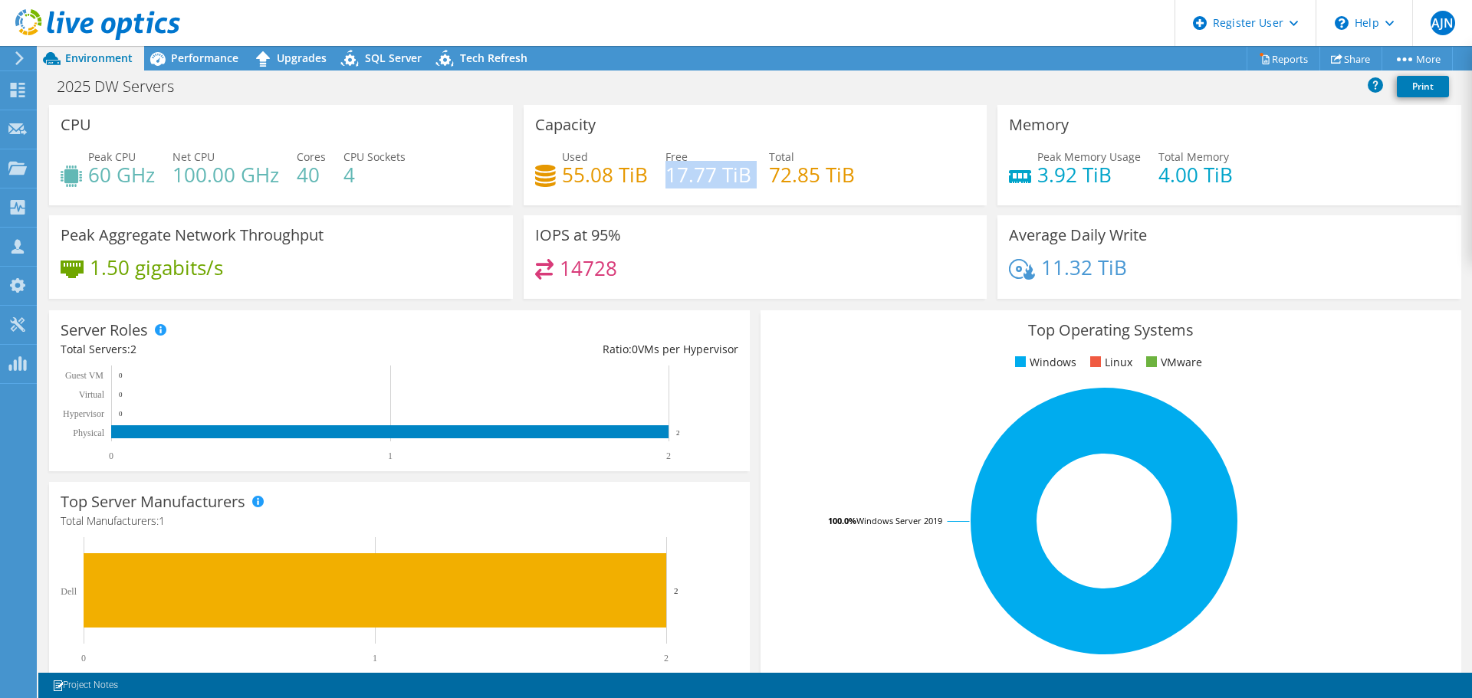
click at [761, 175] on div "Used 55.08 TiB Free 17.77 TiB Total 72.85 TiB" at bounding box center [755, 174] width 441 height 50
drag, startPoint x: 775, startPoint y: 177, endPoint x: 859, endPoint y: 175, distance: 84.4
click at [859, 175] on div "Used 55.08 TiB Free 17.77 TiB Total 72.85 TiB" at bounding box center [755, 174] width 441 height 50
click at [205, 56] on span "Performance" at bounding box center [204, 58] width 67 height 15
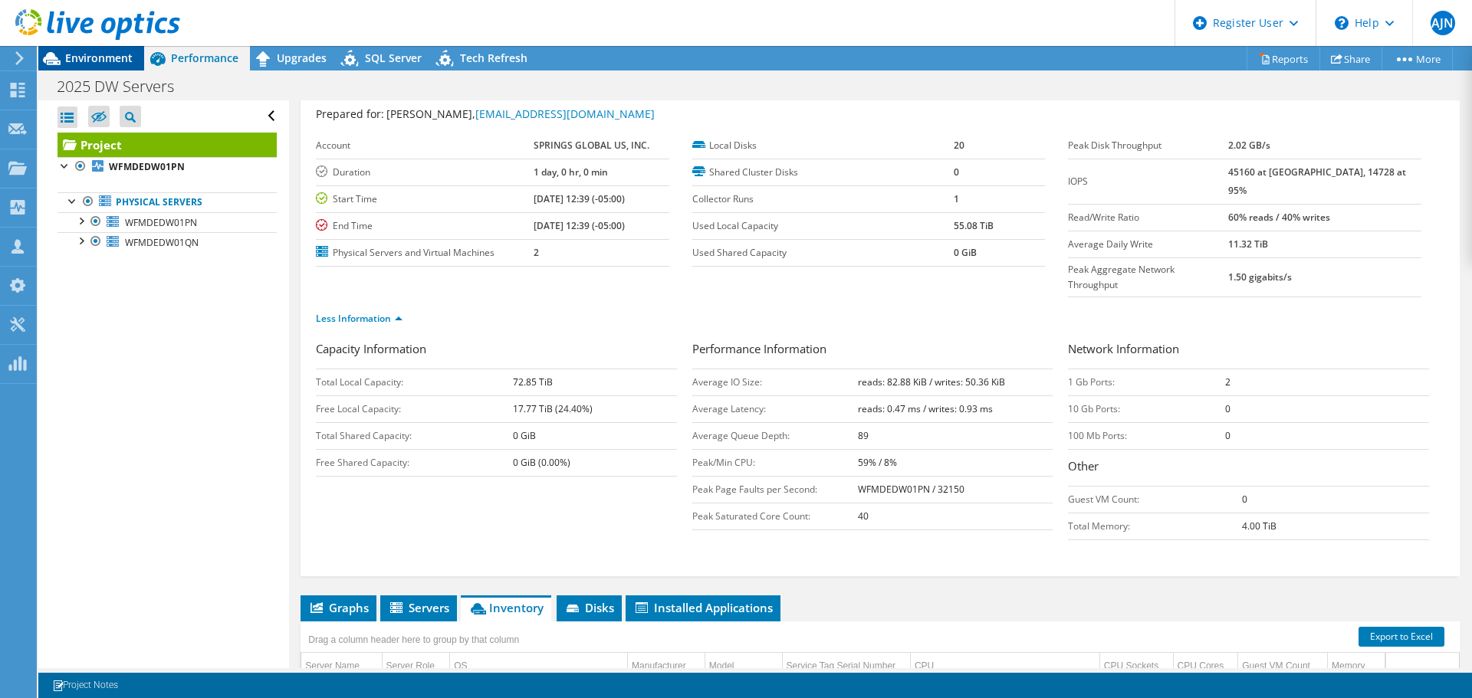
click at [104, 63] on span "Environment" at bounding box center [98, 58] width 67 height 15
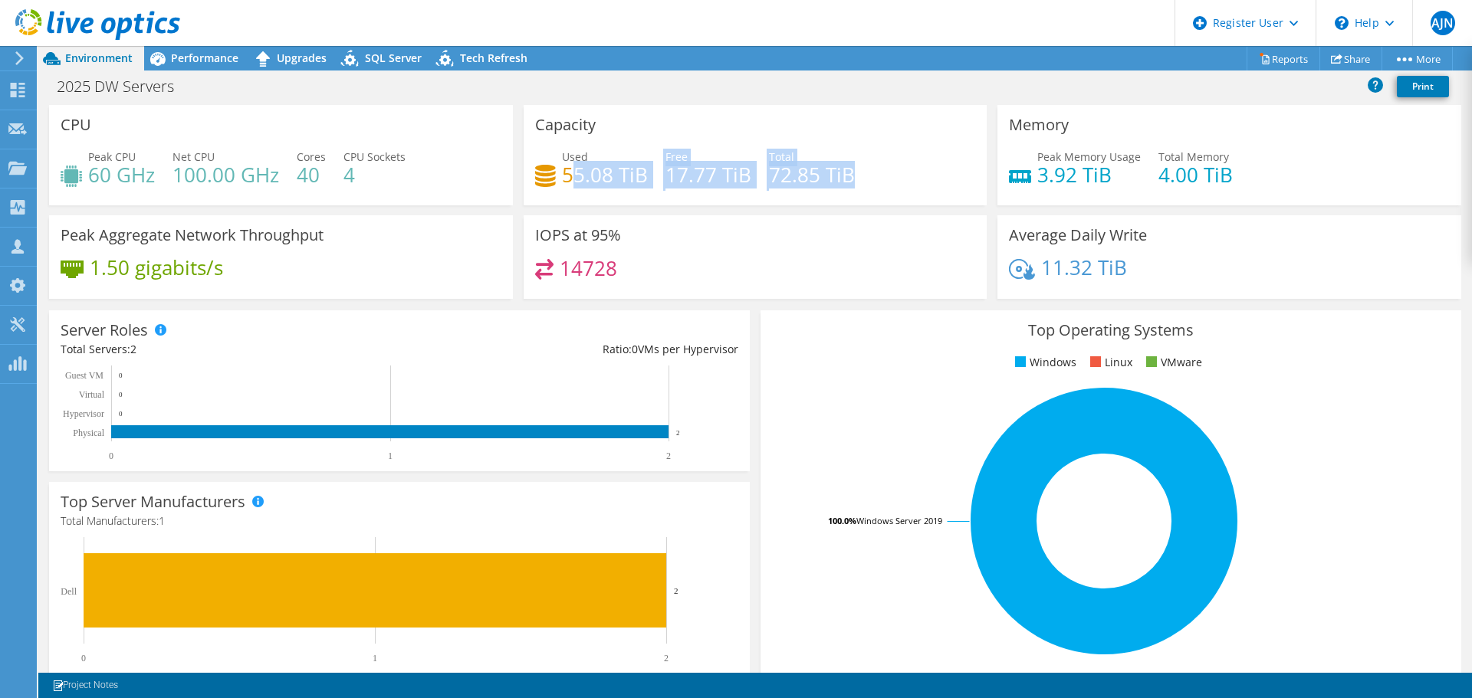
drag, startPoint x: 568, startPoint y: 178, endPoint x: 846, endPoint y: 172, distance: 278.3
click at [849, 176] on div "Used 55.08 TiB Free 17.77 TiB Total 72.85 TiB" at bounding box center [755, 174] width 441 height 50
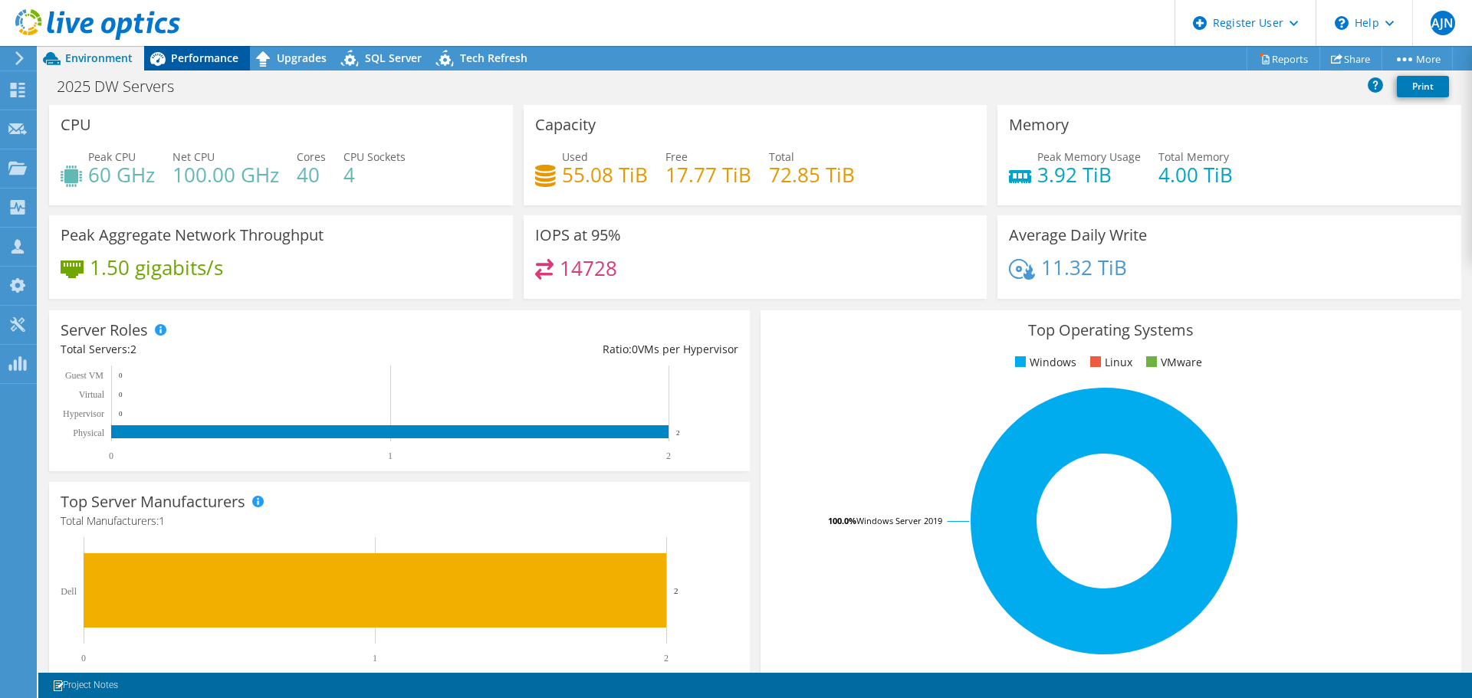
click at [203, 64] on span "Performance" at bounding box center [204, 58] width 67 height 15
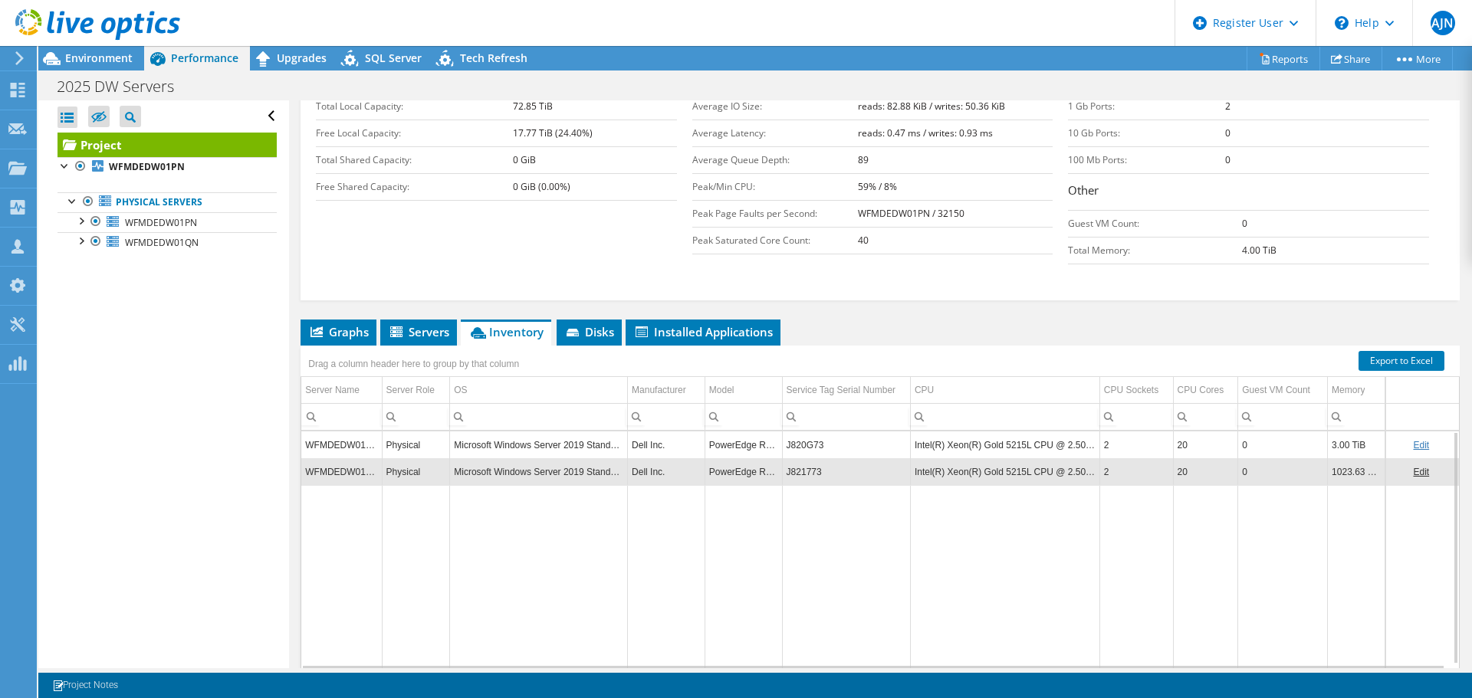
scroll to position [347, 0]
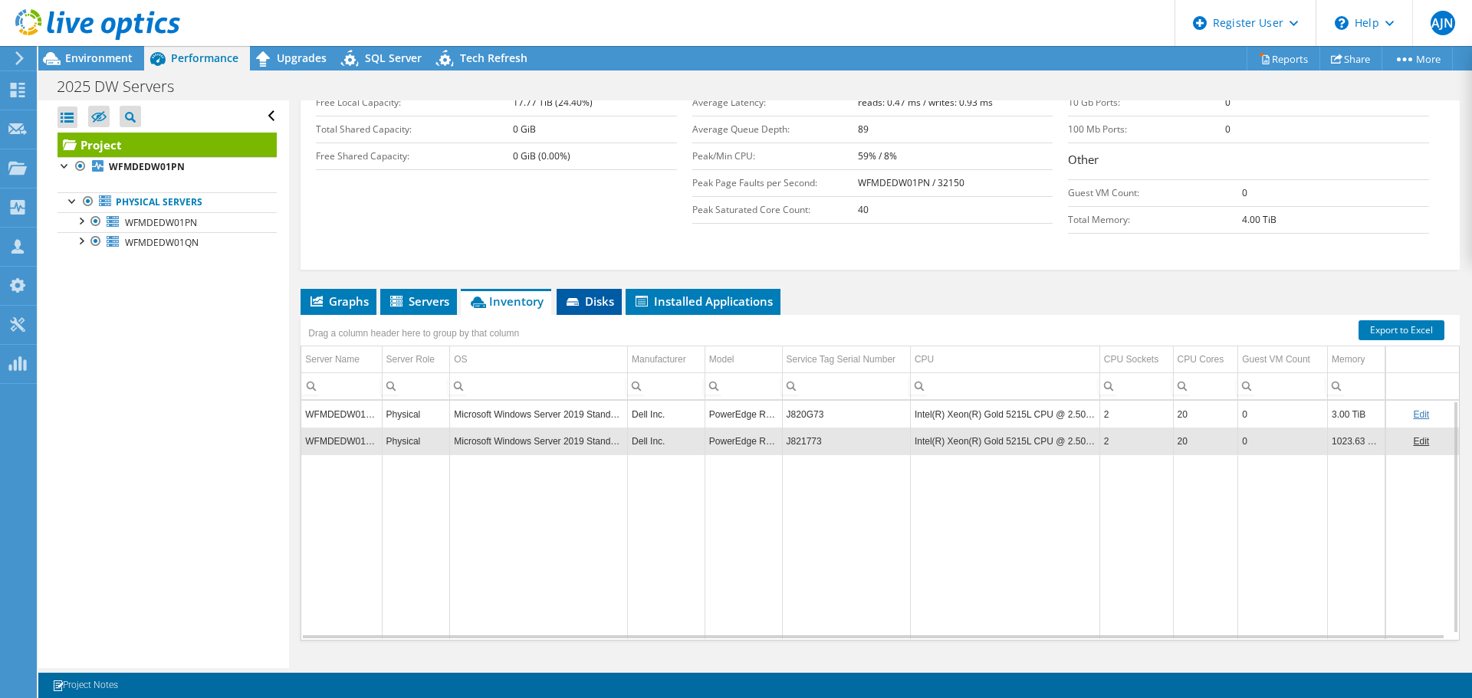
click at [588, 289] on li "Disks" at bounding box center [589, 302] width 65 height 26
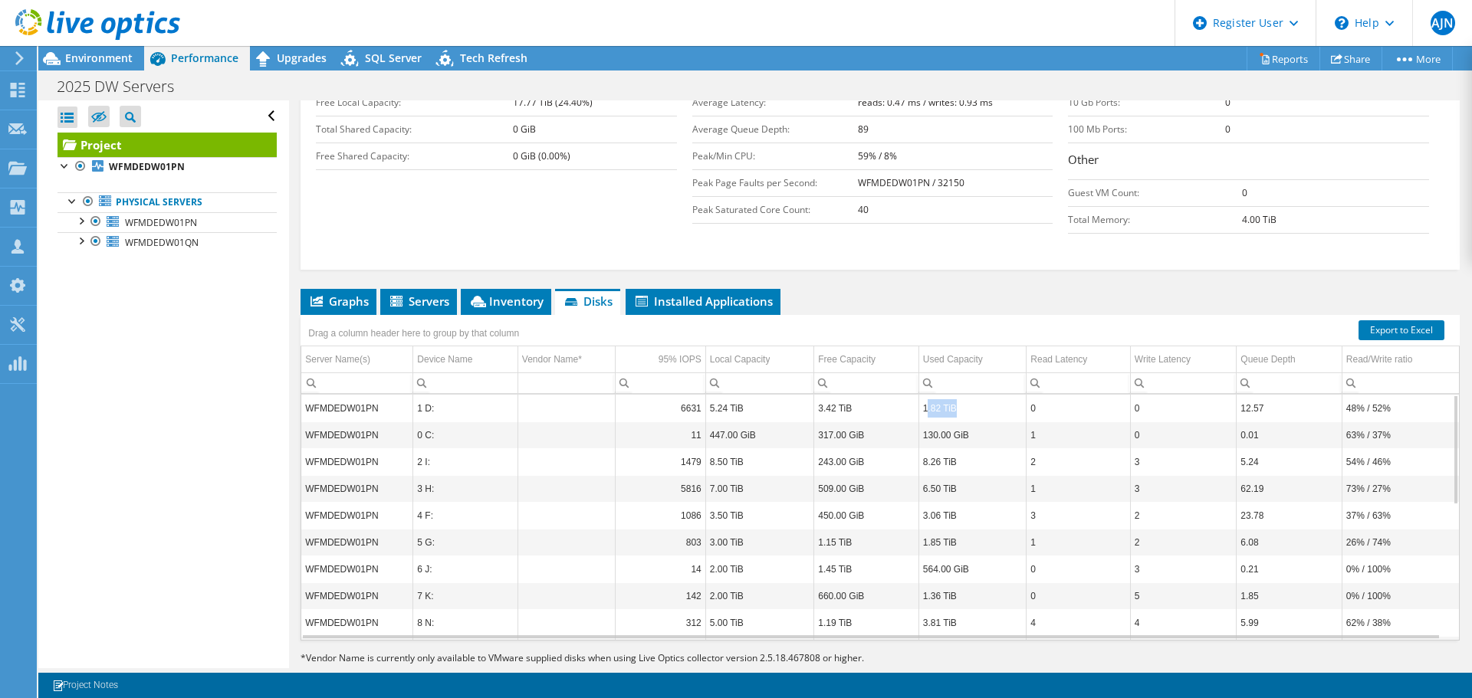
drag, startPoint x: 923, startPoint y: 379, endPoint x: 962, endPoint y: 378, distance: 39.1
click at [962, 395] on td "1.82 TiB" at bounding box center [972, 408] width 108 height 27
drag, startPoint x: 703, startPoint y: 383, endPoint x: 750, endPoint y: 379, distance: 47.7
click at [749, 395] on tr "WFMDEDW01PN 1 D: 6631 5.24 TiB 3.42 TiB 1.82 TiB 0 0 12.57 48% / 52%" at bounding box center [879, 408] width 1157 height 27
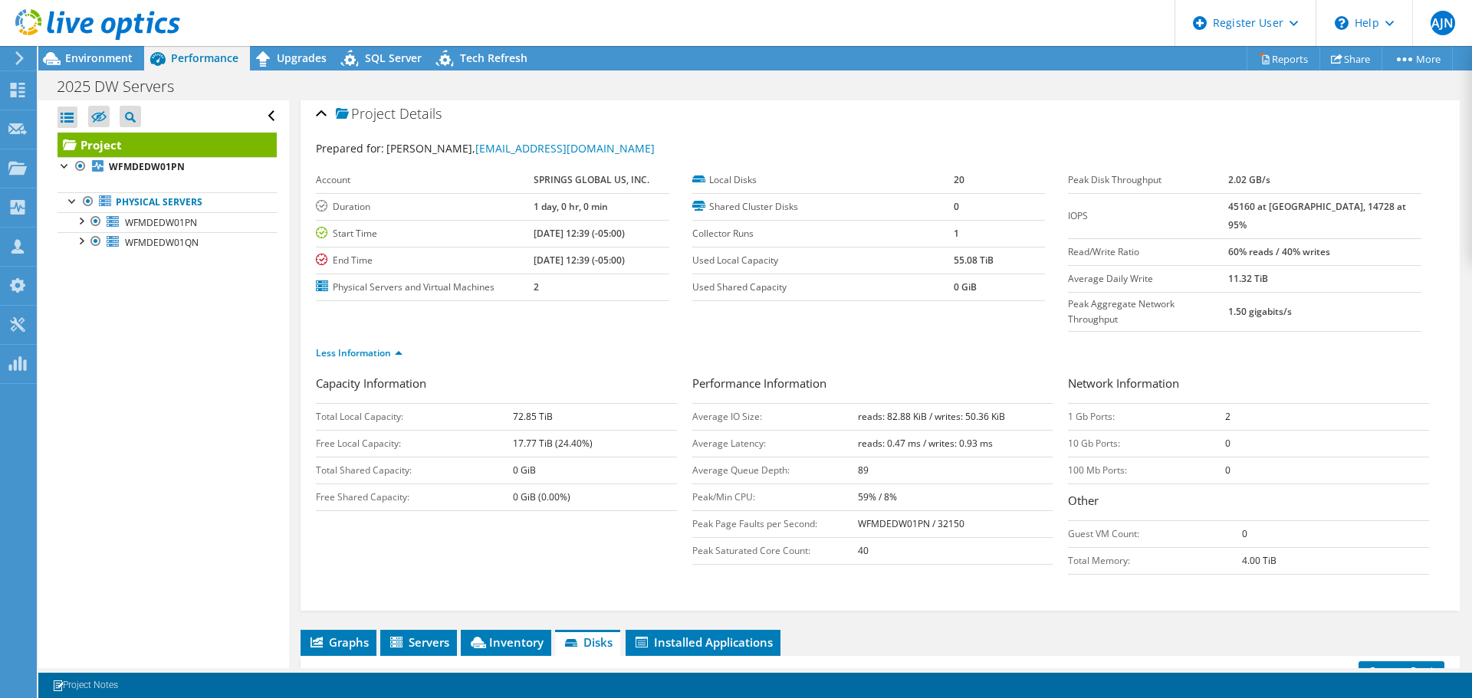
scroll to position [0, 0]
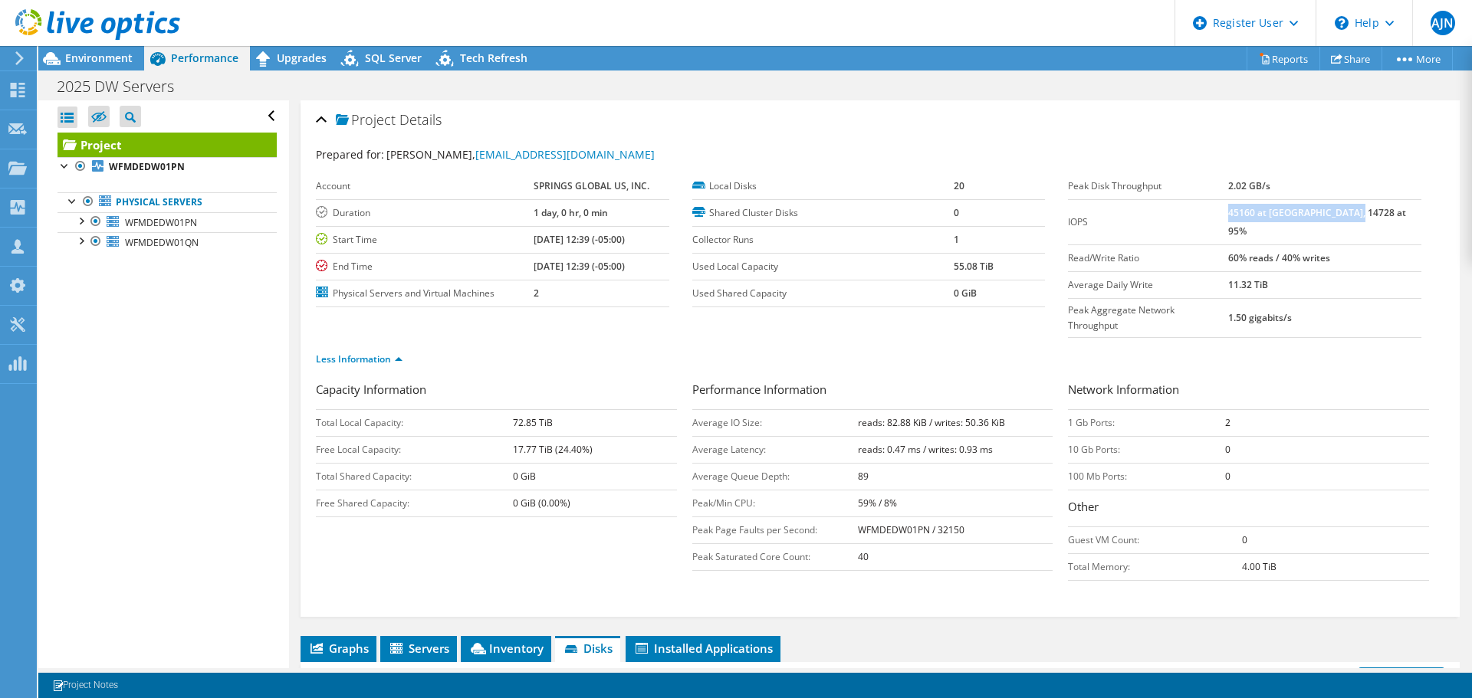
drag, startPoint x: 1261, startPoint y: 212, endPoint x: 1392, endPoint y: 213, distance: 131.1
click at [1392, 213] on td "45160 at [GEOGRAPHIC_DATA], 14728 at 95%" at bounding box center [1324, 221] width 193 height 45
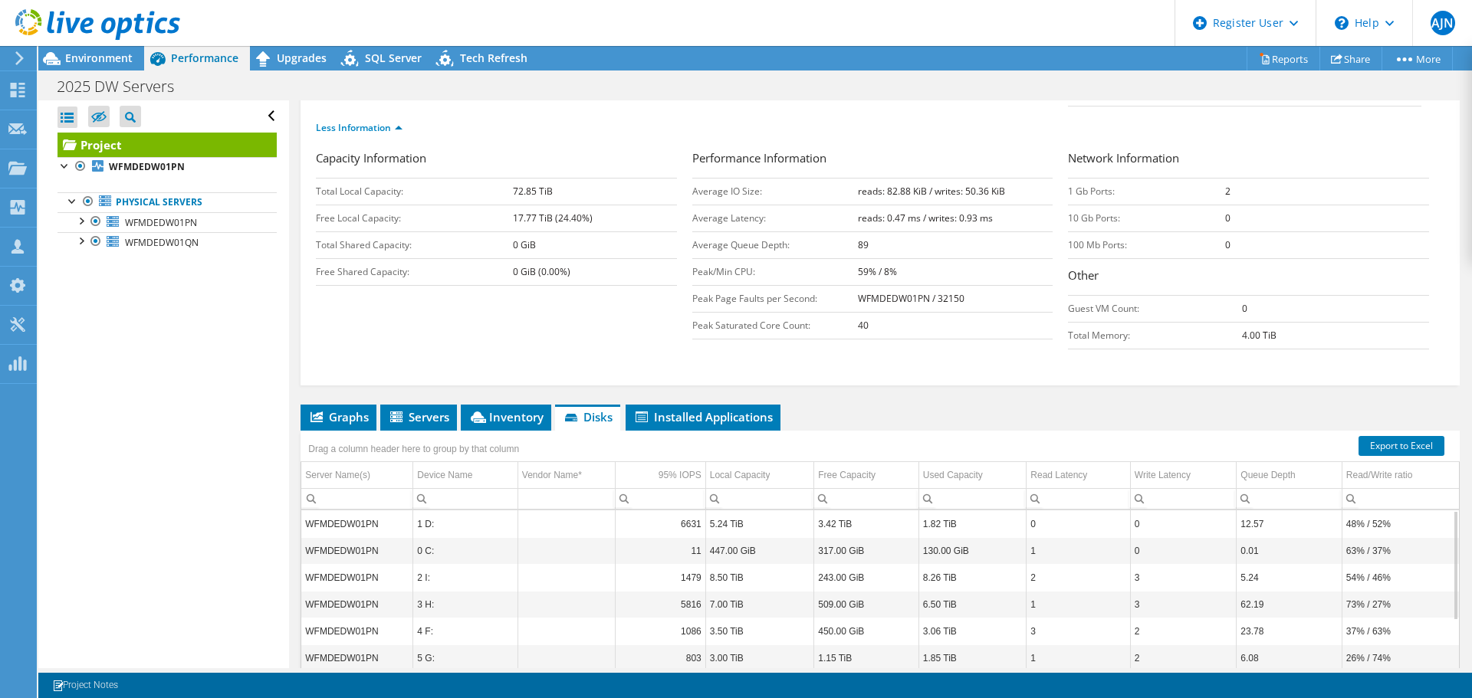
scroll to position [347, 0]
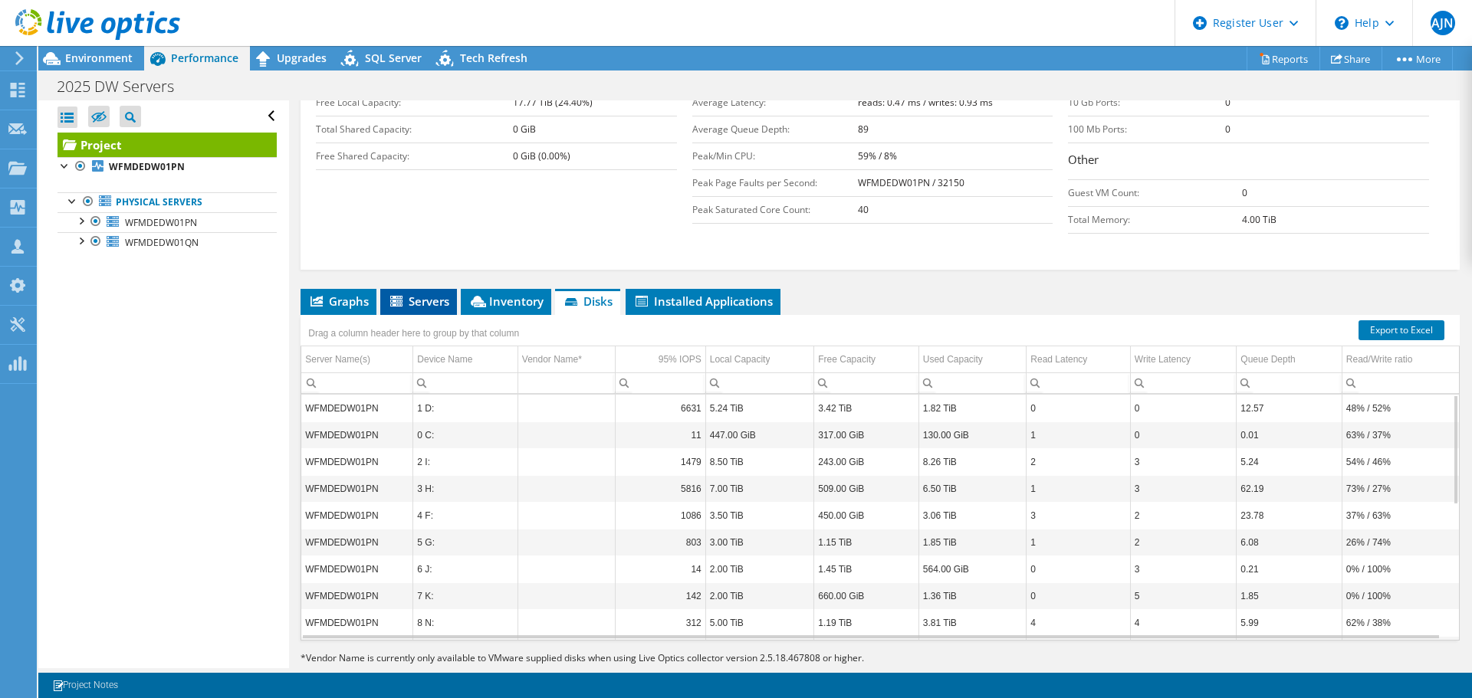
click at [419, 294] on span "Servers" at bounding box center [418, 301] width 61 height 15
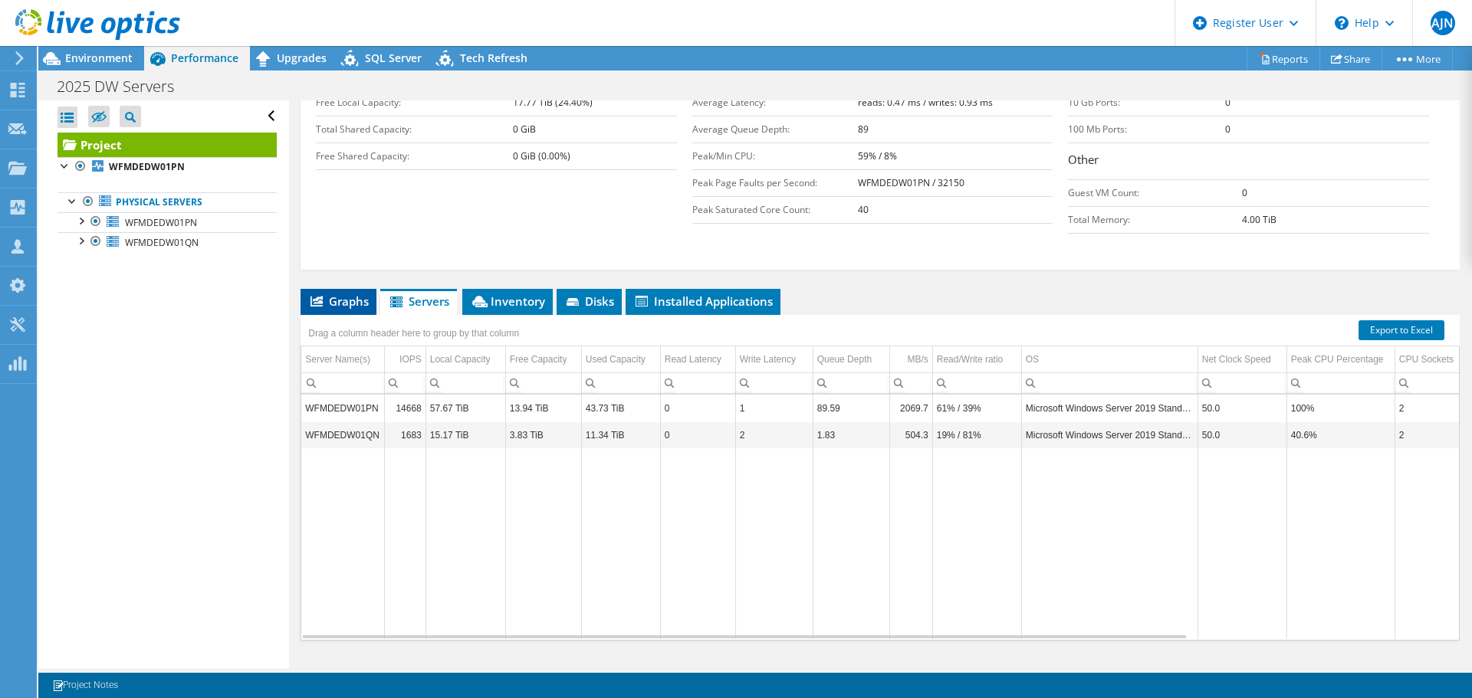
click at [340, 294] on span "Graphs" at bounding box center [338, 301] width 61 height 15
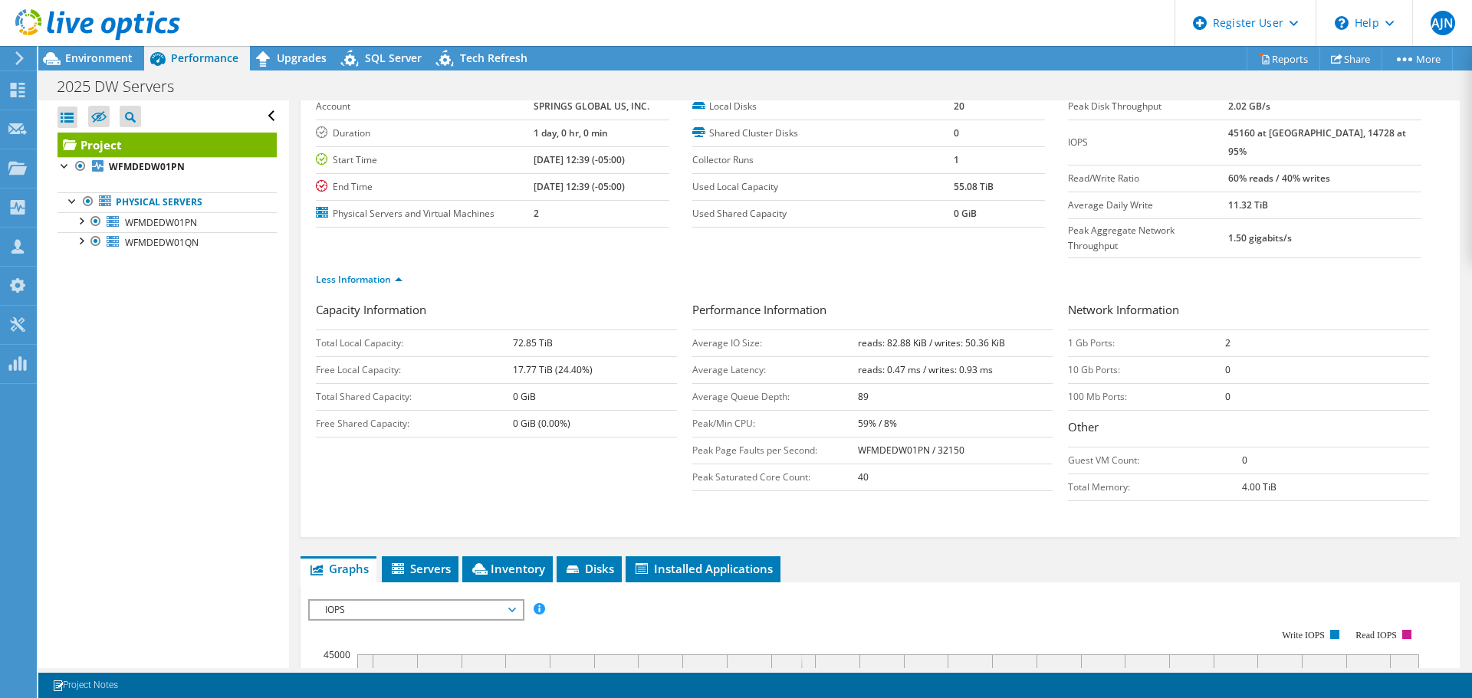
scroll to position [0, 0]
